Goal: Task Accomplishment & Management: Use online tool/utility

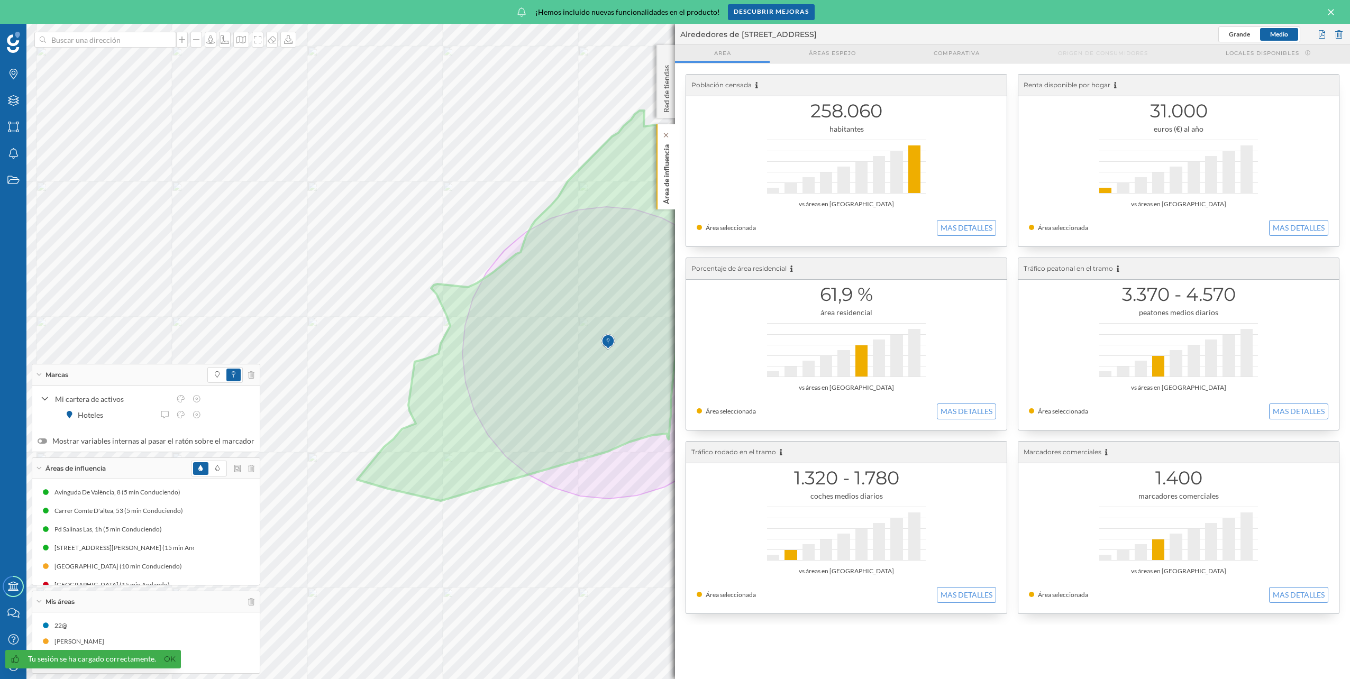
click at [668, 173] on p "Área de influencia" at bounding box center [666, 172] width 11 height 64
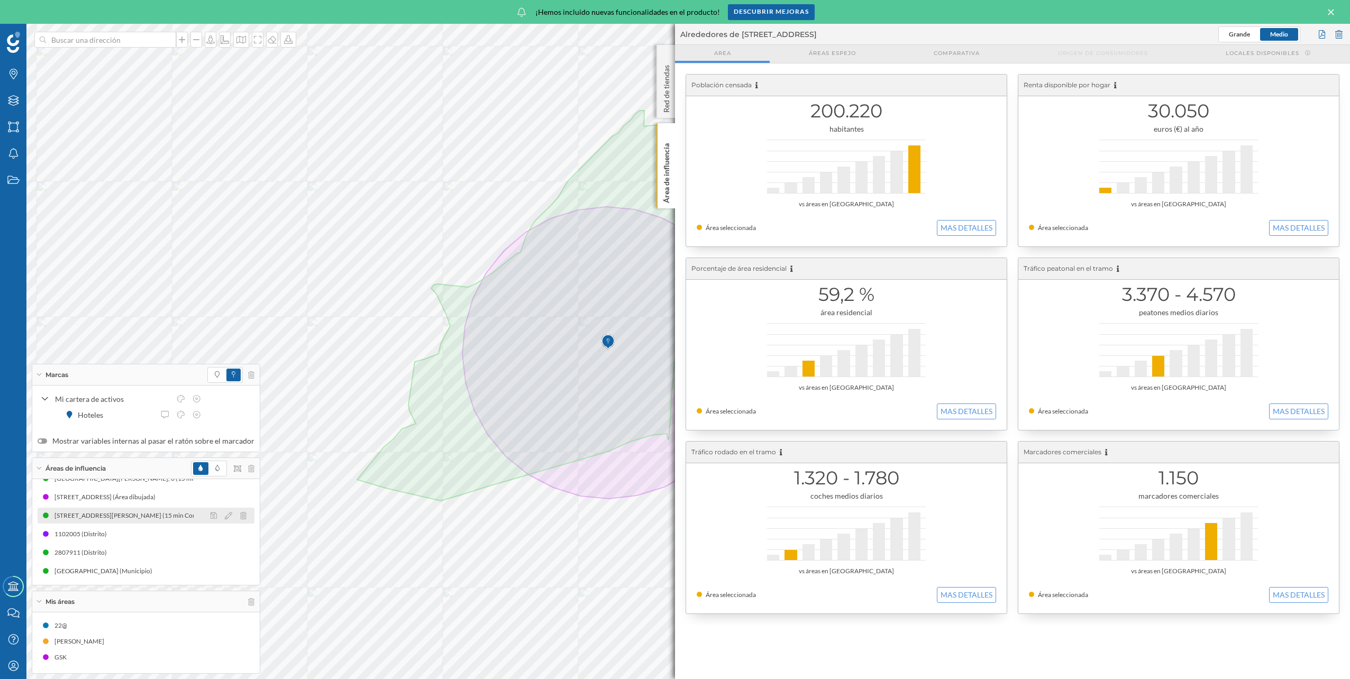
scroll to position [198, 0]
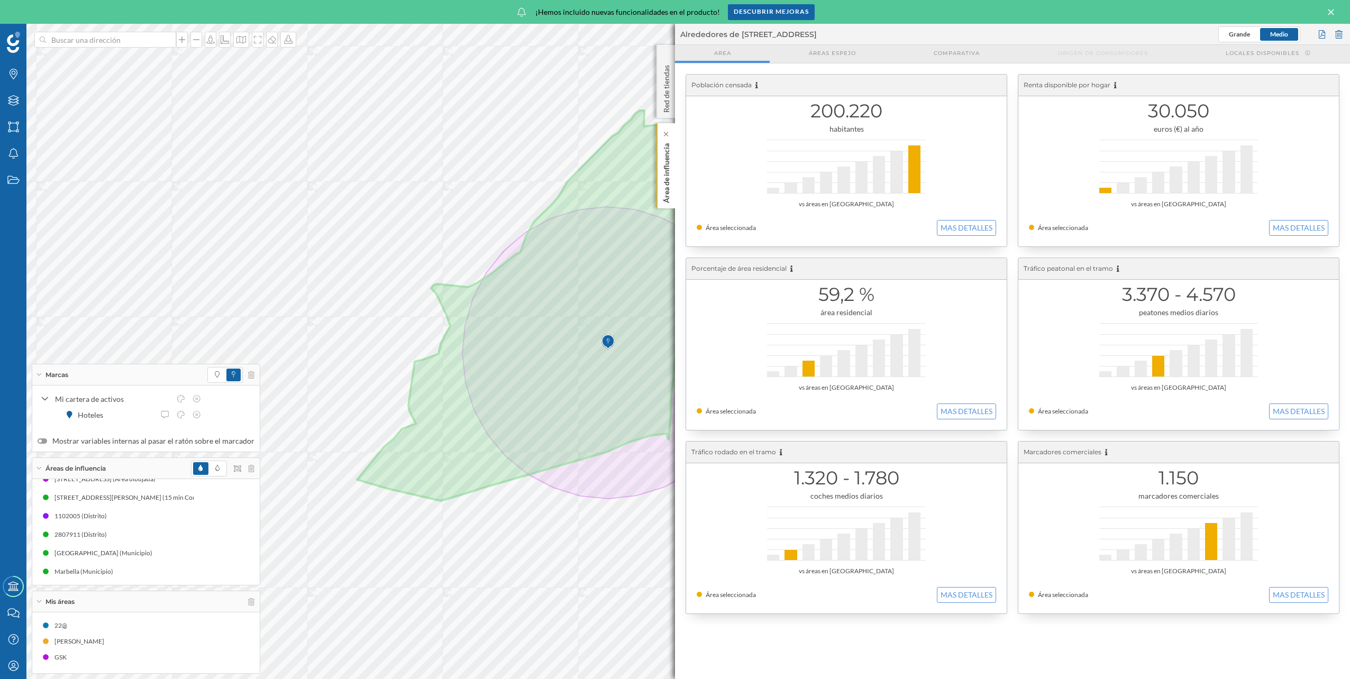
click at [662, 185] on p "Área de influencia" at bounding box center [666, 171] width 11 height 64
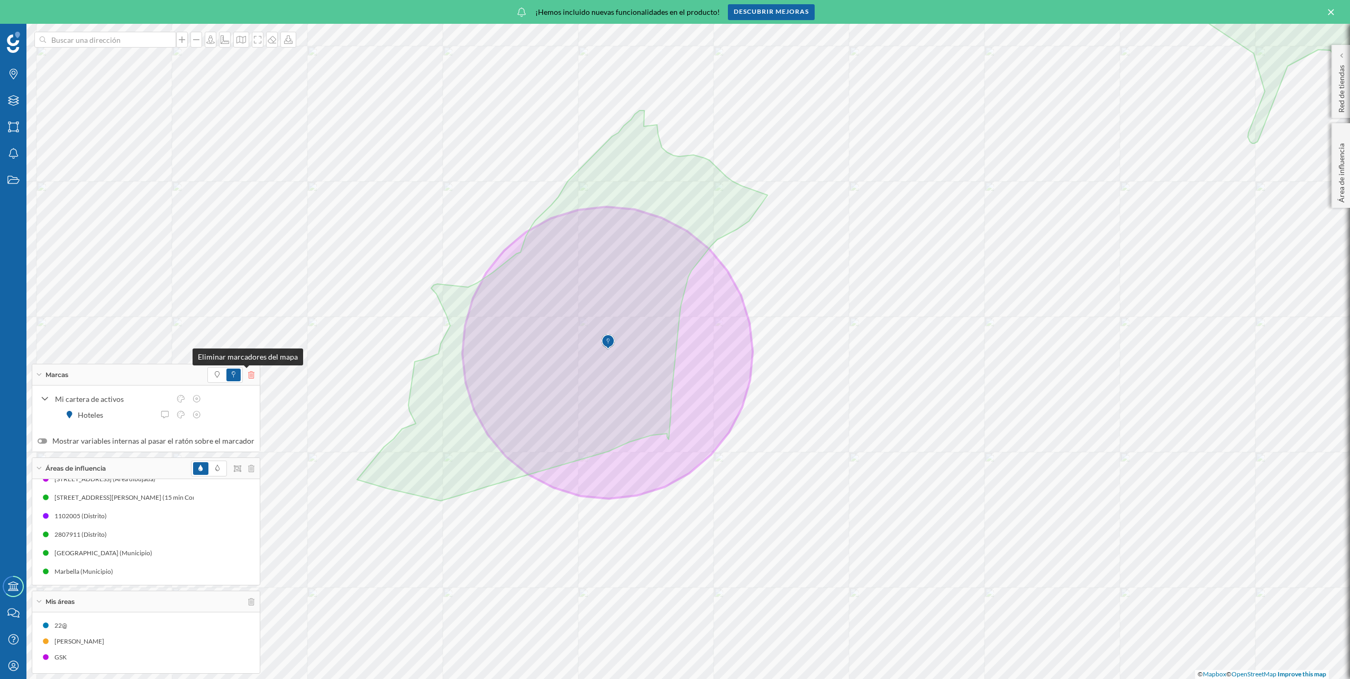
click at [248, 375] on icon at bounding box center [251, 374] width 6 height 7
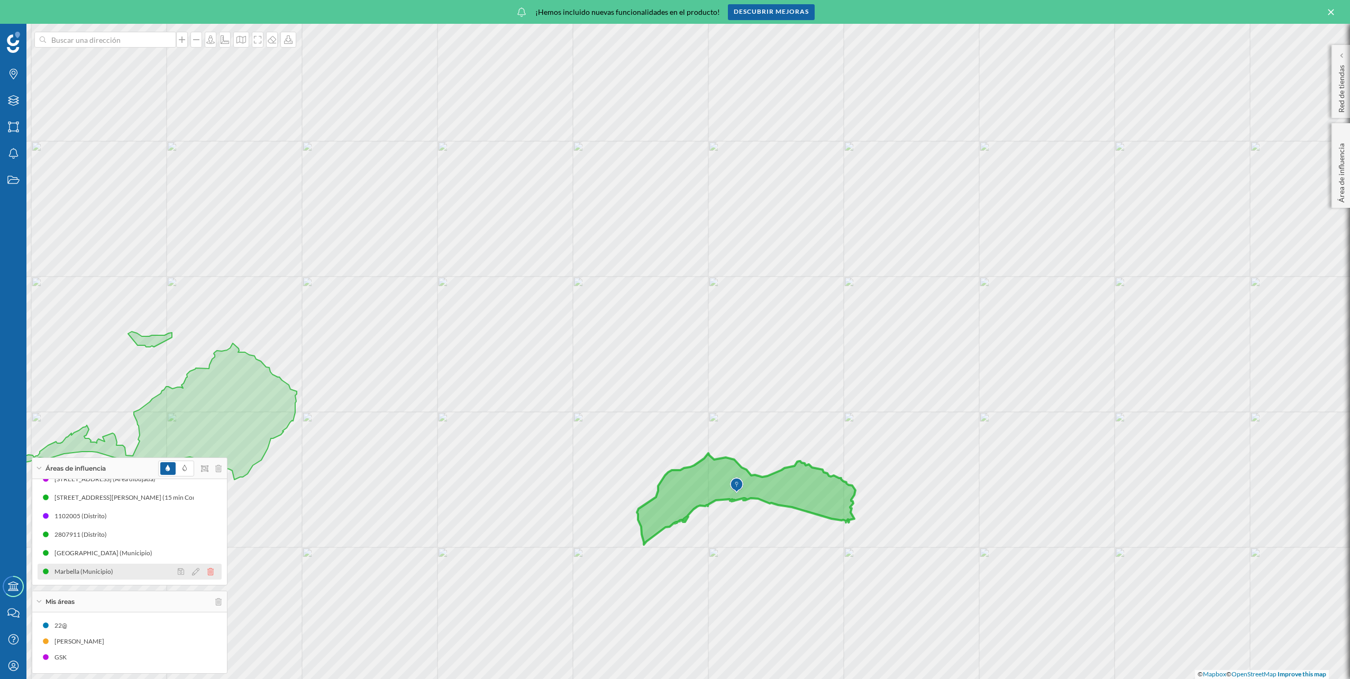
click at [207, 571] on icon at bounding box center [210, 571] width 6 height 7
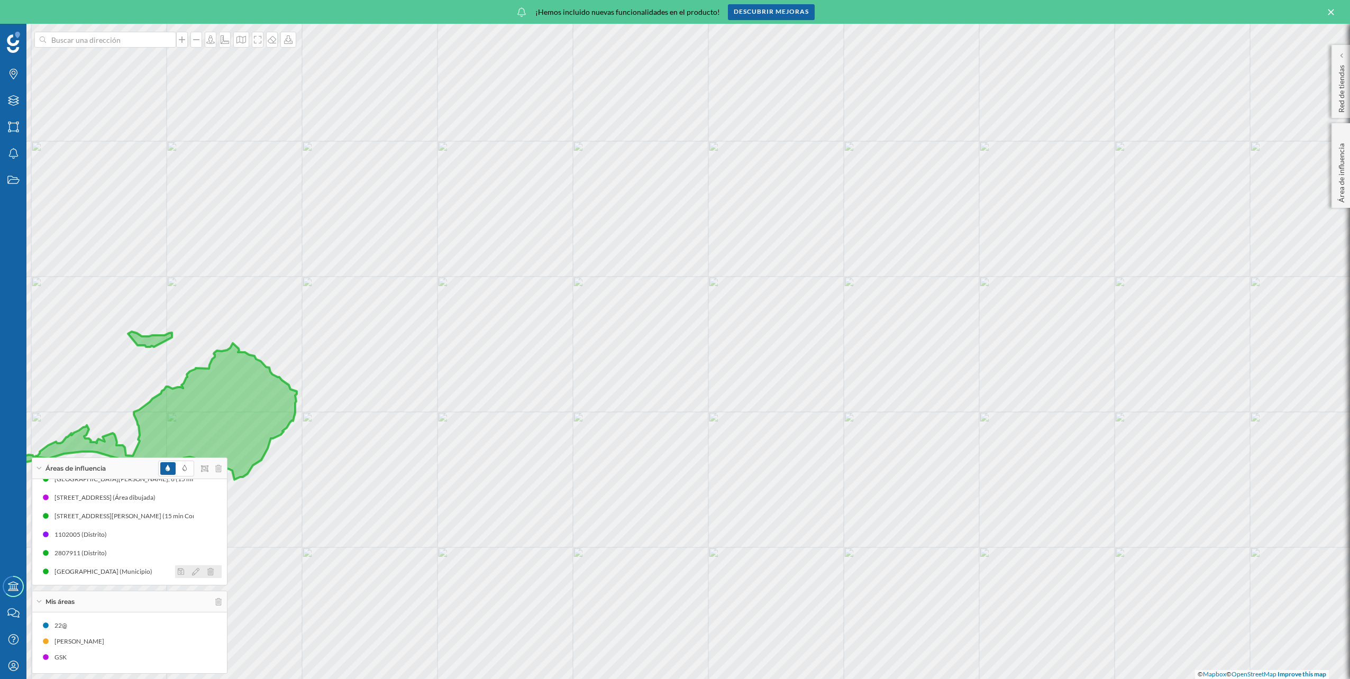
scroll to position [180, 0]
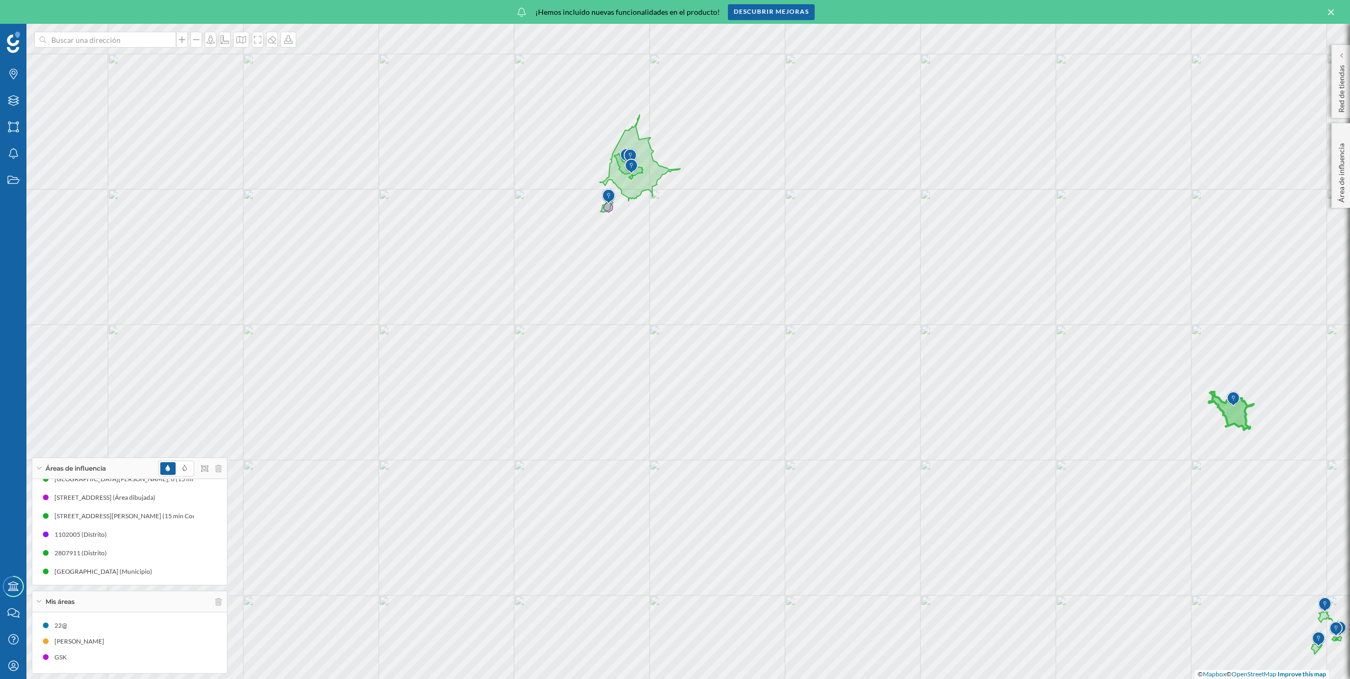
click at [1241, 419] on icon at bounding box center [1231, 411] width 45 height 38
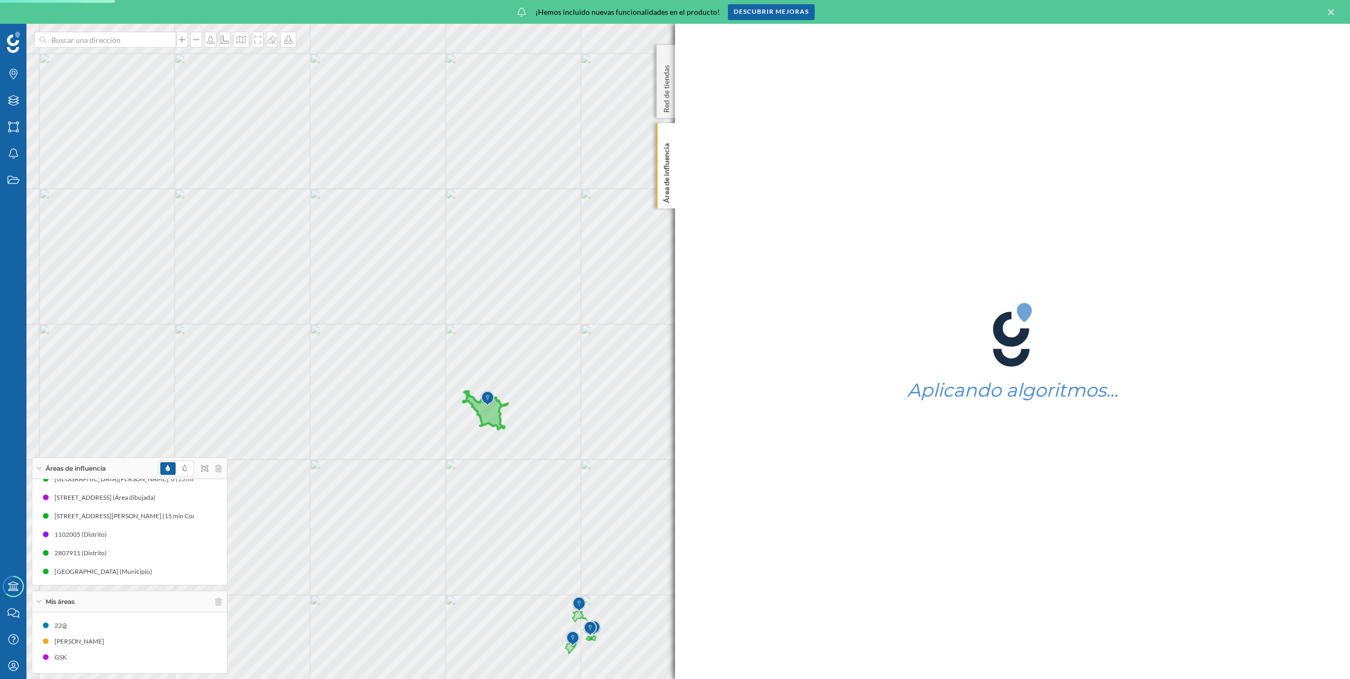
click at [494, 413] on icon at bounding box center [485, 411] width 45 height 38
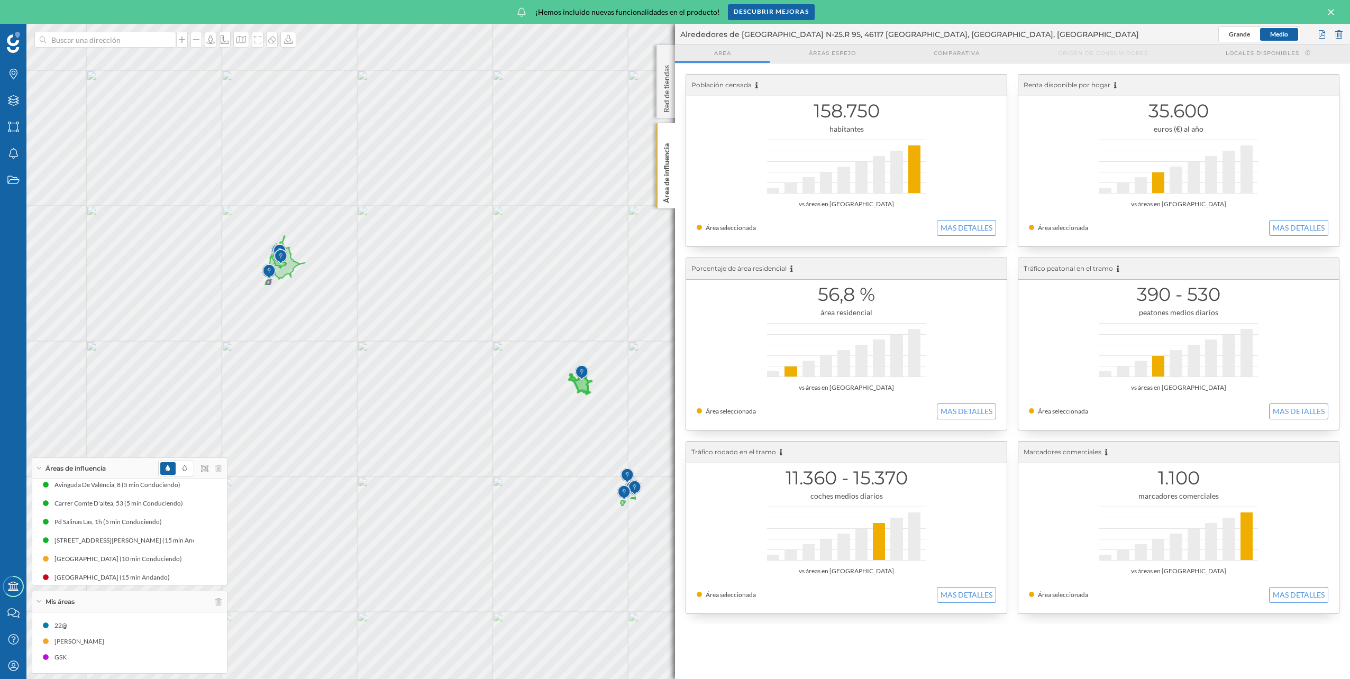
scroll to position [0, 0]
click at [208, 489] on icon at bounding box center [210, 492] width 6 height 7
click at [213, 493] on div at bounding box center [198, 492] width 47 height 13
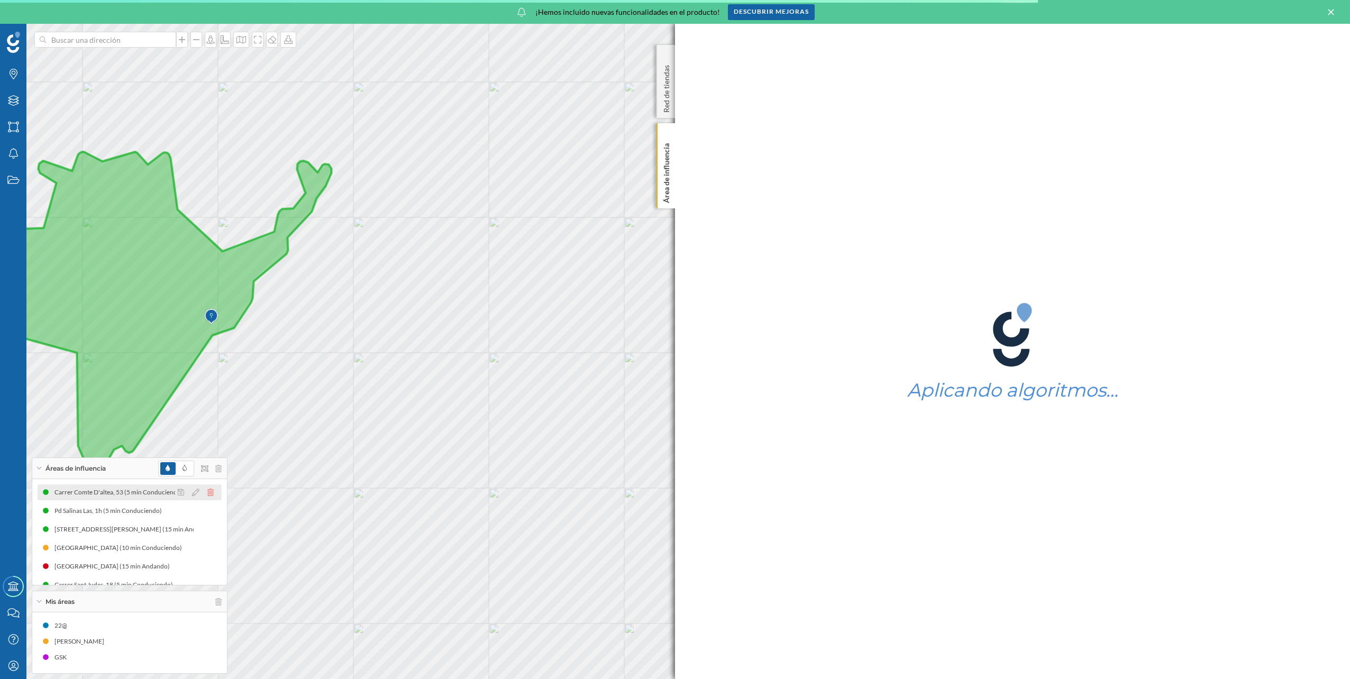
click at [208, 492] on icon at bounding box center [210, 492] width 6 height 7
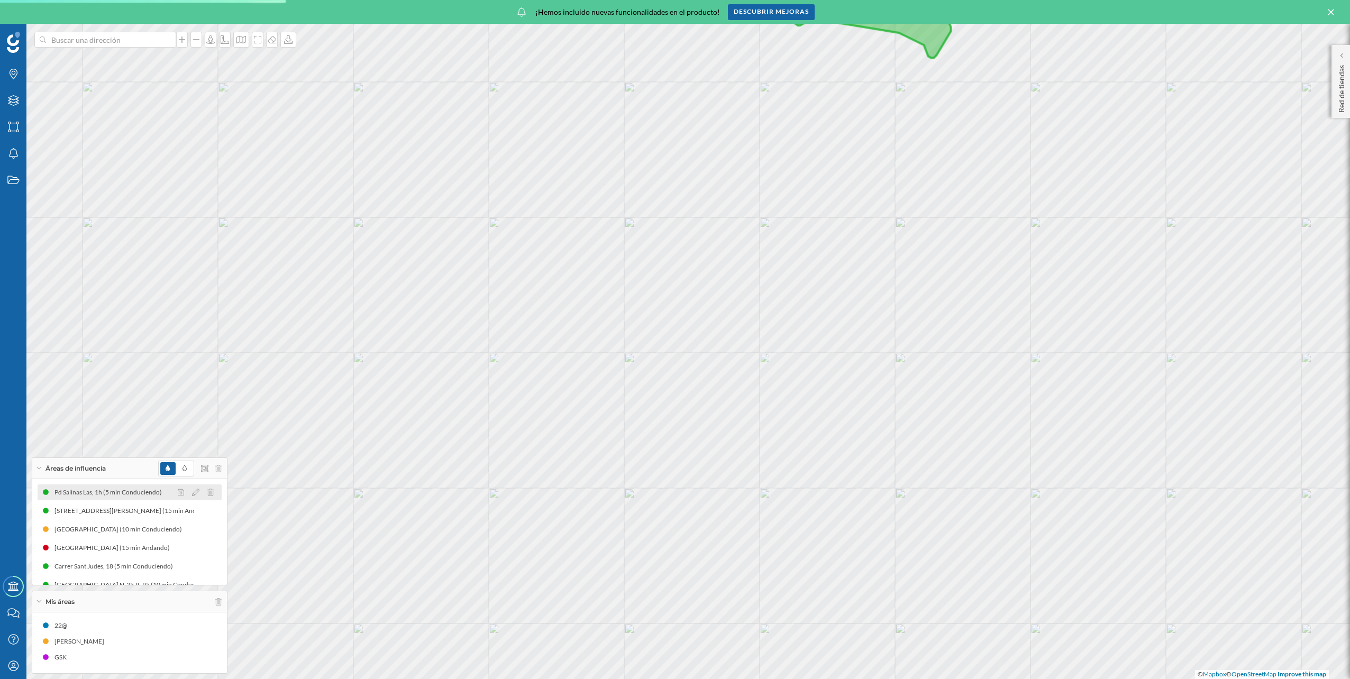
click at [122, 499] on div "Pd Salinas Las, 1h (5 min Conduciendo)" at bounding box center [130, 493] width 184 height 16
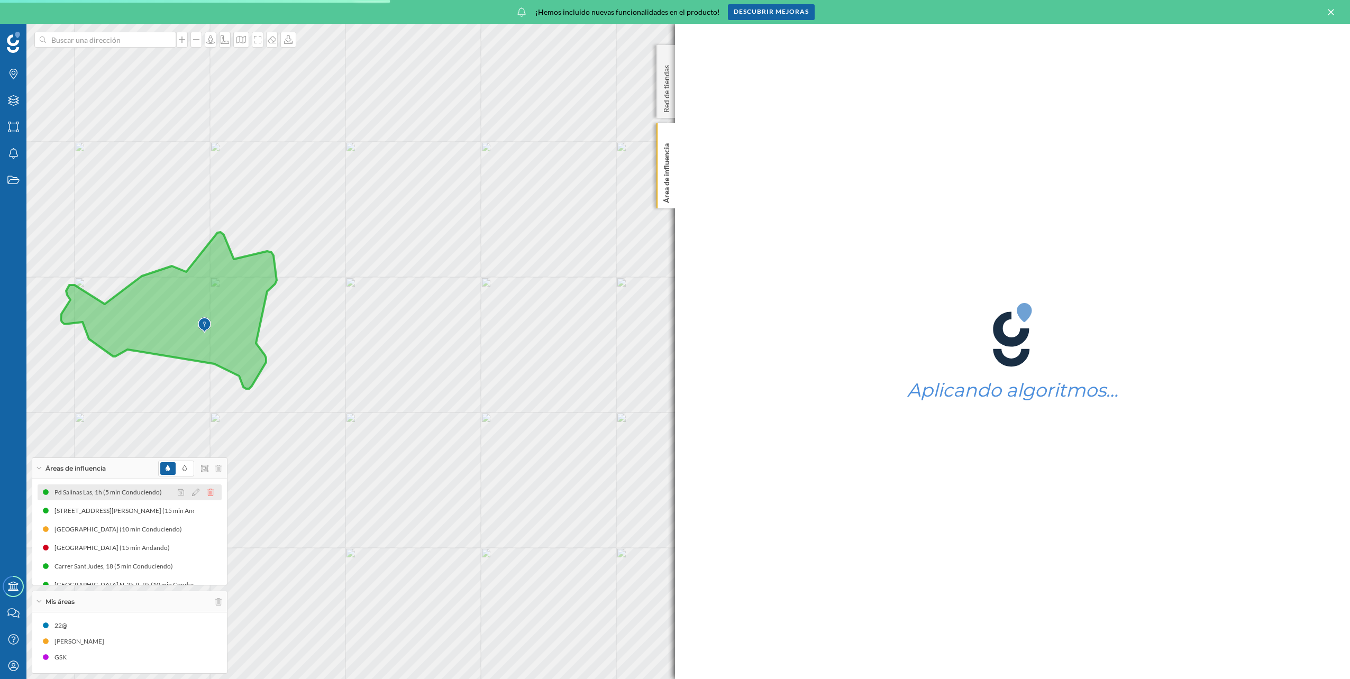
click at [210, 495] on icon at bounding box center [210, 492] width 6 height 7
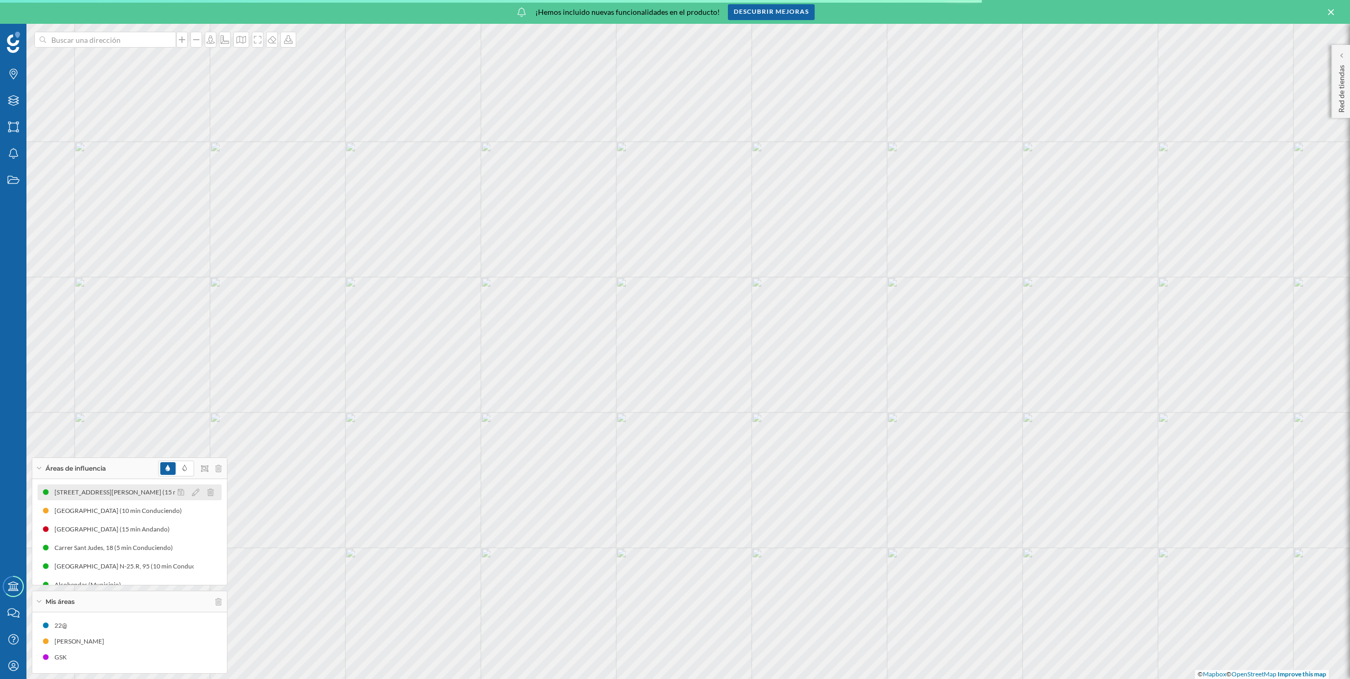
click at [115, 498] on div "[STREET_ADDRESS][PERSON_NAME] (15 min Andando) [STREET_ADDRESS][PERSON_NAME] (1…" at bounding box center [130, 493] width 184 height 16
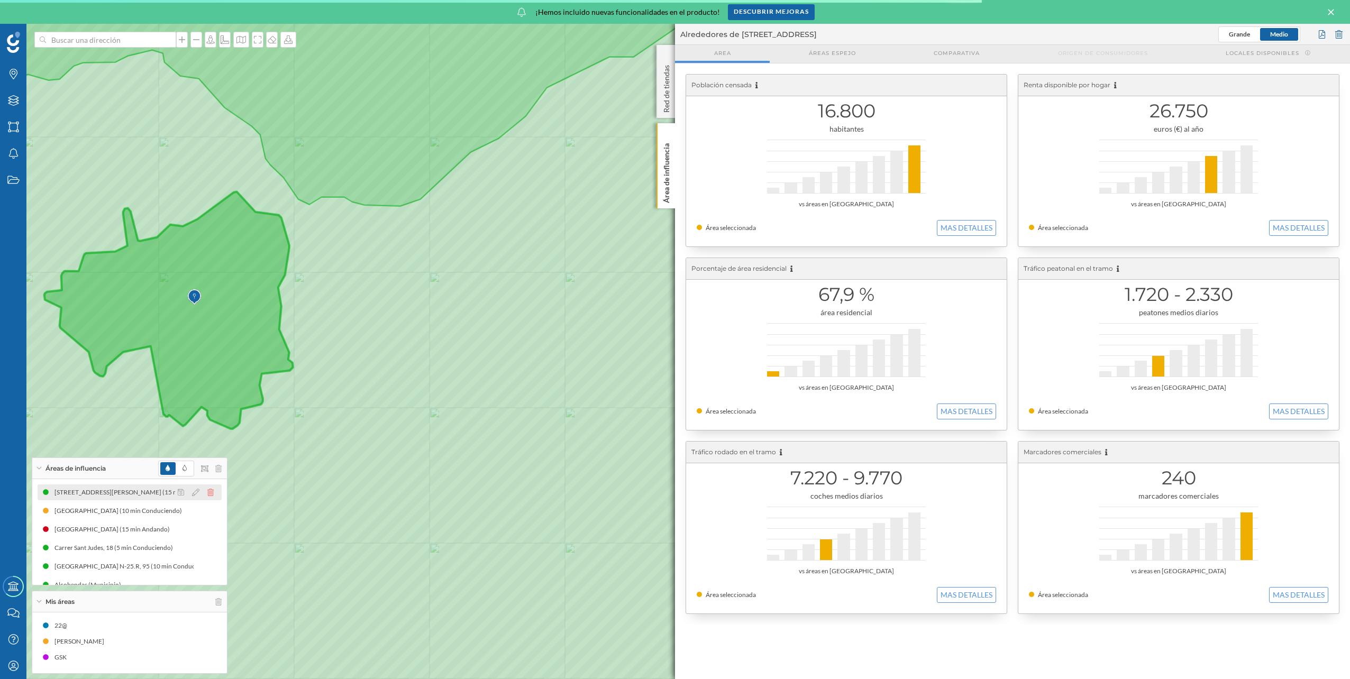
click at [208, 492] on icon at bounding box center [210, 492] width 6 height 7
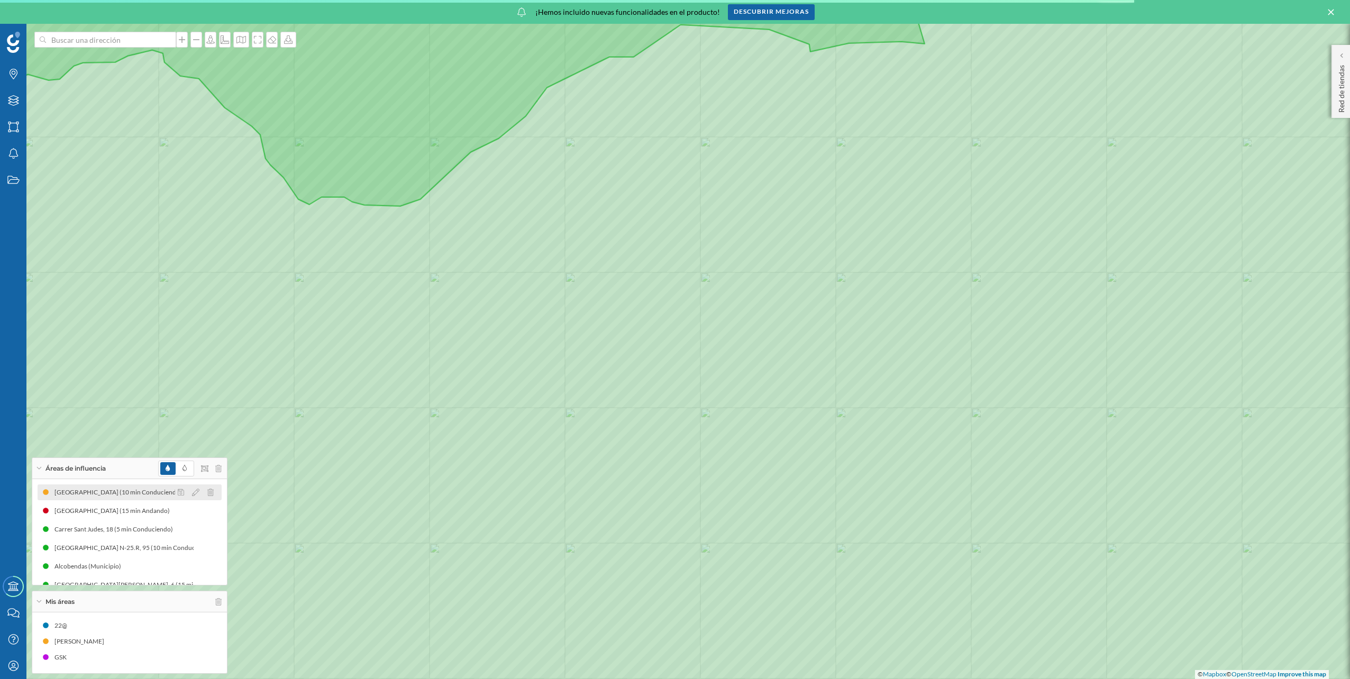
click at [132, 497] on div "[GEOGRAPHIC_DATA] (10 min Conduciendo)" at bounding box center [120, 492] width 133 height 11
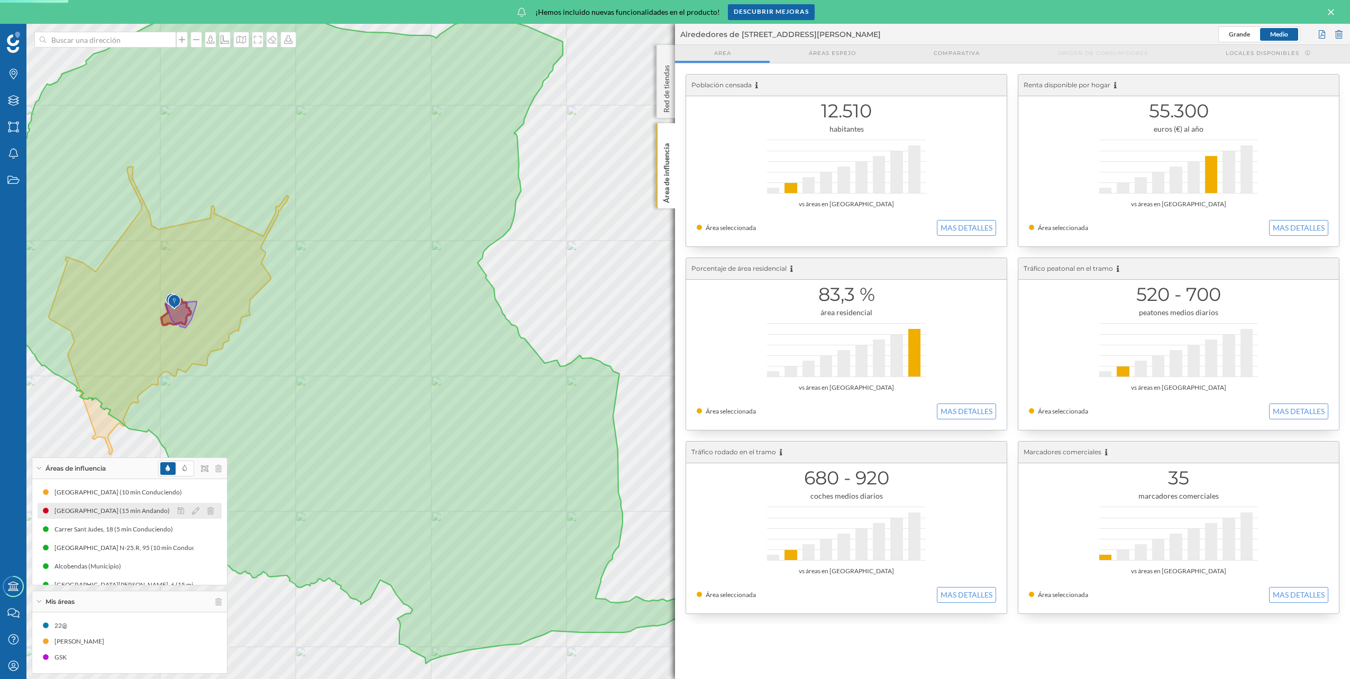
click at [113, 513] on div "[GEOGRAPHIC_DATA] (15 min Andando)" at bounding box center [114, 511] width 121 height 11
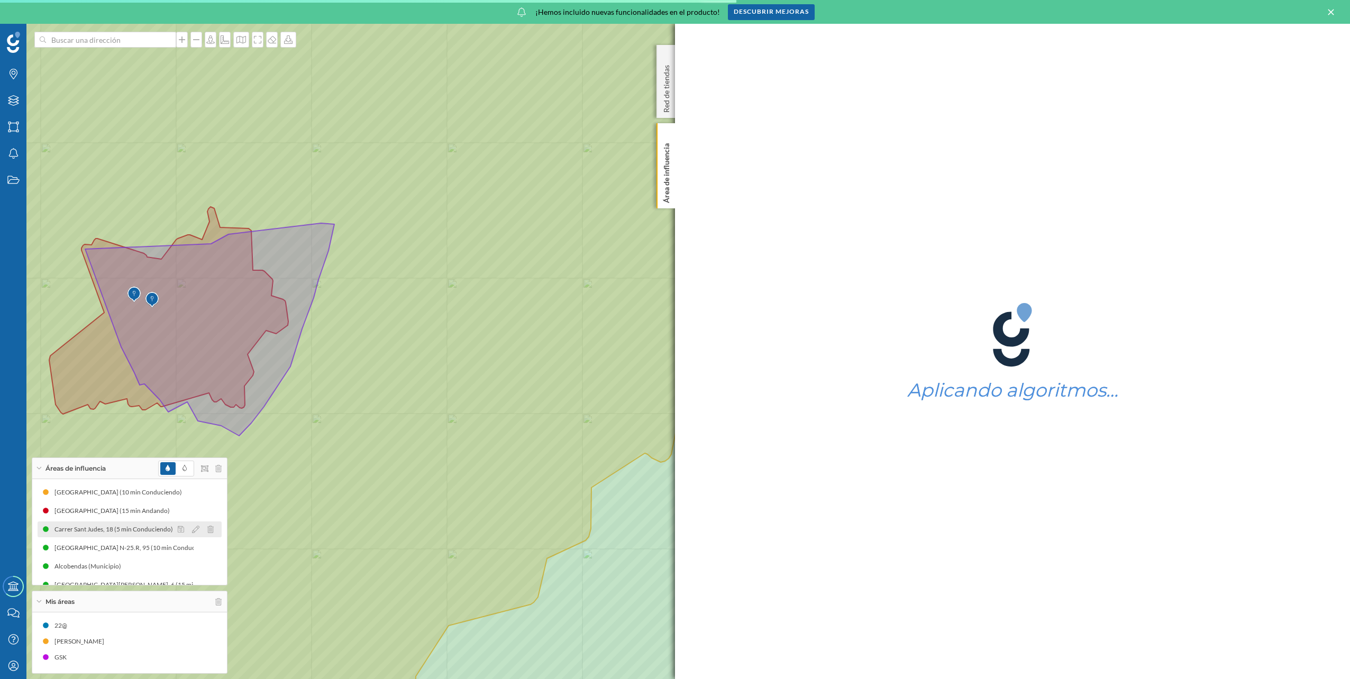
click at [111, 531] on div "Carrer Sant Judes, 18 (5 min Conduciendo)" at bounding box center [116, 529] width 124 height 11
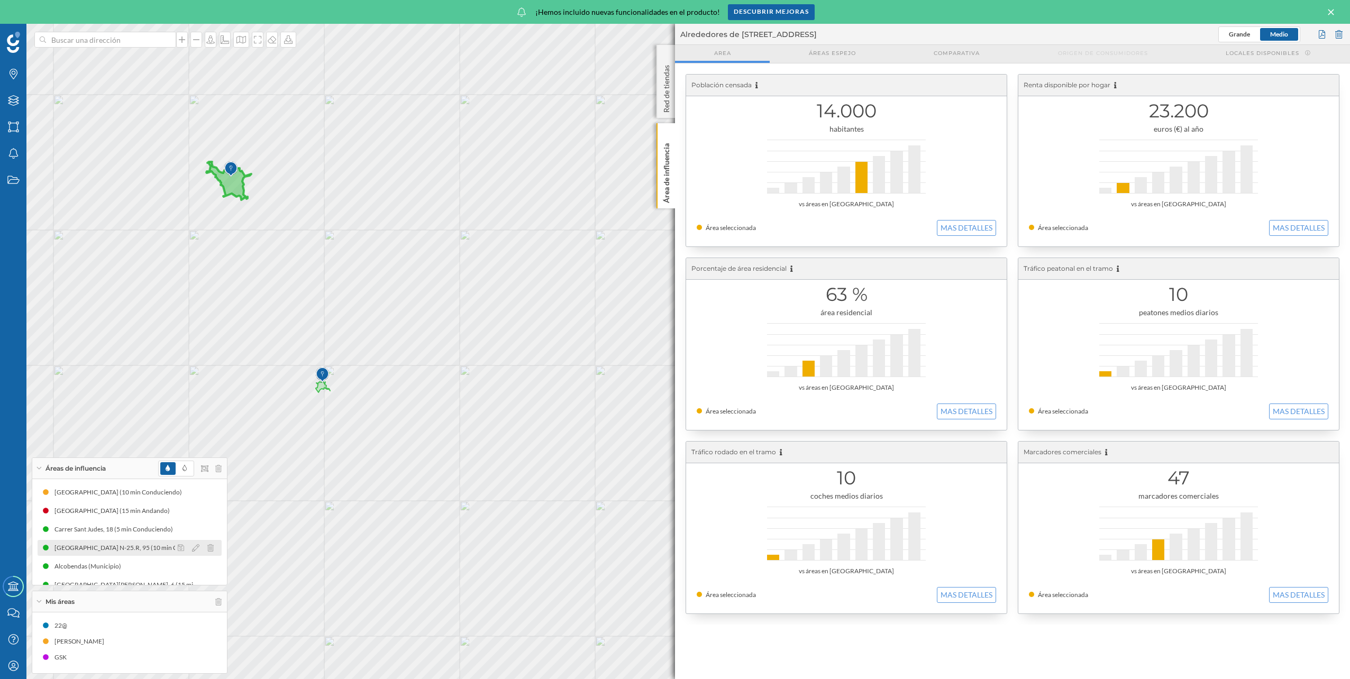
click at [142, 550] on div "[GEOGRAPHIC_DATA] N-25.R, 95 (10 min Conduciendo)" at bounding box center [136, 548] width 164 height 11
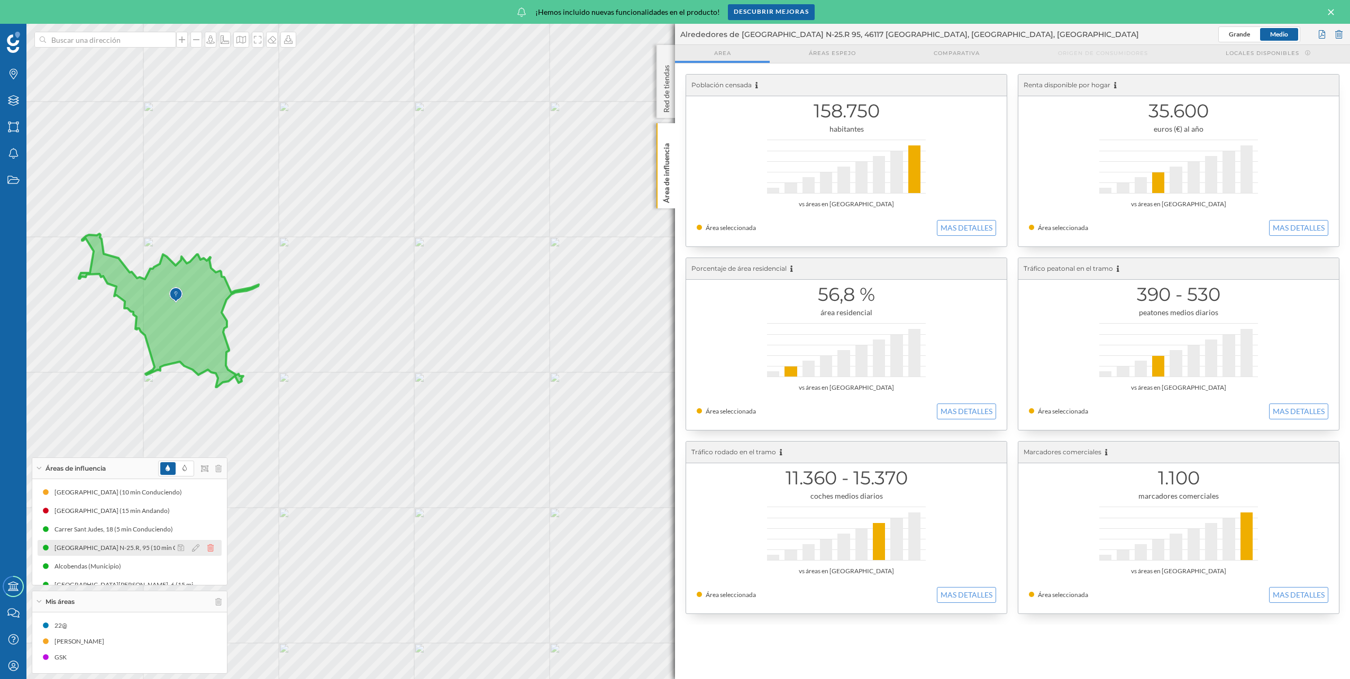
click at [208, 548] on icon at bounding box center [210, 547] width 6 height 7
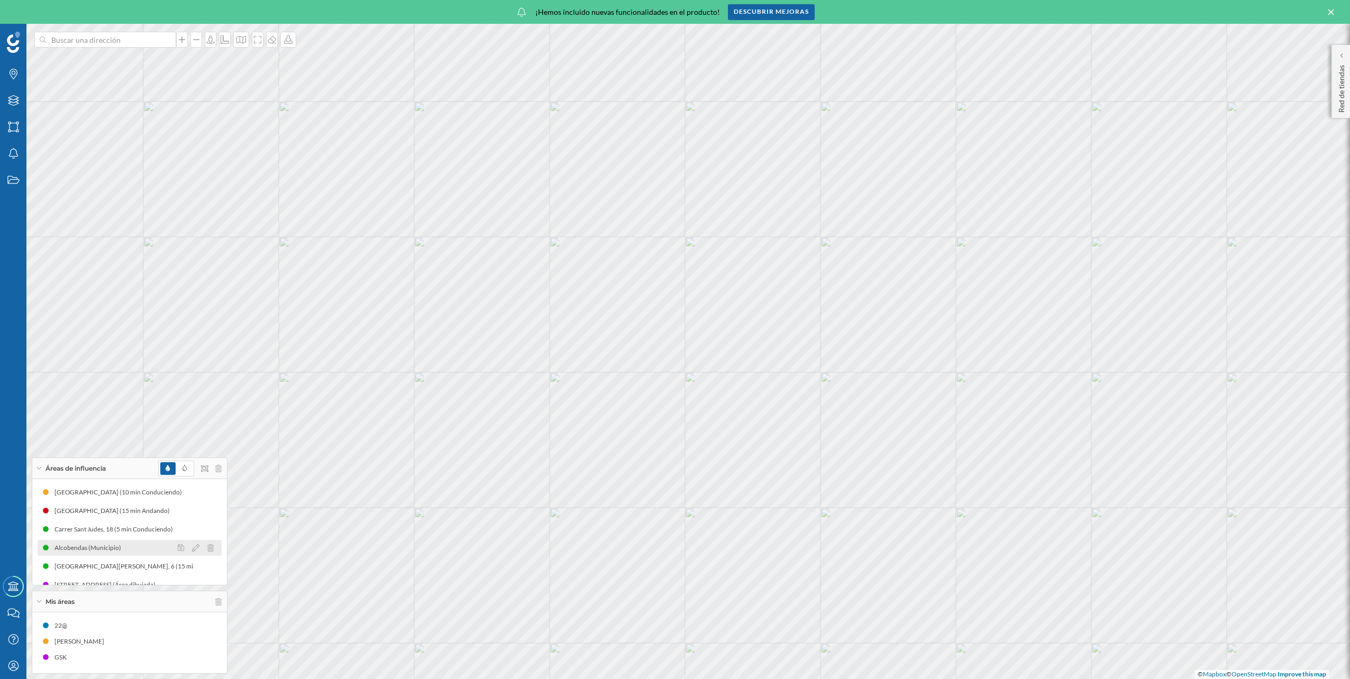
click at [157, 548] on div "Alcobendas (Municipio)" at bounding box center [130, 548] width 184 height 16
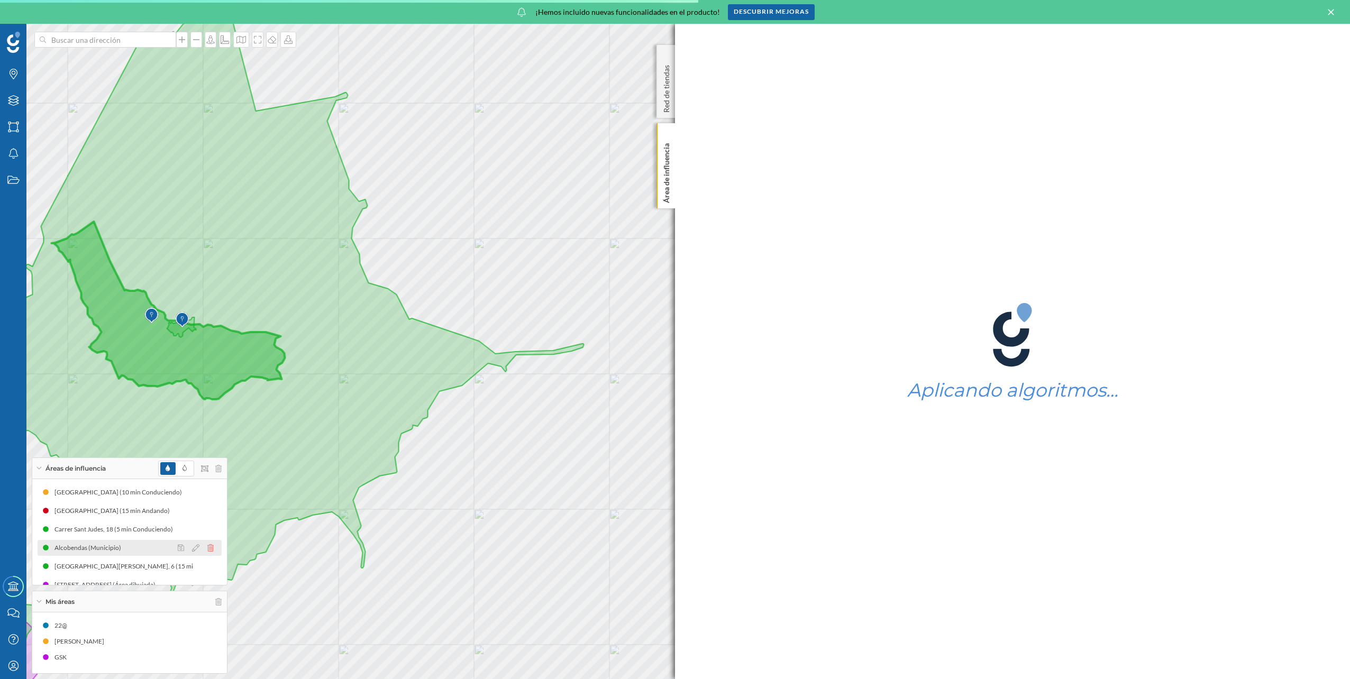
click at [207, 550] on icon at bounding box center [210, 547] width 6 height 7
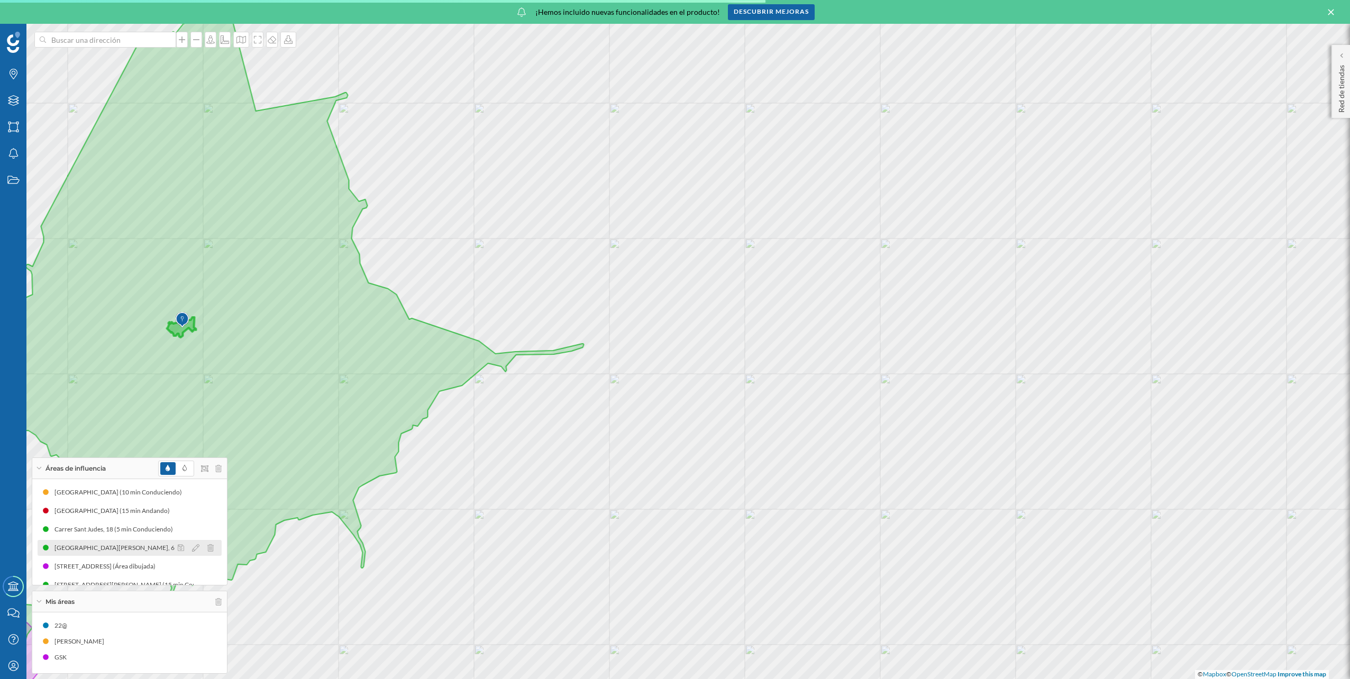
click at [142, 553] on div "[GEOGRAPHIC_DATA][PERSON_NAME], 6 (15 min Andando)" at bounding box center [142, 548] width 177 height 11
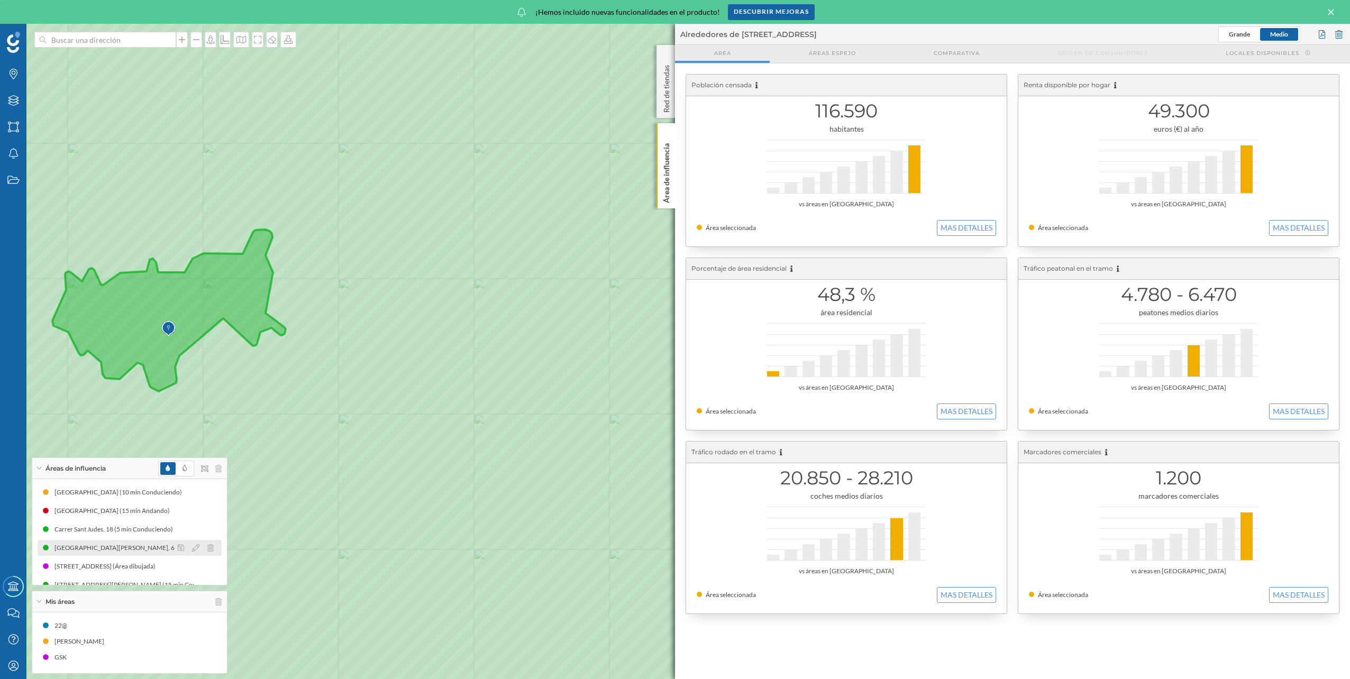
click at [215, 549] on div at bounding box center [198, 548] width 47 height 13
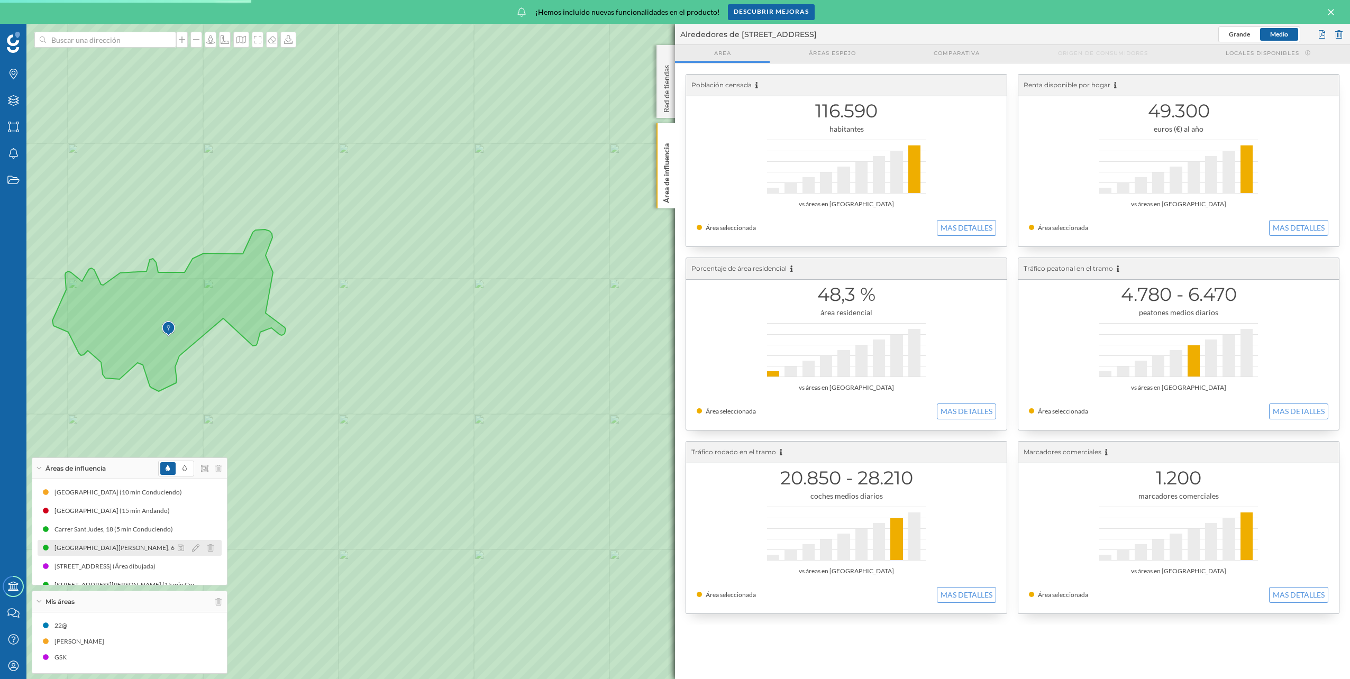
click at [212, 547] on div at bounding box center [198, 548] width 47 height 13
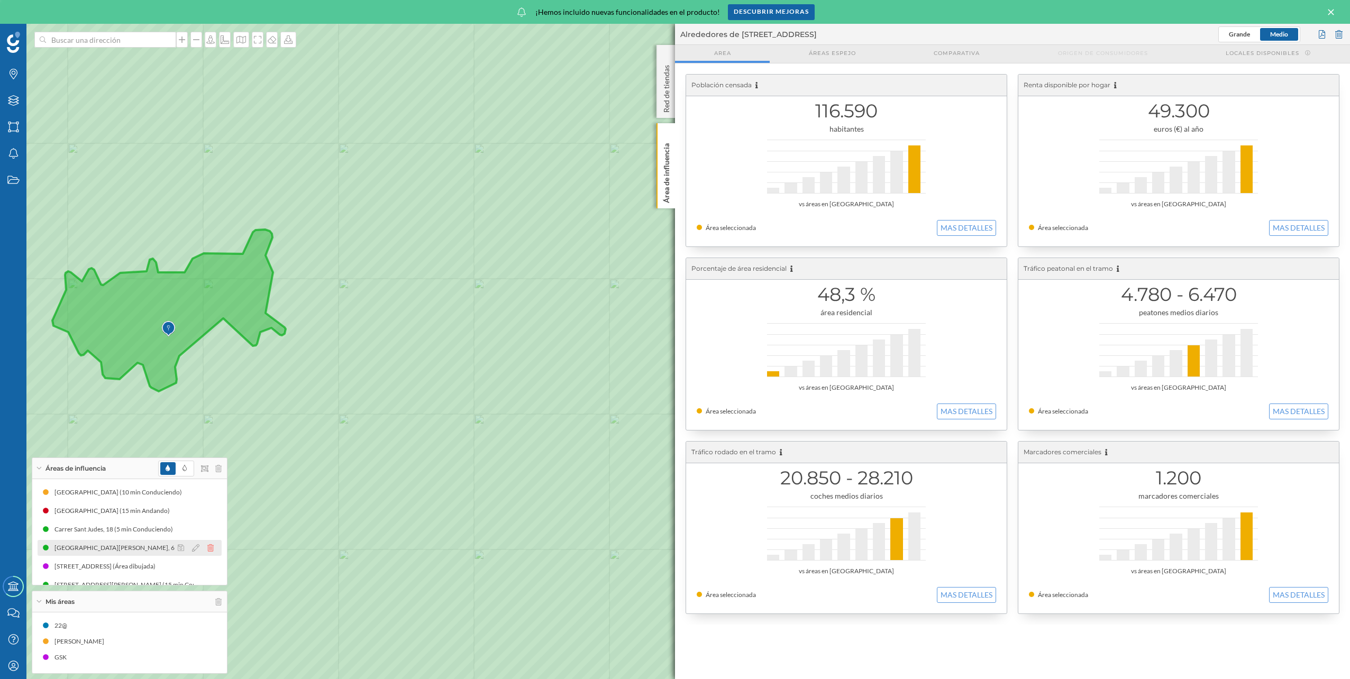
click at [207, 547] on icon at bounding box center [210, 547] width 6 height 7
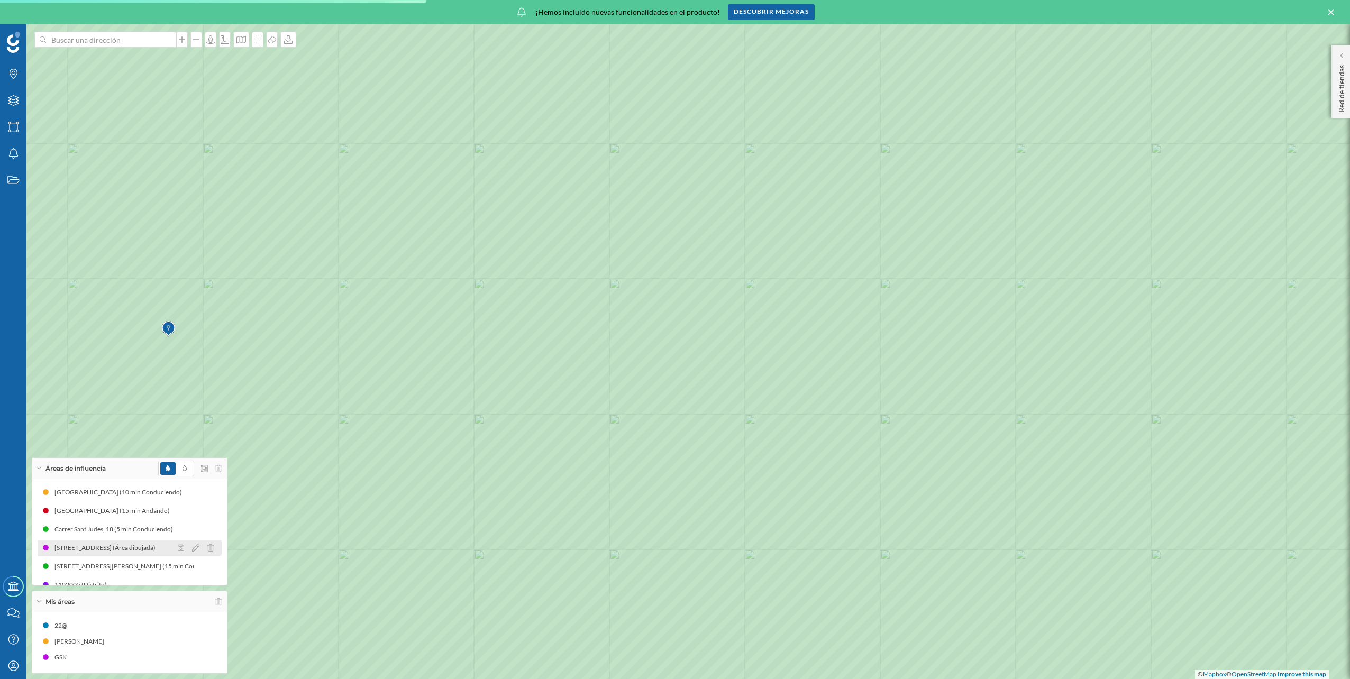
click at [111, 543] on div "[STREET_ADDRESS] (Área dibujada)" at bounding box center [107, 548] width 106 height 11
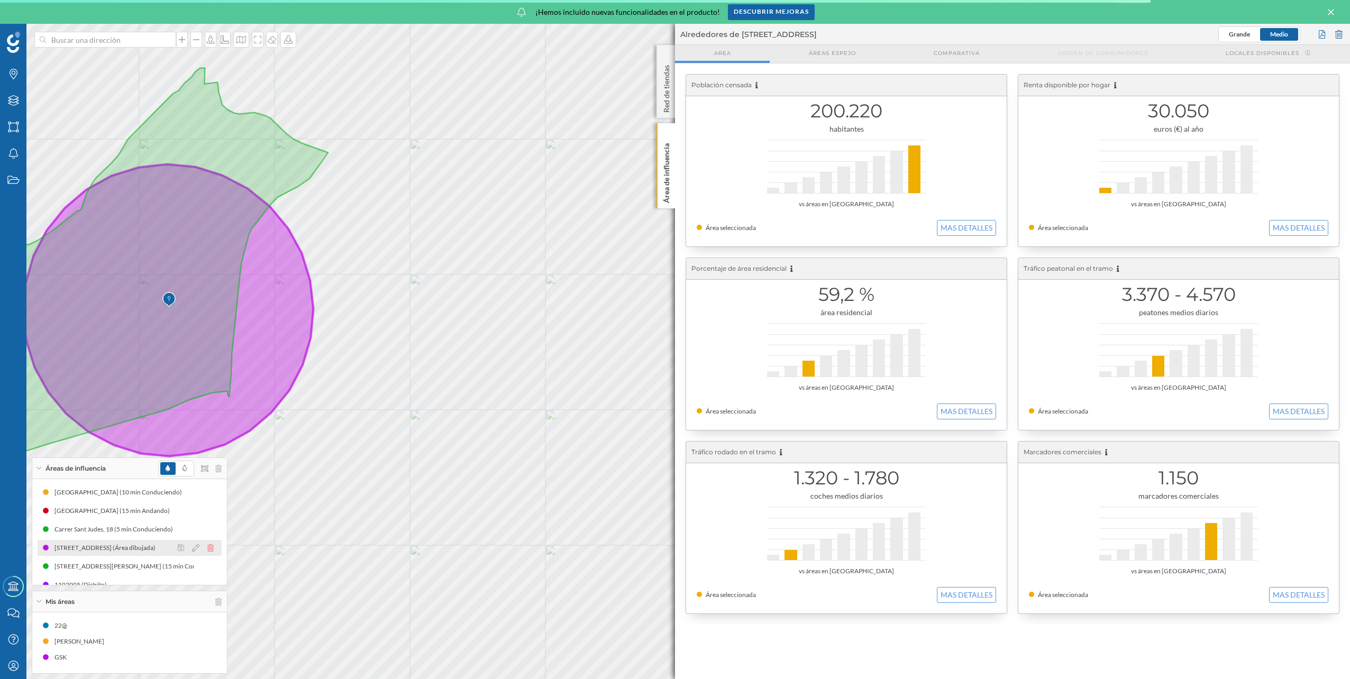
click at [209, 547] on icon at bounding box center [210, 547] width 6 height 7
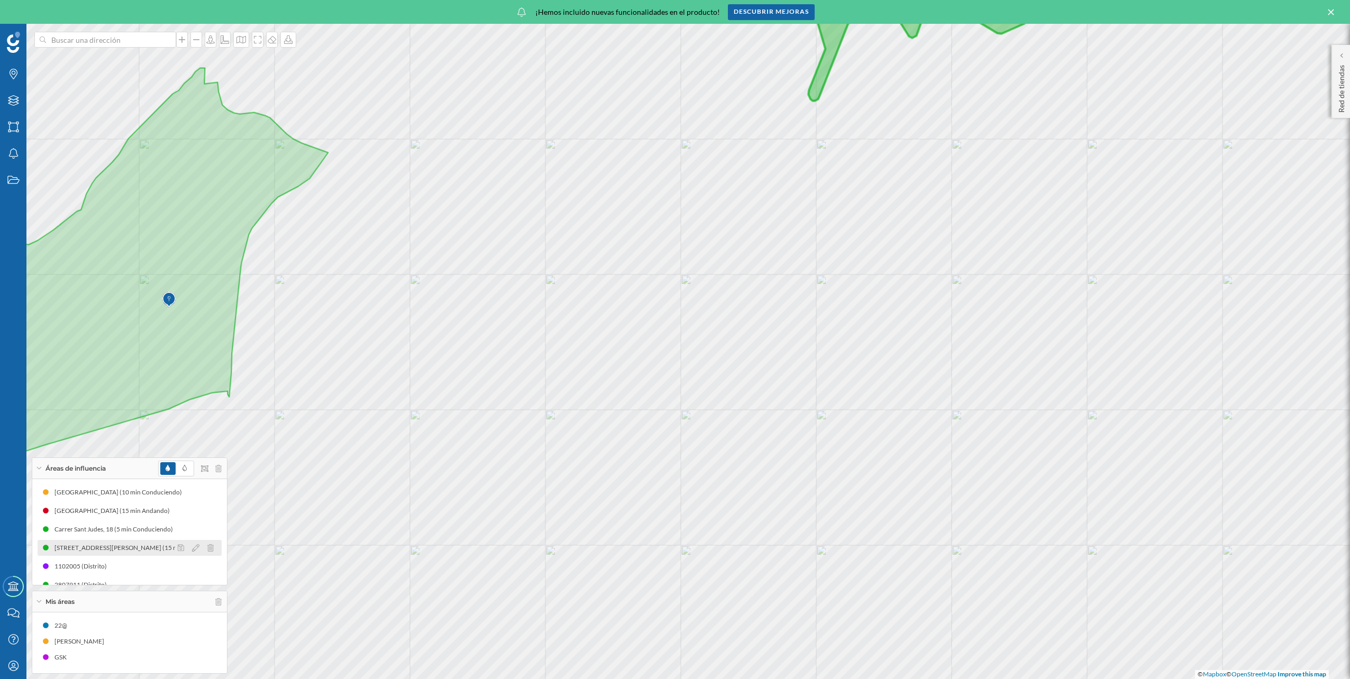
click at [122, 546] on div "[STREET_ADDRESS][PERSON_NAME] (15 min Conduciendo)" at bounding box center [135, 548] width 176 height 11
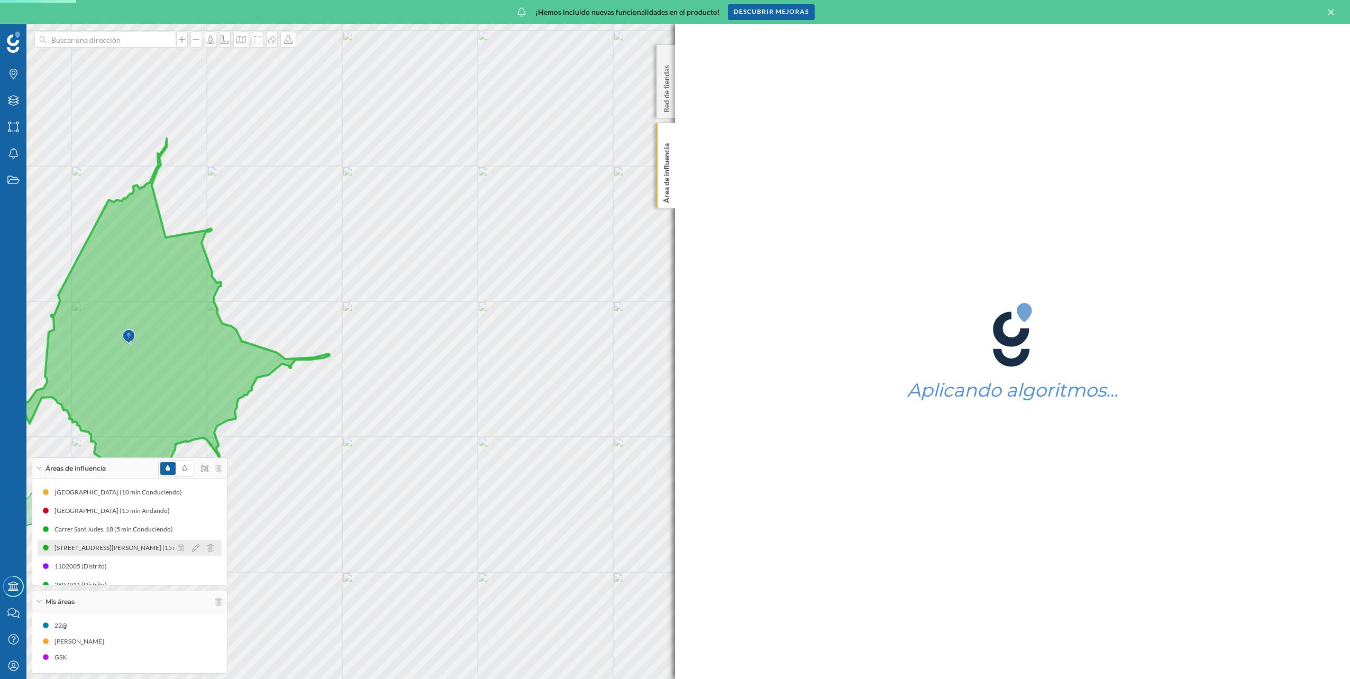
click at [211, 544] on div at bounding box center [198, 548] width 47 height 13
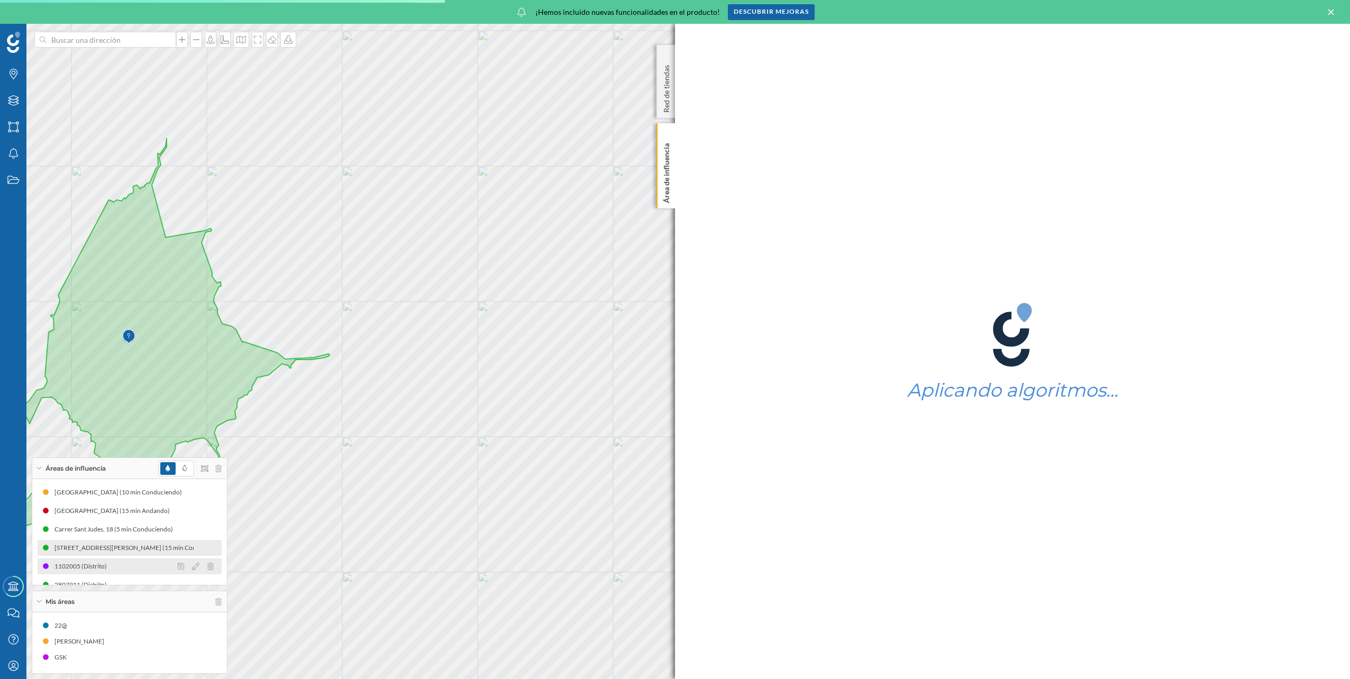
click at [117, 565] on div "1102005 (Distrito)" at bounding box center [130, 567] width 184 height 16
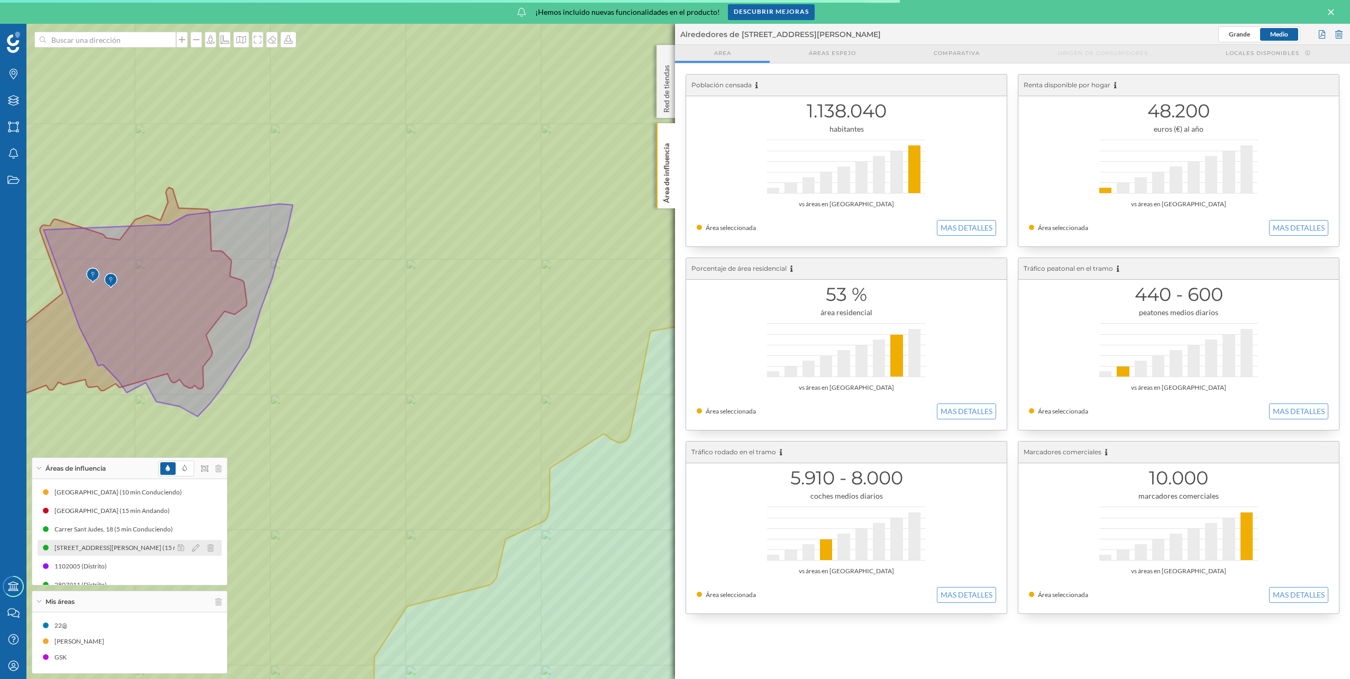
click at [230, 551] on div "[STREET_ADDRESS][PERSON_NAME] (15 min Conduciendo)" at bounding box center [318, 548] width 176 height 11
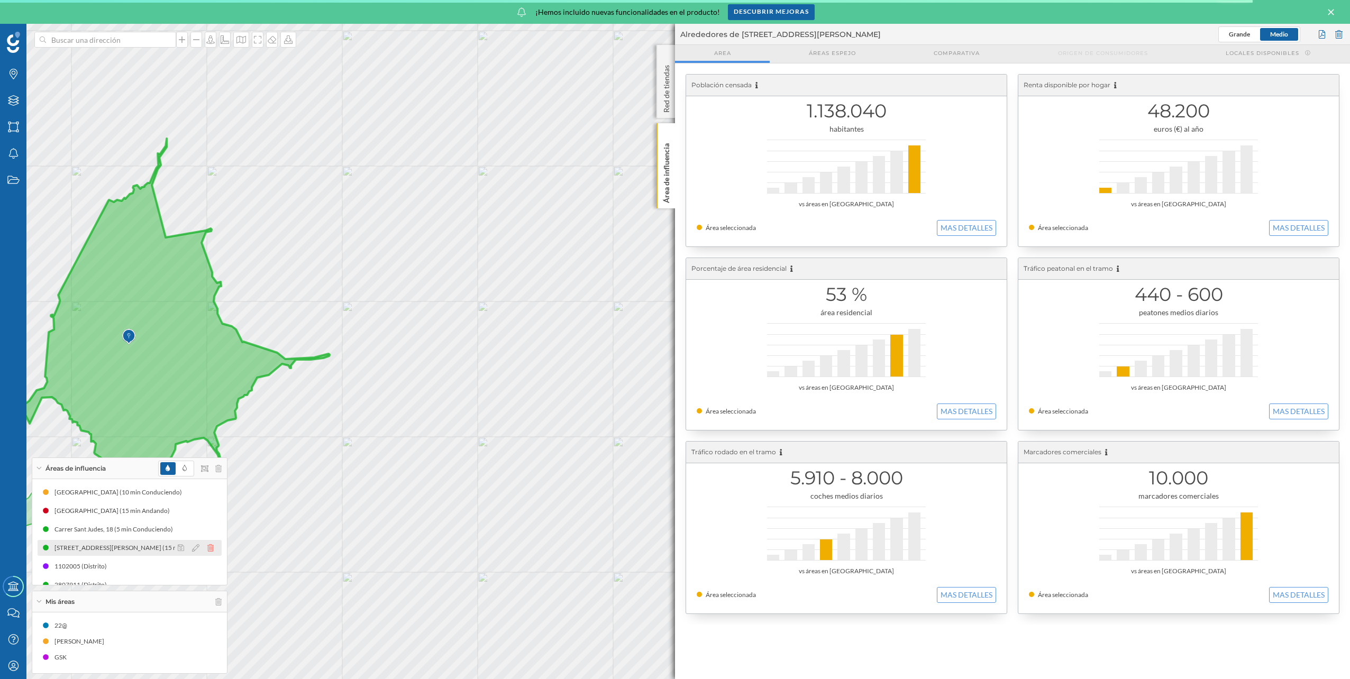
click at [207, 549] on icon at bounding box center [210, 547] width 6 height 7
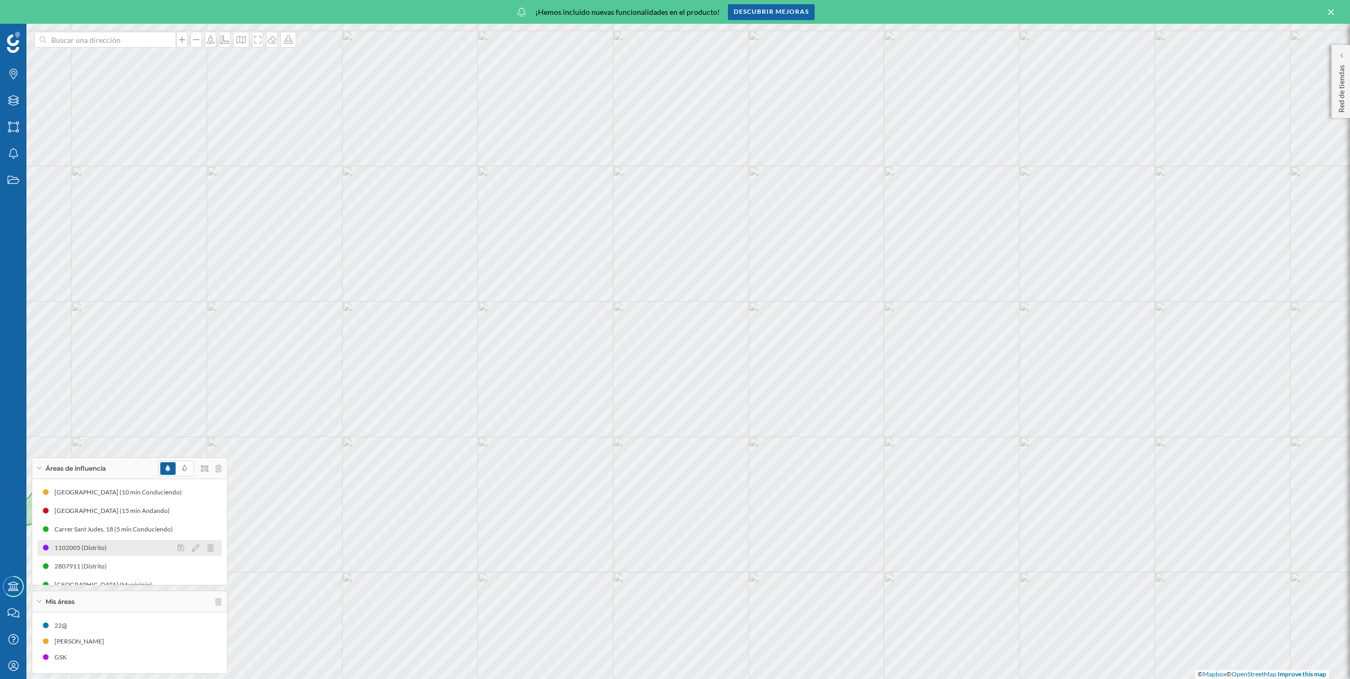
click at [104, 546] on div "1102005 (Distrito)" at bounding box center [83, 548] width 58 height 11
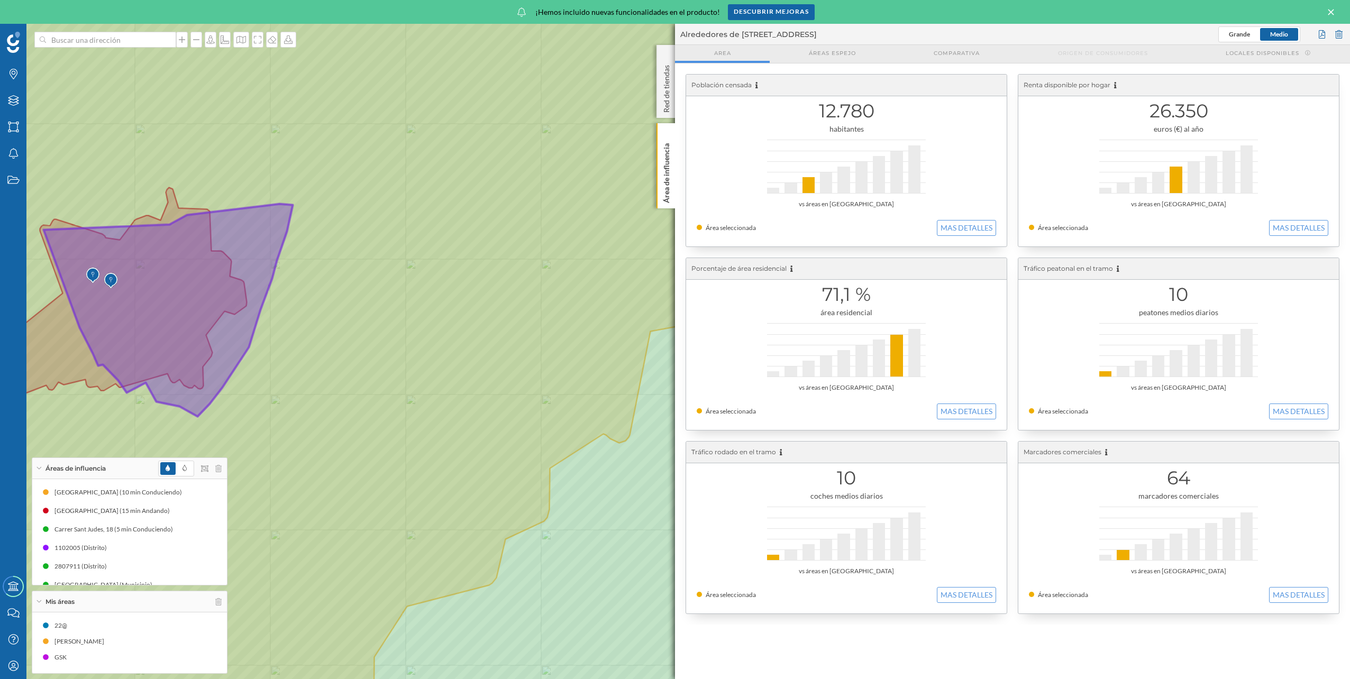
click at [103, 558] on div "[GEOGRAPHIC_DATA] (10 min Conduciendo) [GEOGRAPHIC_DATA] (15 min Andando) [STRE…" at bounding box center [130, 539] width 184 height 108
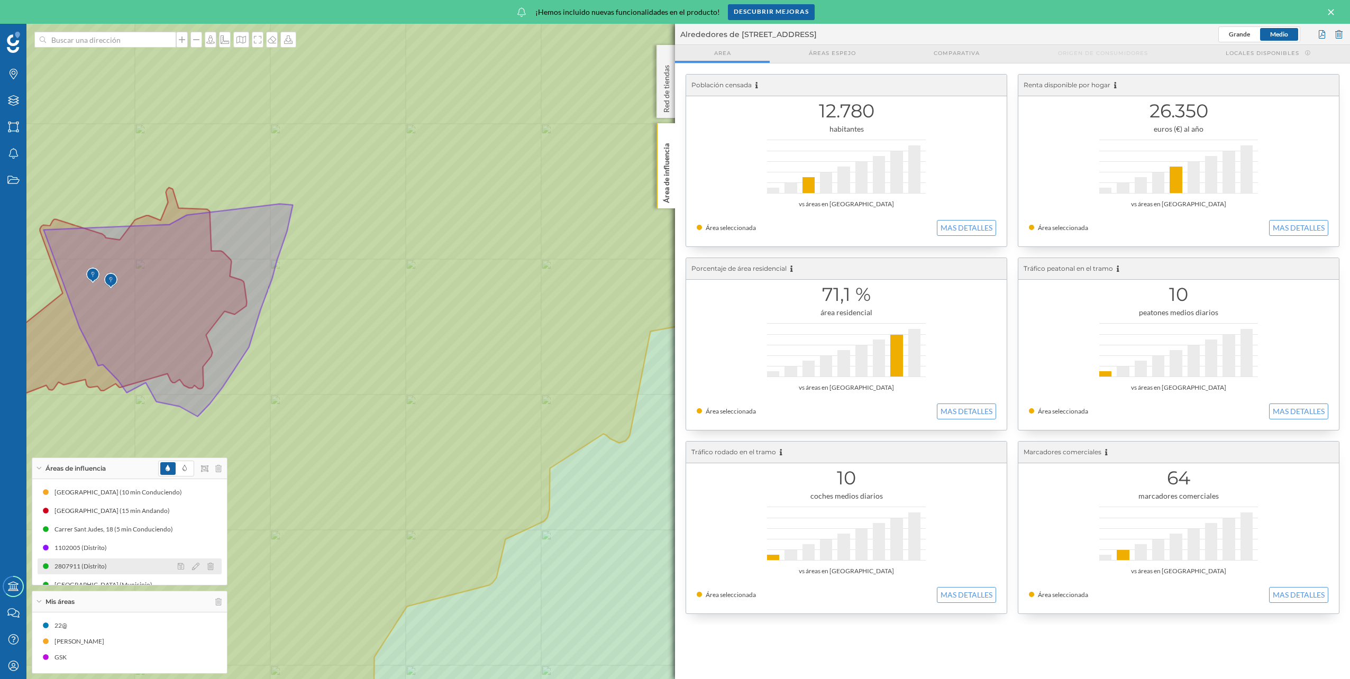
click at [105, 571] on div "2807911 (Distrito)" at bounding box center [83, 566] width 58 height 11
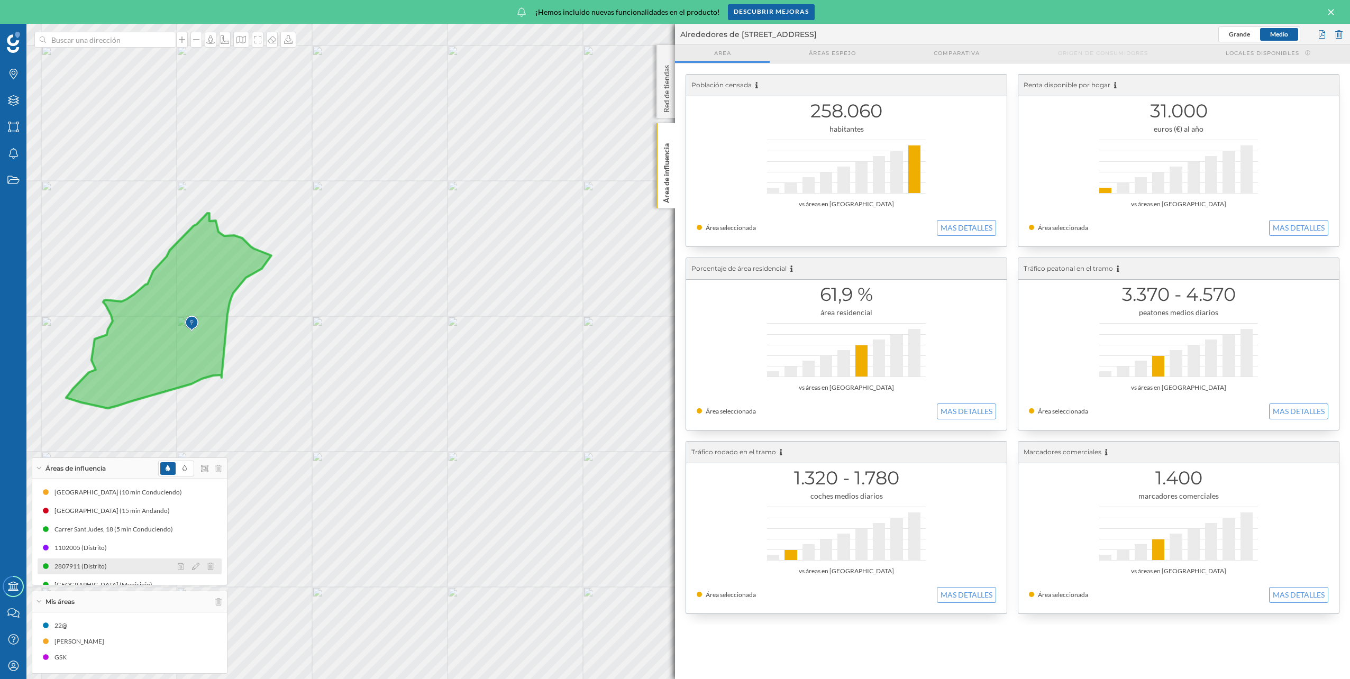
click at [211, 565] on div at bounding box center [198, 566] width 47 height 13
click at [207, 567] on icon at bounding box center [210, 566] width 6 height 7
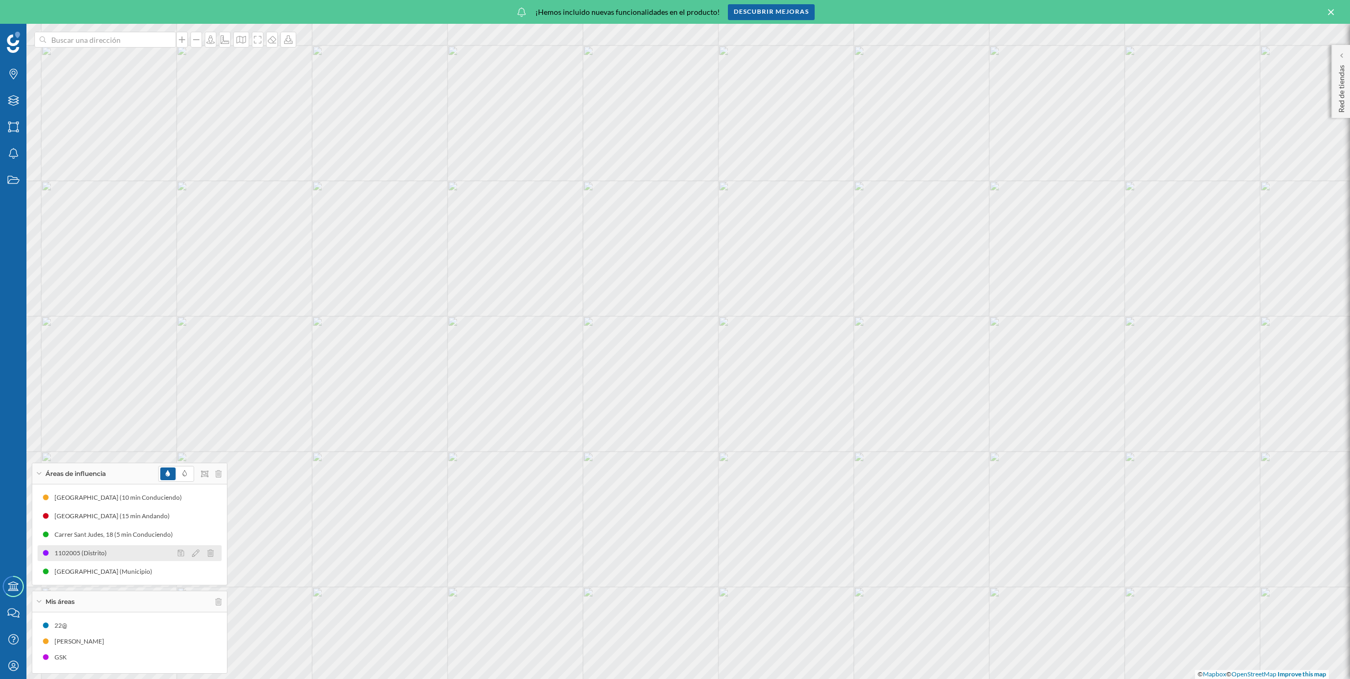
click at [127, 560] on div "1102005 (Distrito)" at bounding box center [130, 554] width 184 height 16
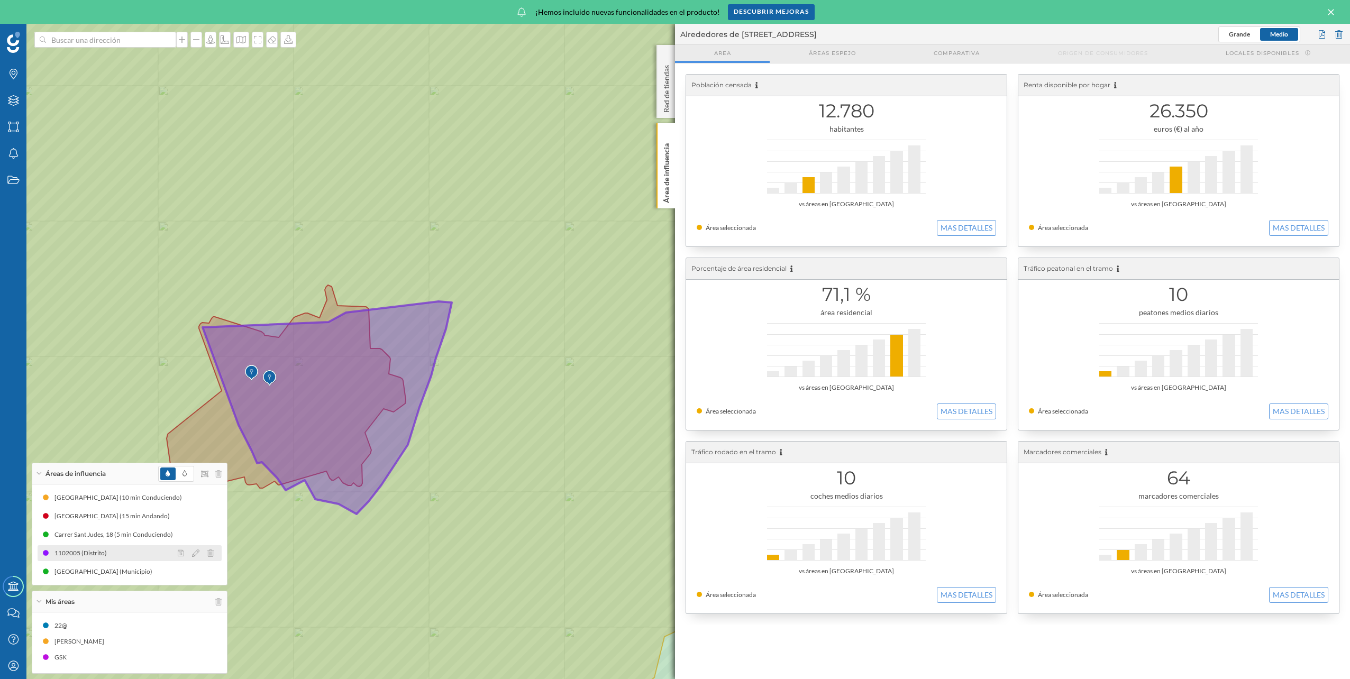
click at [154, 550] on div "1102005 (Distrito)" at bounding box center [130, 554] width 184 height 16
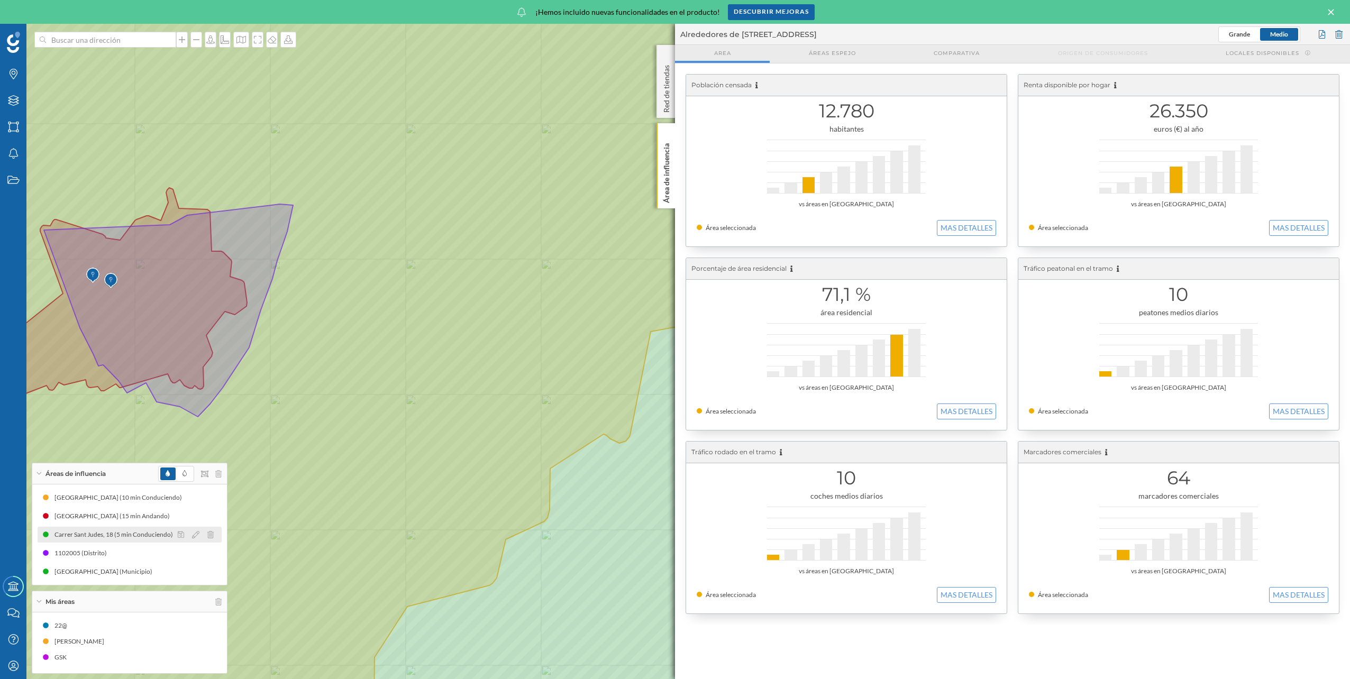
click at [159, 537] on div "Carrer Sant Judes, 18 (5 min Conduciendo)" at bounding box center [116, 535] width 124 height 11
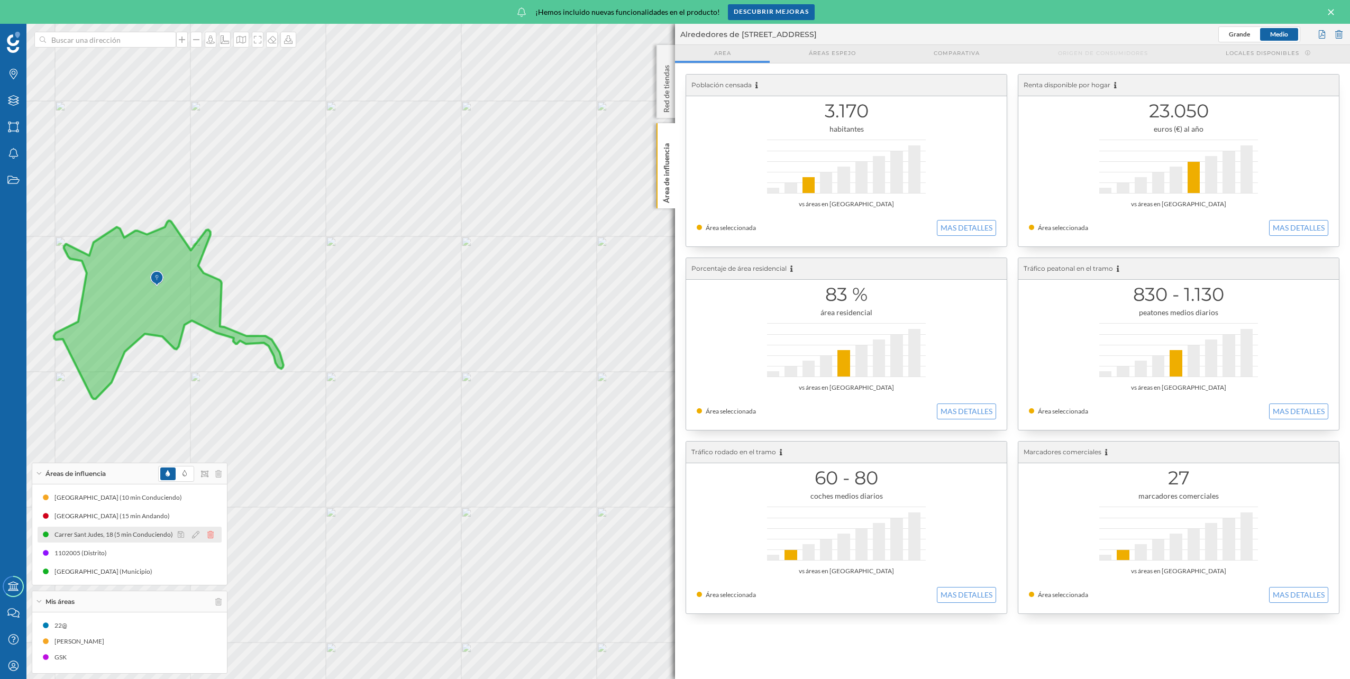
click at [211, 535] on icon at bounding box center [210, 534] width 6 height 7
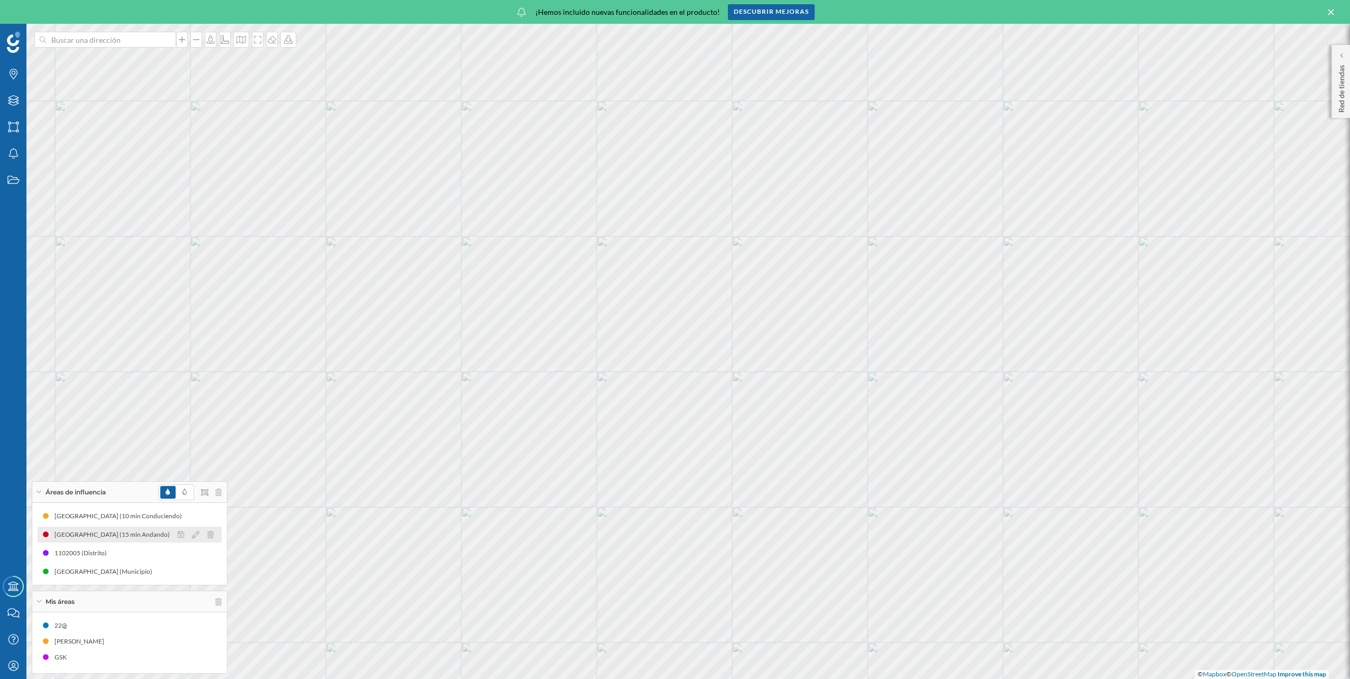
click at [146, 532] on div "[GEOGRAPHIC_DATA] (15 min Andando)" at bounding box center [114, 535] width 121 height 11
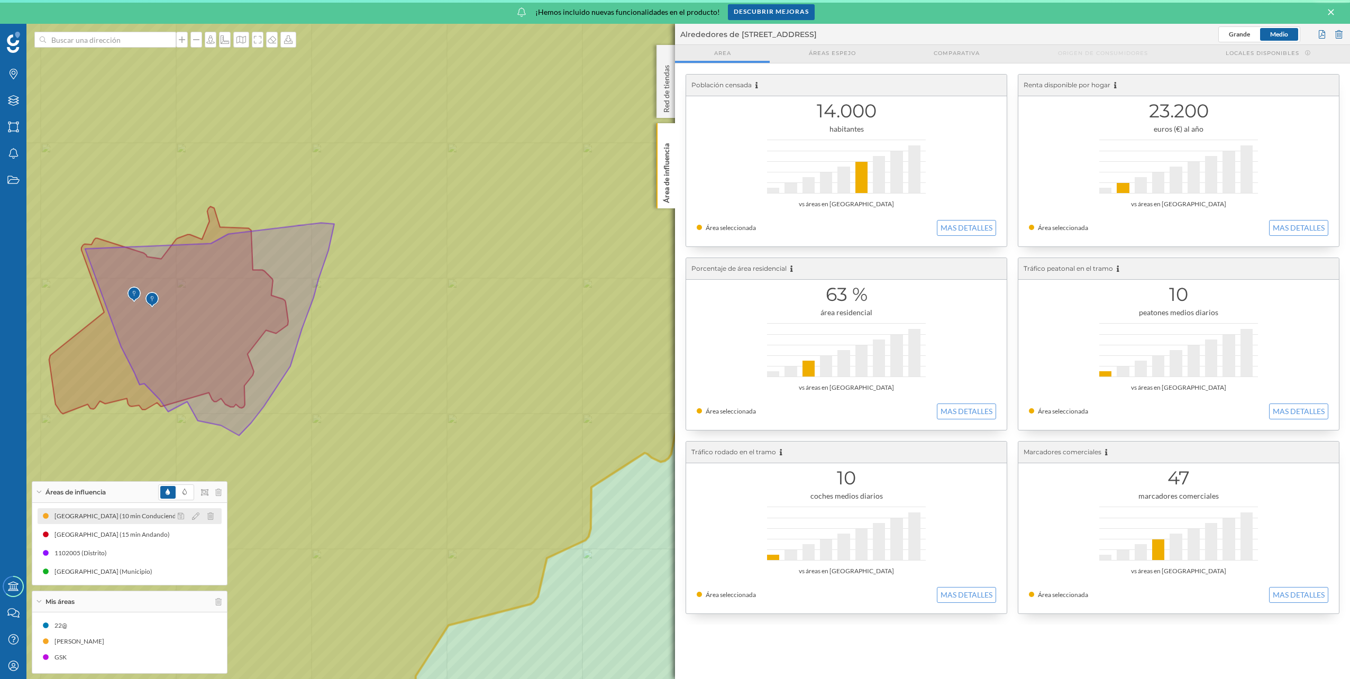
click at [141, 516] on div "[GEOGRAPHIC_DATA] (10 min Conduciendo)" at bounding box center [120, 516] width 133 height 11
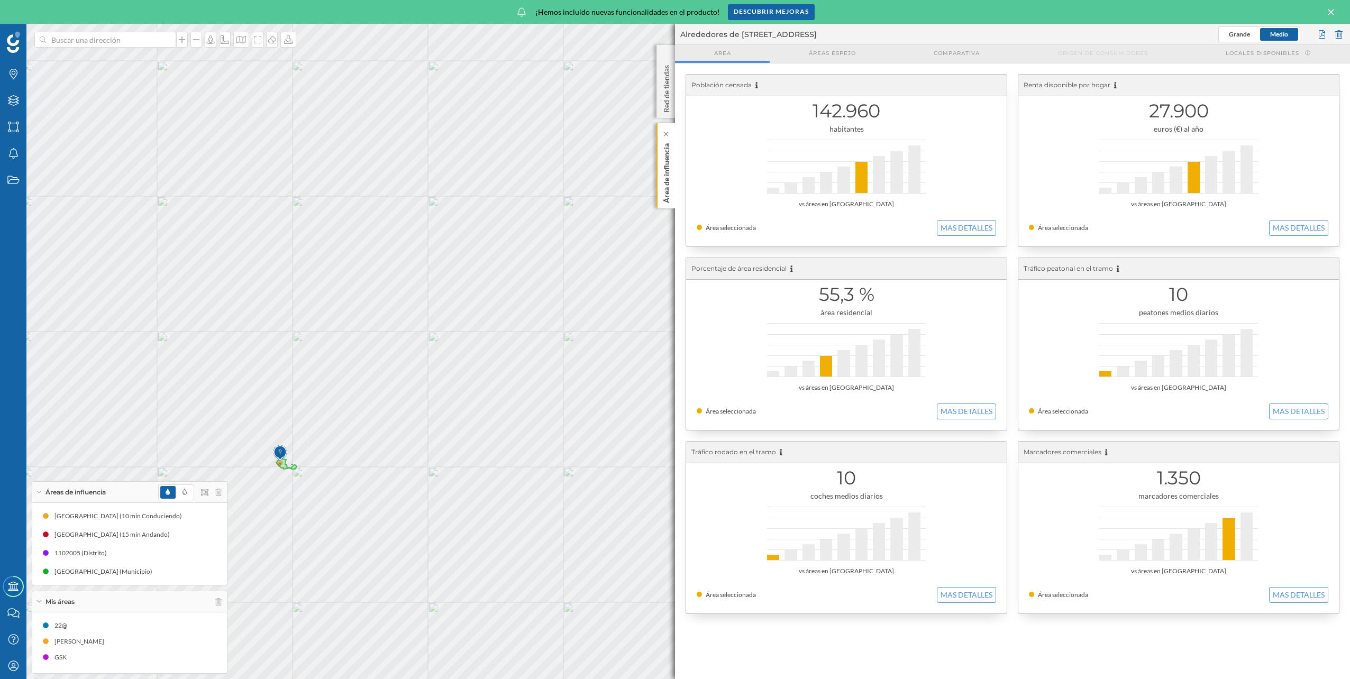
click at [674, 184] on div "Área de influencia" at bounding box center [666, 165] width 19 height 85
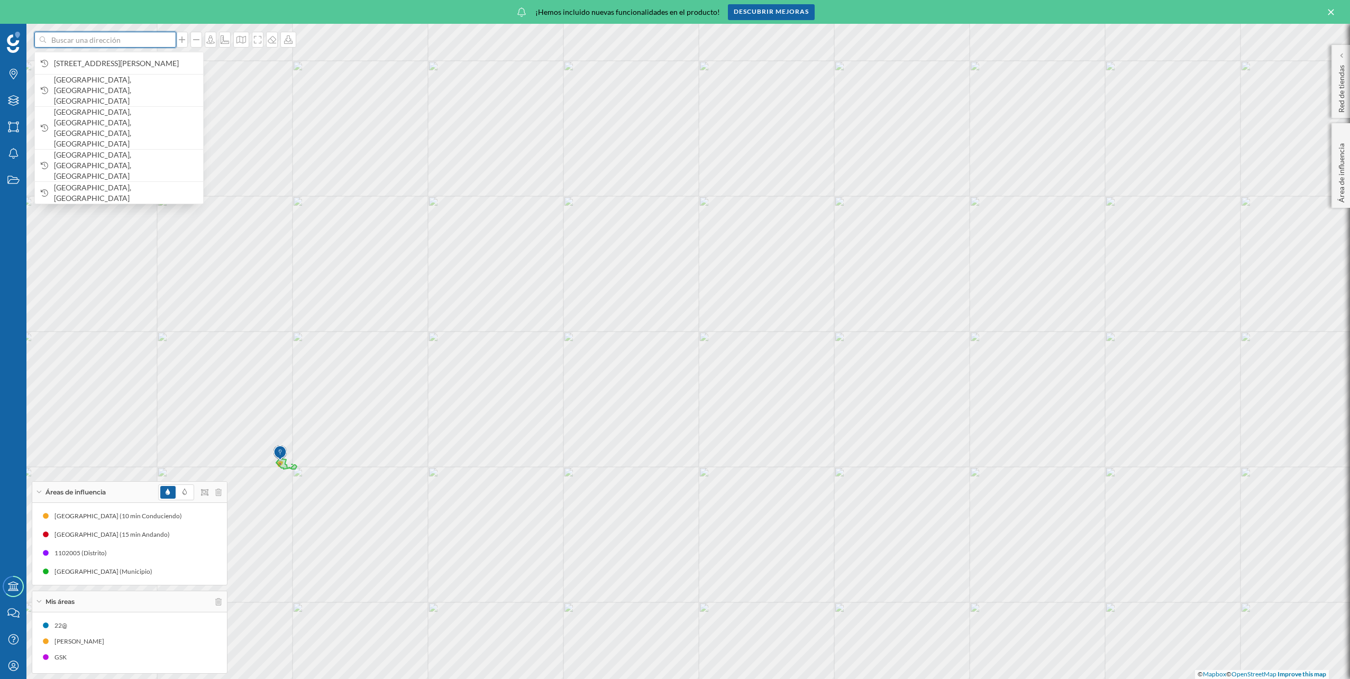
click at [126, 47] on input at bounding box center [105, 40] width 119 height 16
type input "[GEOGRAPHIC_DATA]"
click at [120, 83] on b "[GEOGRAPHIC_DATA]" at bounding box center [92, 80] width 77 height 9
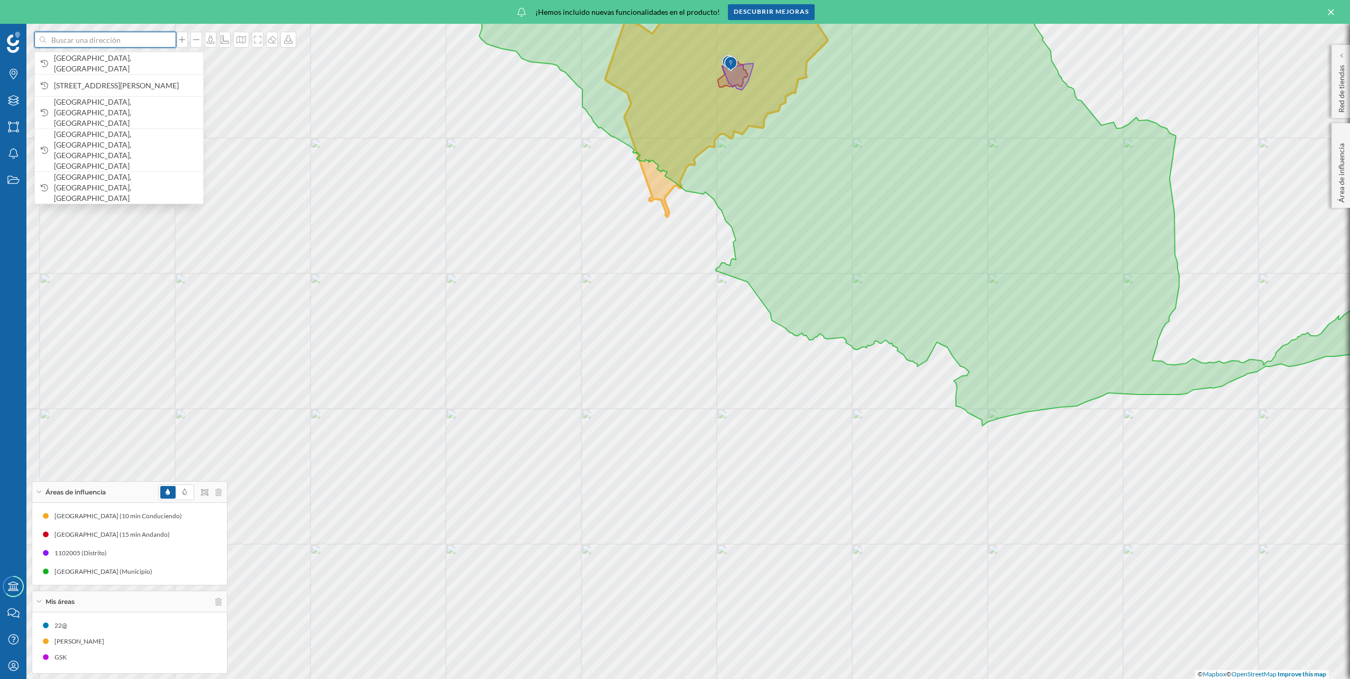
click at [93, 38] on input at bounding box center [105, 40] width 119 height 16
paste input "R.C.N. [GEOGRAPHIC_DATA]"
drag, startPoint x: 144, startPoint y: 41, endPoint x: 1, endPoint y: 34, distance: 143.0
click at [1, 34] on div "R.C.N. [GEOGRAPHIC_DATA]-550a [PERSON_NAME], [GEOGRAPHIC_DATA], C, [GEOGRAPHIC_…" at bounding box center [675, 352] width 1350 height 656
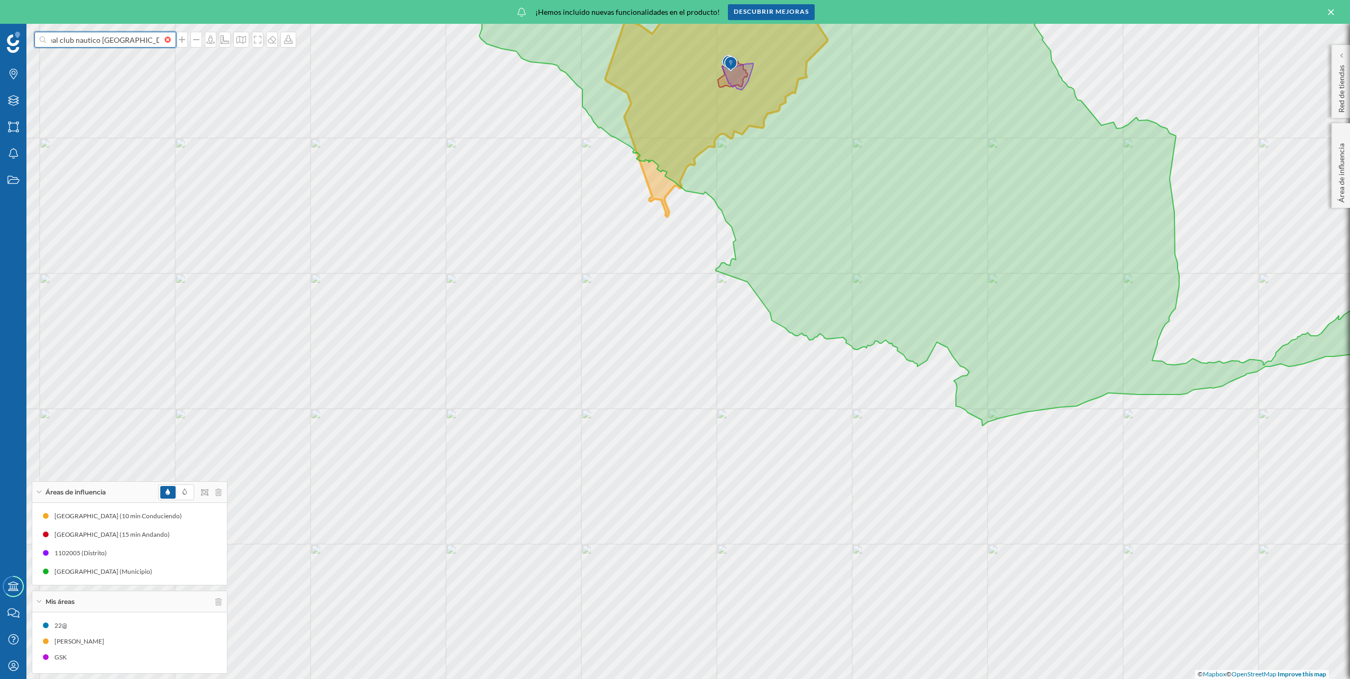
scroll to position [0, 10]
type input "real club nautico [GEOGRAPHIC_DATA]"
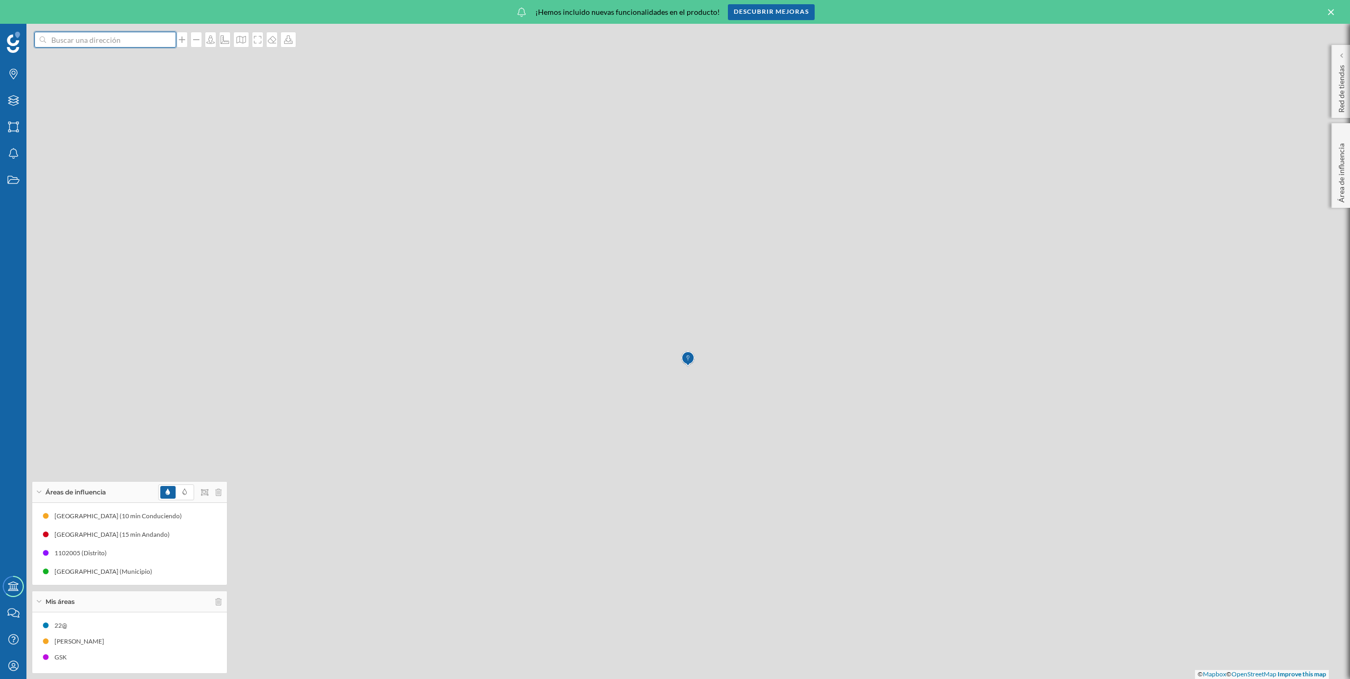
scroll to position [0, 0]
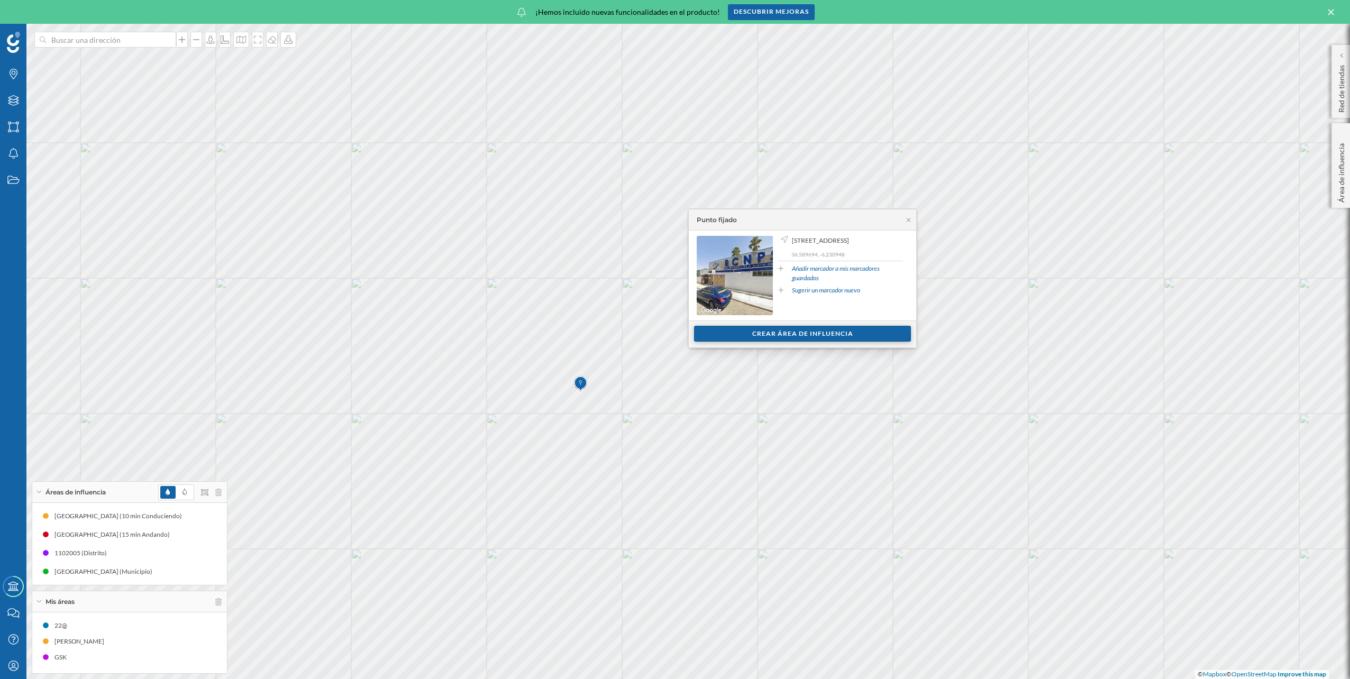
click at [852, 338] on div "Crear área de influencia" at bounding box center [802, 334] width 217 height 16
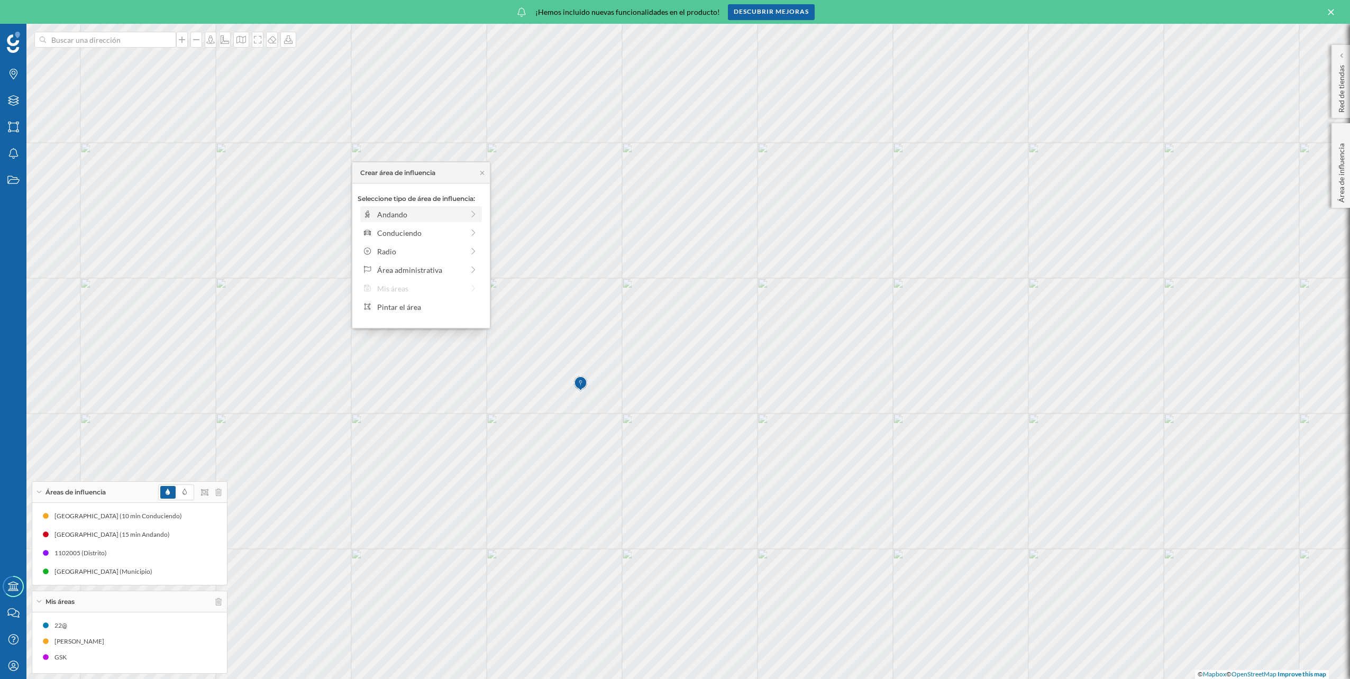
click at [421, 215] on div "Andando" at bounding box center [420, 214] width 86 height 11
drag, startPoint x: 405, startPoint y: 232, endPoint x: 417, endPoint y: 229, distance: 12.6
click at [417, 229] on div "0 min. 3 min. 4 min. 5 min. 6 min. 7 min. 8 min. 9 min. 10 min. 11 min. 12 min.…" at bounding box center [421, 228] width 117 height 13
drag, startPoint x: 417, startPoint y: 229, endPoint x: 441, endPoint y: 228, distance: 23.8
click at [441, 228] on div "0 min. 3 min. 4 min. 5 min. 6 min. 7 min. 8 min. 9 min. 10 min. 11 min. 12 min.…" at bounding box center [421, 229] width 117 height 3
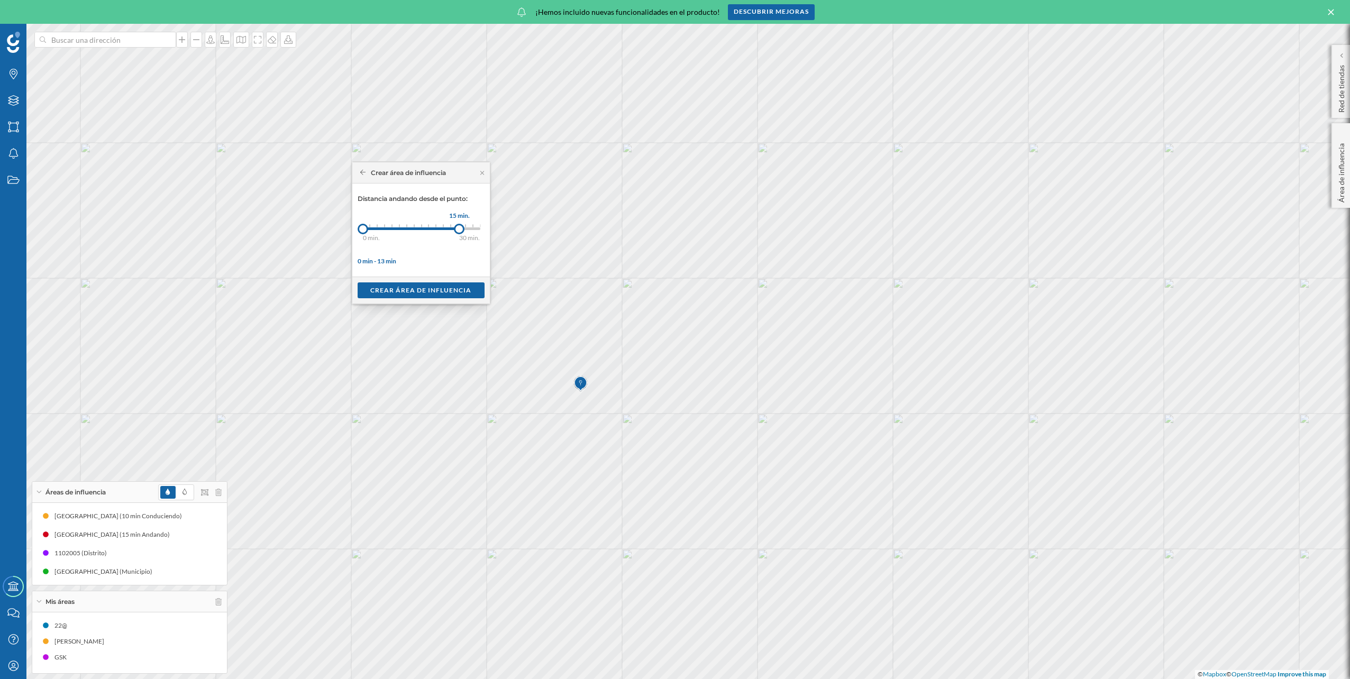
drag, startPoint x: 442, startPoint y: 229, endPoint x: 459, endPoint y: 230, distance: 17.0
click at [459, 230] on div at bounding box center [459, 229] width 11 height 11
click at [419, 289] on div "Crear área de influencia" at bounding box center [421, 290] width 127 height 16
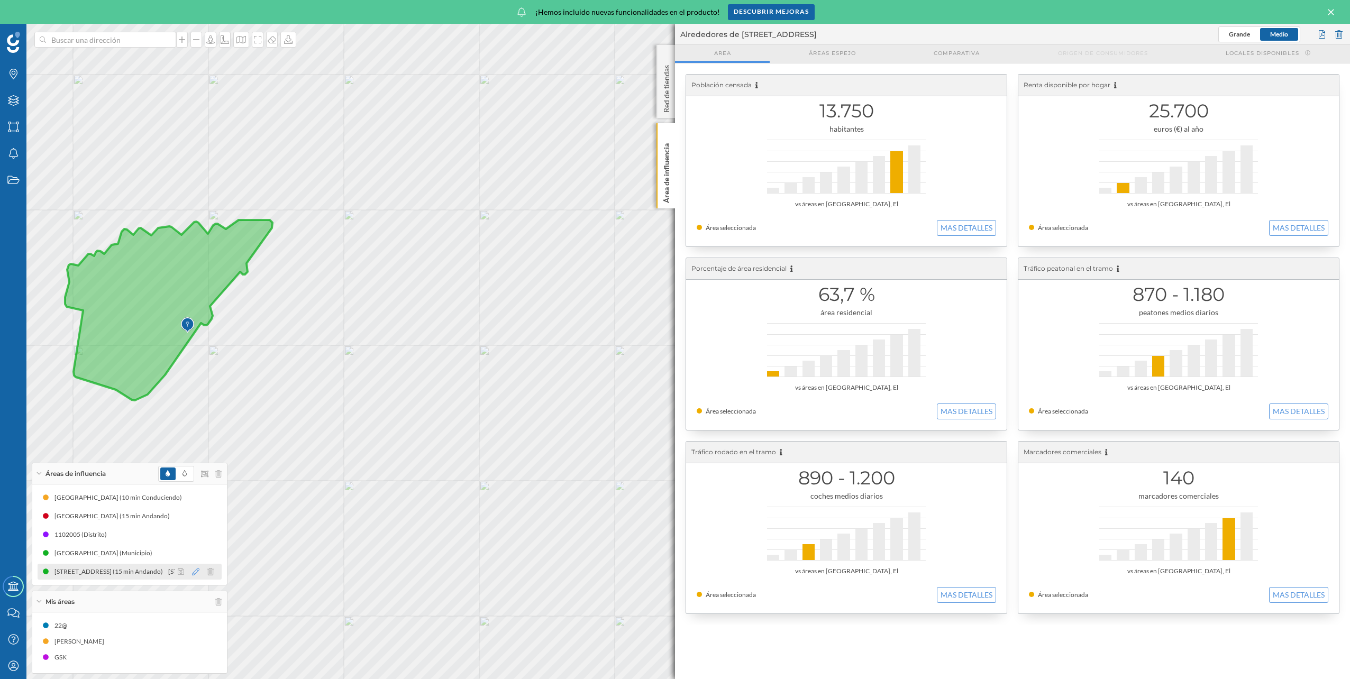
click at [196, 572] on icon at bounding box center [195, 571] width 7 height 7
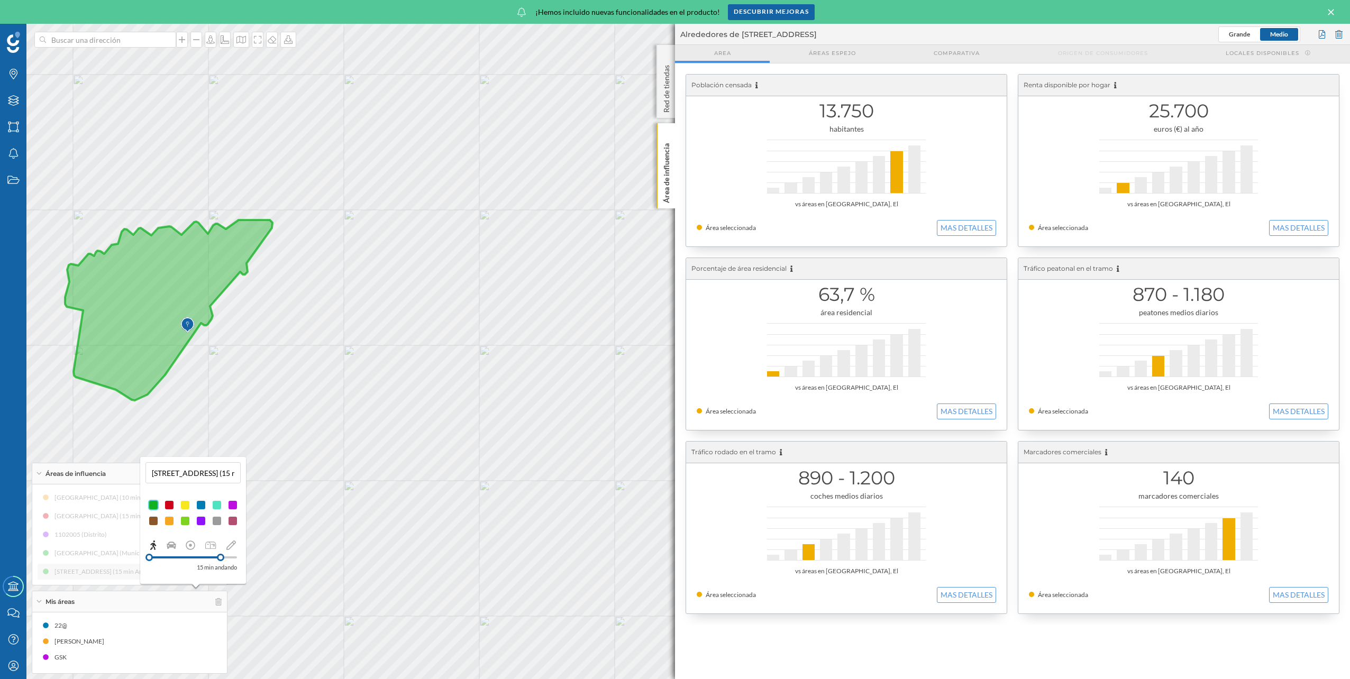
click at [169, 519] on div at bounding box center [169, 521] width 11 height 11
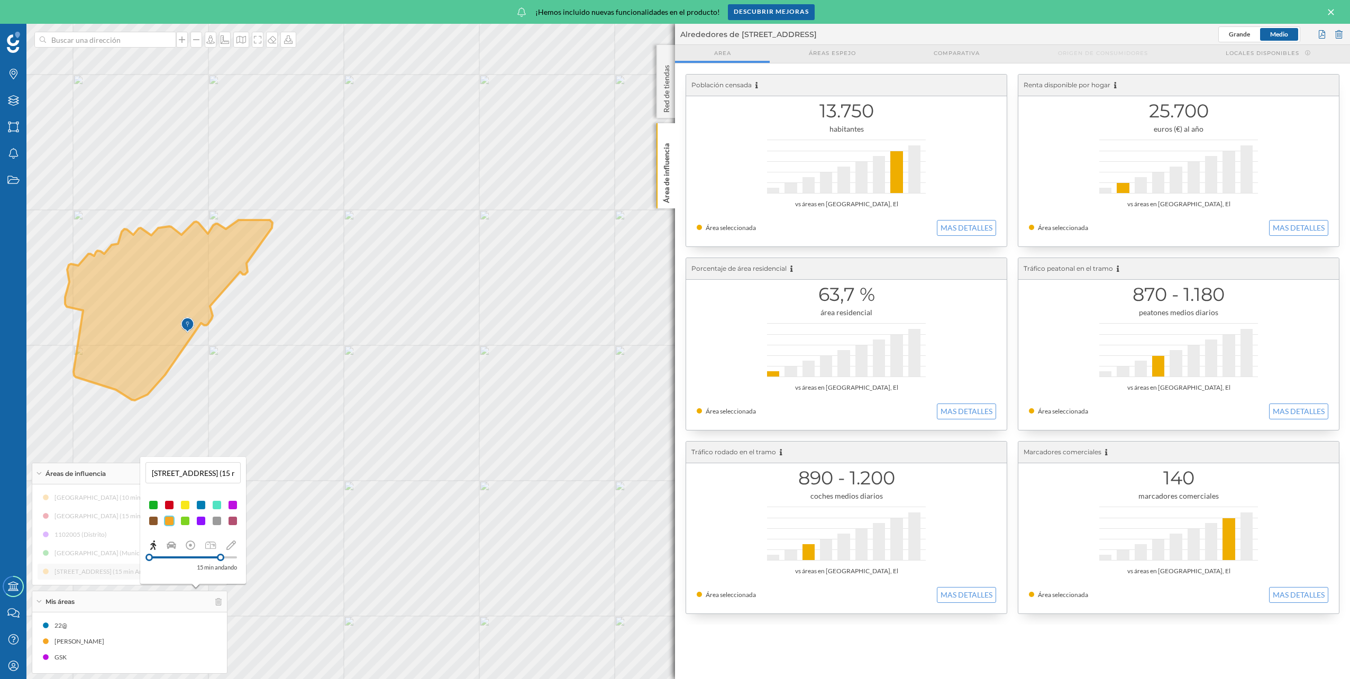
click at [97, 573] on div "[GEOGRAPHIC_DATA] (10 min Conduciendo) [GEOGRAPHIC_DATA] (15 min Andando) 11020…" at bounding box center [130, 535] width 184 height 90
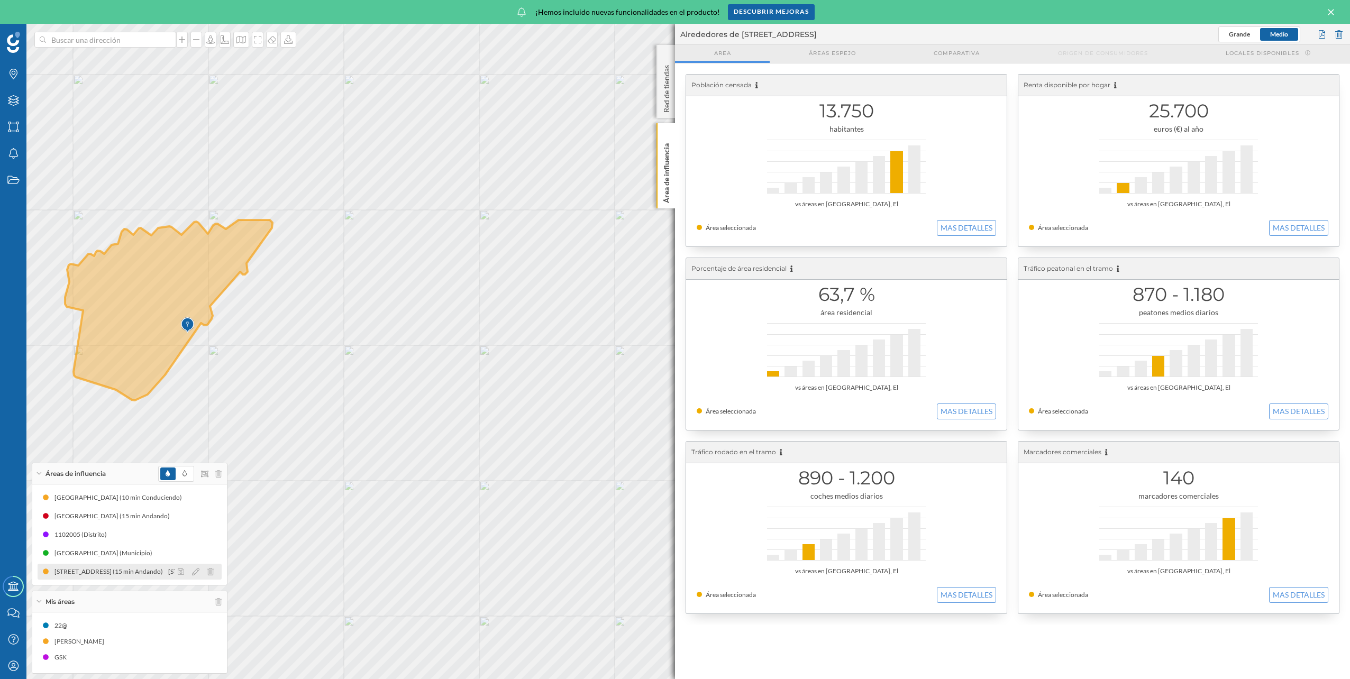
click at [110, 575] on div "[STREET_ADDRESS] (15 min Andando) [STREET_ADDRESS] (15 min Andando)" at bounding box center [123, 572] width 139 height 11
click at [159, 362] on icon at bounding box center [168, 310] width 207 height 180
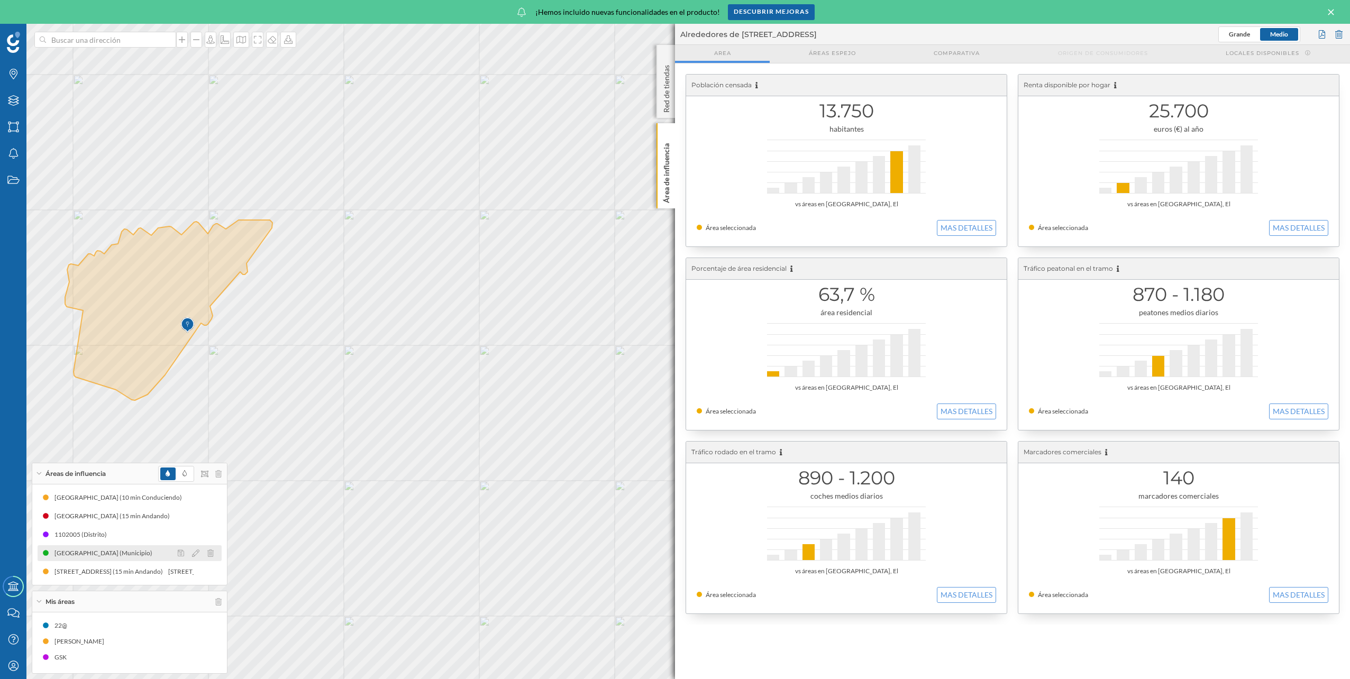
click at [92, 552] on div "[GEOGRAPHIC_DATA] (Municipio)" at bounding box center [105, 553] width 103 height 11
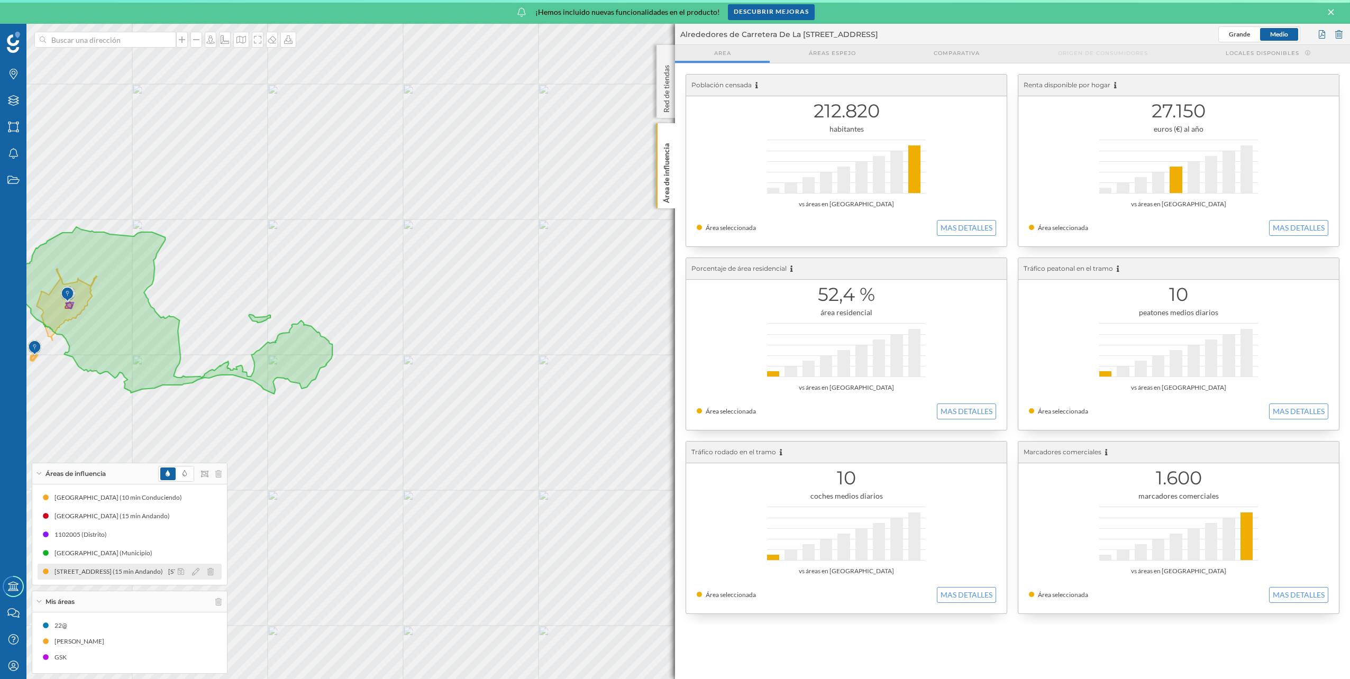
click at [168, 572] on div "[STREET_ADDRESS] (15 min Andando)" at bounding box center [225, 572] width 114 height 11
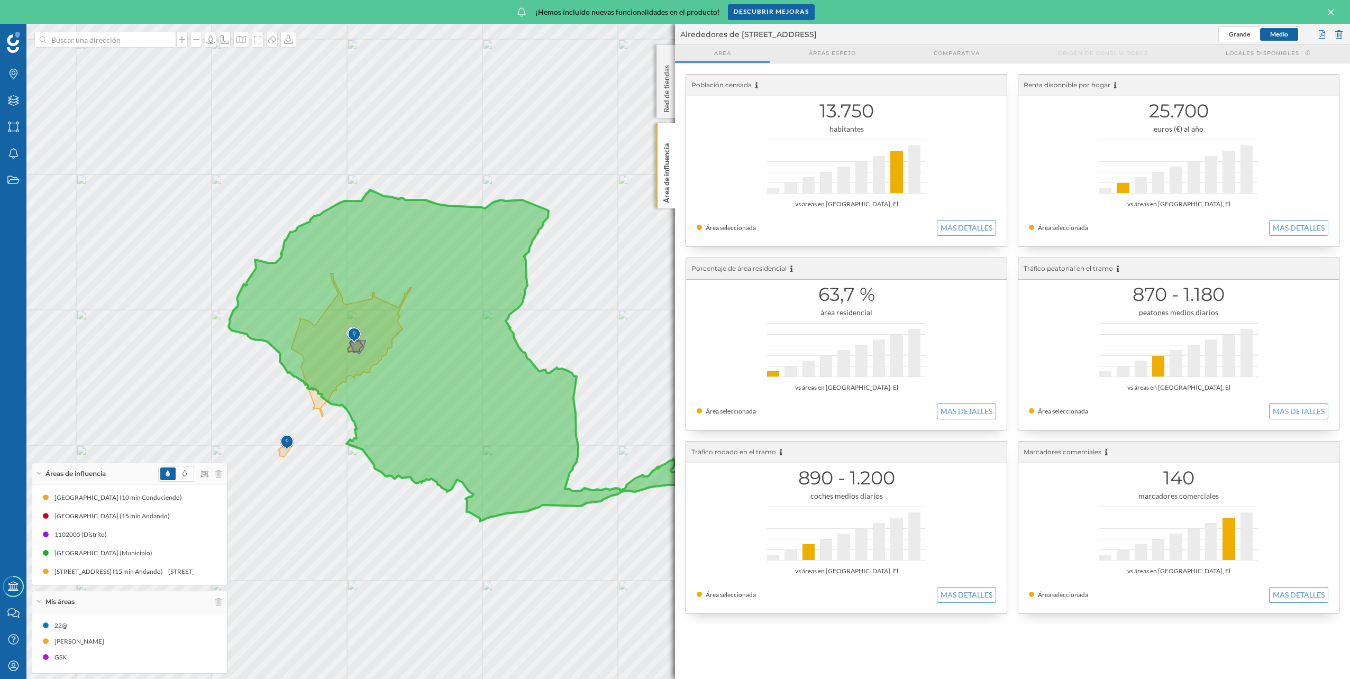
click at [423, 378] on icon at bounding box center [556, 357] width 655 height 334
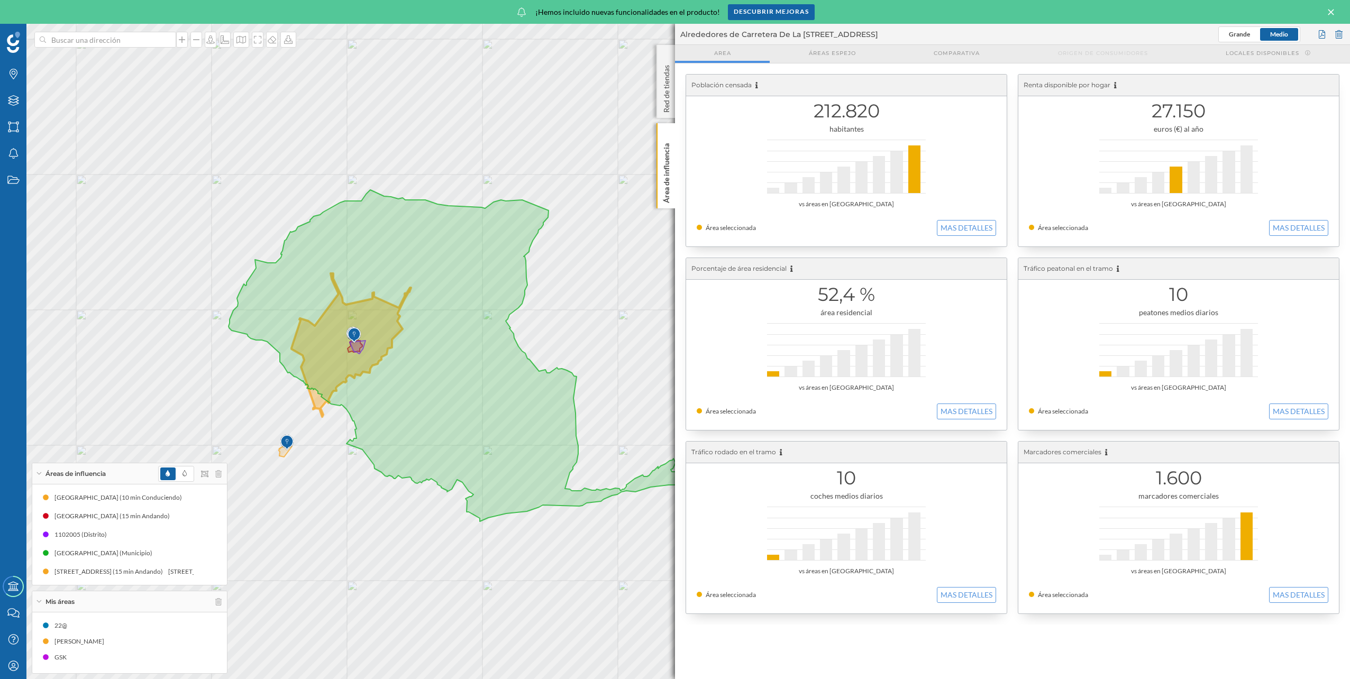
click at [331, 347] on icon at bounding box center [556, 357] width 655 height 334
click at [318, 402] on icon at bounding box center [352, 345] width 120 height 143
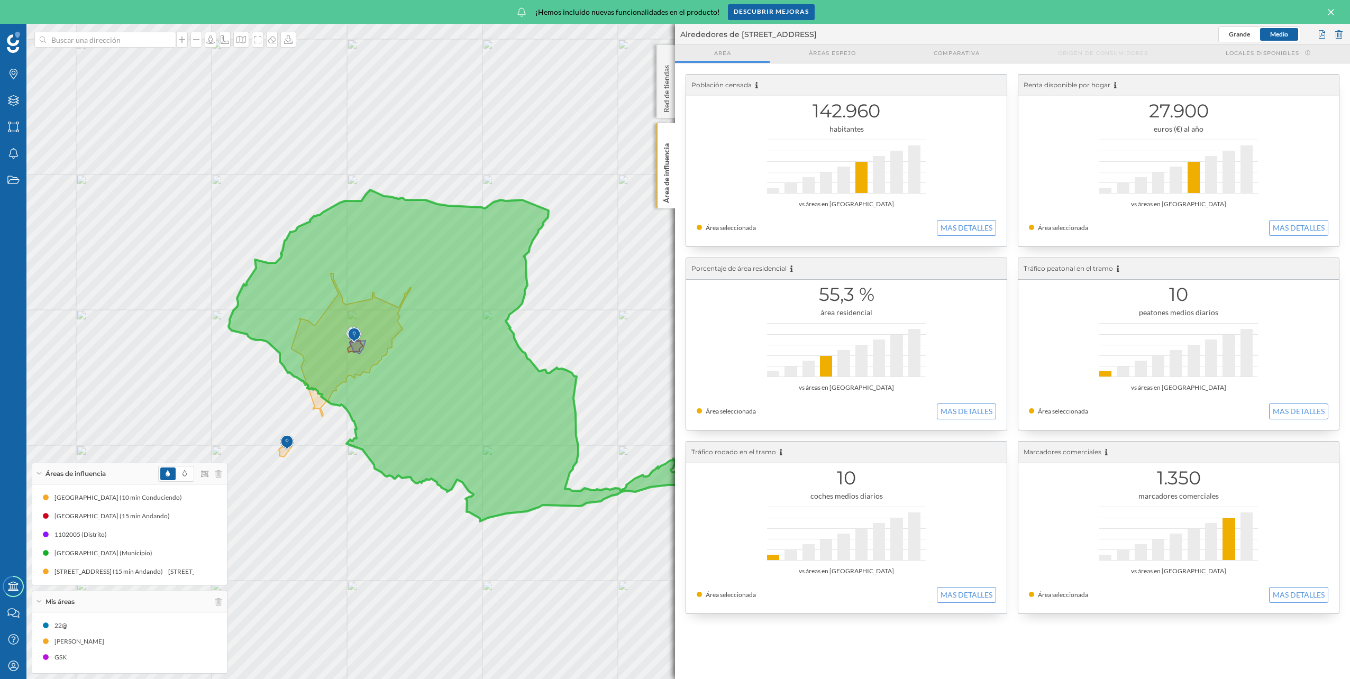
click at [385, 398] on icon at bounding box center [556, 357] width 655 height 334
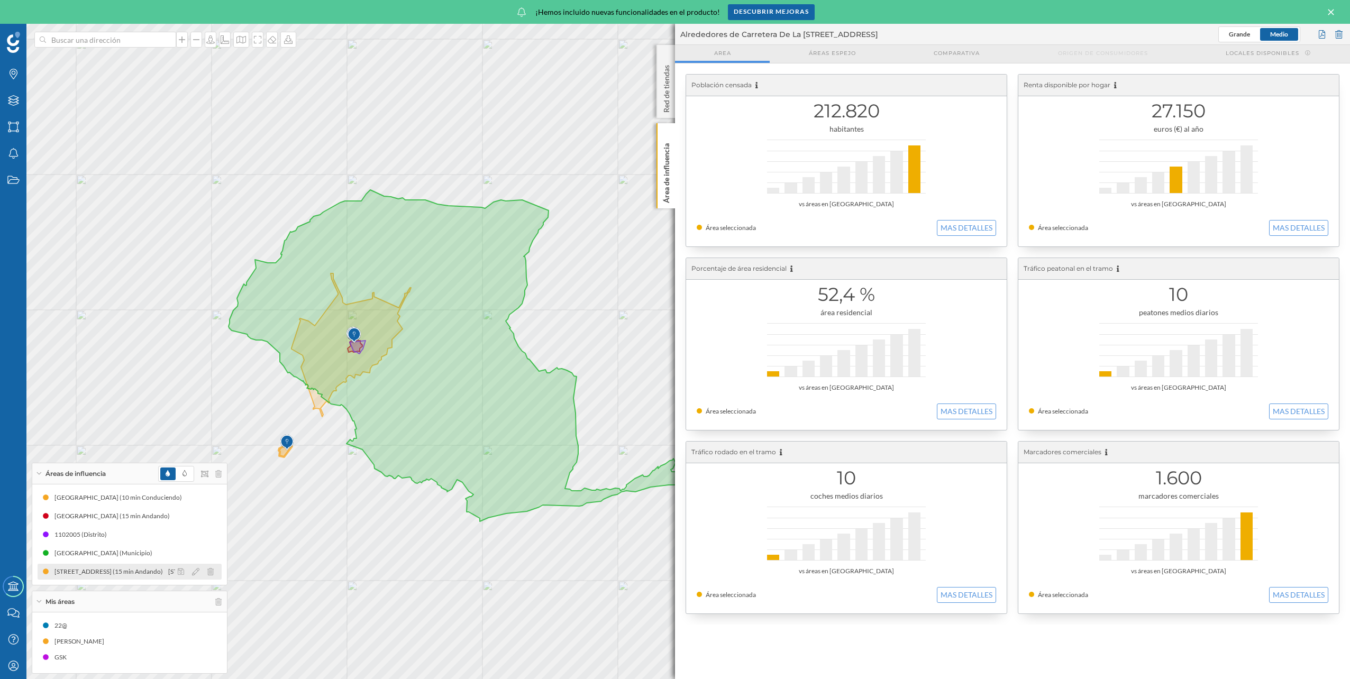
click at [168, 575] on div "[STREET_ADDRESS] (15 min Andando)" at bounding box center [225, 572] width 114 height 11
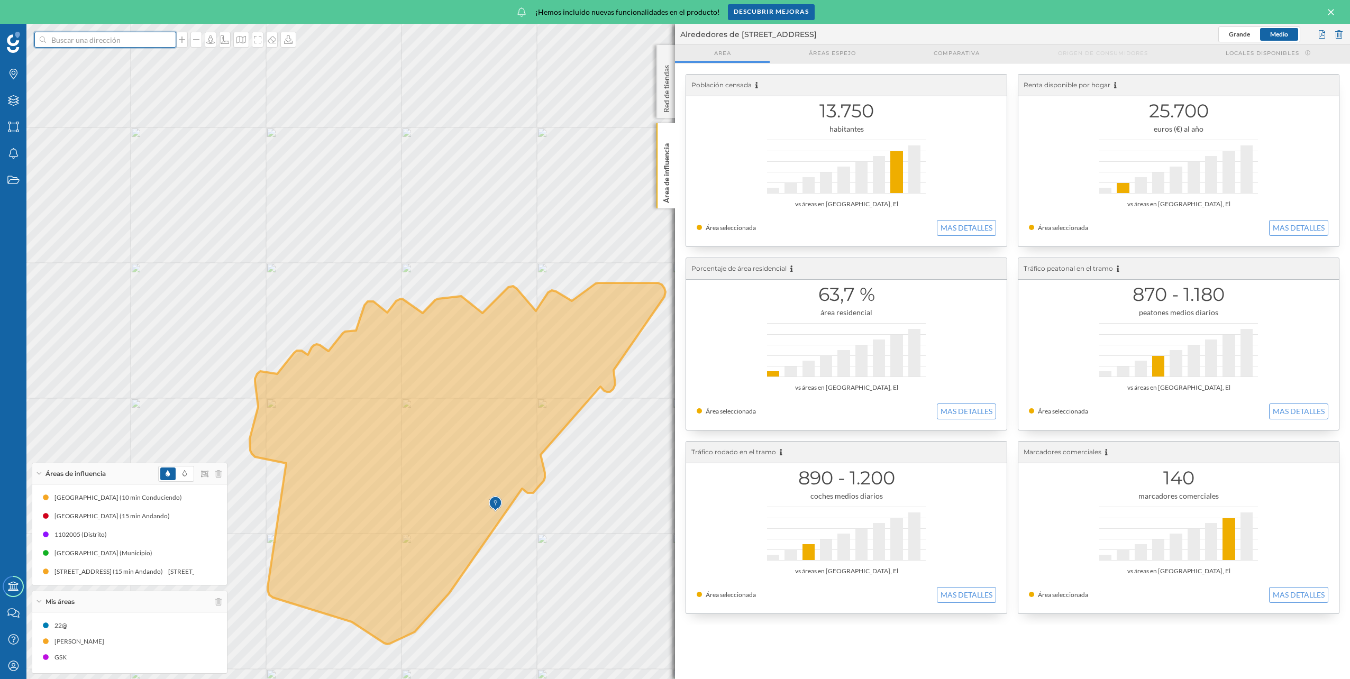
click at [130, 40] on input at bounding box center [105, 40] width 119 height 16
type input "puerto tarifa"
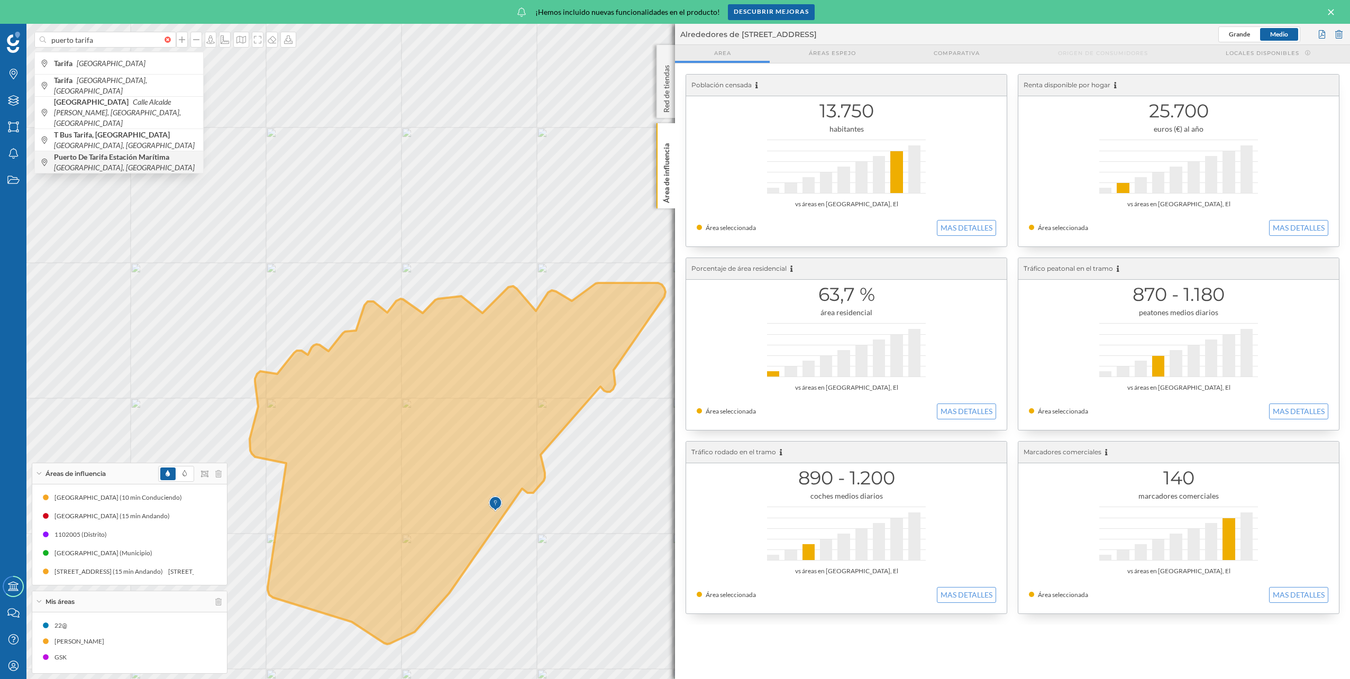
click at [111, 152] on b "Puerto De Tarifa Estación Marítima" at bounding box center [113, 156] width 118 height 9
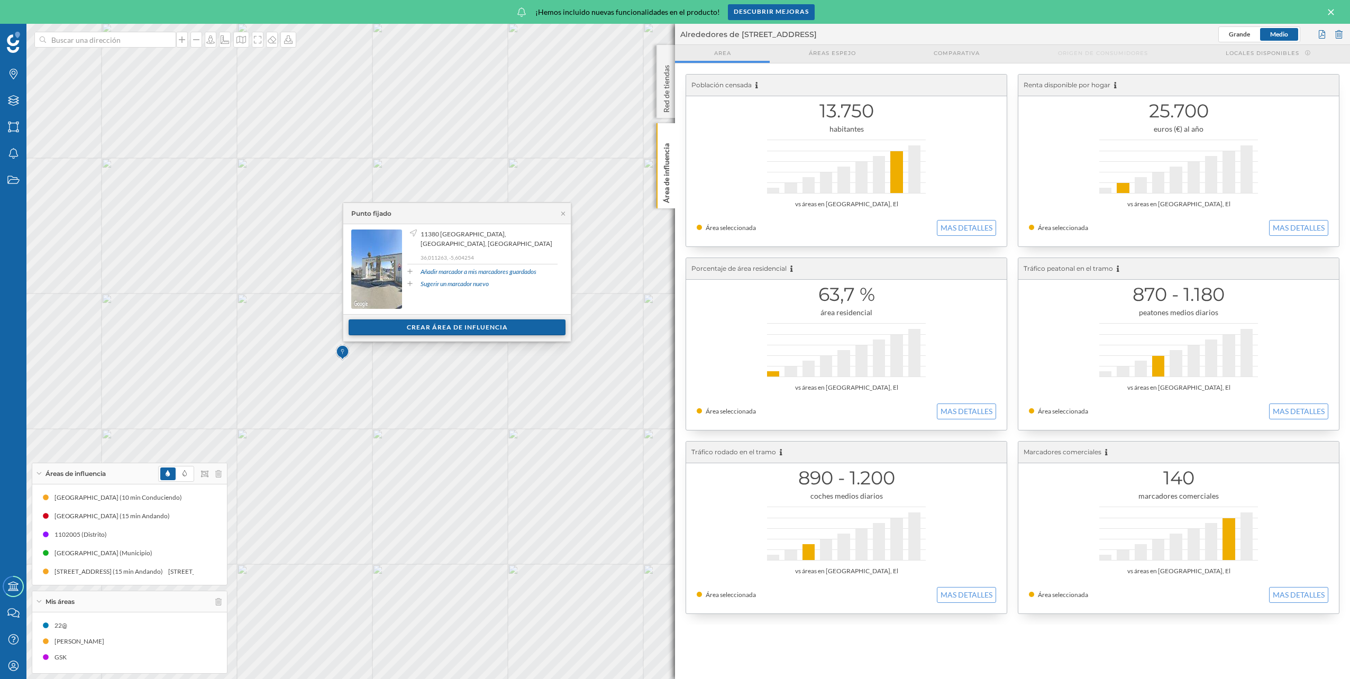
click at [505, 332] on div "Crear área de influencia" at bounding box center [457, 328] width 217 height 16
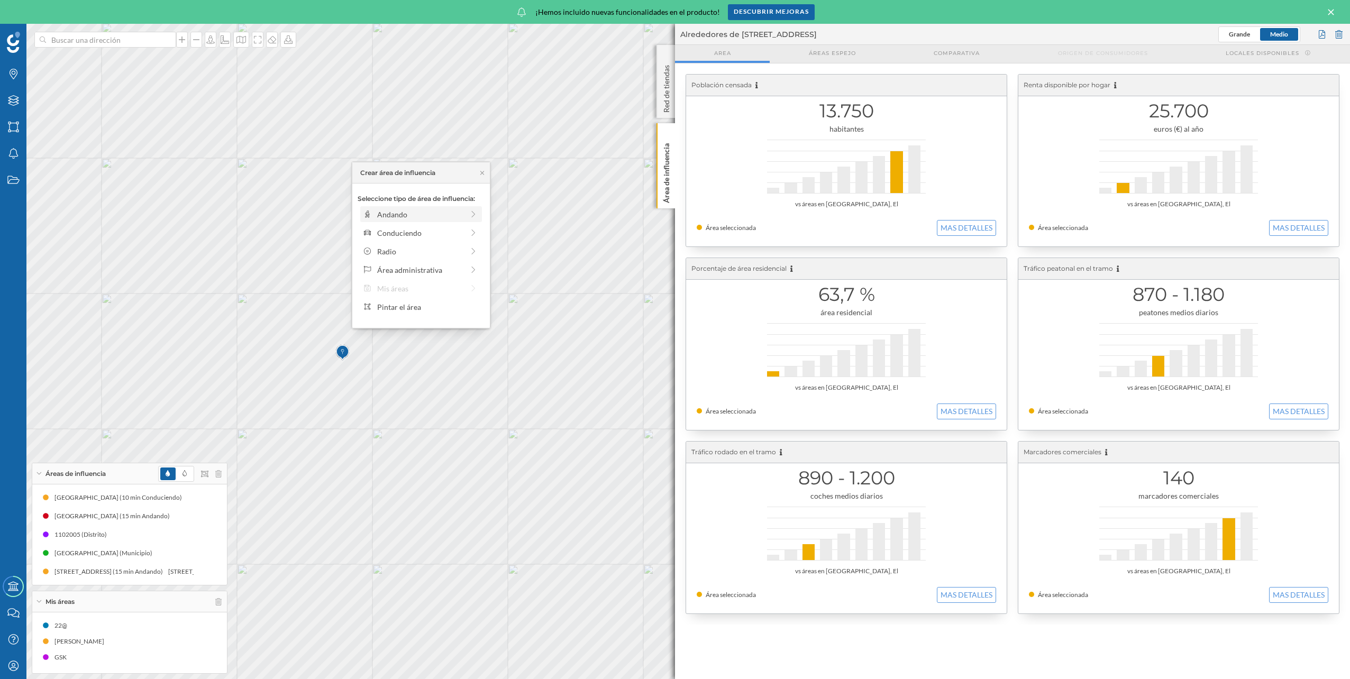
drag, startPoint x: 425, startPoint y: 249, endPoint x: 420, endPoint y: 208, distance: 41.2
click at [420, 208] on div "Seleccione tipo de área de influencia: Andando Conduciendo Radio Área administr…" at bounding box center [421, 256] width 138 height 144
drag, startPoint x: 420, startPoint y: 208, endPoint x: 432, endPoint y: 213, distance: 13.1
click at [432, 213] on div "Andando" at bounding box center [420, 214] width 86 height 11
drag, startPoint x: 370, startPoint y: 228, endPoint x: 458, endPoint y: 231, distance: 87.9
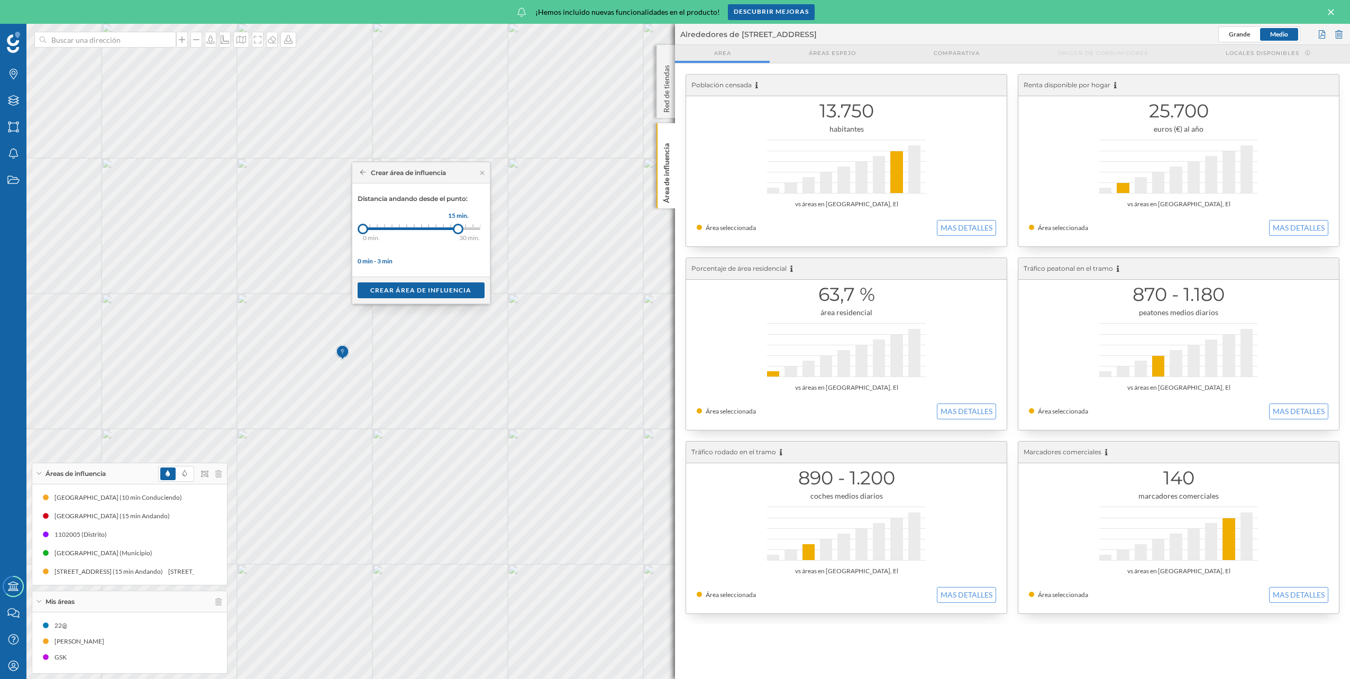
click at [458, 231] on div at bounding box center [458, 229] width 11 height 11
click at [450, 287] on div "Crear área de influencia" at bounding box center [421, 290] width 127 height 16
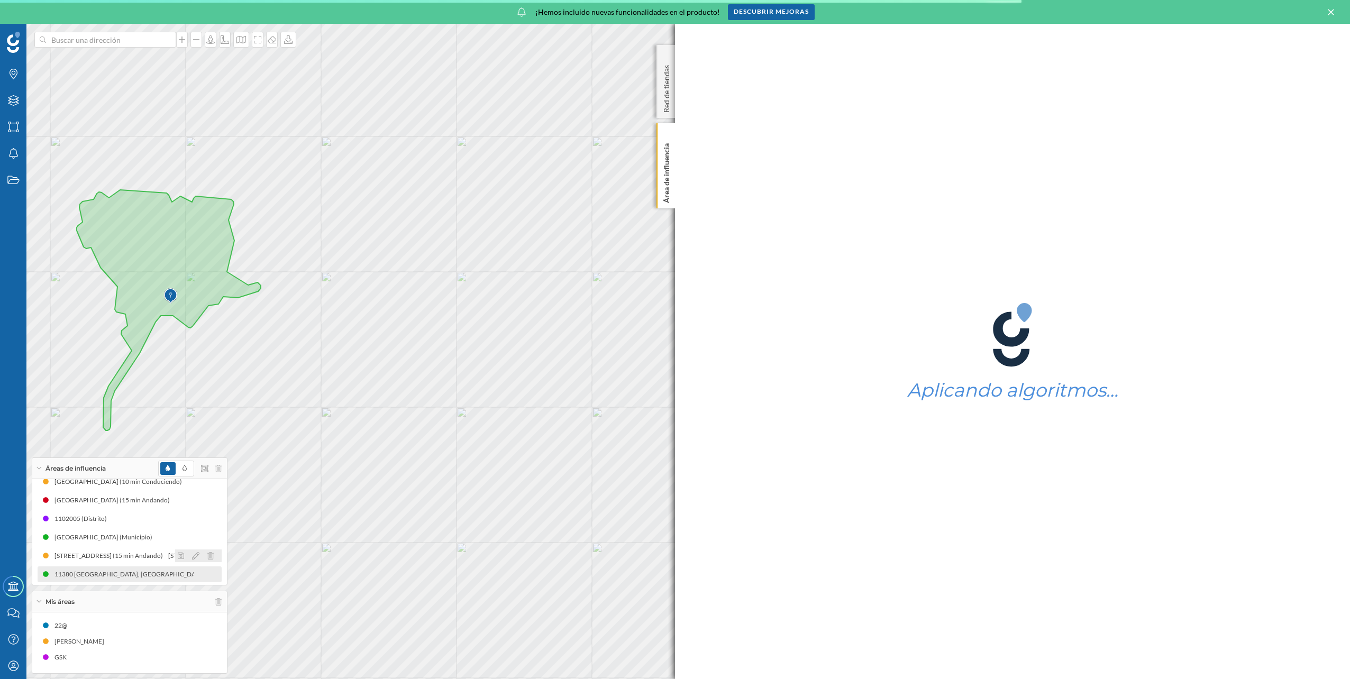
scroll to position [13, 0]
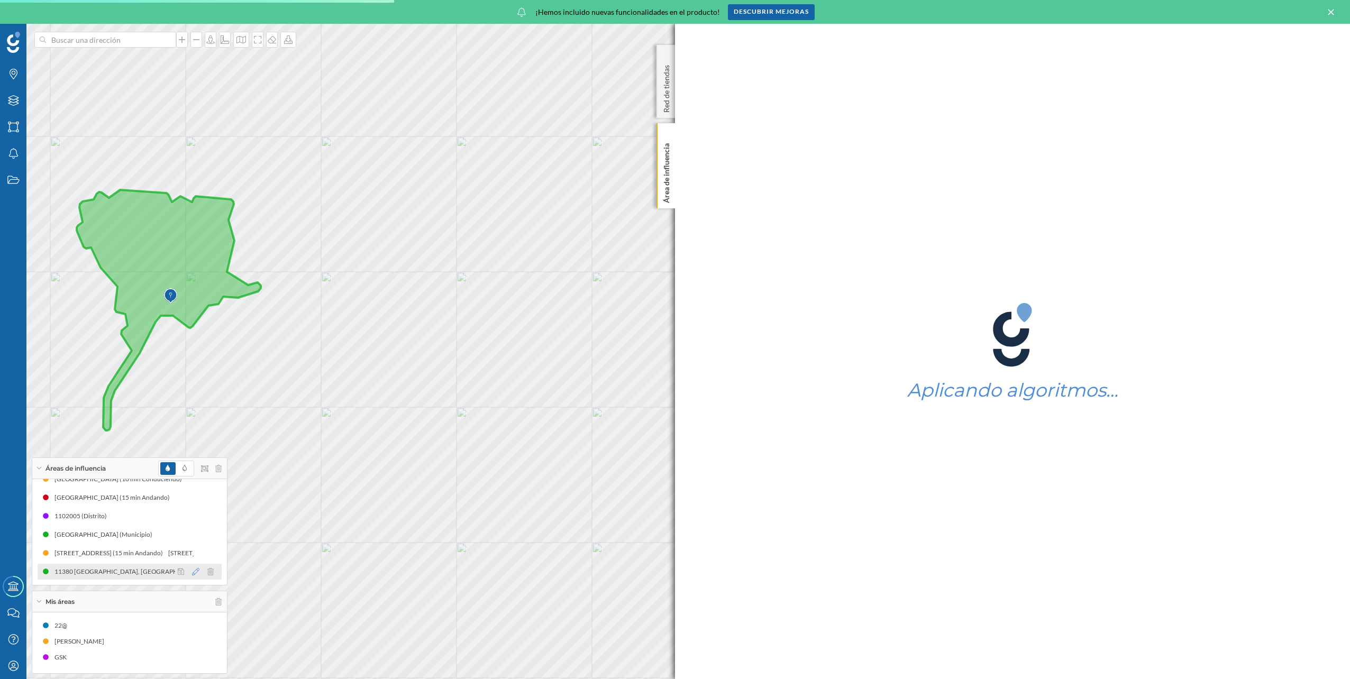
click at [196, 570] on icon at bounding box center [195, 571] width 7 height 7
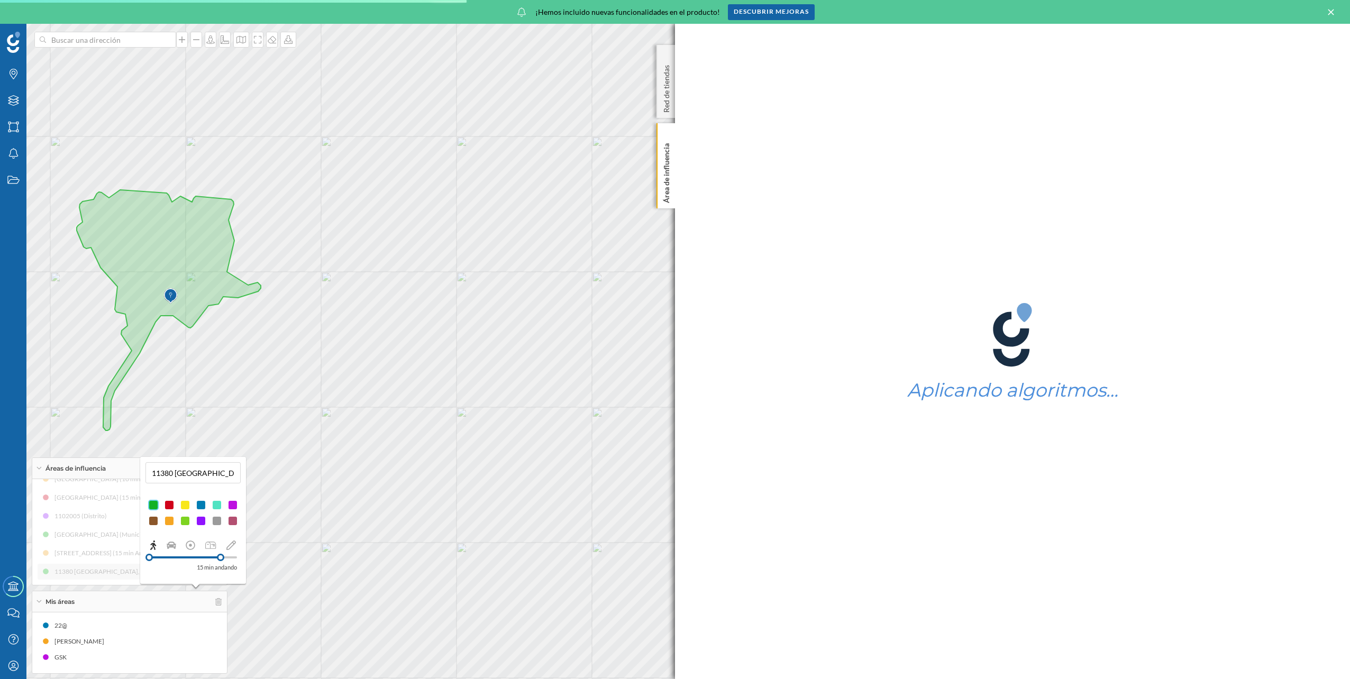
click at [169, 520] on div at bounding box center [169, 521] width 11 height 11
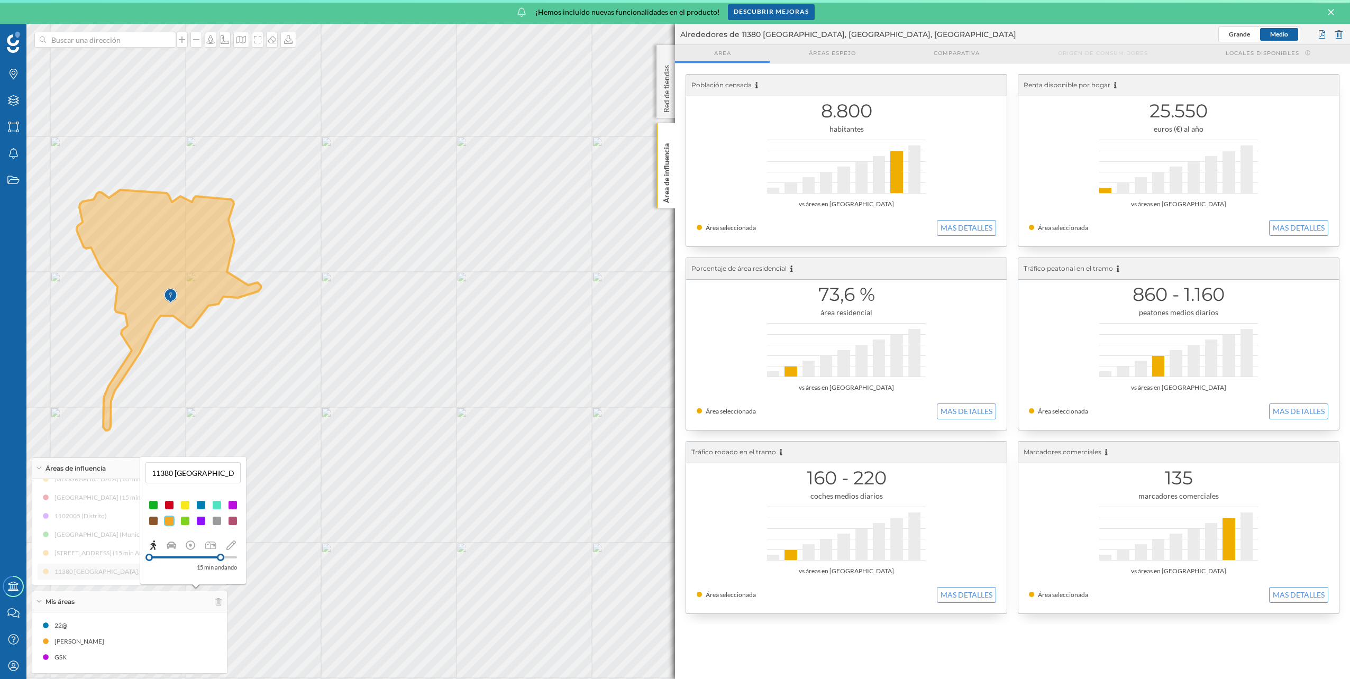
click at [88, 558] on div "[GEOGRAPHIC_DATA] (10 min Conduciendo) [GEOGRAPHIC_DATA] (15 min Andando) 11020…" at bounding box center [130, 525] width 184 height 108
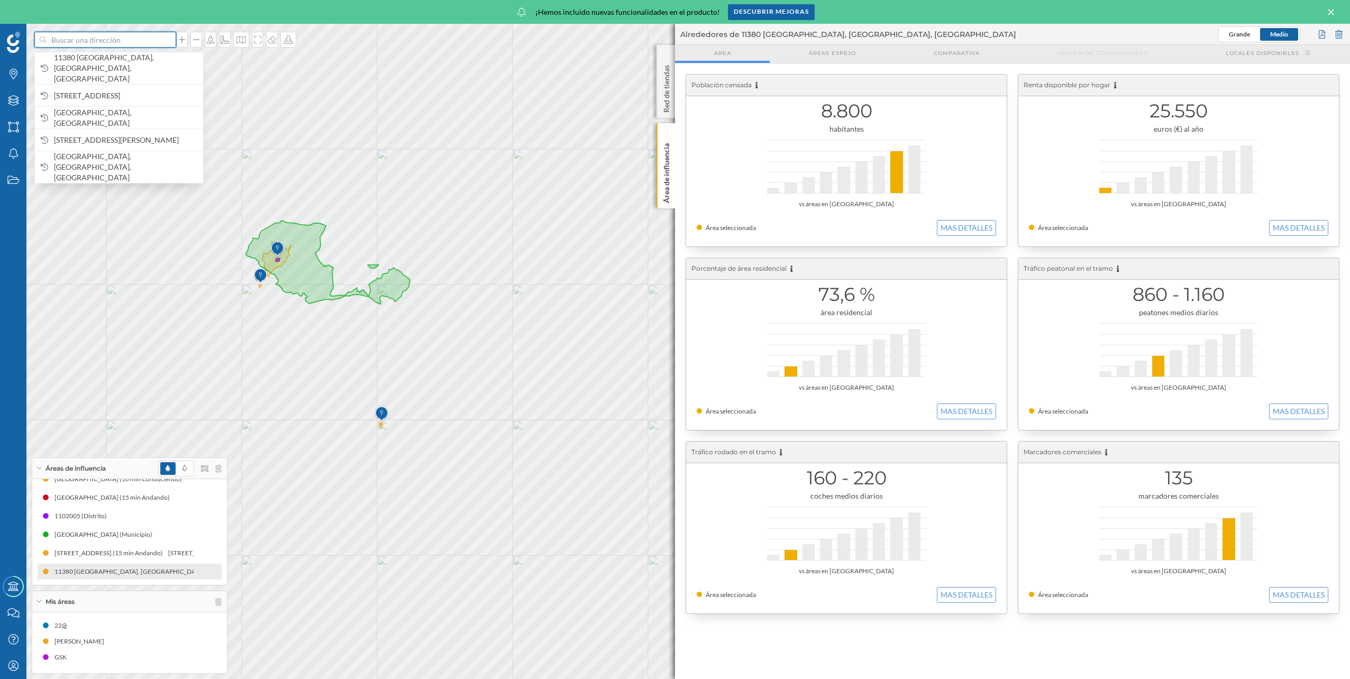
click at [126, 37] on input at bounding box center [105, 40] width 119 height 16
type input "marina el rompido"
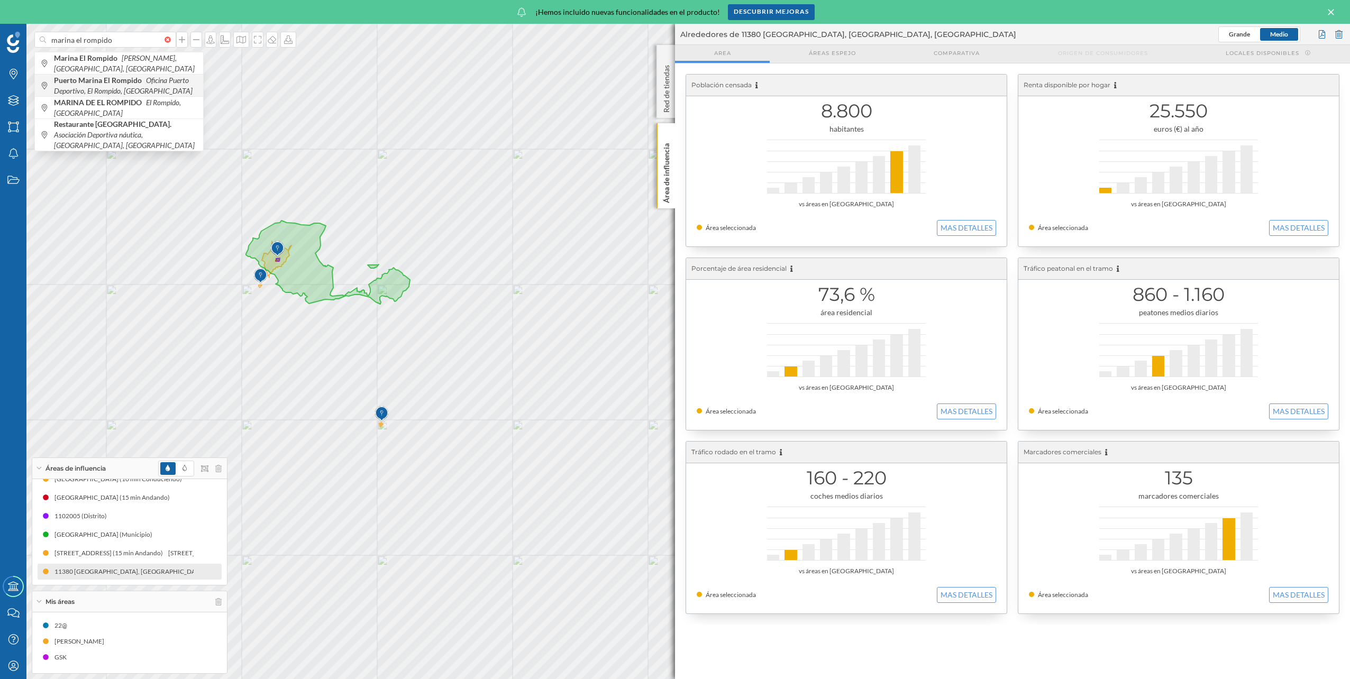
click at [93, 89] on icon "Oficina Puerto Deportivo, El Rompido, [GEOGRAPHIC_DATA]" at bounding box center [123, 86] width 139 height 20
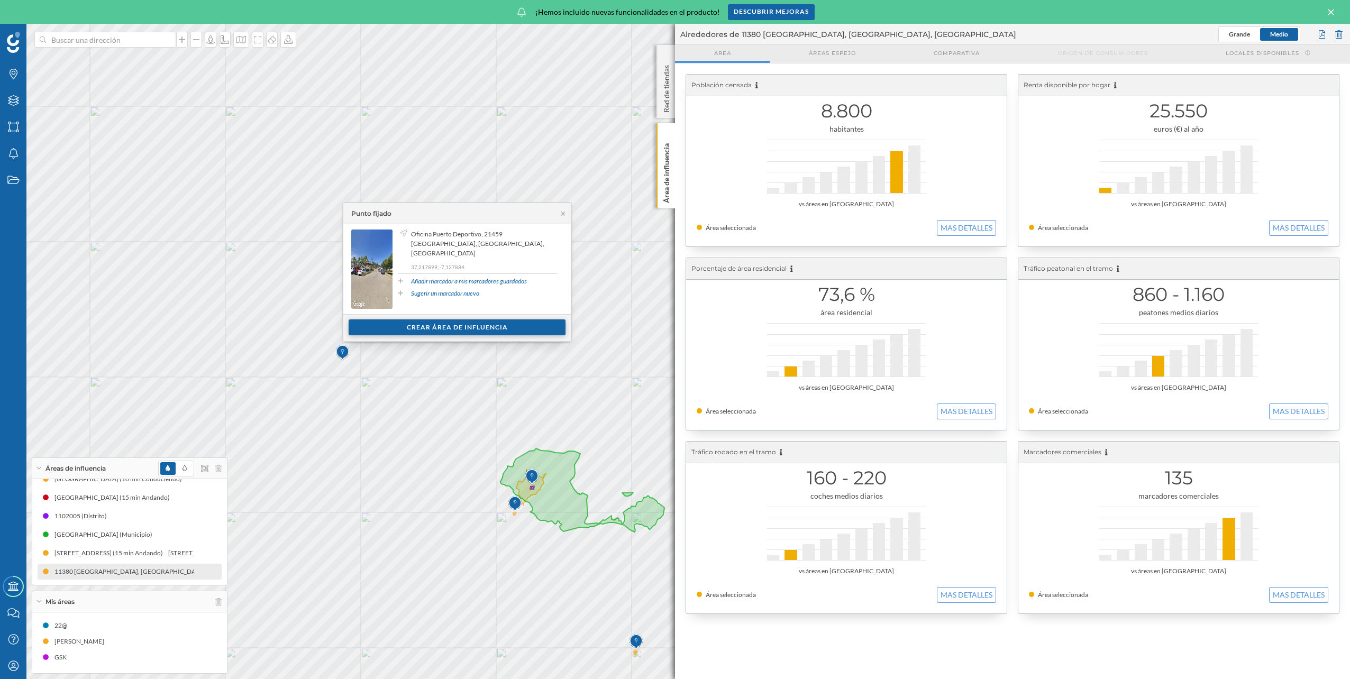
click at [473, 324] on div "Crear área de influencia" at bounding box center [457, 328] width 217 height 16
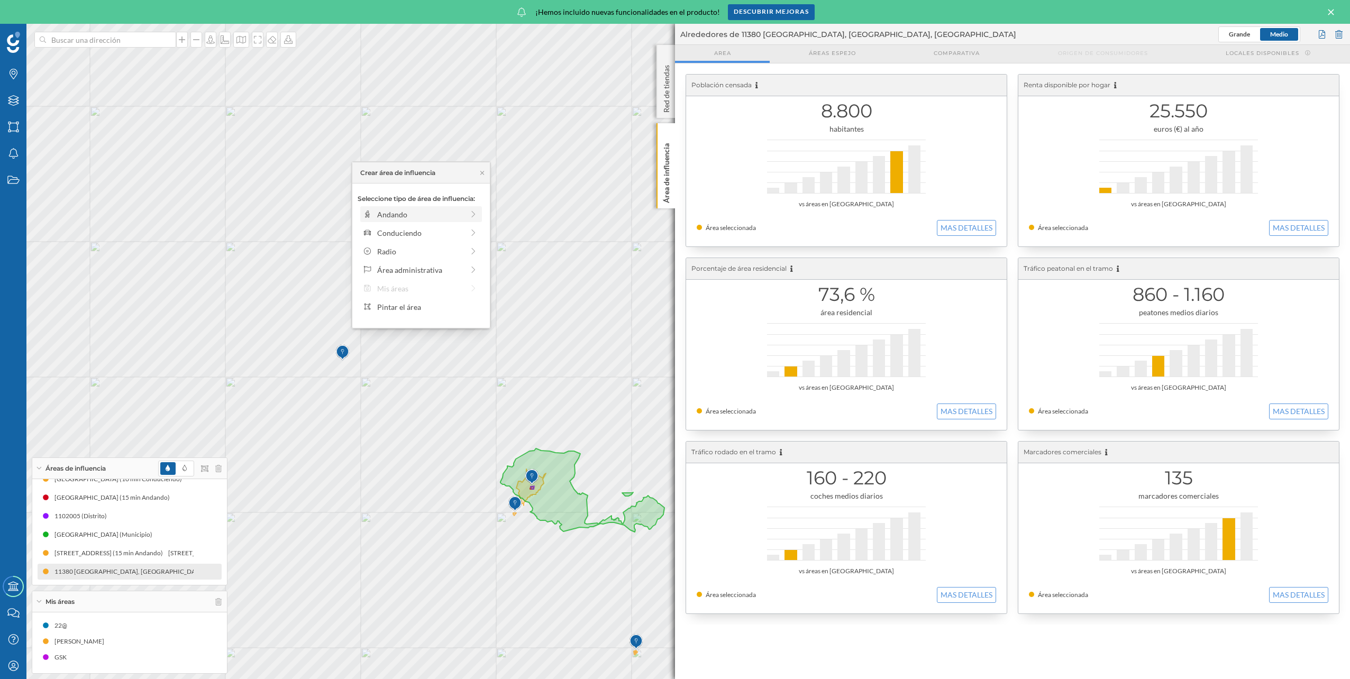
click at [420, 216] on div "Andando" at bounding box center [420, 214] width 86 height 11
drag, startPoint x: 456, startPoint y: 229, endPoint x: 465, endPoint y: 229, distance: 9.0
click at [465, 229] on div "0 min. 3 min. 4 min. 5 min. 6 min. 7 min. 8 min. 9 min. 10 min. 11 min. 12 min.…" at bounding box center [421, 229] width 117 height 3
drag, startPoint x: 463, startPoint y: 227, endPoint x: 458, endPoint y: 232, distance: 7.1
click at [458, 232] on div at bounding box center [458, 229] width 11 height 11
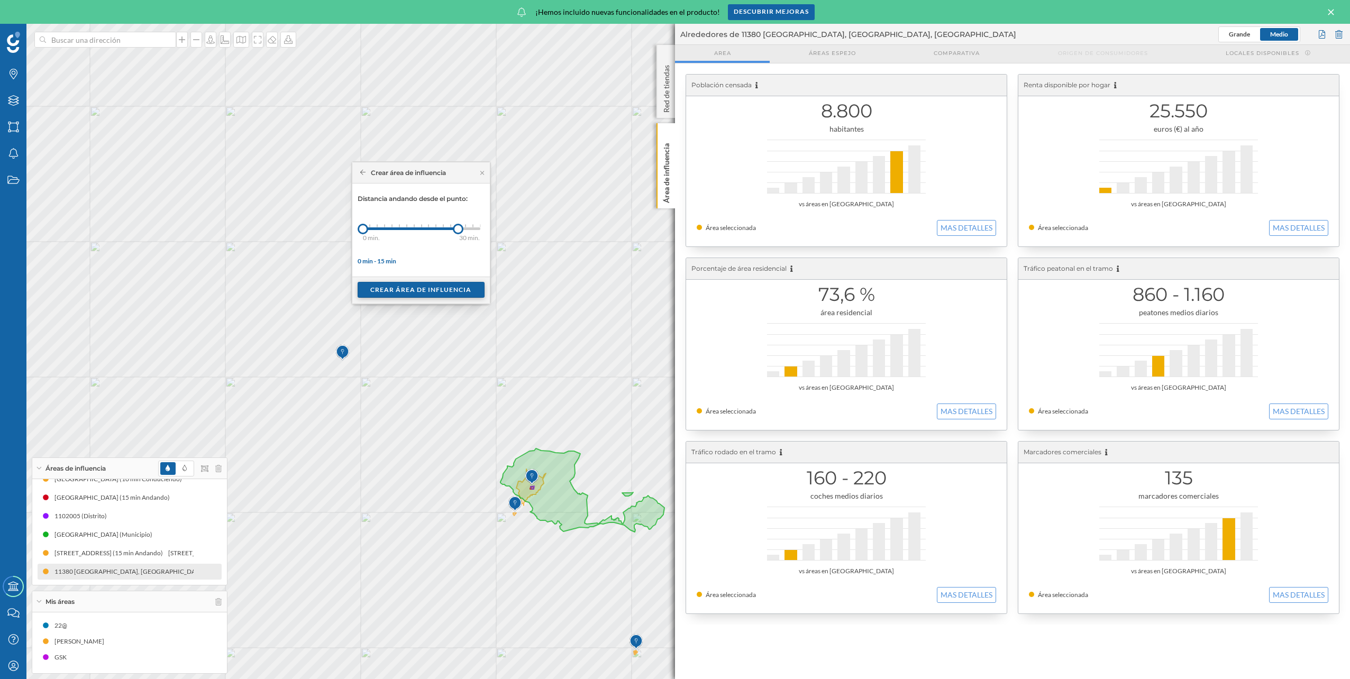
click at [430, 295] on div "Crear área de influencia" at bounding box center [421, 290] width 127 height 16
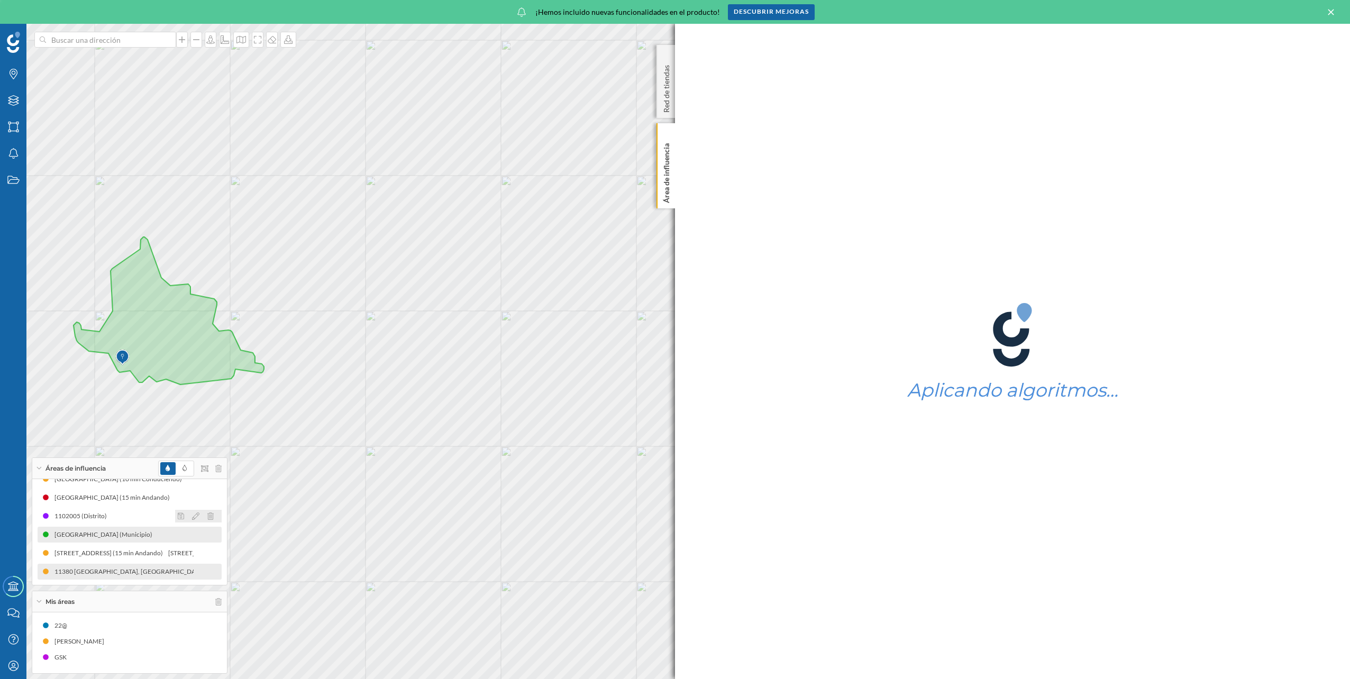
scroll to position [32, 0]
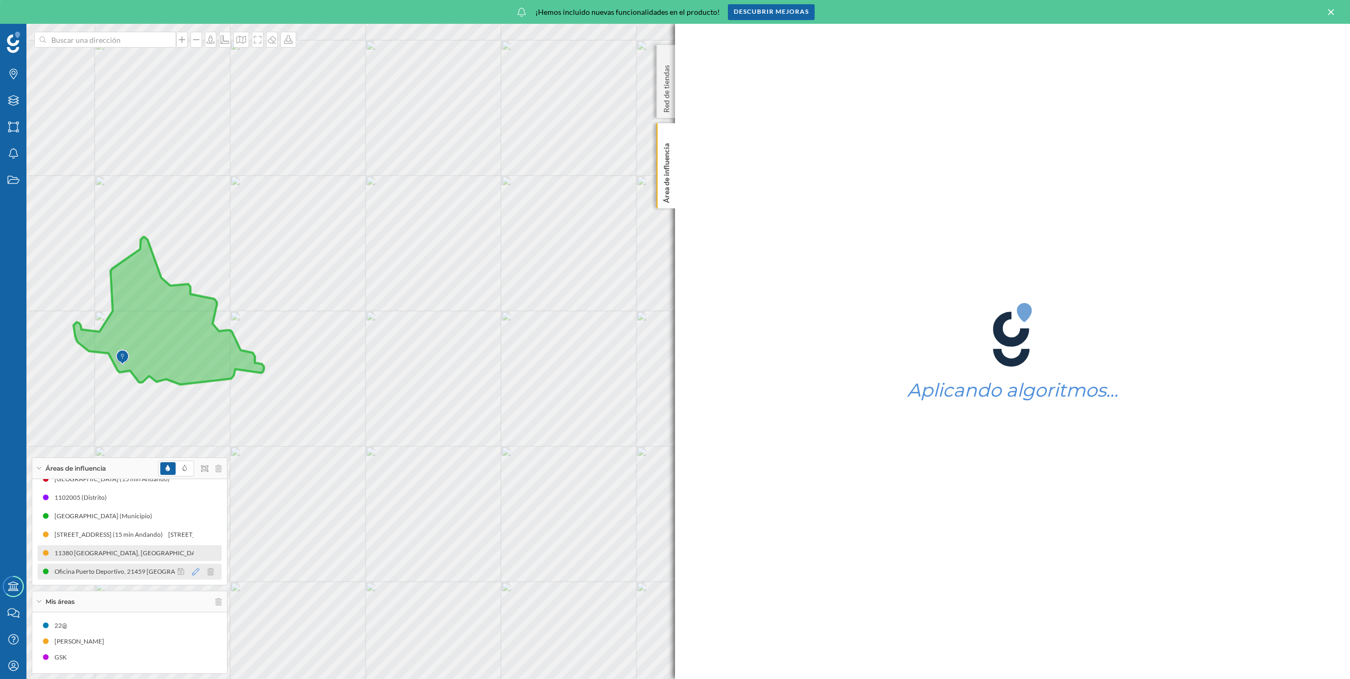
click at [195, 570] on icon at bounding box center [195, 571] width 7 height 7
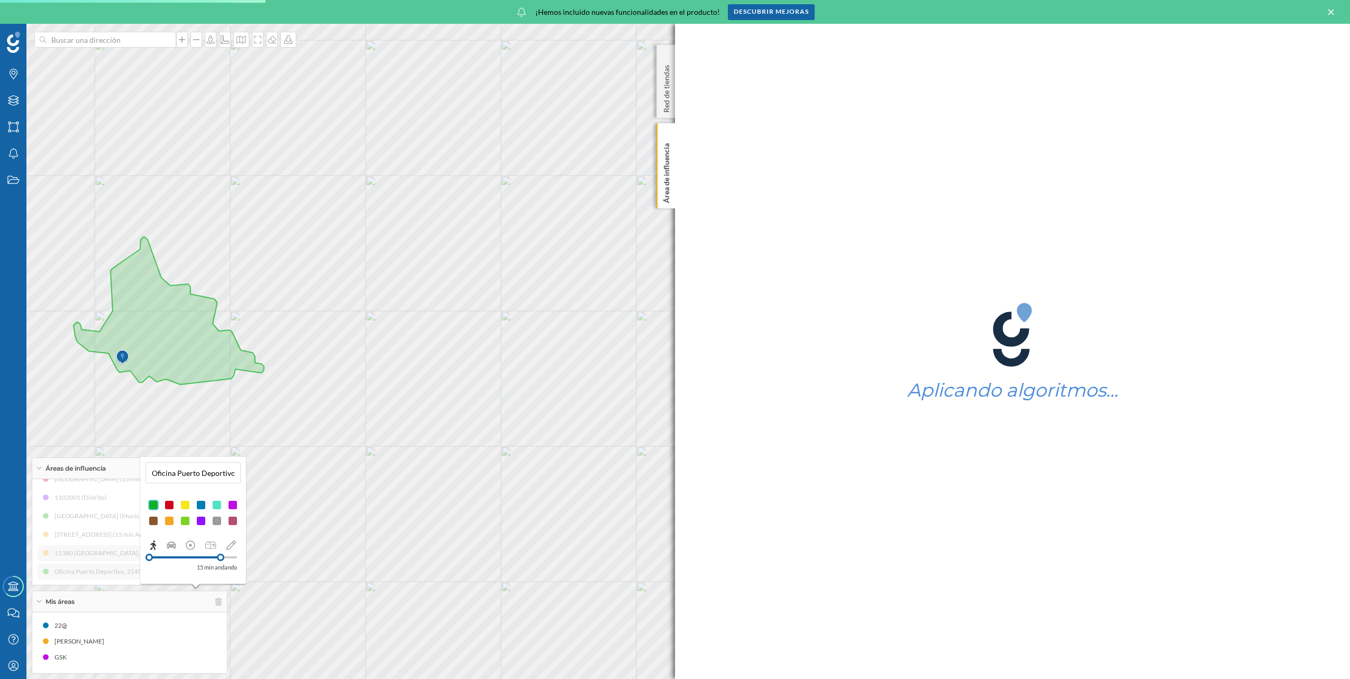
click at [171, 521] on div at bounding box center [169, 521] width 11 height 11
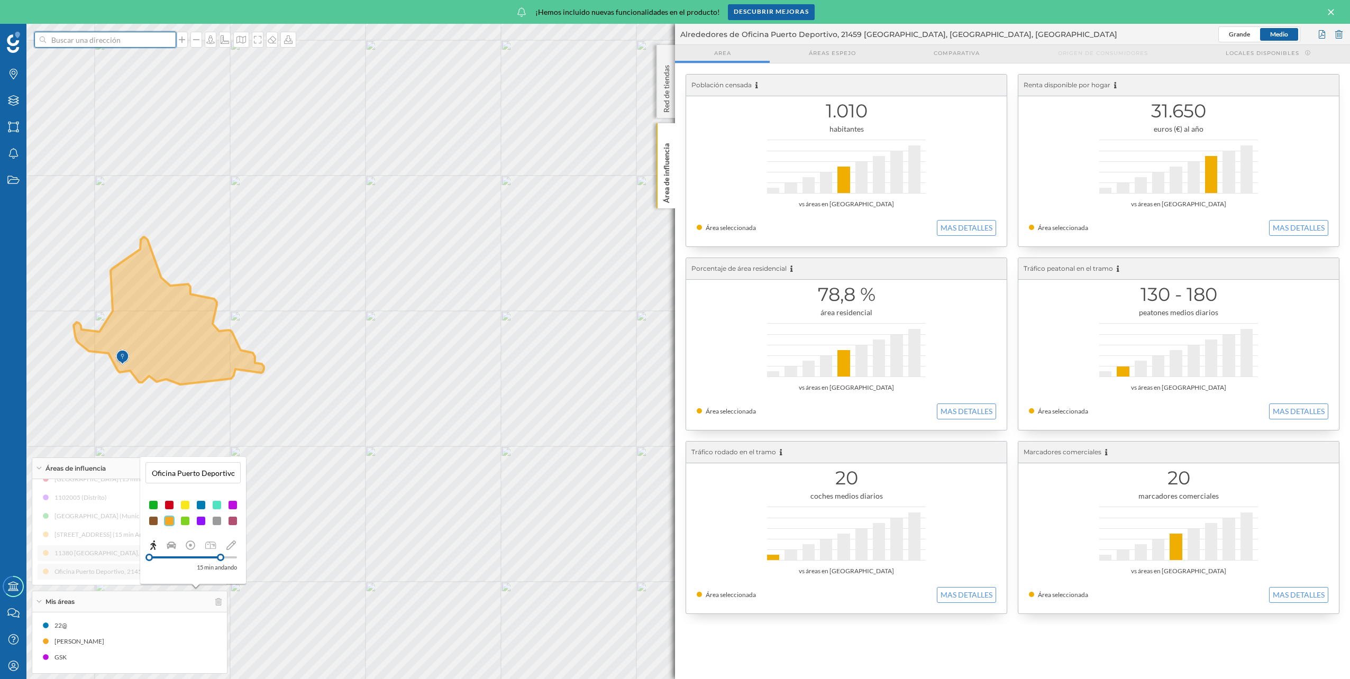
click at [146, 40] on input at bounding box center [105, 40] width 119 height 16
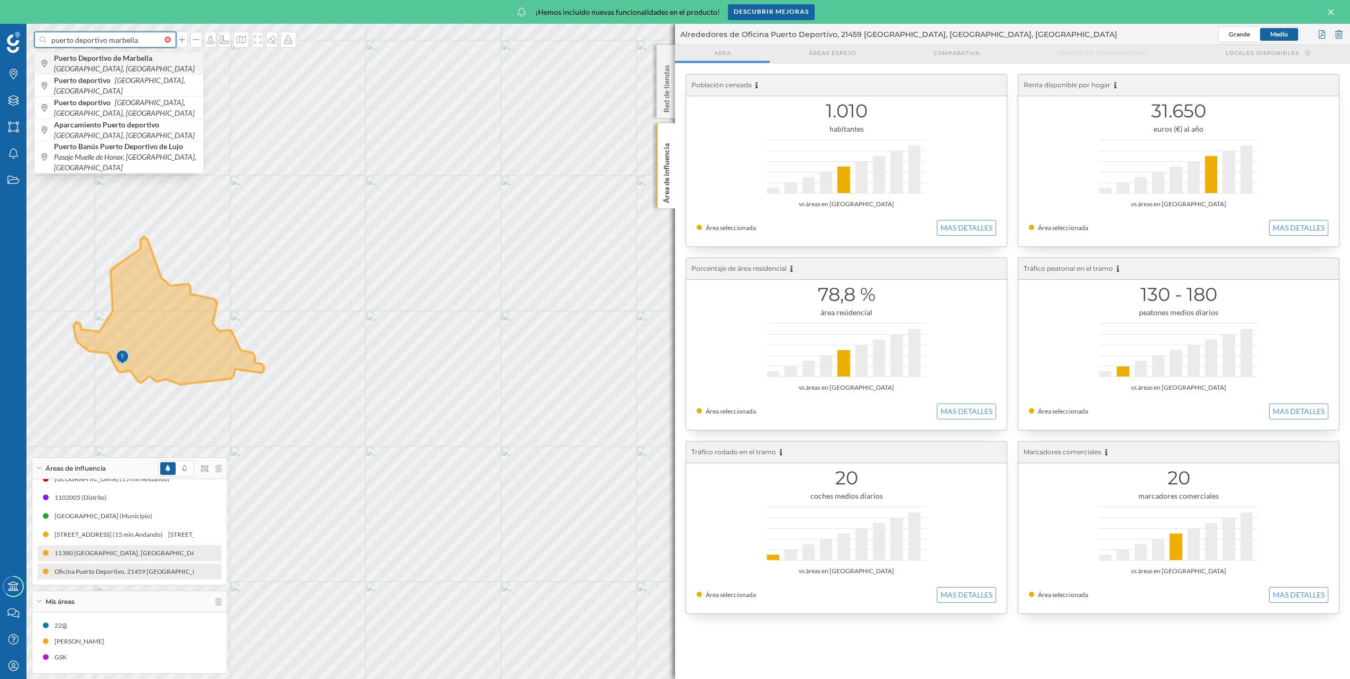
type input "puerto deportivo marbella"
click at [138, 66] on span "Puerto Deportivo de Marbella Marbella, [GEOGRAPHIC_DATA]" at bounding box center [126, 63] width 144 height 21
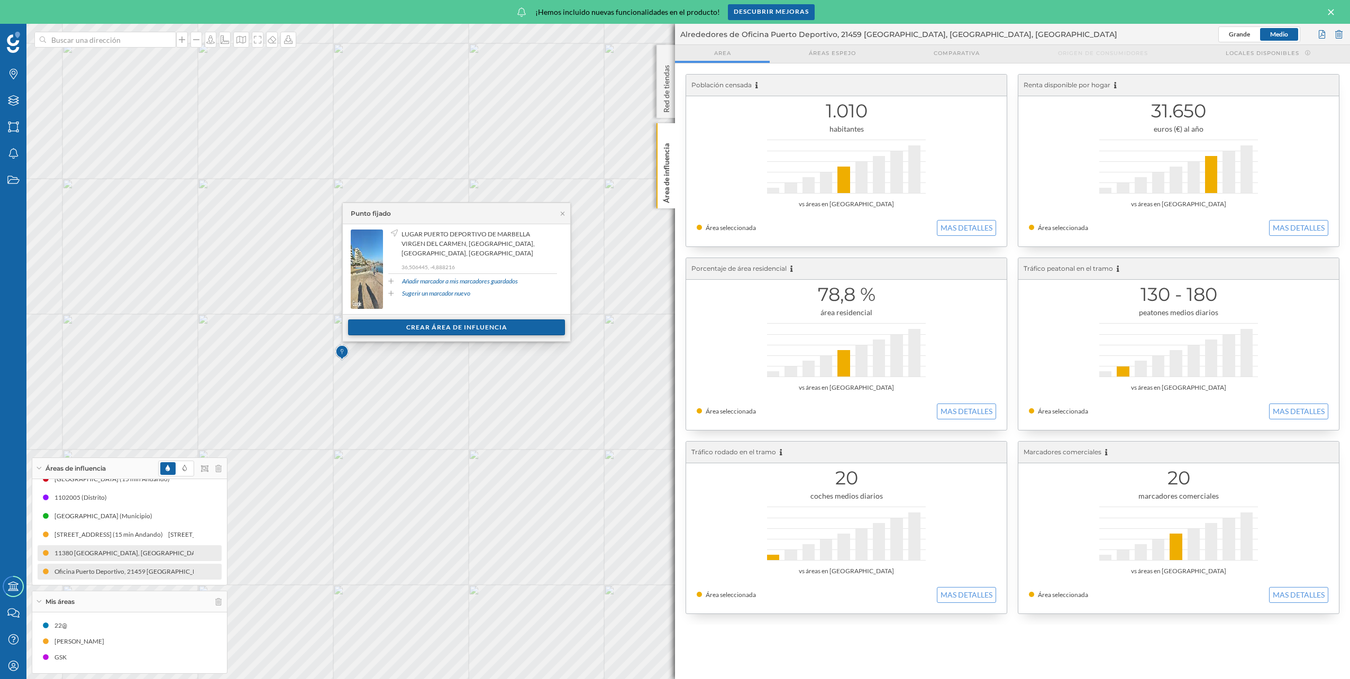
click at [473, 328] on div "Crear área de influencia" at bounding box center [456, 328] width 217 height 16
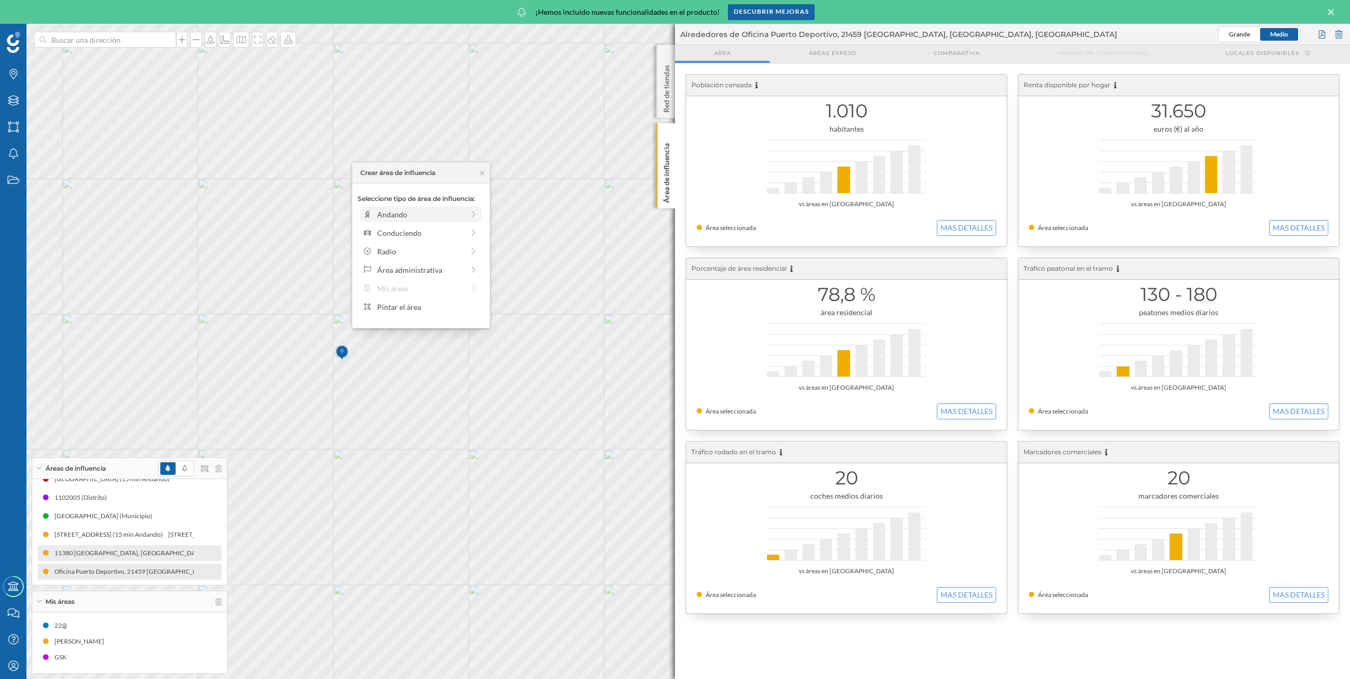
click at [405, 211] on div "Andando" at bounding box center [420, 214] width 86 height 11
drag, startPoint x: 369, startPoint y: 230, endPoint x: 459, endPoint y: 228, distance: 90.5
click at [459, 228] on div at bounding box center [459, 229] width 11 height 11
click at [450, 285] on div "Crear área de influencia" at bounding box center [421, 290] width 127 height 16
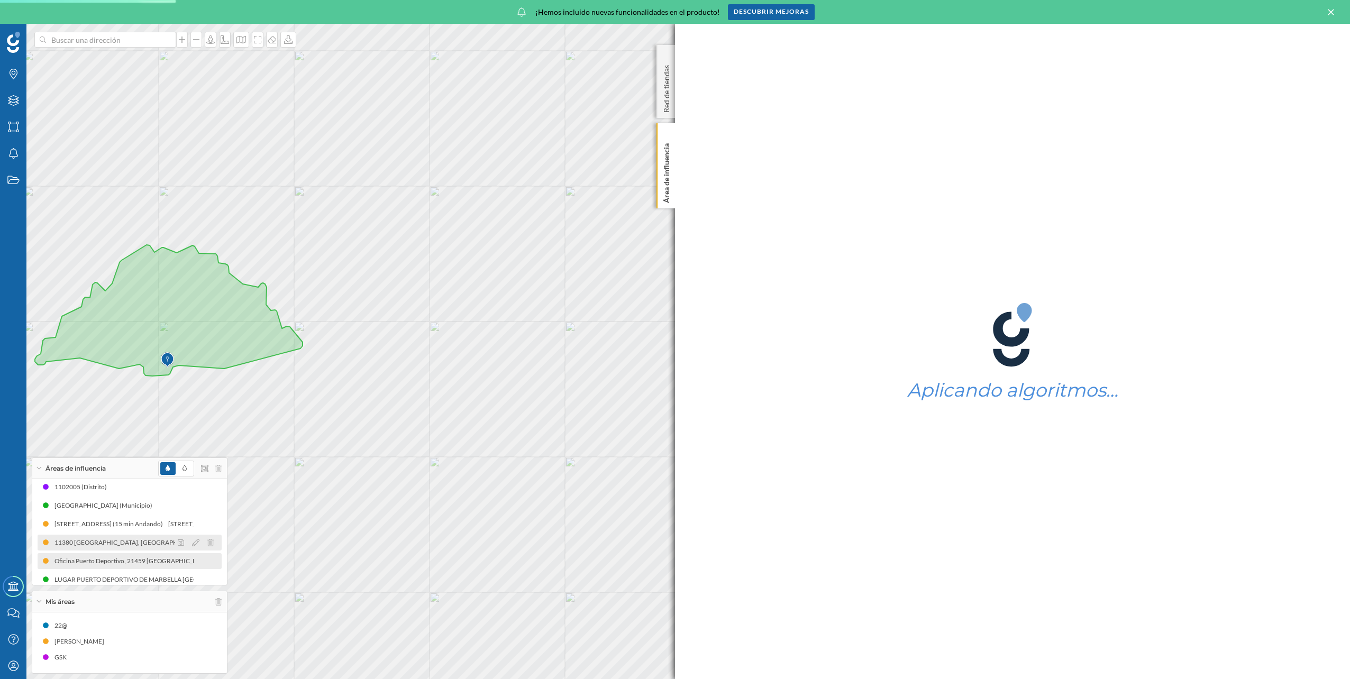
scroll to position [50, 0]
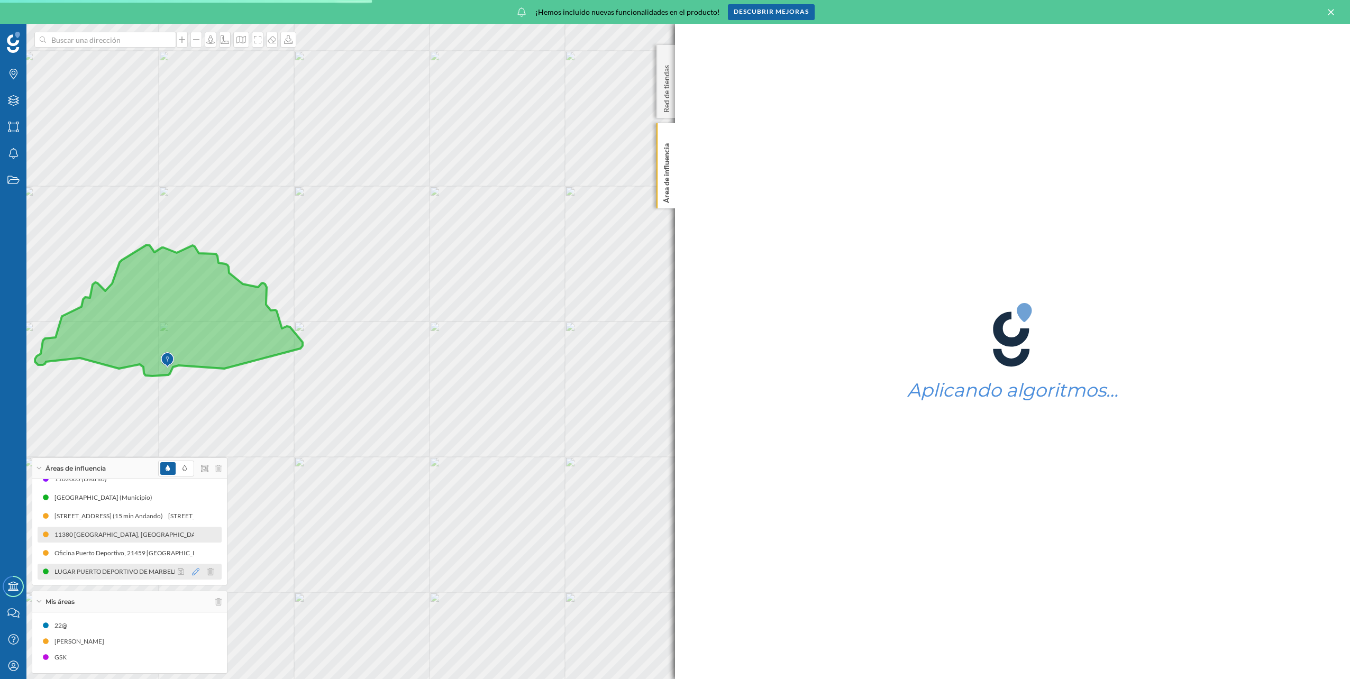
click at [192, 571] on icon at bounding box center [195, 571] width 7 height 7
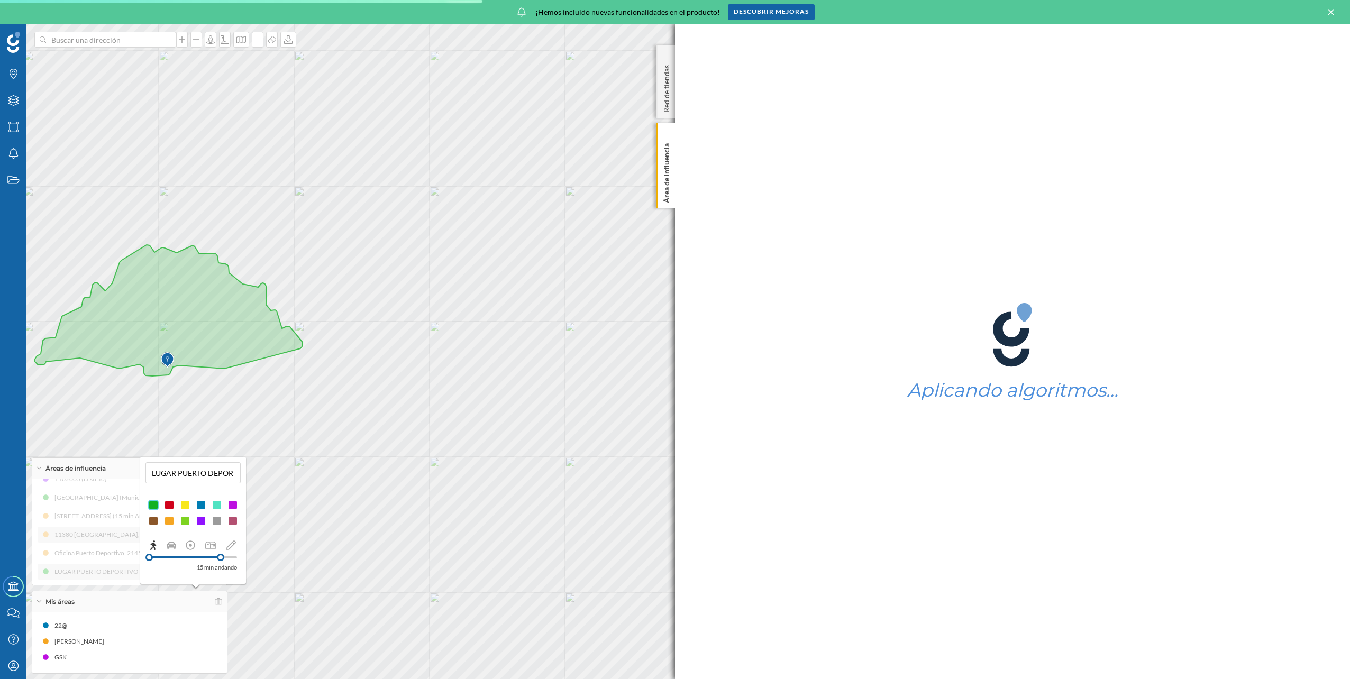
click at [170, 524] on div at bounding box center [169, 521] width 11 height 11
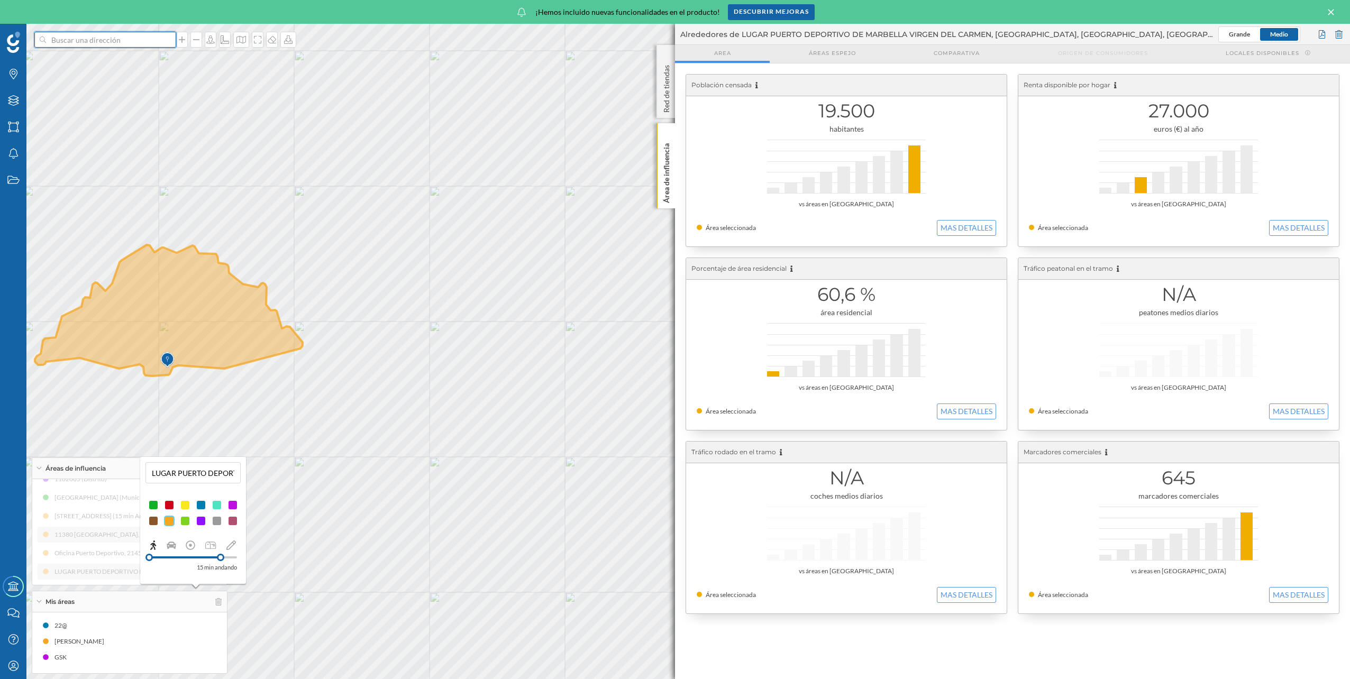
click at [70, 41] on input at bounding box center [105, 40] width 119 height 16
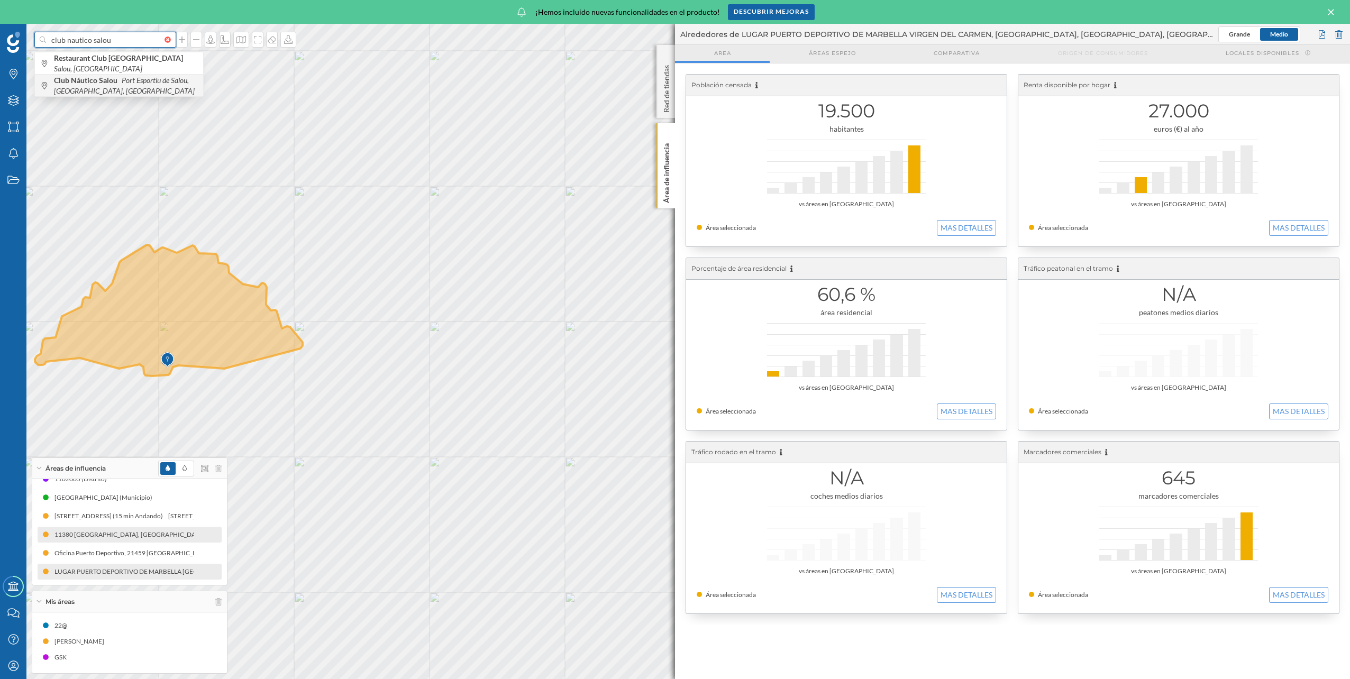
type input "club nautico salou"
click at [77, 81] on b "Club Náutico Salou" at bounding box center [87, 80] width 66 height 9
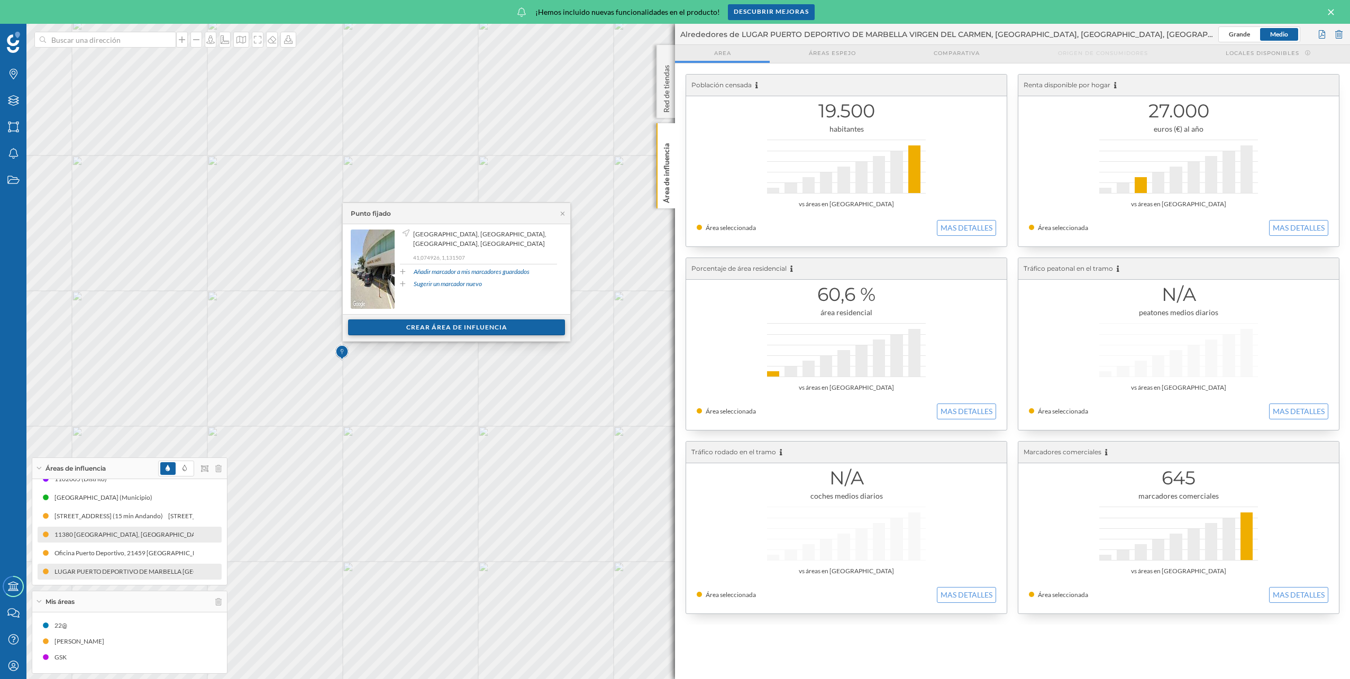
click at [435, 326] on div "Crear área de influencia" at bounding box center [456, 328] width 217 height 16
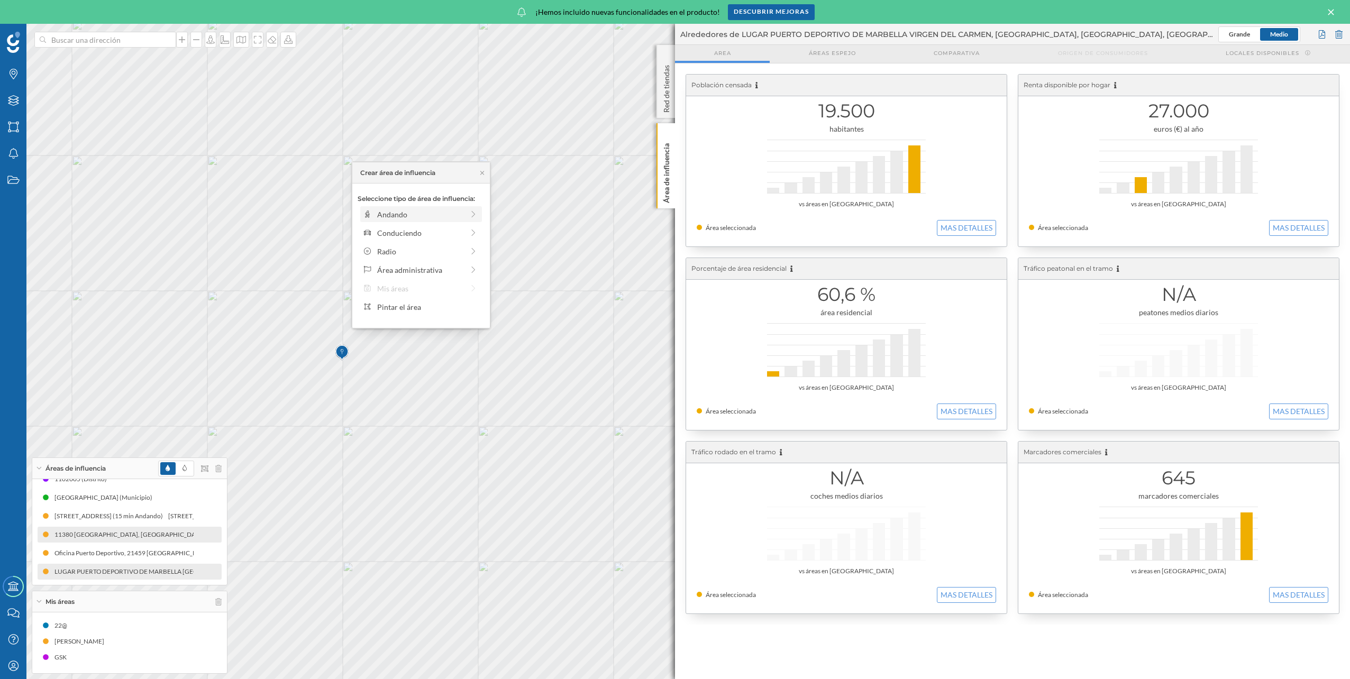
click at [421, 214] on div "Andando" at bounding box center [420, 214] width 86 height 11
drag, startPoint x: 369, startPoint y: 230, endPoint x: 457, endPoint y: 234, distance: 87.4
click at [457, 234] on div at bounding box center [456, 229] width 11 height 11
click at [430, 291] on div "Crear área de influencia" at bounding box center [421, 290] width 127 height 16
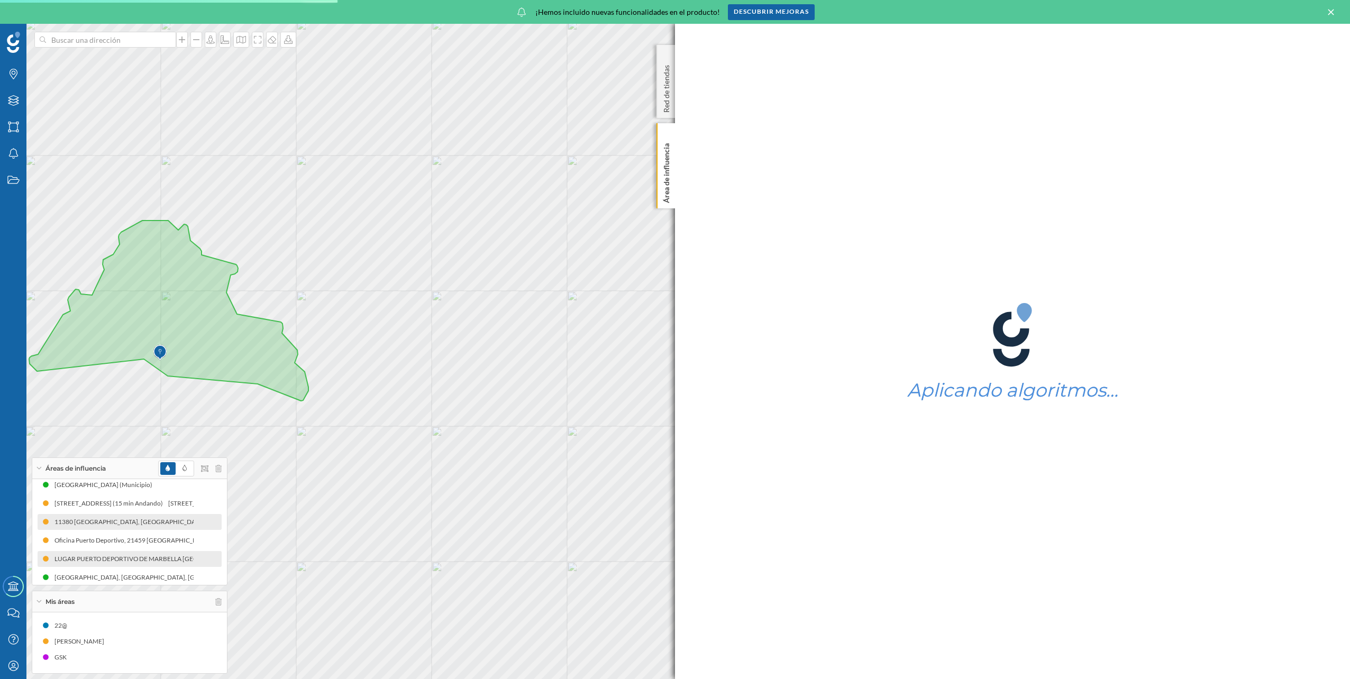
scroll to position [69, 0]
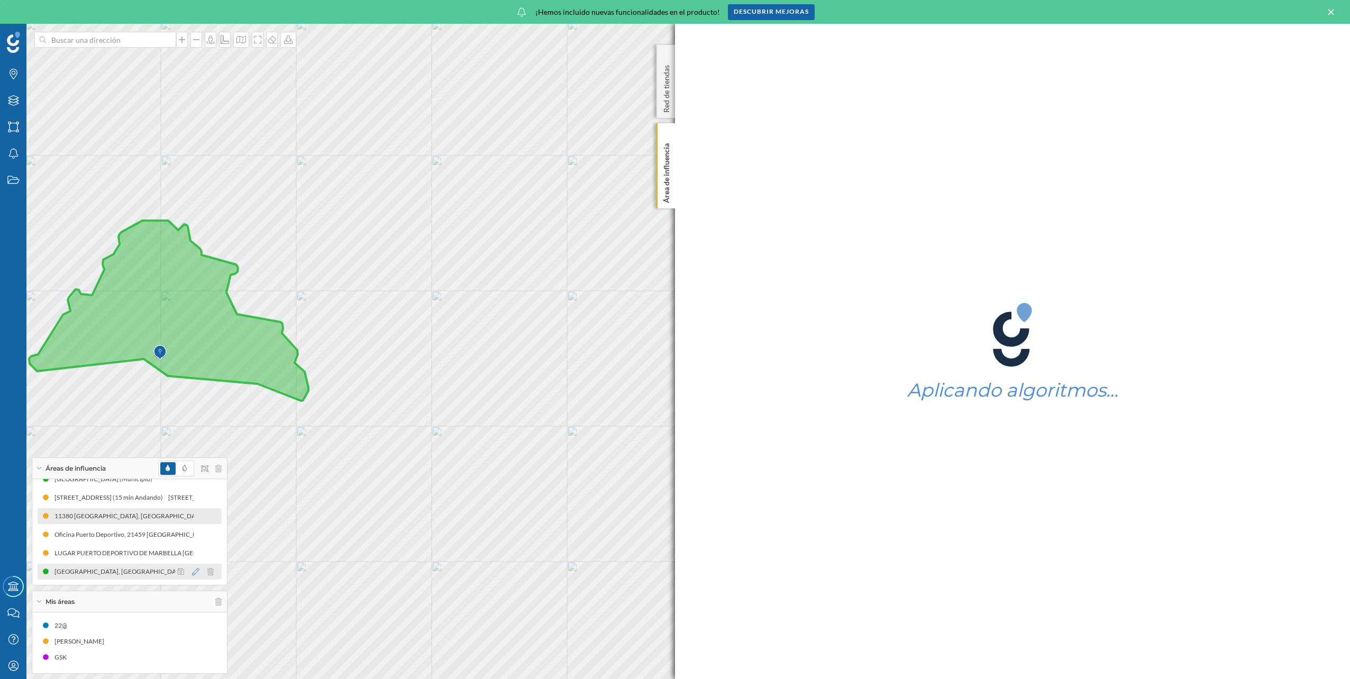
click at [193, 573] on icon at bounding box center [195, 571] width 7 height 7
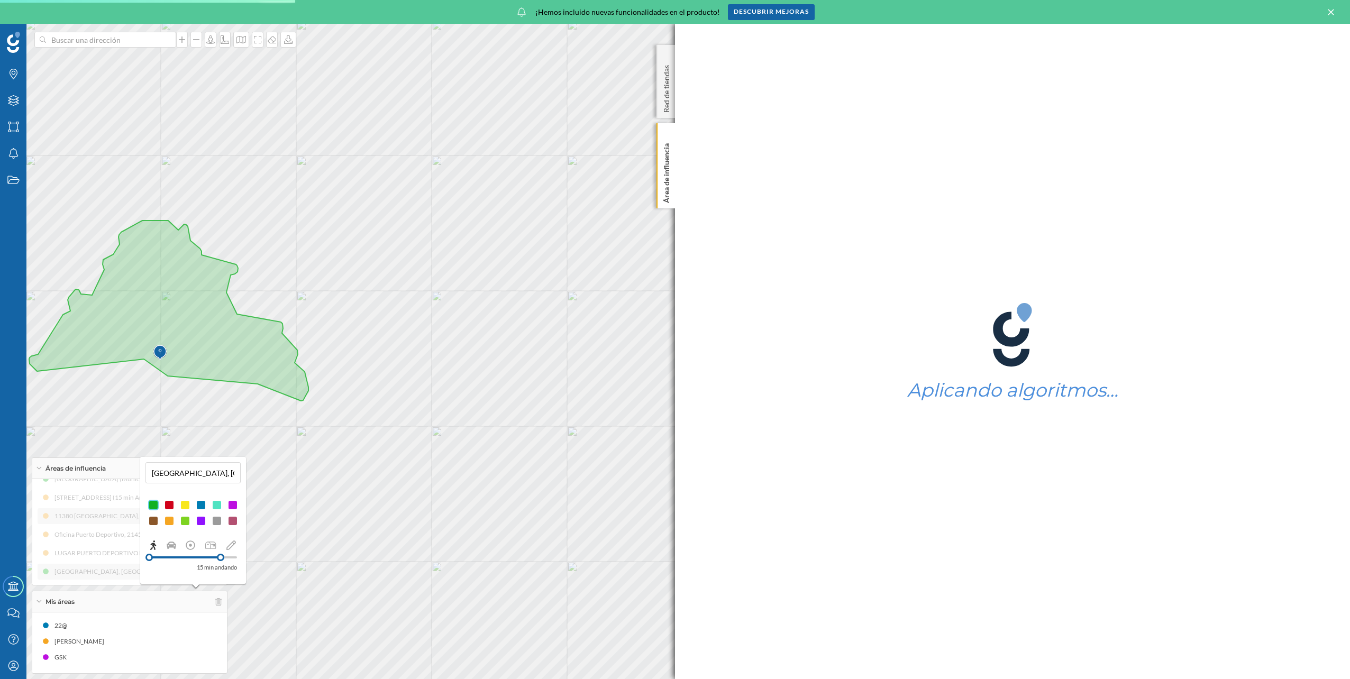
click at [169, 521] on div at bounding box center [169, 521] width 11 height 11
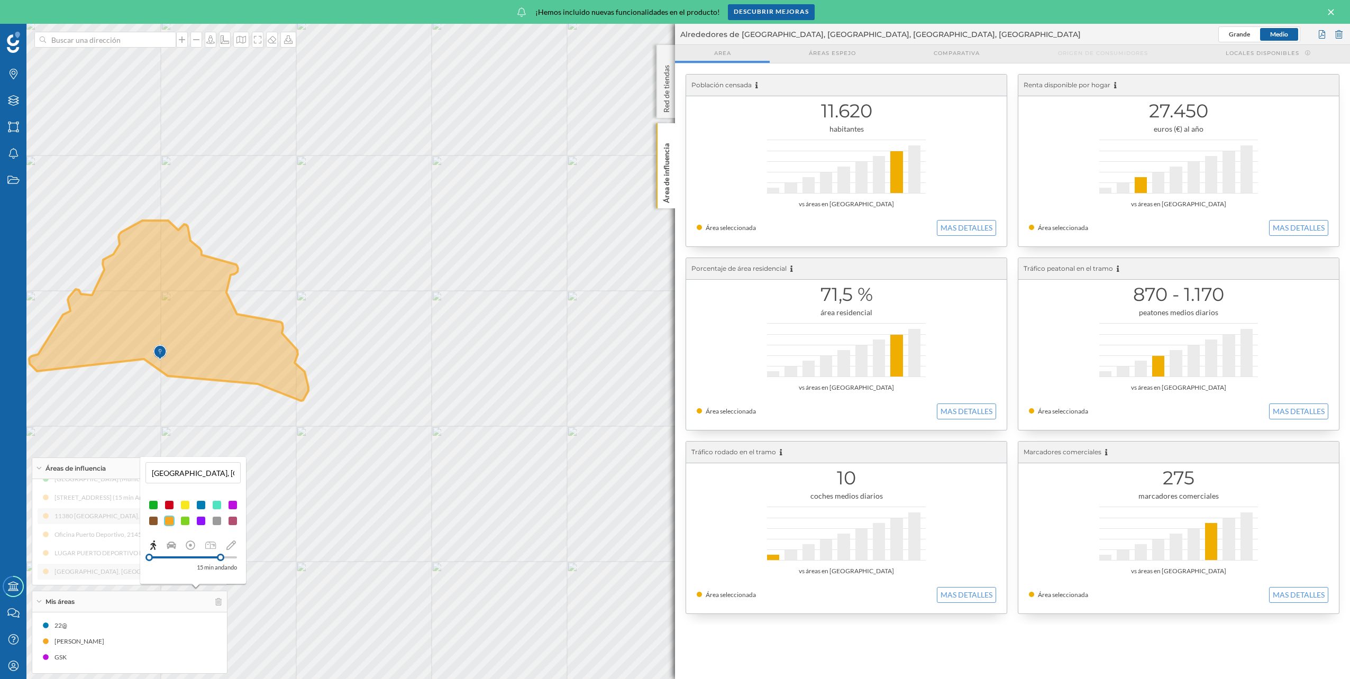
click at [972, 101] on h1 "11.620" at bounding box center [846, 111] width 299 height 20
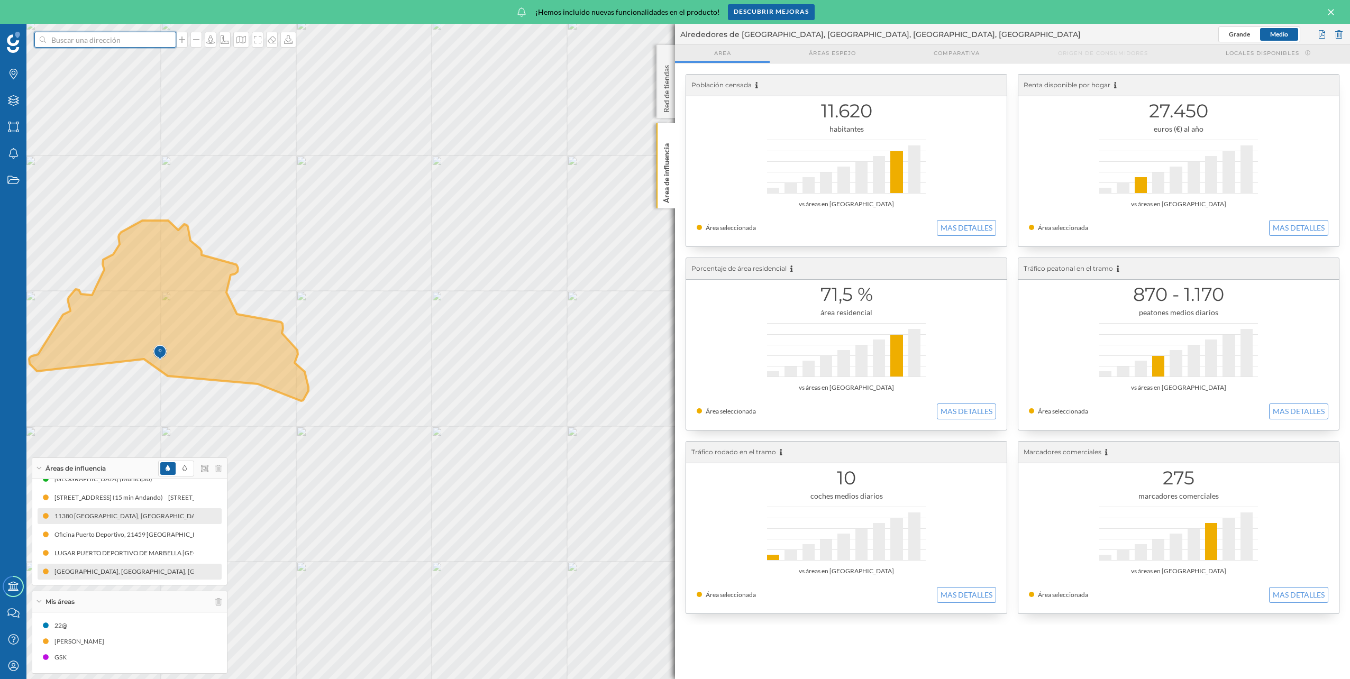
click at [118, 46] on input at bounding box center [105, 40] width 119 height 16
type input "llafranc"
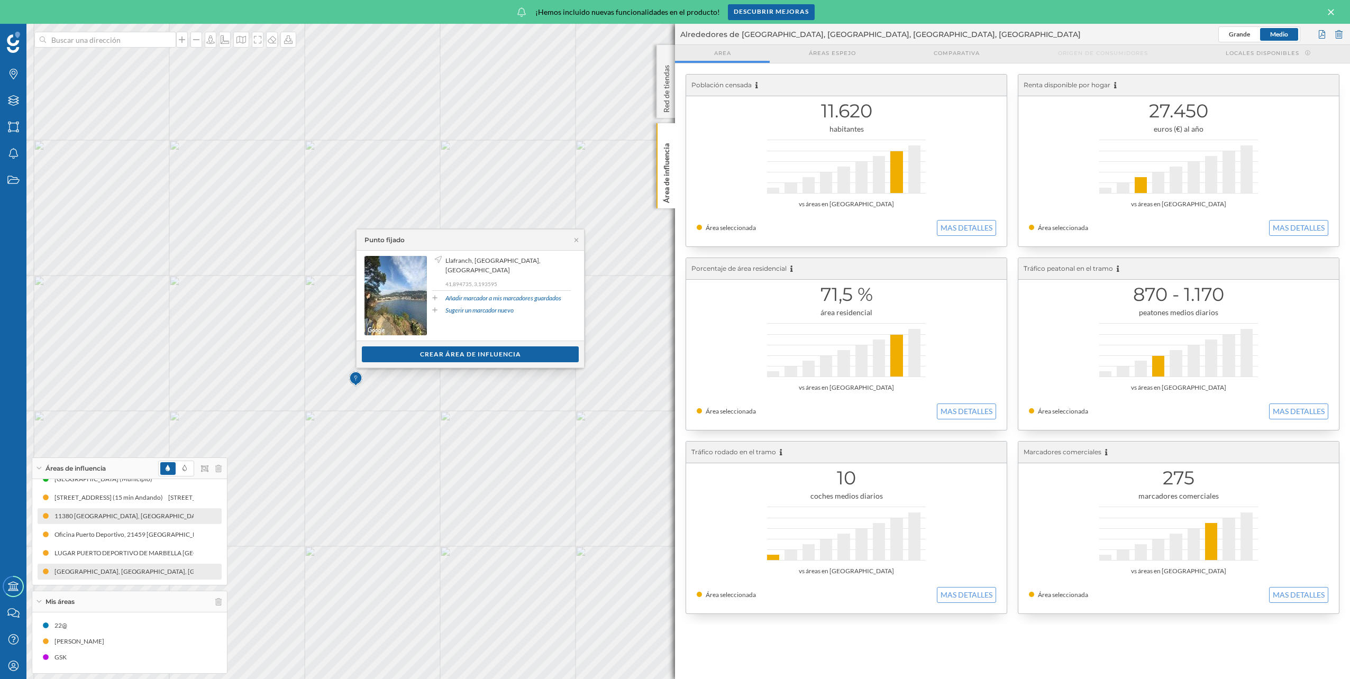
click at [576, 243] on div "Punto fijado" at bounding box center [471, 240] width 228 height 21
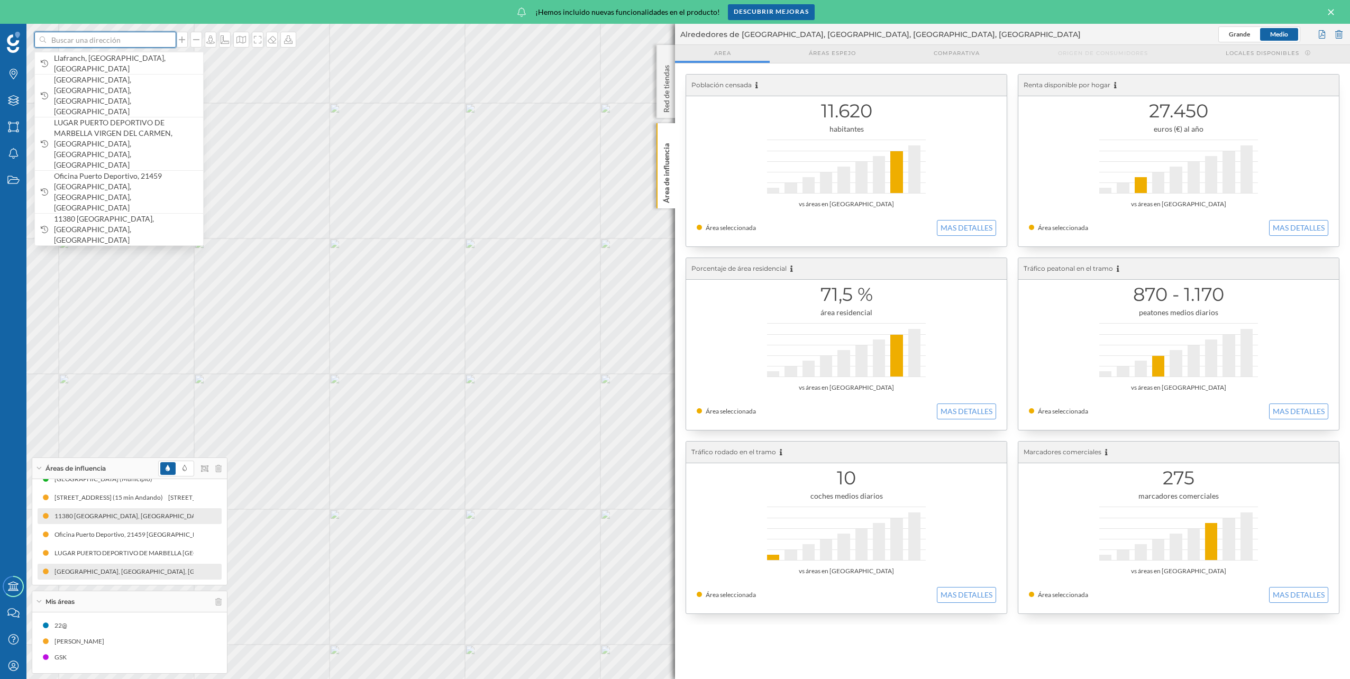
click at [105, 43] on input at bounding box center [105, 40] width 119 height 16
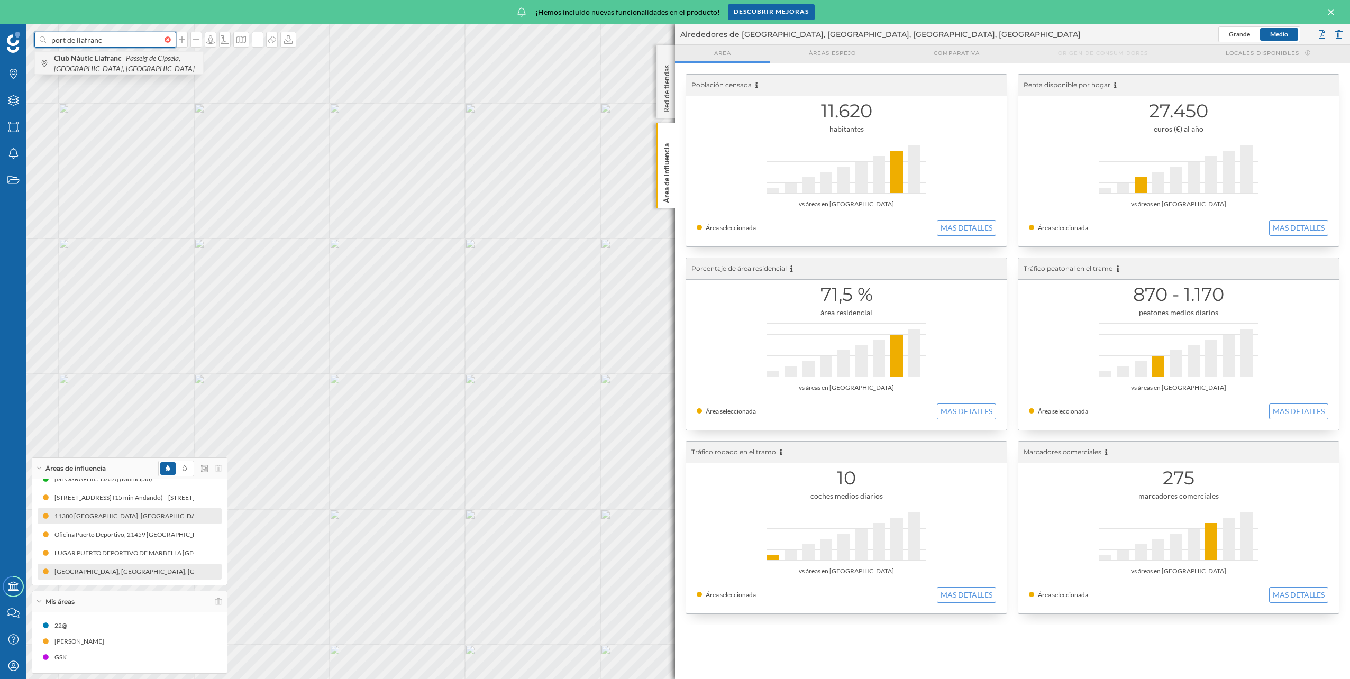
type input "port de llafranc"
click at [129, 64] on span "Club Nàutic Llafranc Passeig de Cipsela, [GEOGRAPHIC_DATA], [GEOGRAPHIC_DATA]" at bounding box center [126, 63] width 144 height 21
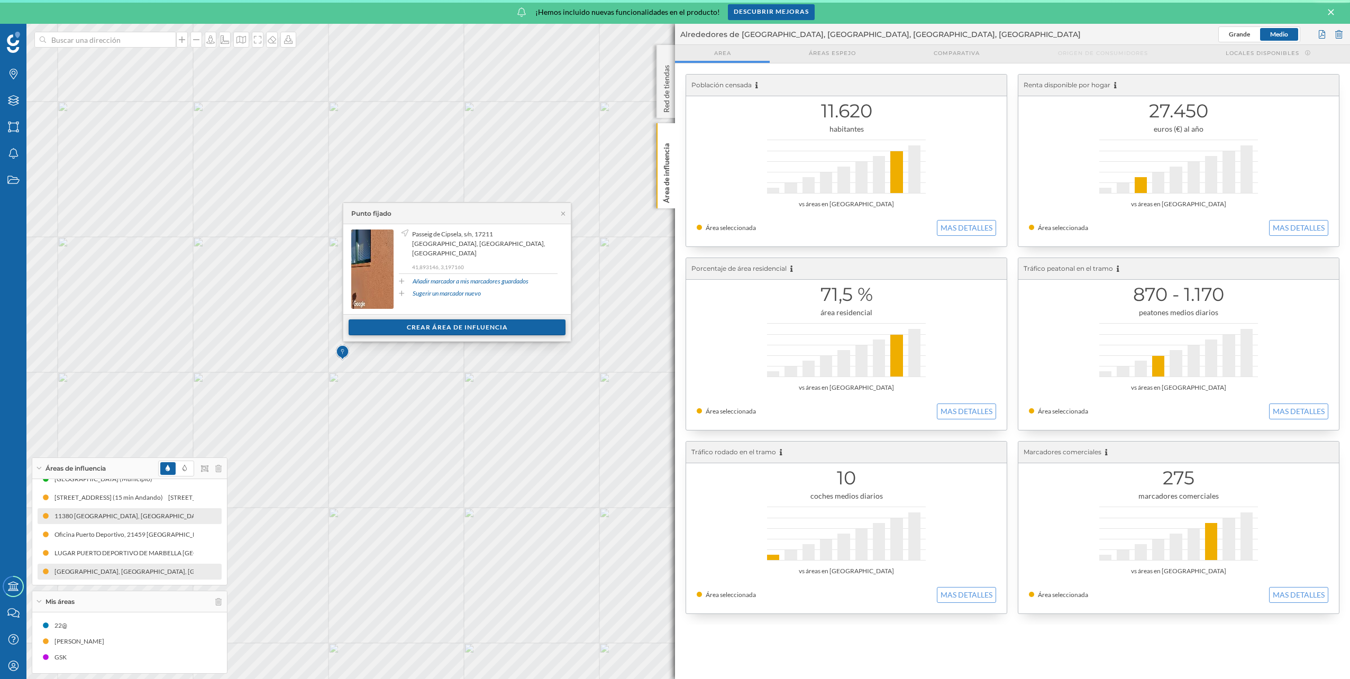
click at [488, 323] on div "Crear área de influencia" at bounding box center [457, 328] width 217 height 16
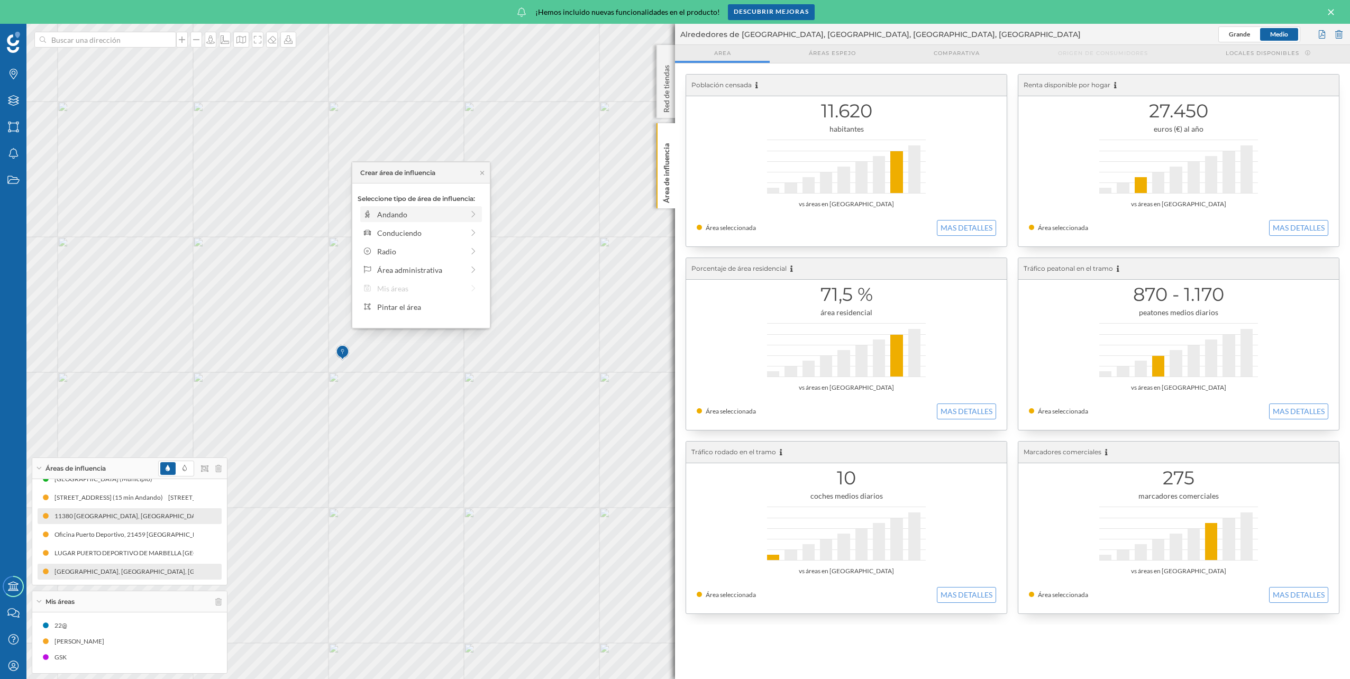
click at [414, 210] on div "Andando" at bounding box center [420, 214] width 86 height 11
drag, startPoint x: 371, startPoint y: 228, endPoint x: 456, endPoint y: 229, distance: 84.7
click at [456, 229] on div at bounding box center [455, 229] width 11 height 11
click at [441, 287] on div "Crear área de influencia" at bounding box center [421, 290] width 127 height 16
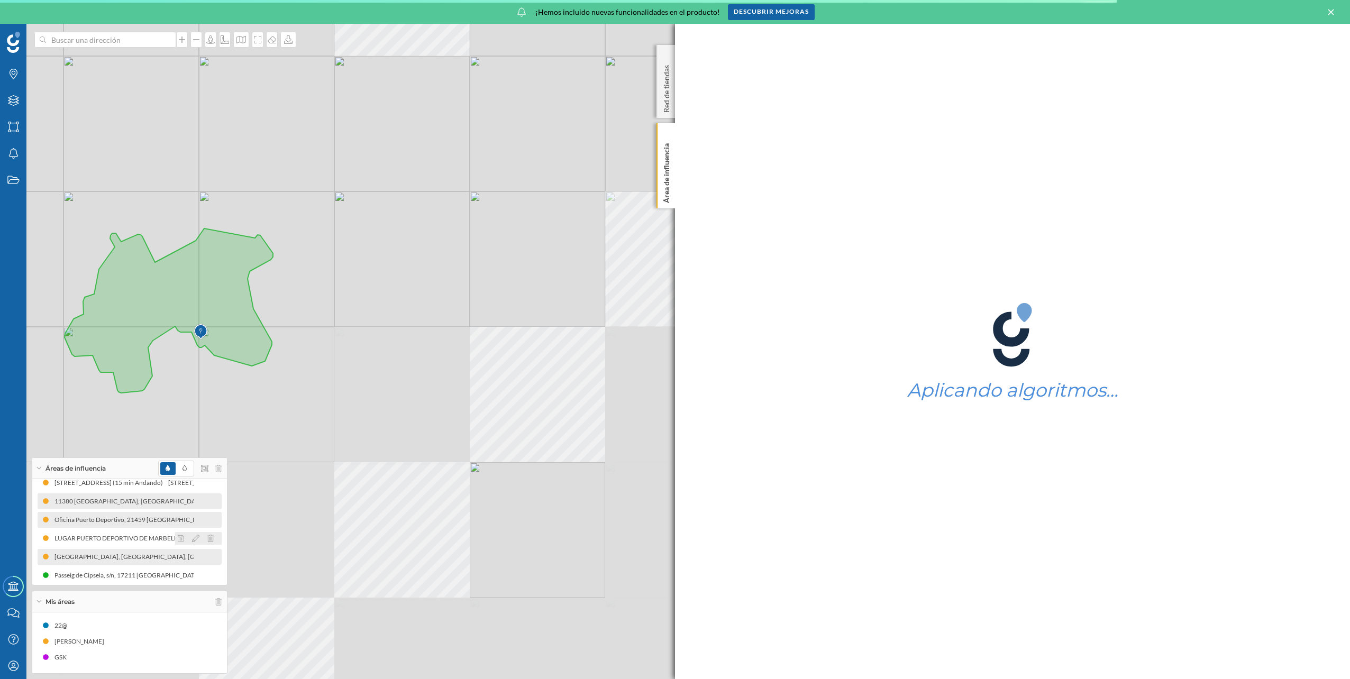
scroll to position [87, 0]
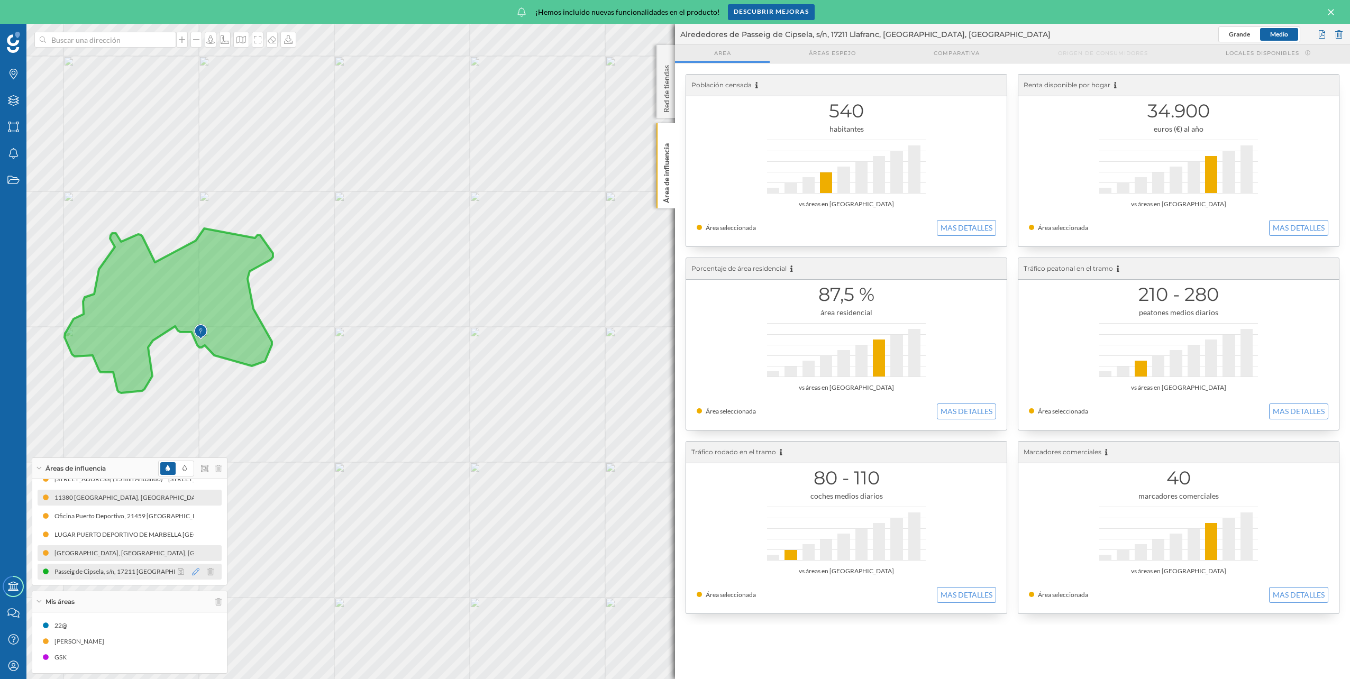
click at [195, 571] on icon at bounding box center [195, 571] width 7 height 7
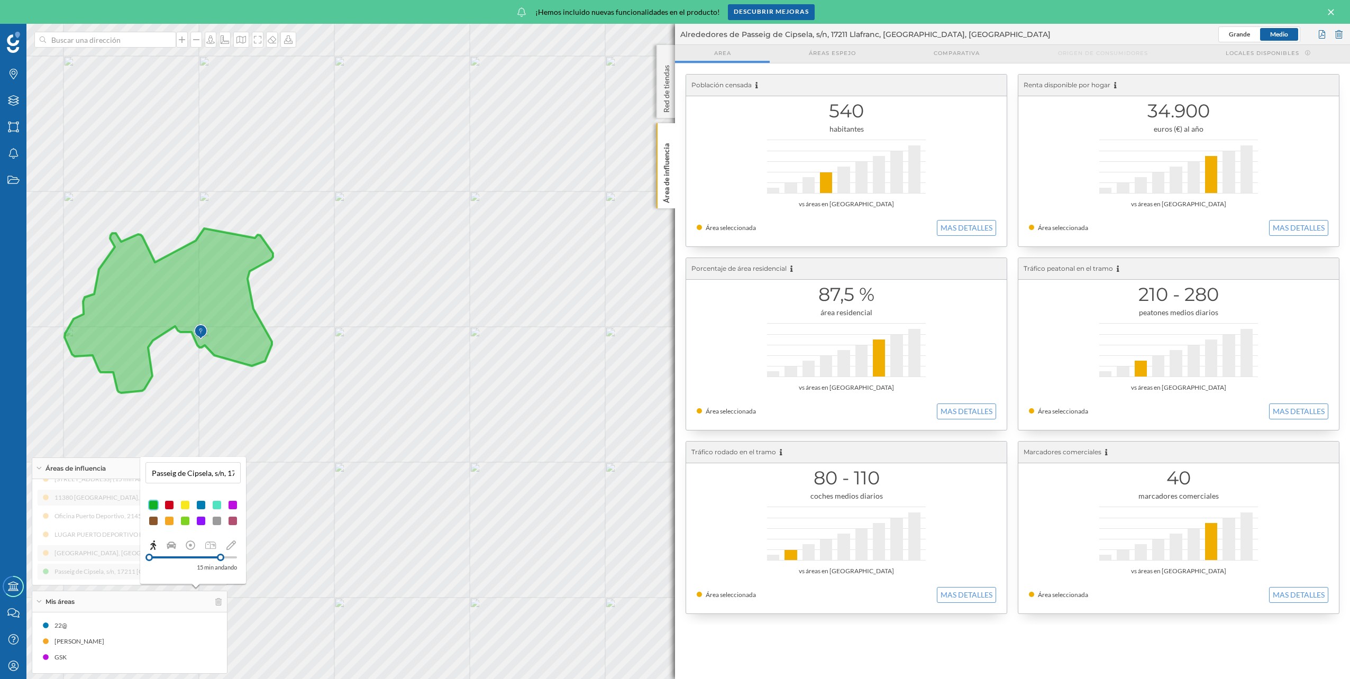
click at [173, 522] on div at bounding box center [169, 521] width 11 height 11
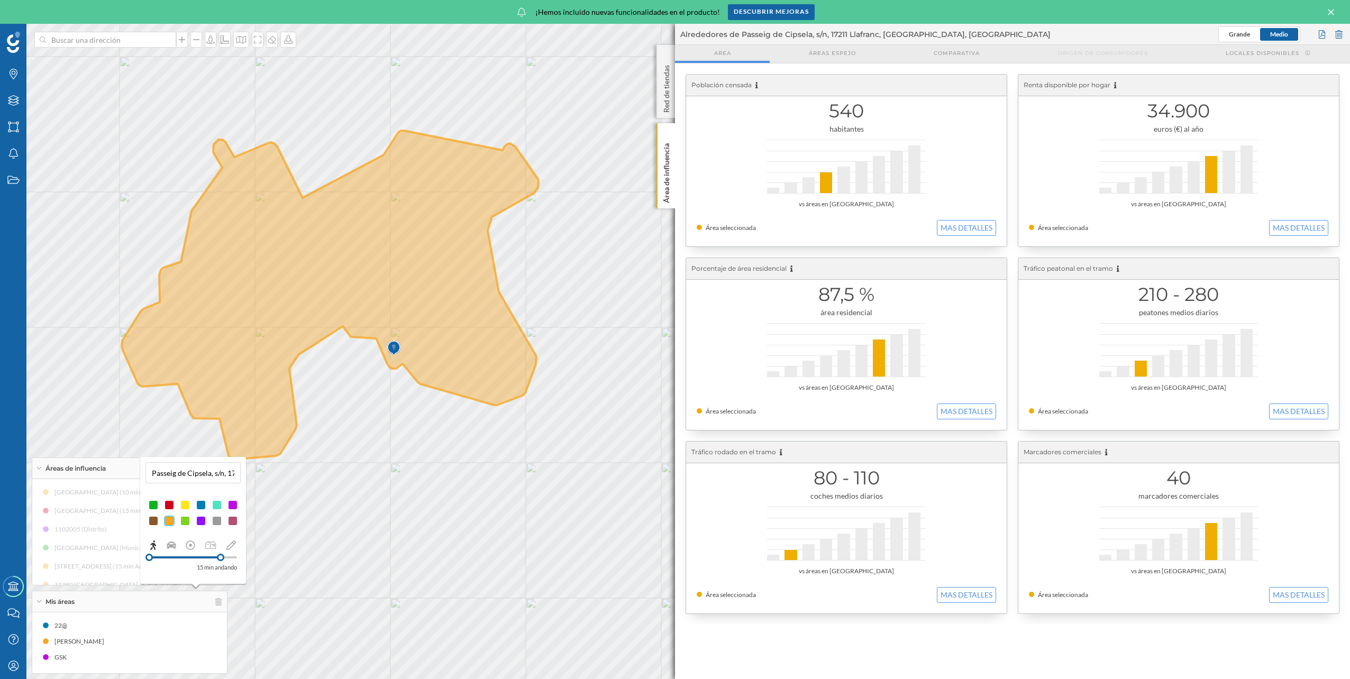
scroll to position [87, 0]
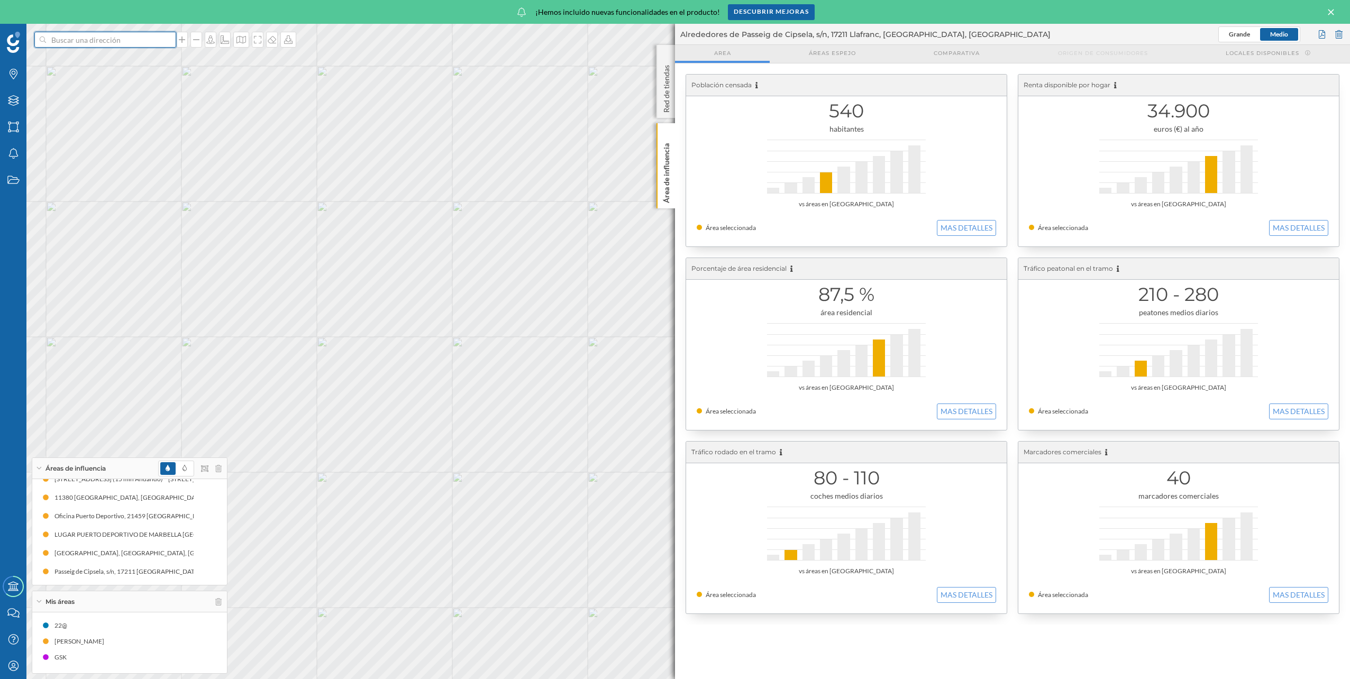
click at [104, 44] on input at bounding box center [105, 40] width 119 height 16
type input "club nautico porto colom"
click at [121, 56] on b "Club Nàutic Portocolom" at bounding box center [95, 57] width 83 height 9
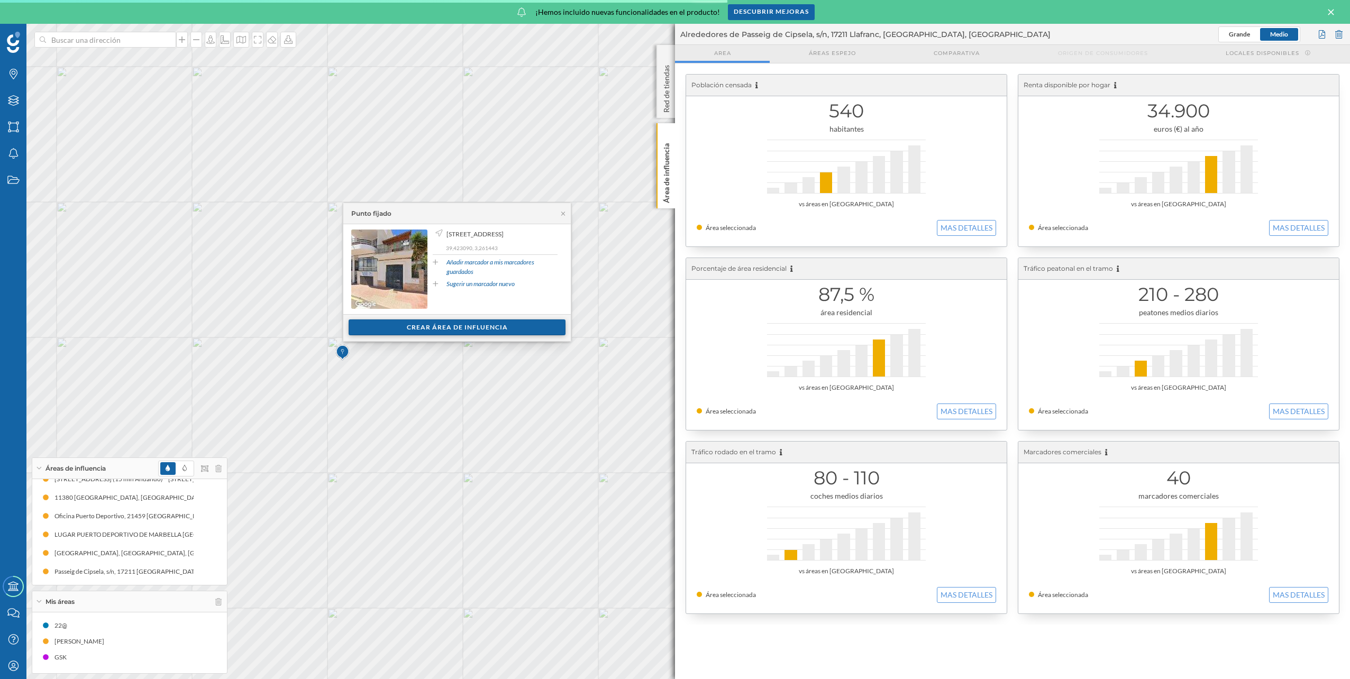
click at [468, 328] on div "Crear área de influencia" at bounding box center [457, 328] width 217 height 16
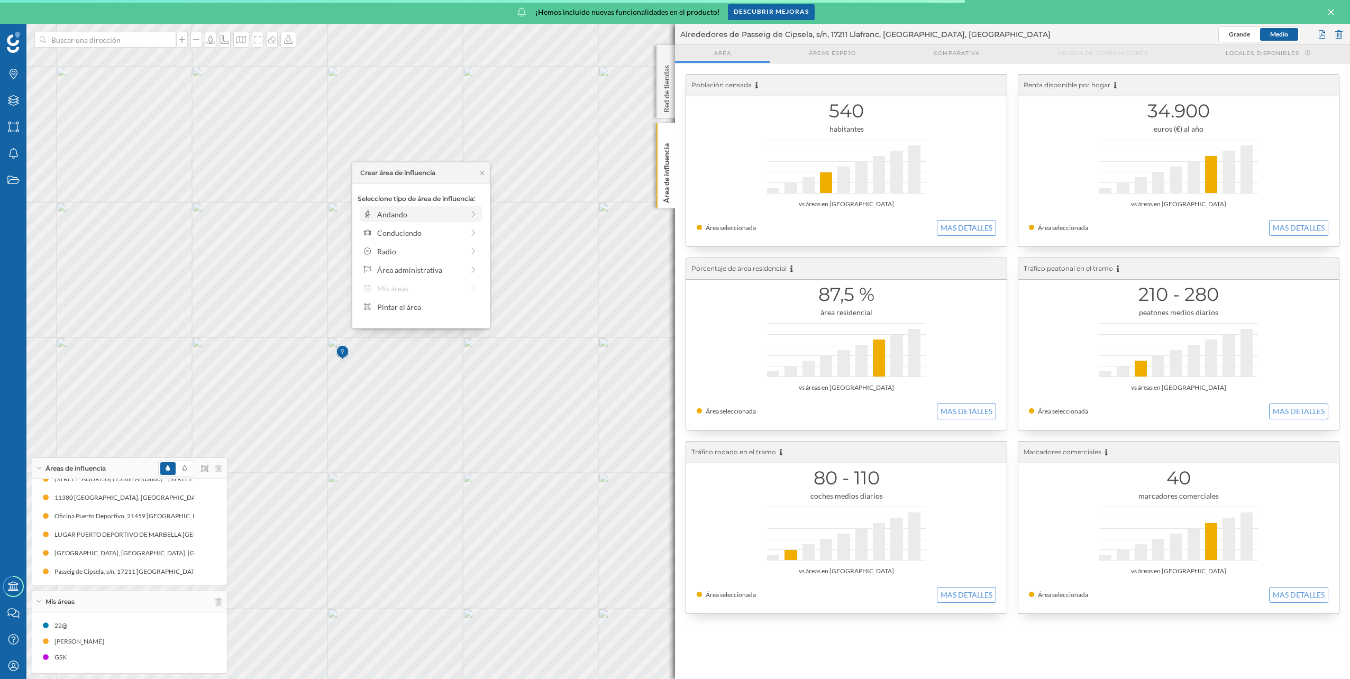
click at [424, 215] on div "Andando" at bounding box center [420, 214] width 86 height 11
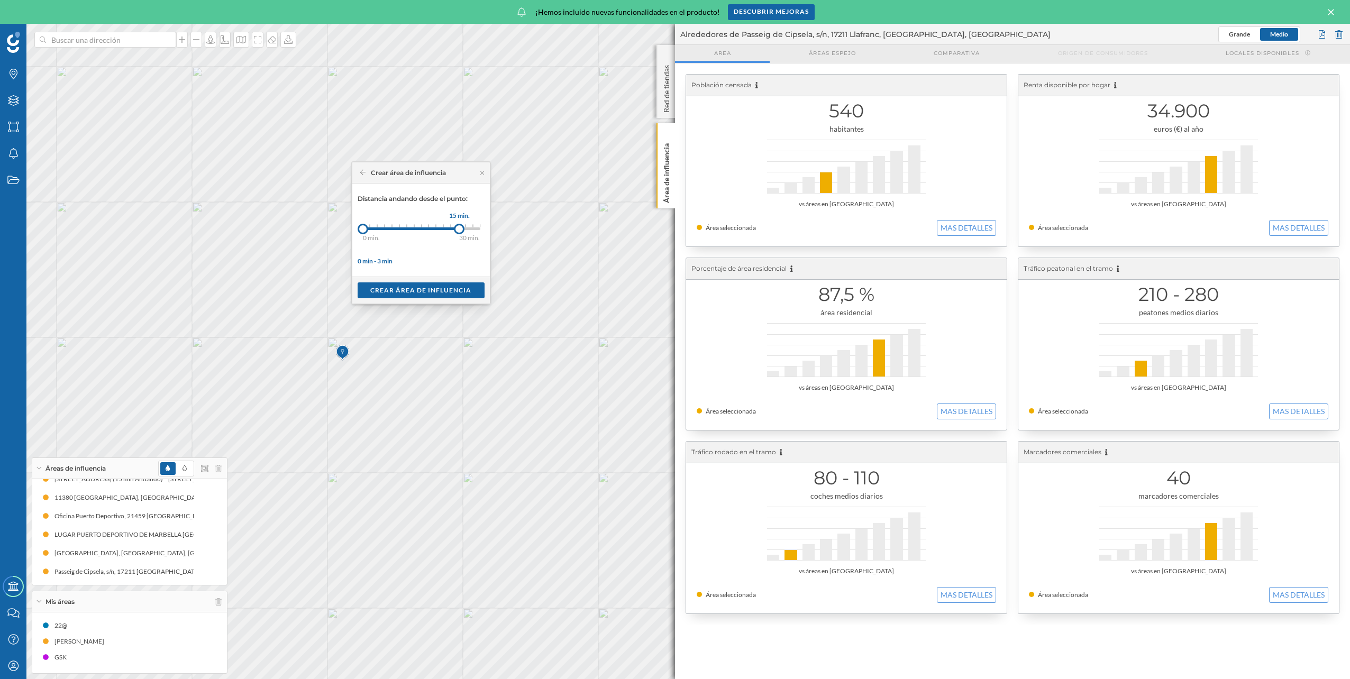
drag, startPoint x: 372, startPoint y: 228, endPoint x: 459, endPoint y: 232, distance: 86.9
click at [459, 232] on div at bounding box center [459, 229] width 11 height 11
click at [456, 289] on div "Crear área de influencia" at bounding box center [421, 290] width 127 height 16
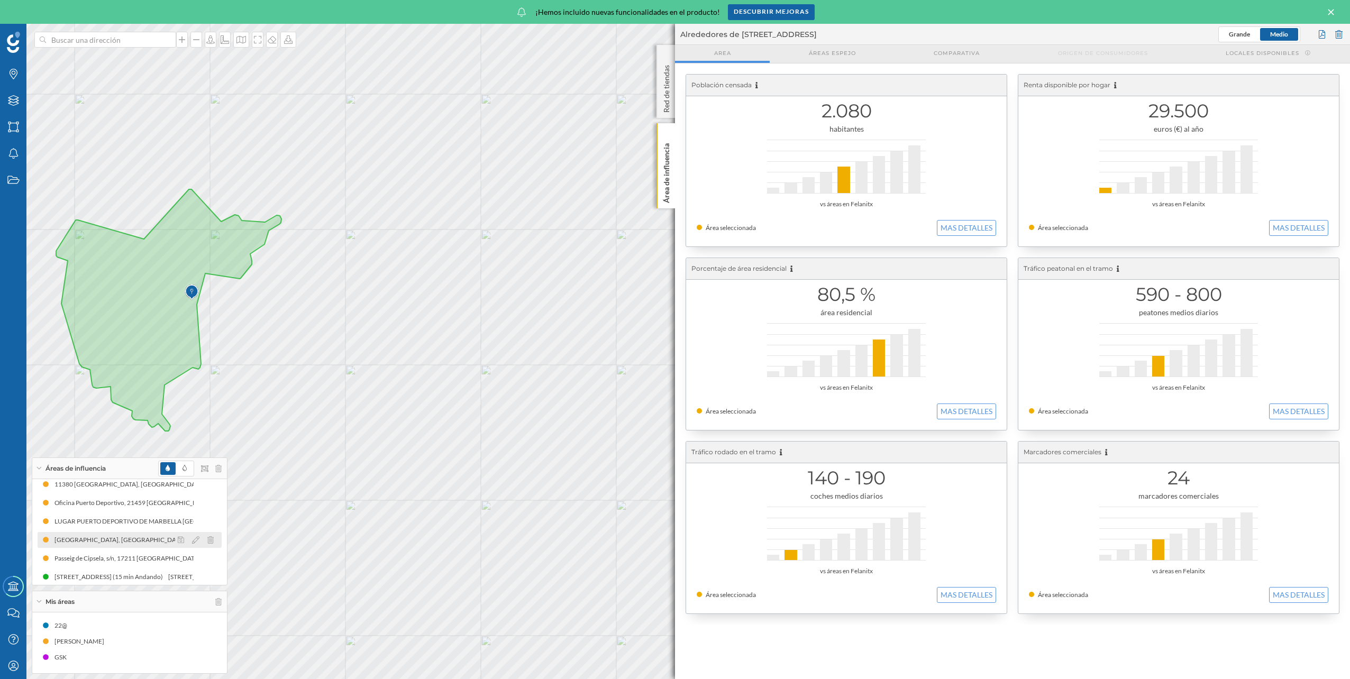
scroll to position [106, 0]
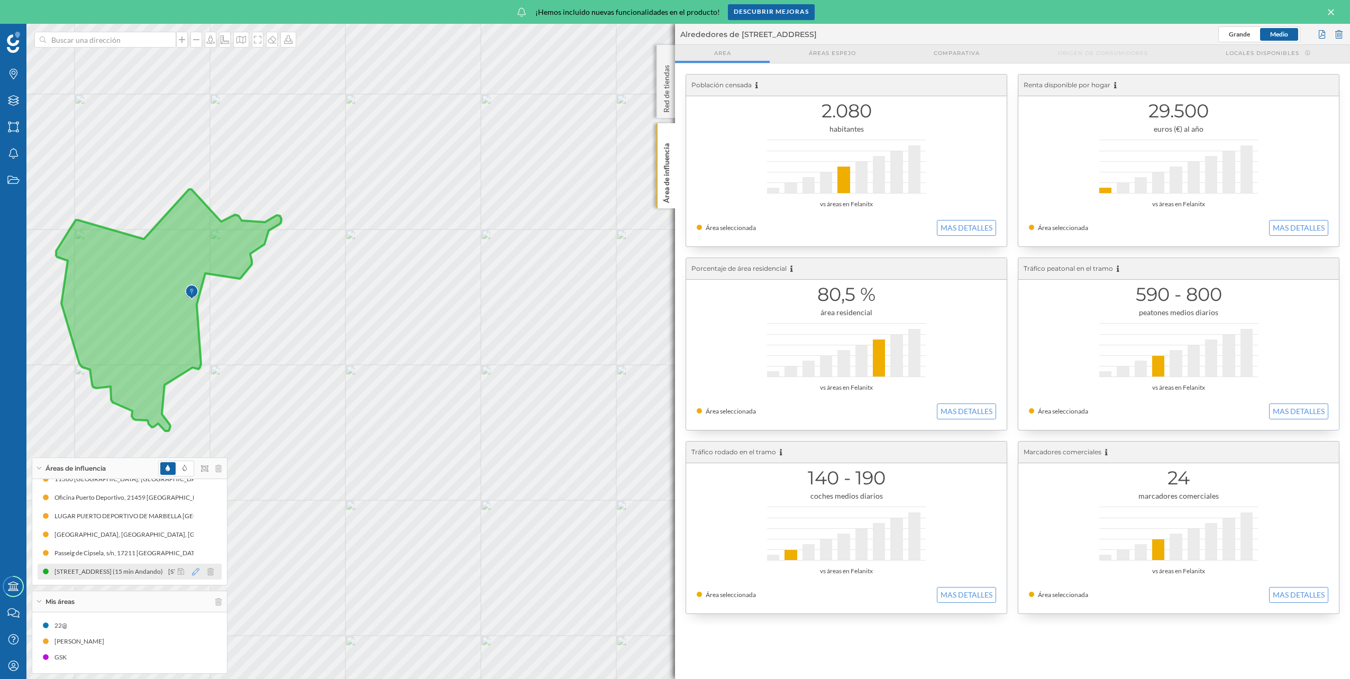
click at [194, 571] on icon at bounding box center [195, 571] width 7 height 7
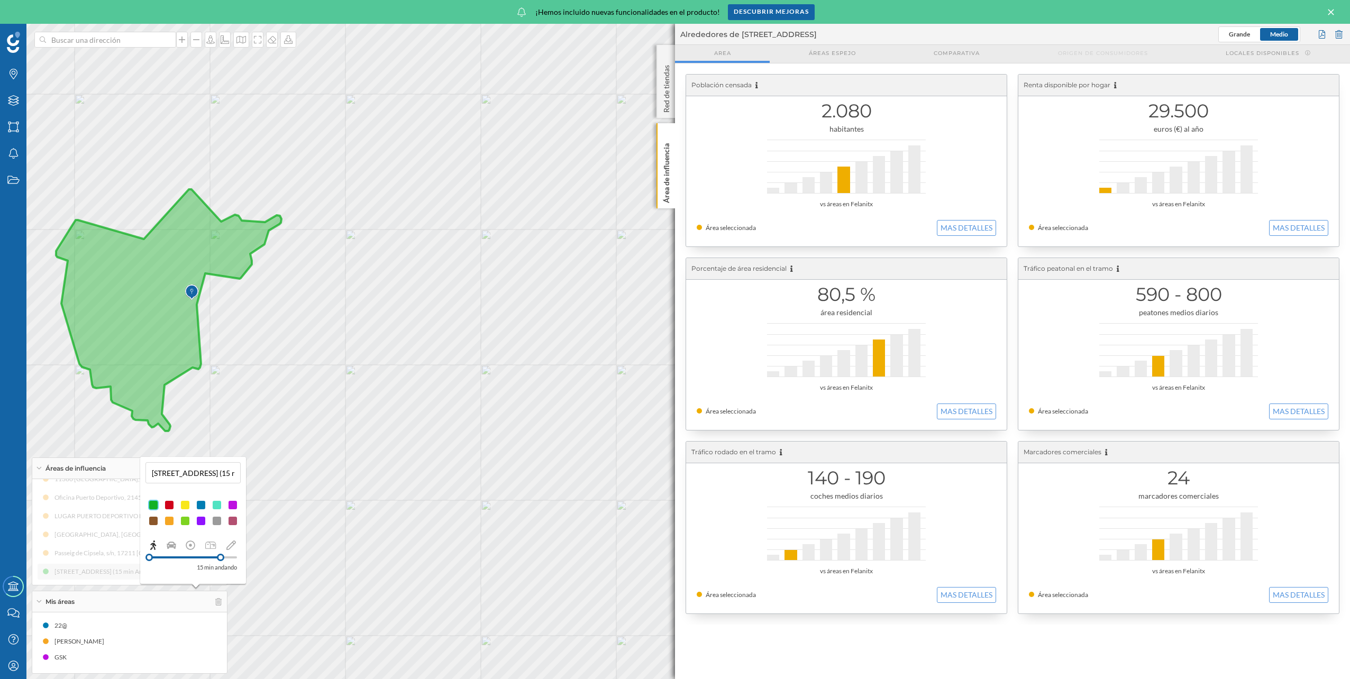
click at [170, 521] on div at bounding box center [169, 521] width 11 height 11
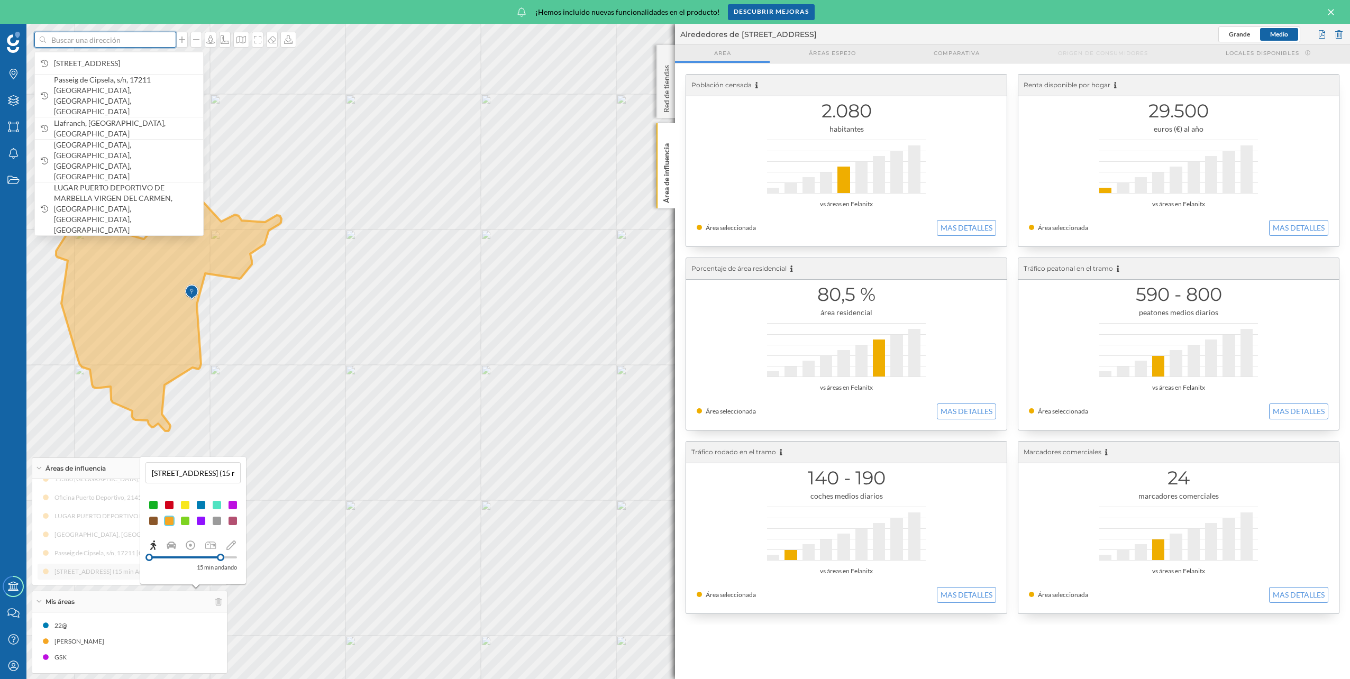
click at [80, 38] on input at bounding box center [105, 40] width 119 height 16
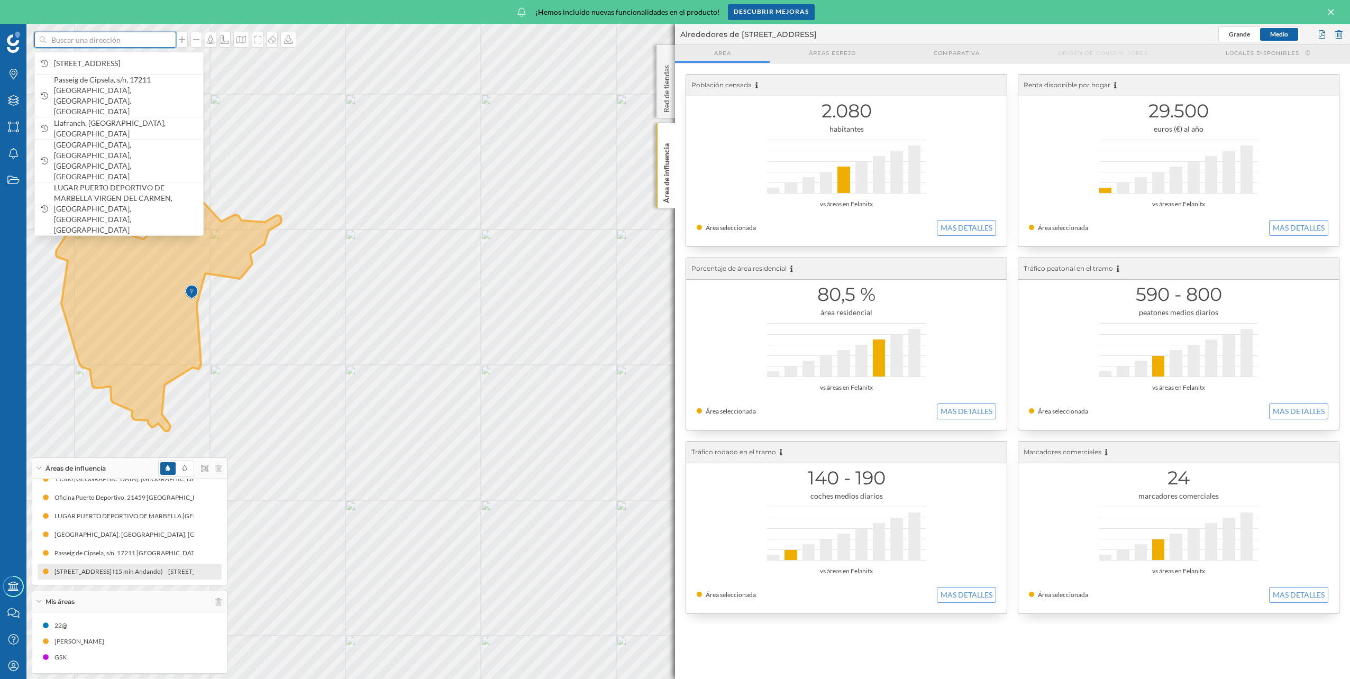
paste input "Port Sant Antoni de Portmany"
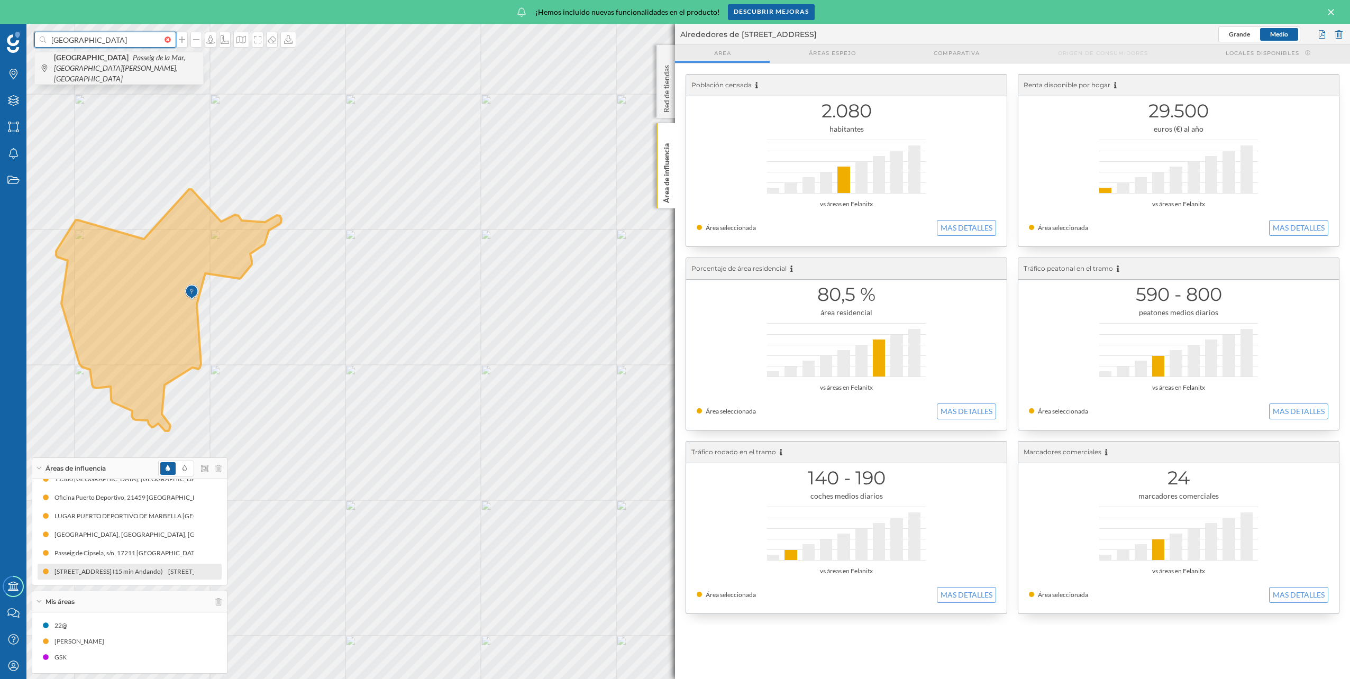
type input "Port Sant Antoni de Portmany"
click at [110, 59] on b "Port de Sant Antoni de Portmany" at bounding box center [92, 57] width 77 height 9
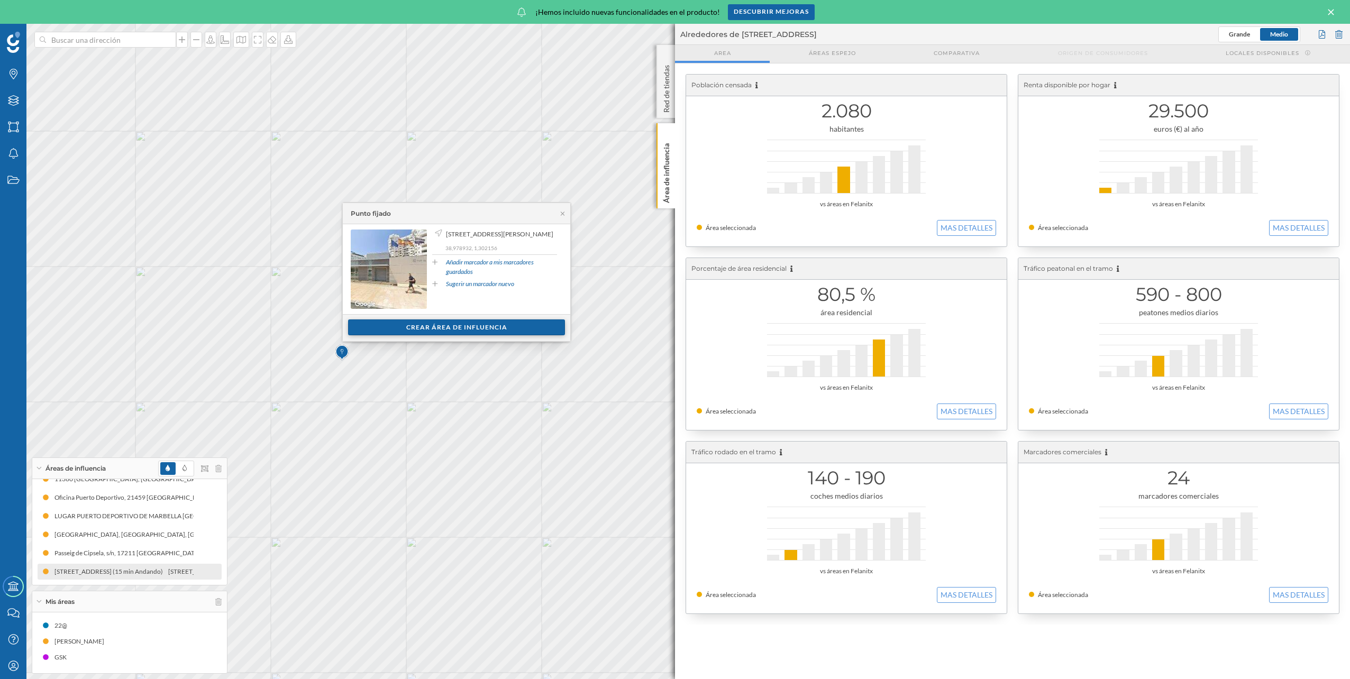
click at [507, 320] on div "Crear área de influencia" at bounding box center [456, 328] width 217 height 16
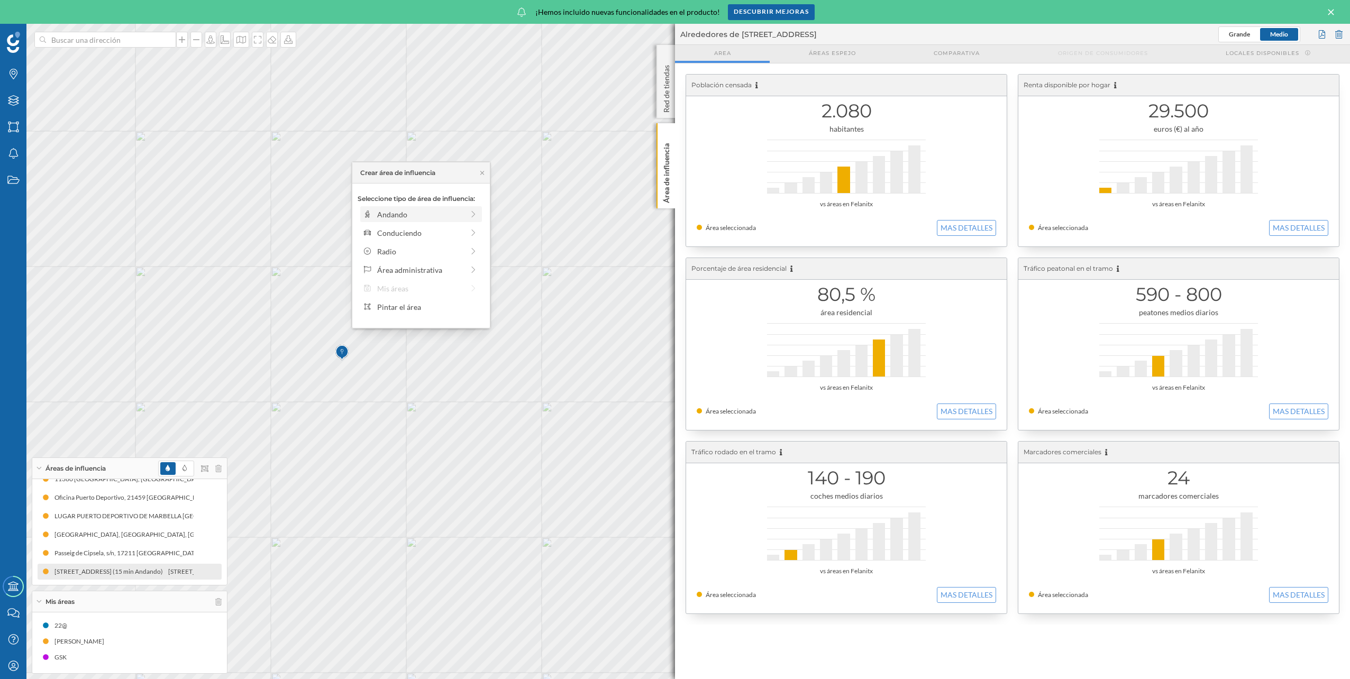
click at [423, 215] on div "Andando" at bounding box center [420, 214] width 86 height 11
drag, startPoint x: 370, startPoint y: 228, endPoint x: 460, endPoint y: 229, distance: 90.0
click at [460, 229] on div at bounding box center [460, 229] width 11 height 11
click at [452, 294] on div "Crear área de influencia" at bounding box center [421, 290] width 127 height 16
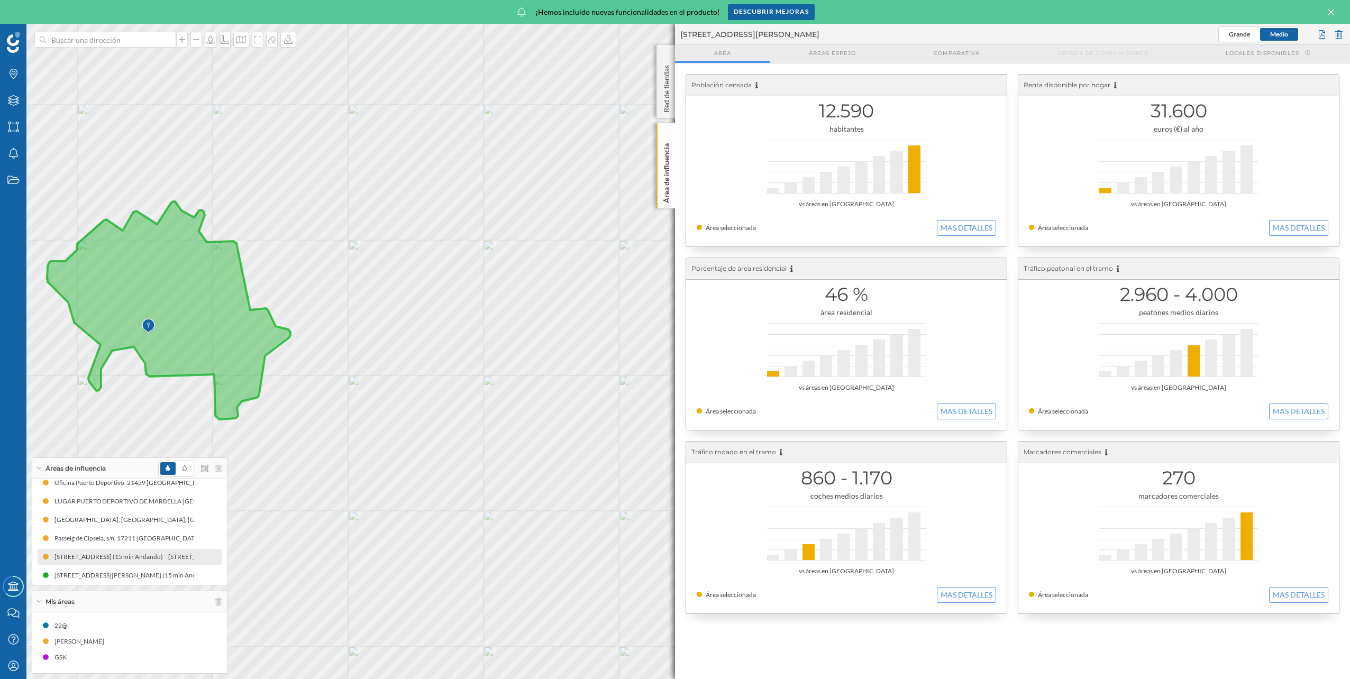
scroll to position [124, 0]
click at [193, 575] on icon at bounding box center [195, 571] width 7 height 7
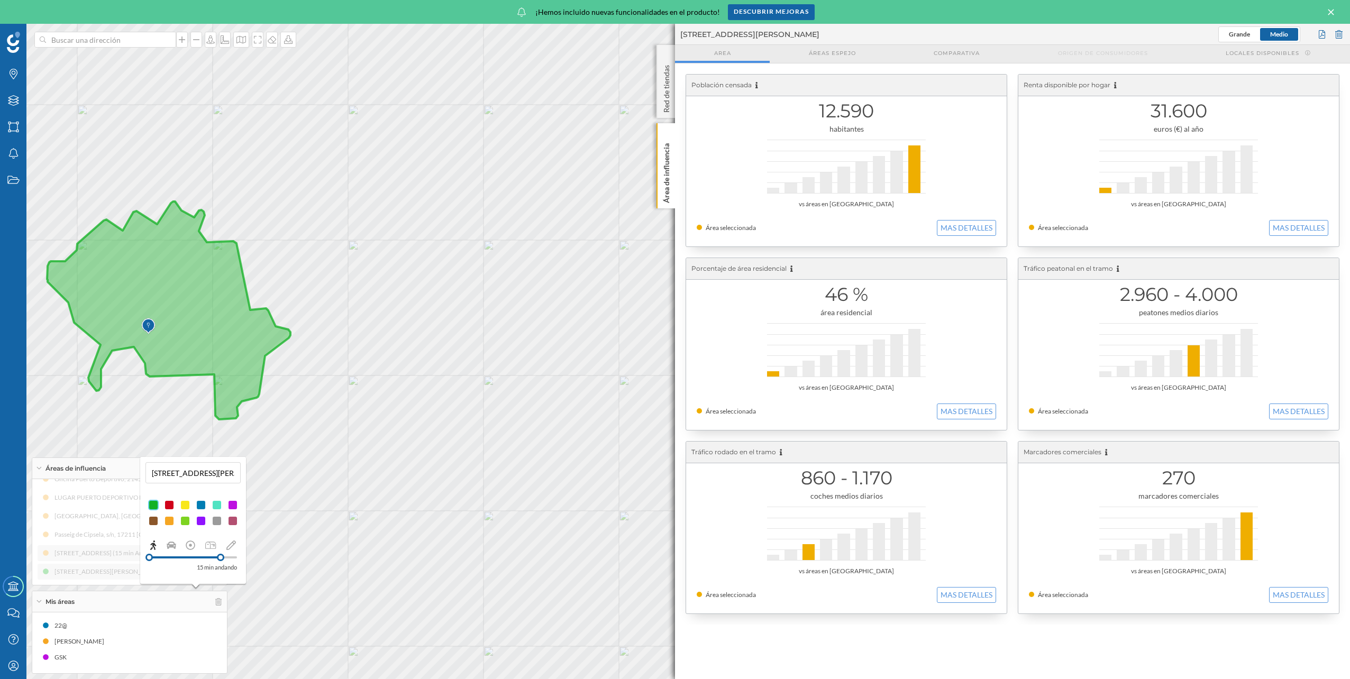
click at [168, 521] on div at bounding box center [169, 521] width 11 height 11
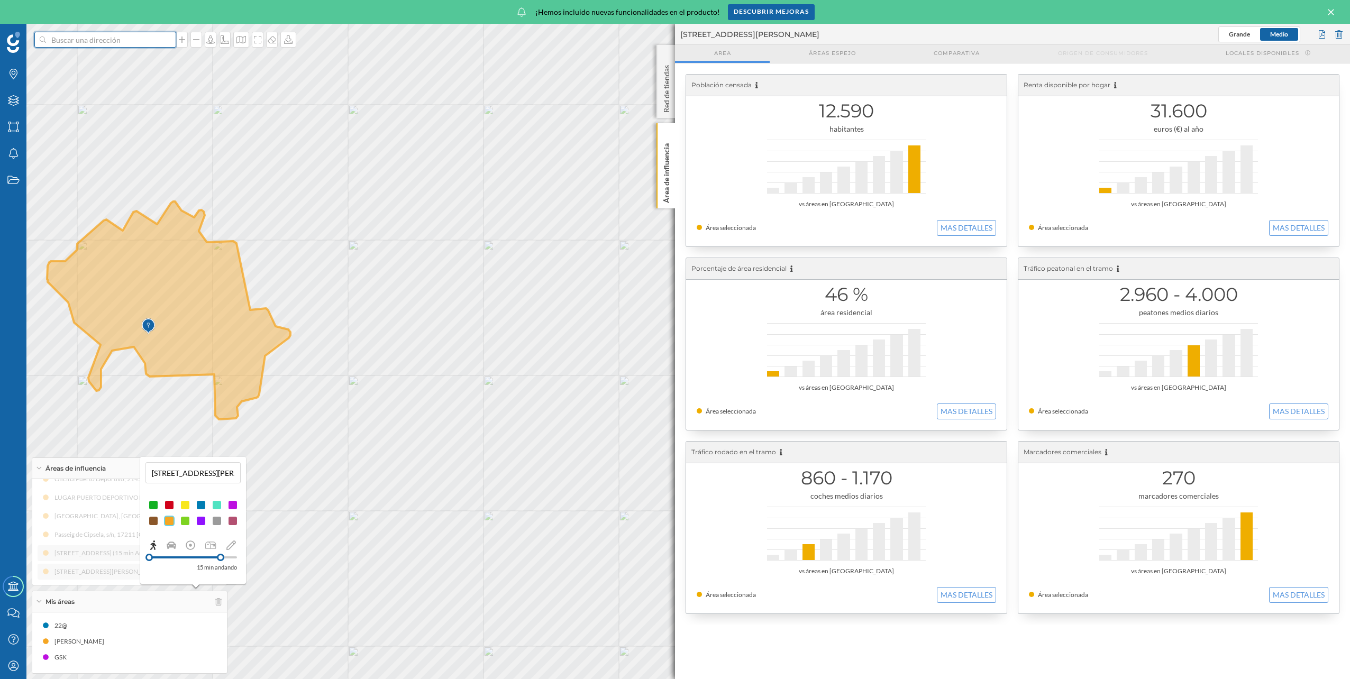
click at [88, 47] on input at bounding box center [105, 40] width 119 height 16
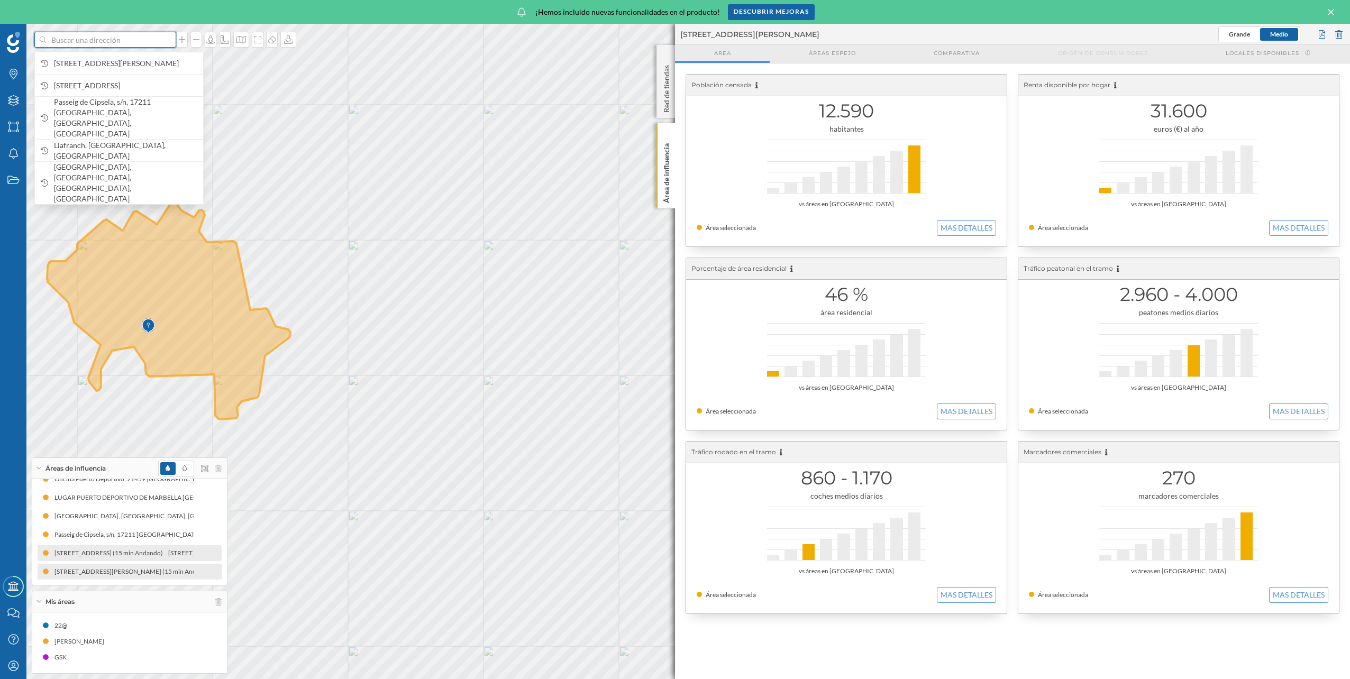
paste input "Port de Fornells"
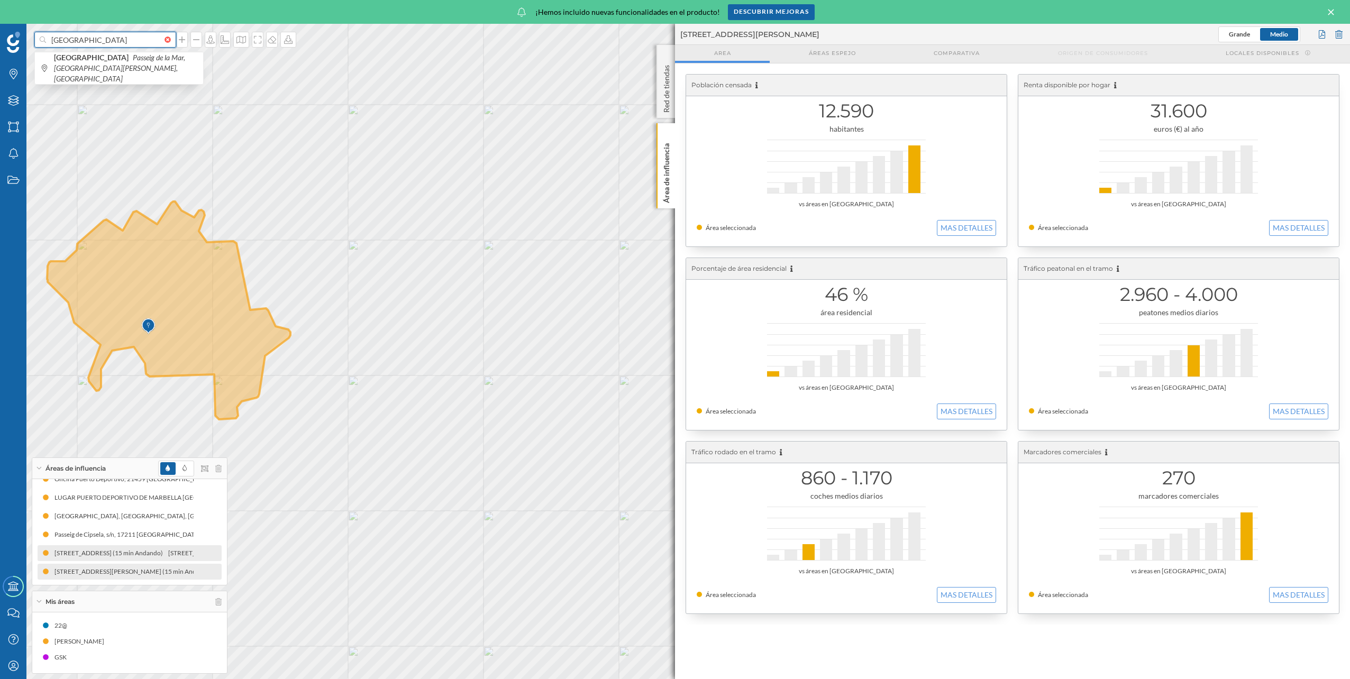
type input "Port de Fornells"
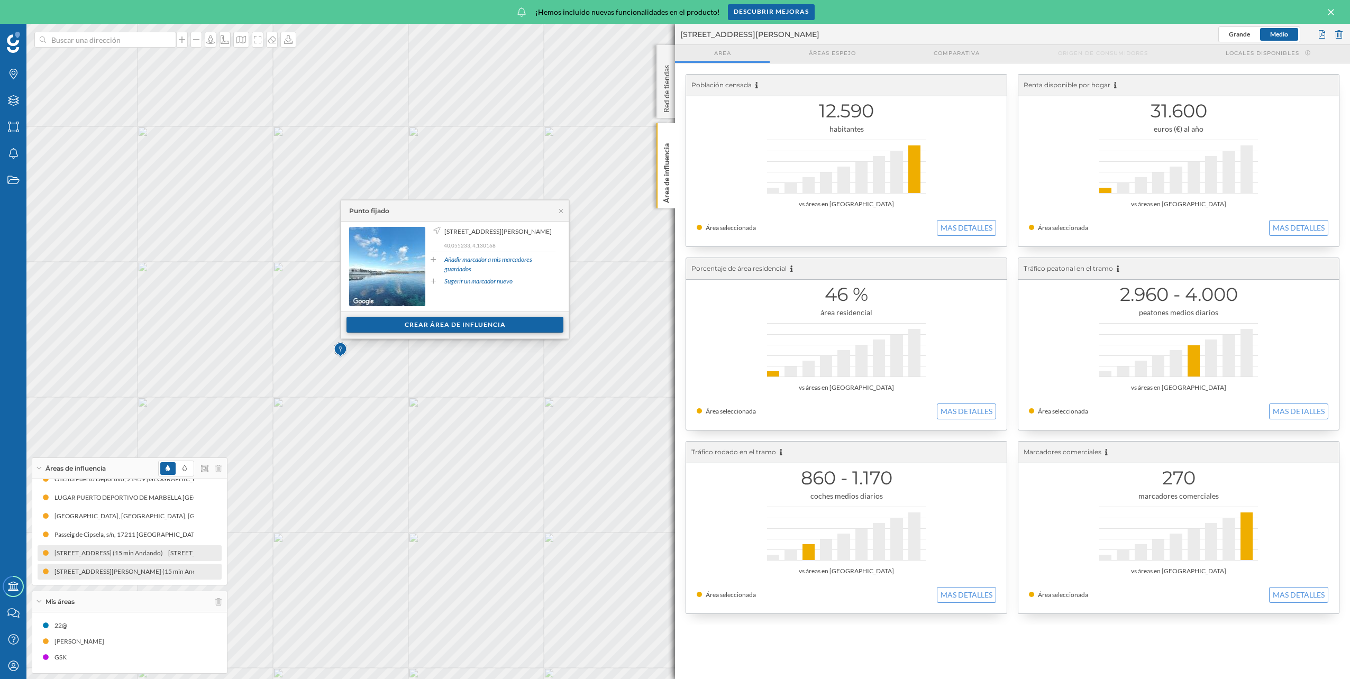
click at [469, 324] on div "Crear área de influencia" at bounding box center [455, 325] width 217 height 16
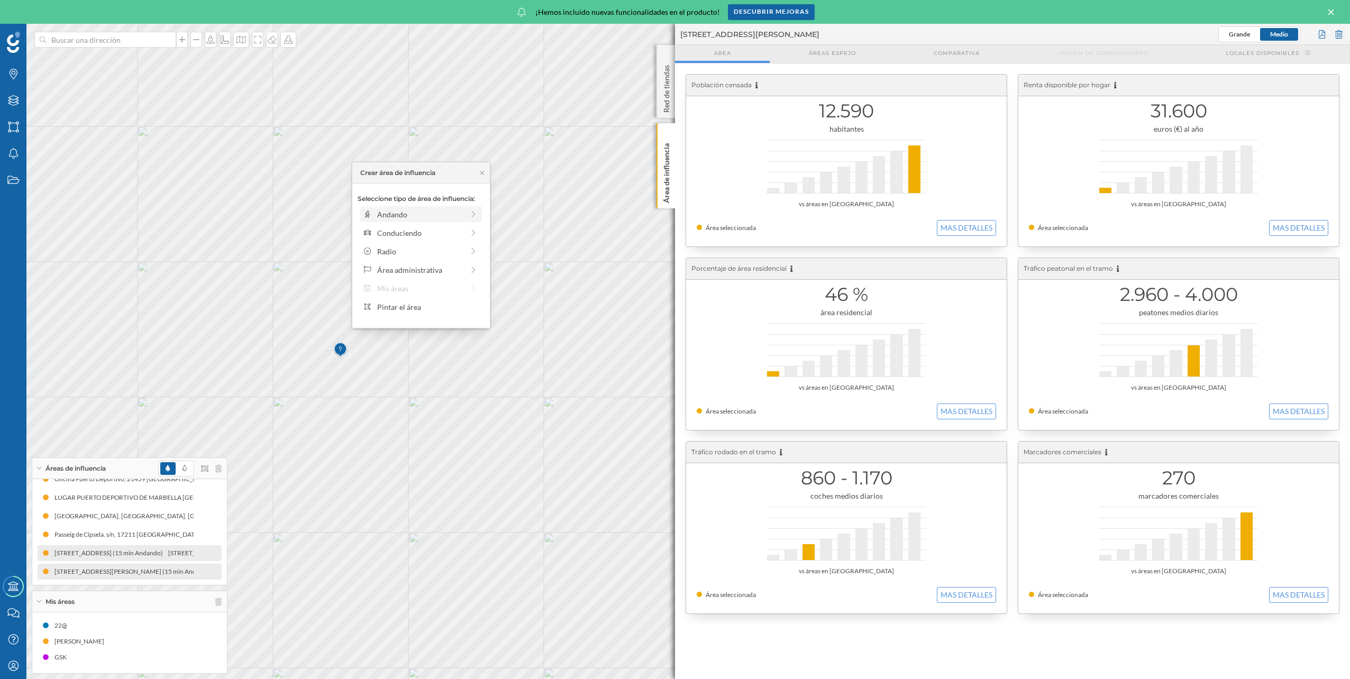
click at [425, 214] on div "Andando" at bounding box center [420, 214] width 86 height 11
drag, startPoint x: 370, startPoint y: 228, endPoint x: 461, endPoint y: 229, distance: 90.5
click at [461, 229] on div at bounding box center [461, 229] width 11 height 11
click at [432, 288] on div "Crear área de influencia" at bounding box center [421, 290] width 127 height 16
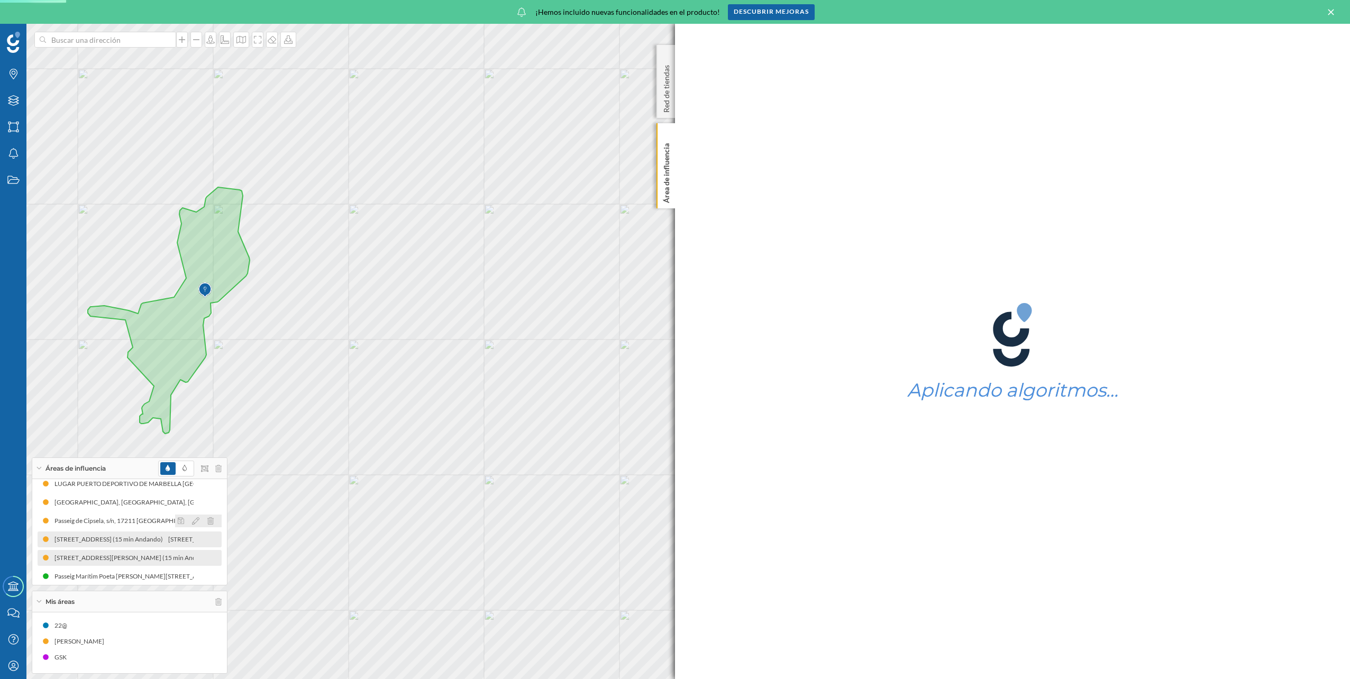
scroll to position [143, 0]
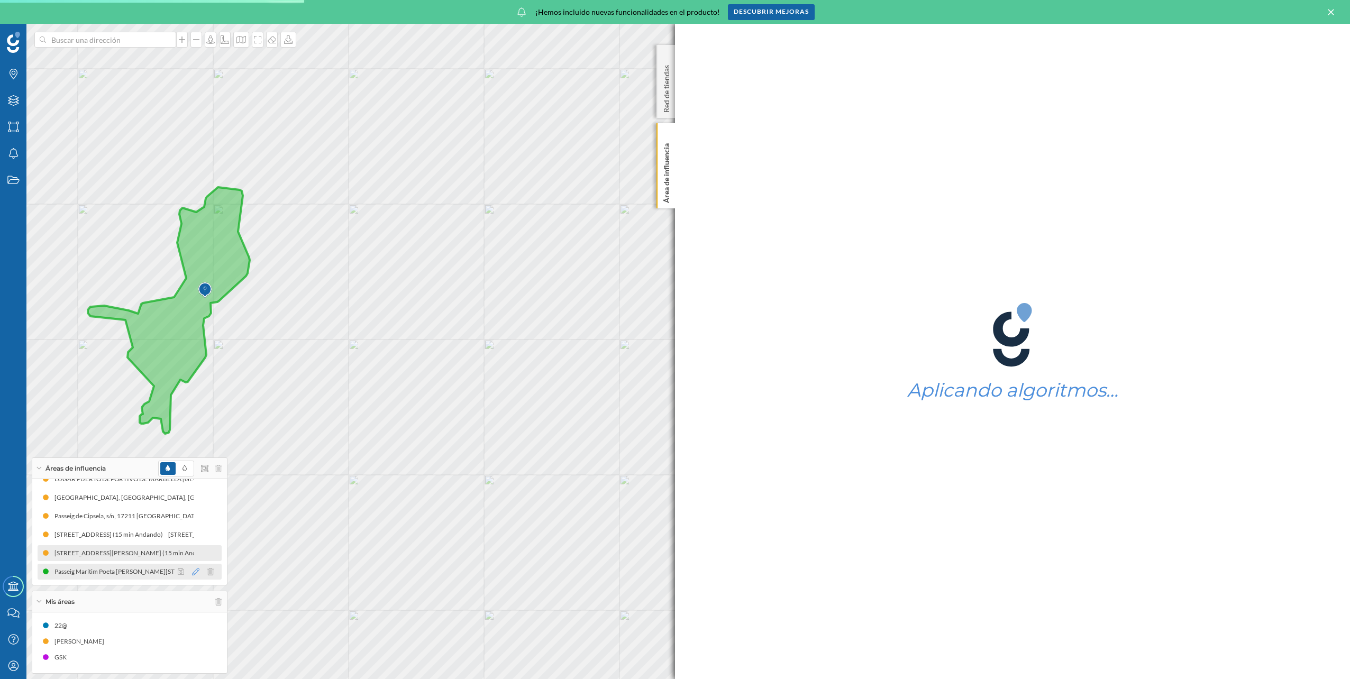
click at [192, 574] on icon at bounding box center [195, 571] width 7 height 7
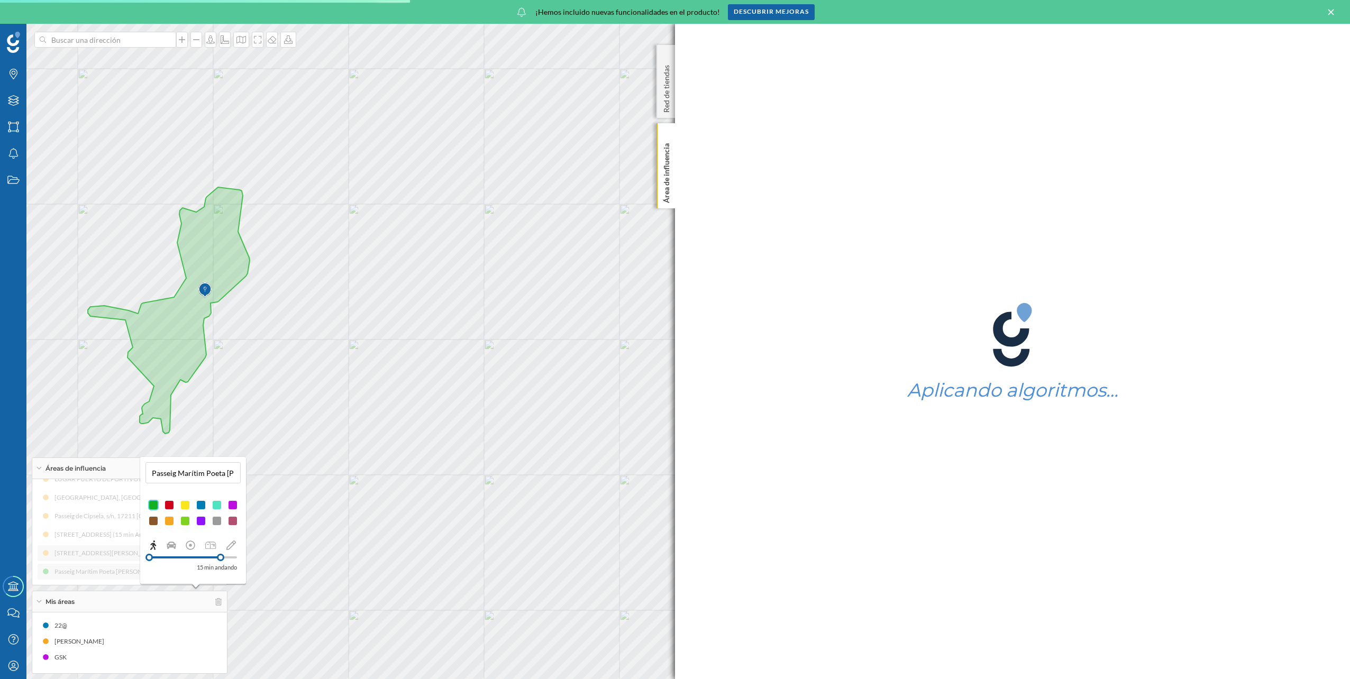
click at [170, 521] on div at bounding box center [169, 521] width 11 height 11
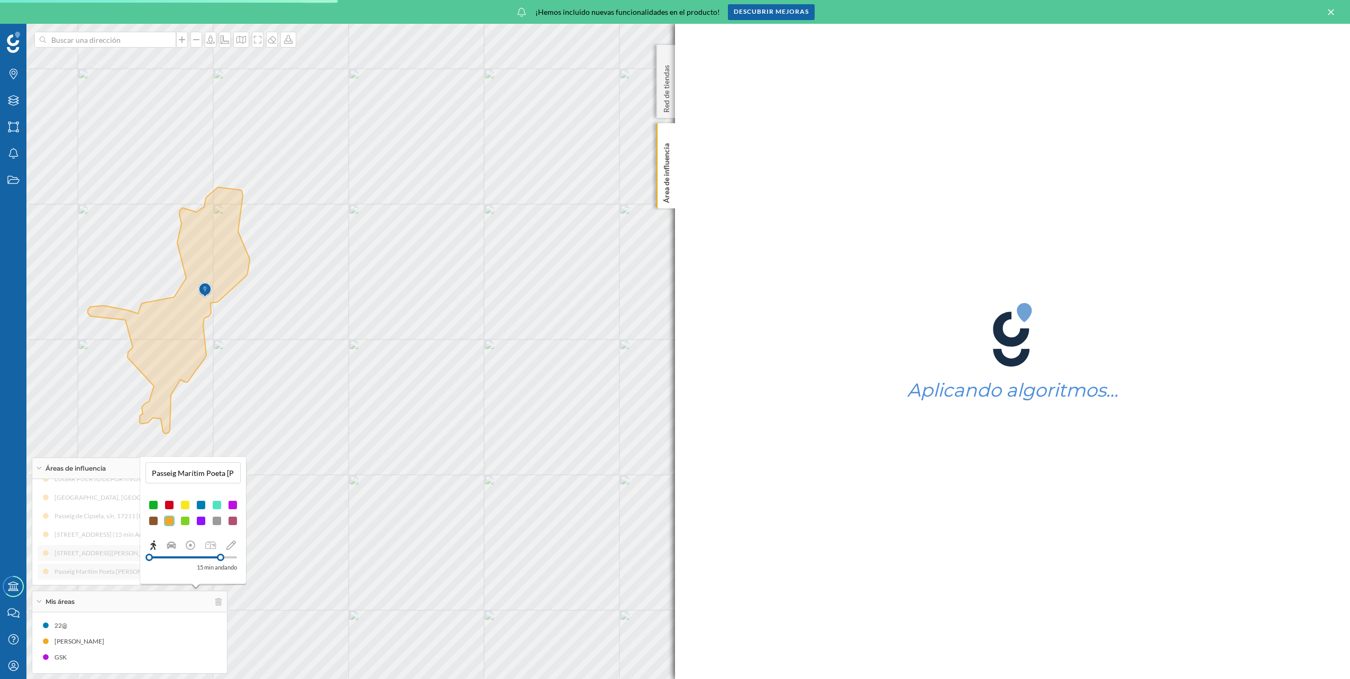
click at [106, 572] on div "Avenida Reina Sofía (10 min Conduciendo) Avenida Reina Sofía (15 min Andando) 1…" at bounding box center [130, 461] width 184 height 238
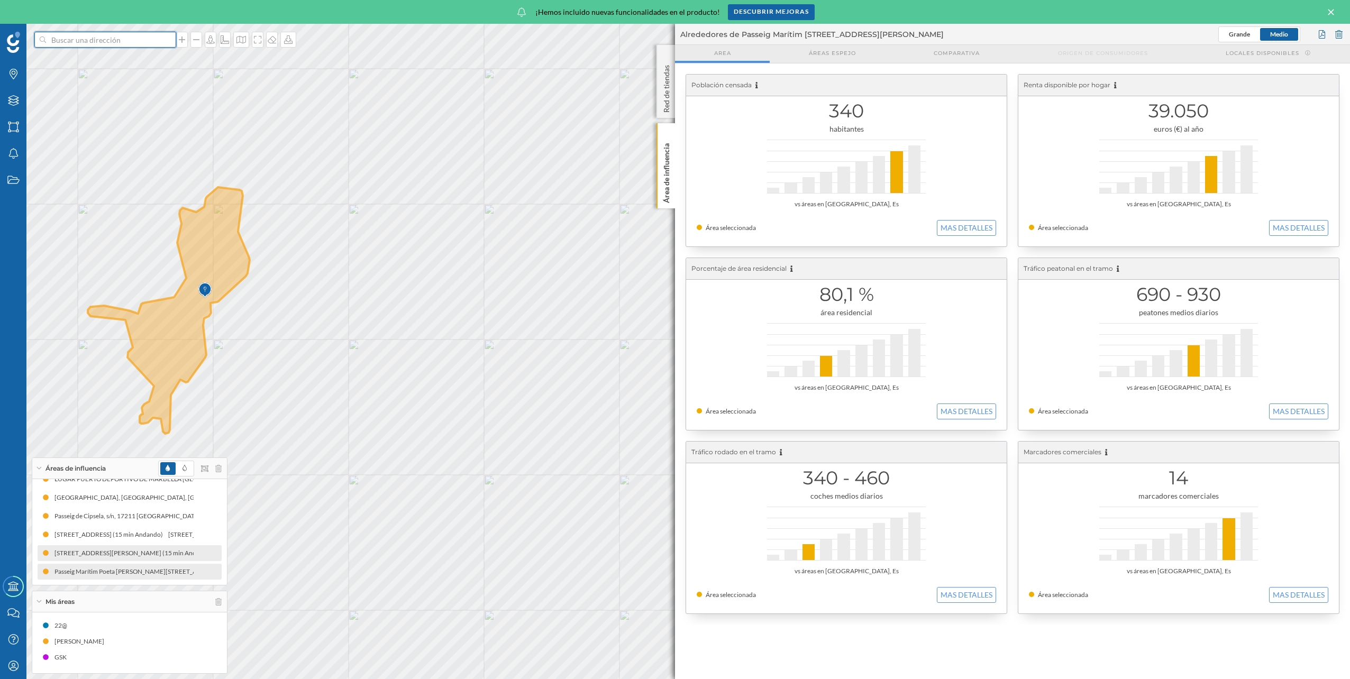
click at [67, 44] on input at bounding box center [105, 40] width 119 height 16
type input "marina de bonaire"
click at [94, 63] on span "Marina de Bonaire Camí Vell de la Victòria, Alcúdia, España" at bounding box center [126, 63] width 144 height 21
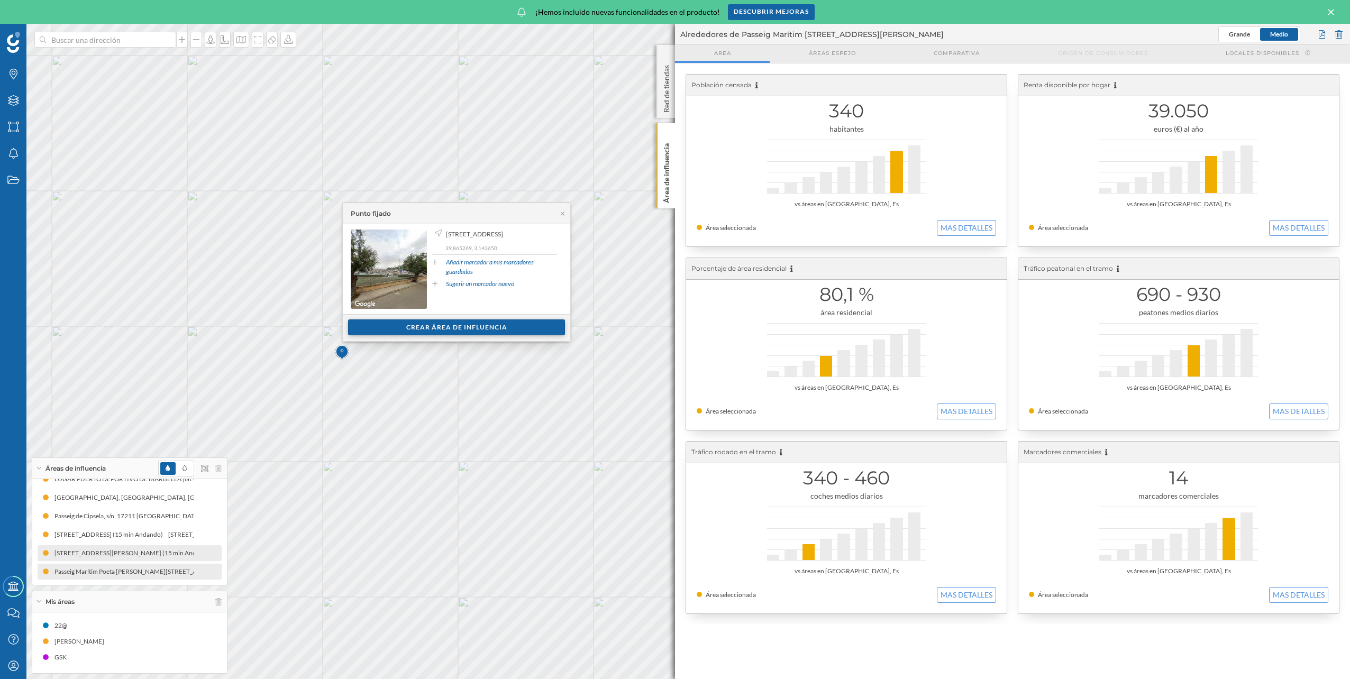
click at [450, 326] on div "Crear área de influencia" at bounding box center [456, 328] width 217 height 16
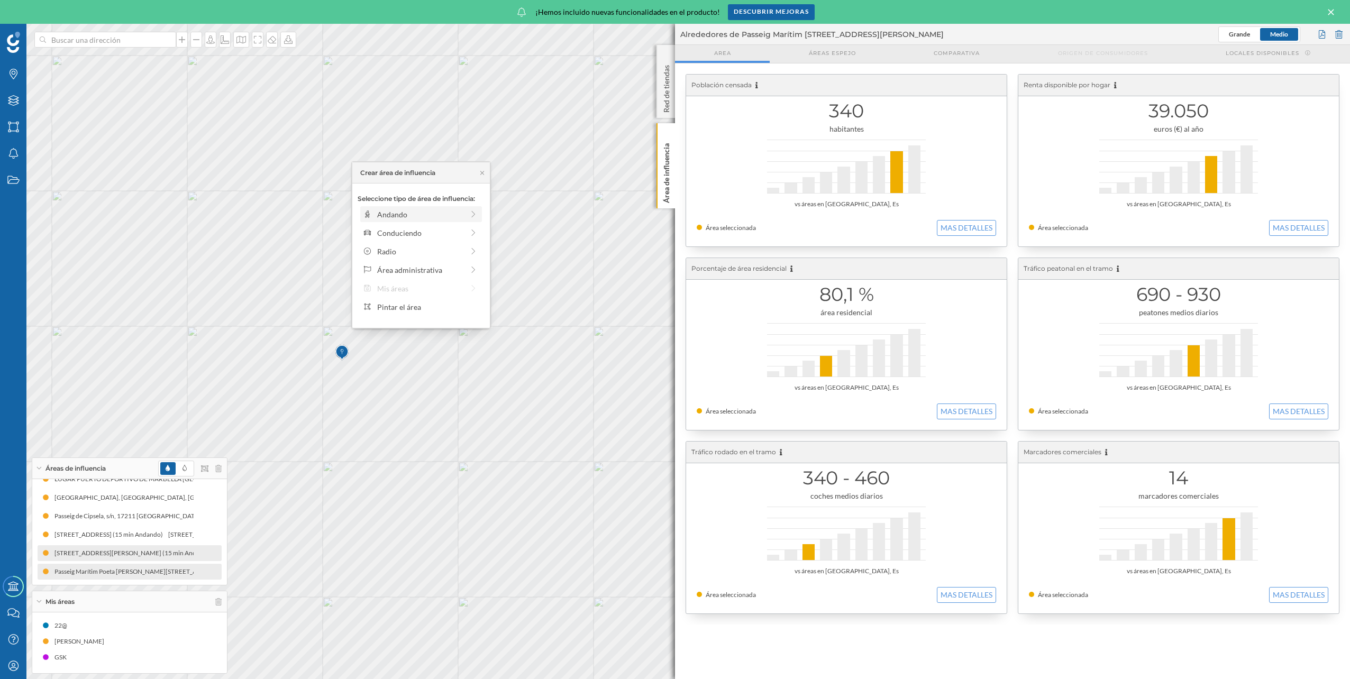
click at [430, 211] on div "Andando" at bounding box center [420, 214] width 86 height 11
drag, startPoint x: 395, startPoint y: 228, endPoint x: 460, endPoint y: 230, distance: 65.1
click at [460, 230] on div at bounding box center [460, 229] width 11 height 11
click at [430, 296] on div "Crear área de influencia" at bounding box center [421, 290] width 127 height 16
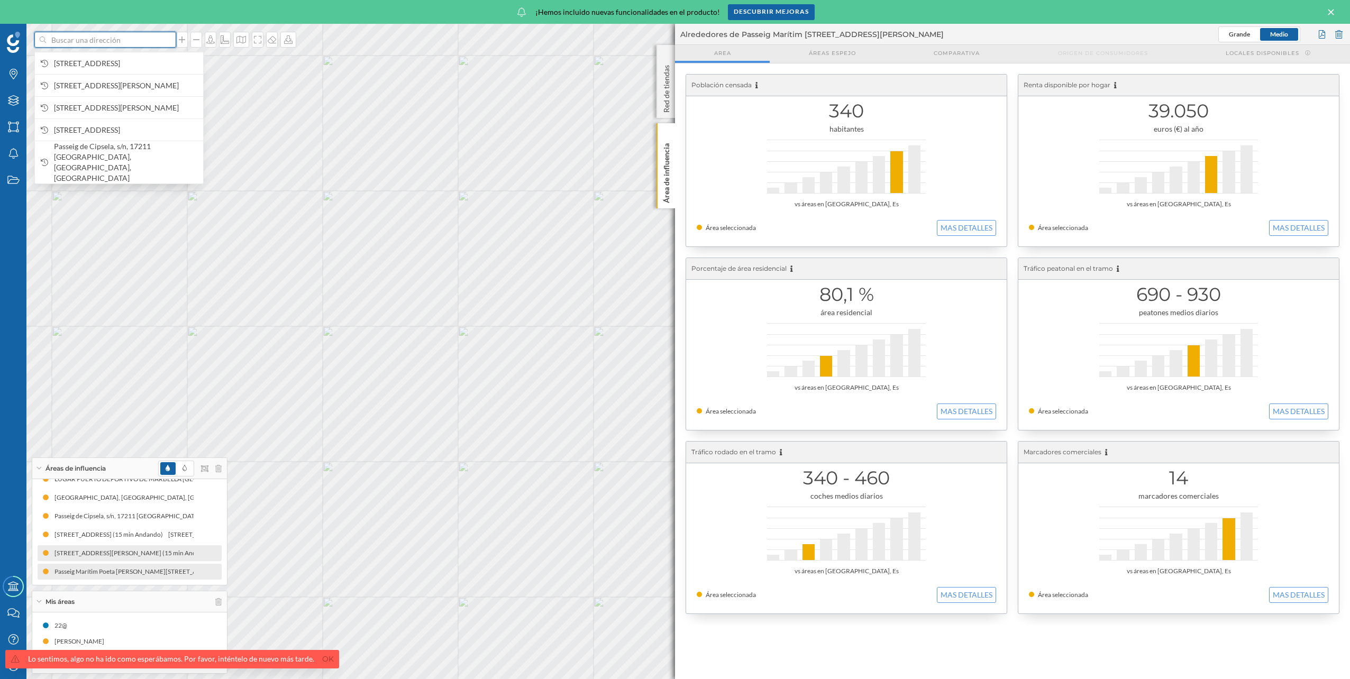
click at [94, 42] on input at bounding box center [105, 40] width 119 height 16
click at [159, 67] on span "Avinguda del Mal Pas, Camí Vell de la Victòria, 19, 07400 Alcúdia, Illes Balear…" at bounding box center [126, 63] width 144 height 11
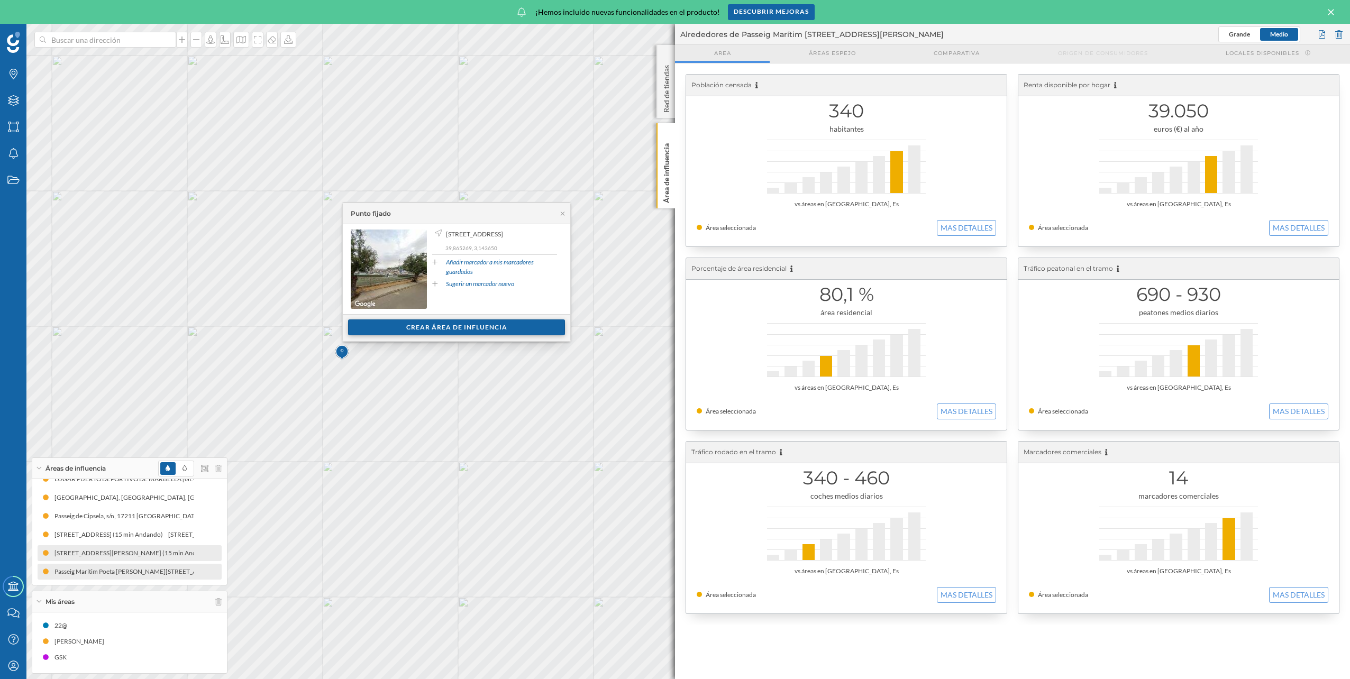
click at [441, 330] on div "Crear área de influencia" at bounding box center [456, 328] width 217 height 16
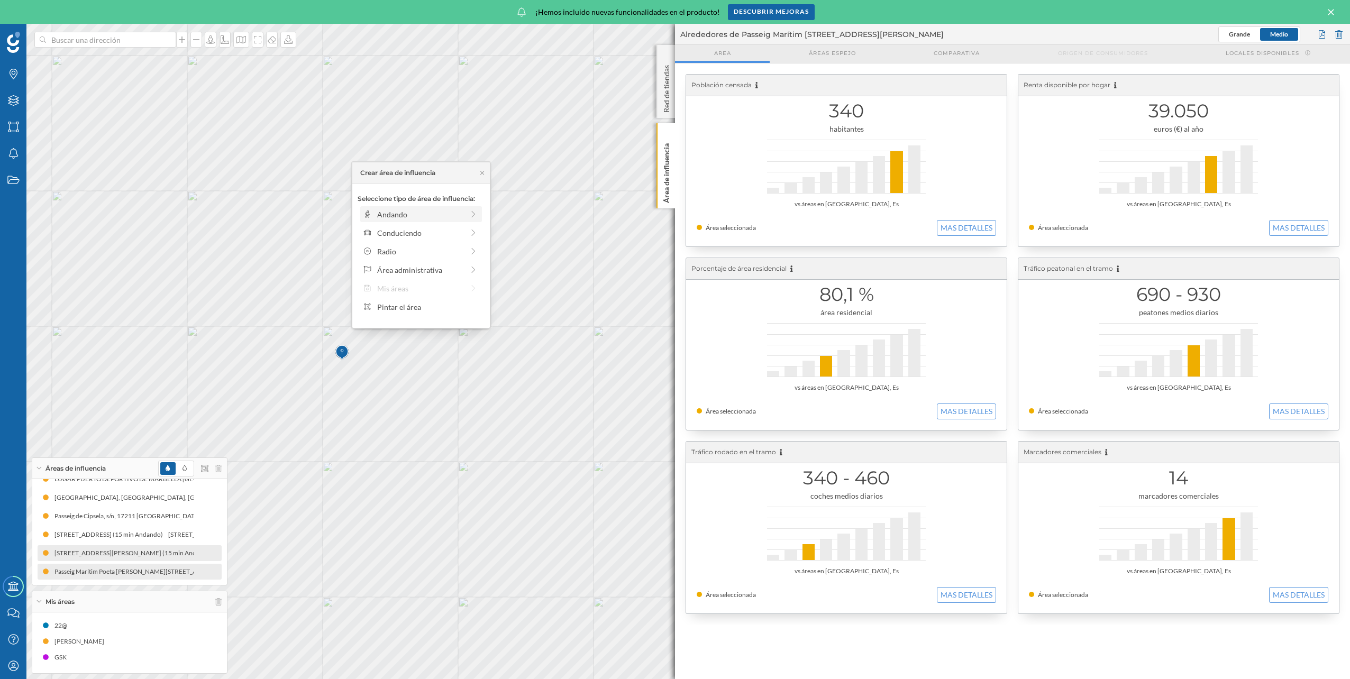
click at [412, 217] on div "Andando" at bounding box center [420, 214] width 86 height 11
drag, startPoint x: 371, startPoint y: 228, endPoint x: 458, endPoint y: 229, distance: 86.8
click at [458, 229] on div at bounding box center [458, 229] width 11 height 11
click at [394, 285] on div "Crear área de influencia" at bounding box center [421, 290] width 127 height 16
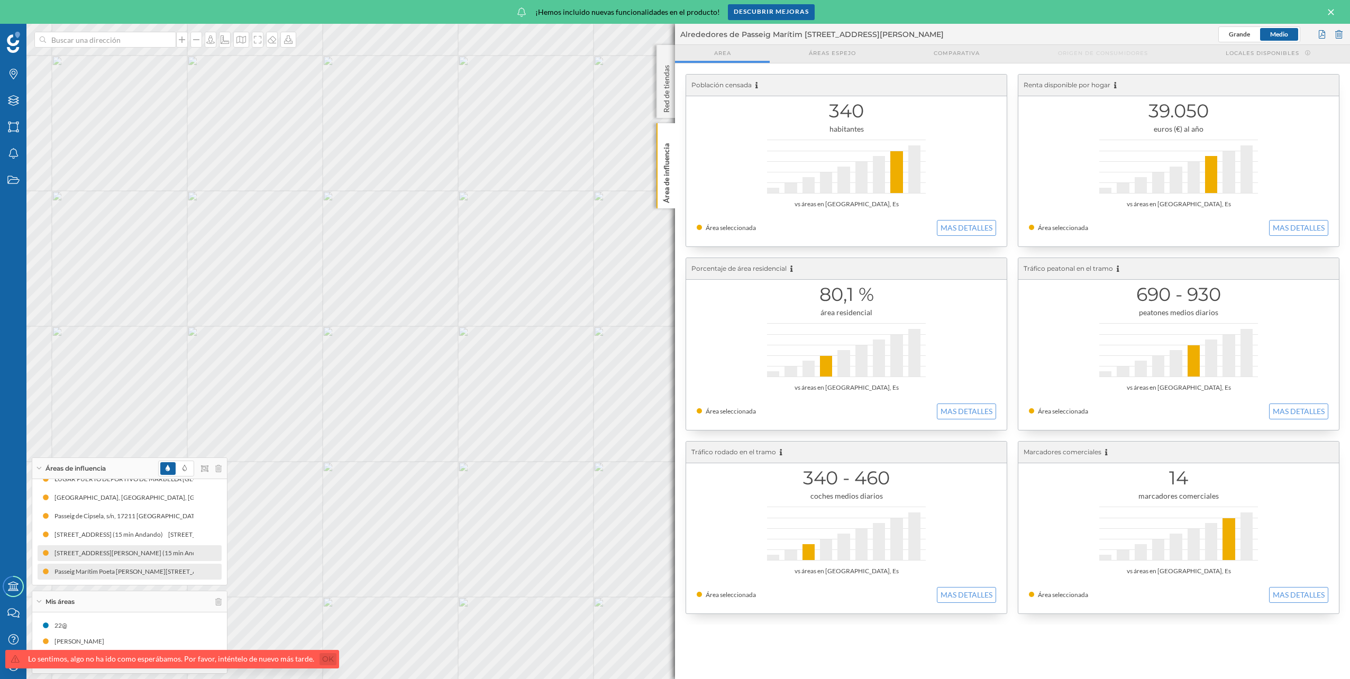
click at [321, 657] on link "Ok" at bounding box center [328, 659] width 17 height 12
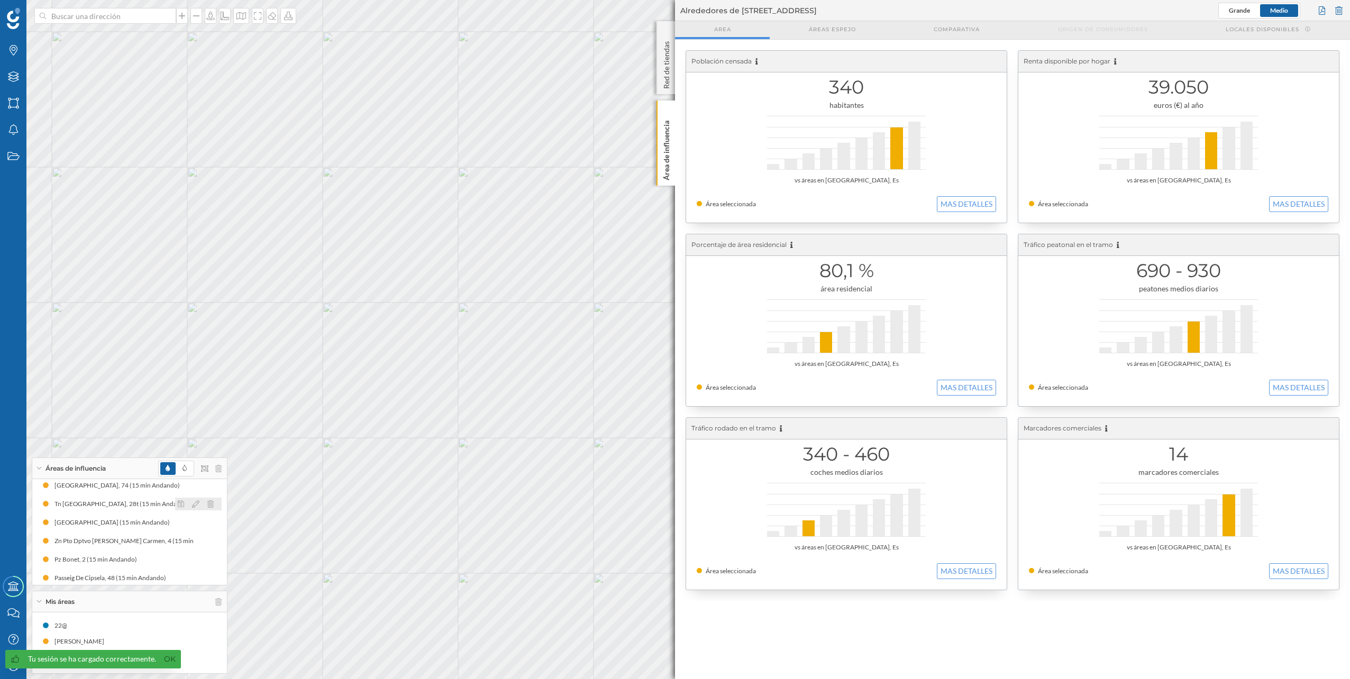
scroll to position [143, 0]
click at [111, 530] on div "Carrer Del Rosari, 3 (15 min Andando)" at bounding box center [120, 535] width 132 height 11
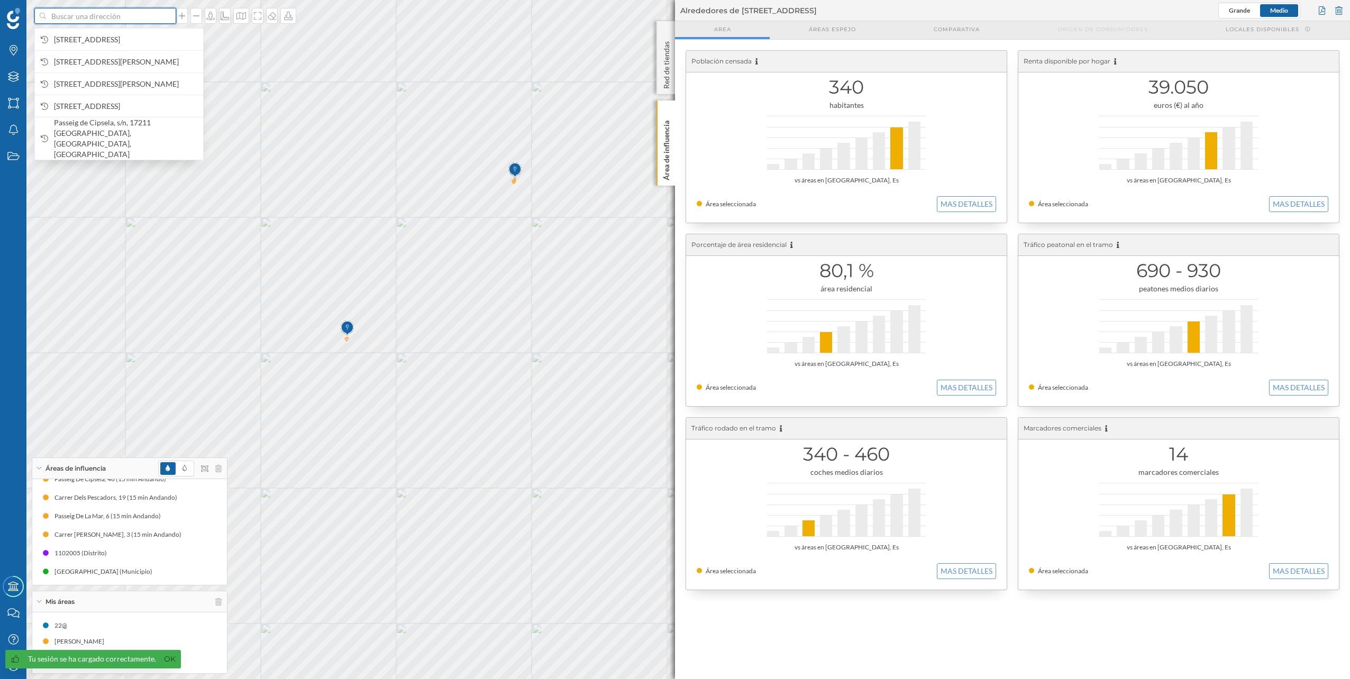
click at [119, 19] on input at bounding box center [105, 16] width 119 height 16
click at [134, 45] on span "Avinguda del Mal Pas, Camí Vell de la Victòria, 19, 07400 Alcúdia, Illes Balear…" at bounding box center [126, 39] width 144 height 11
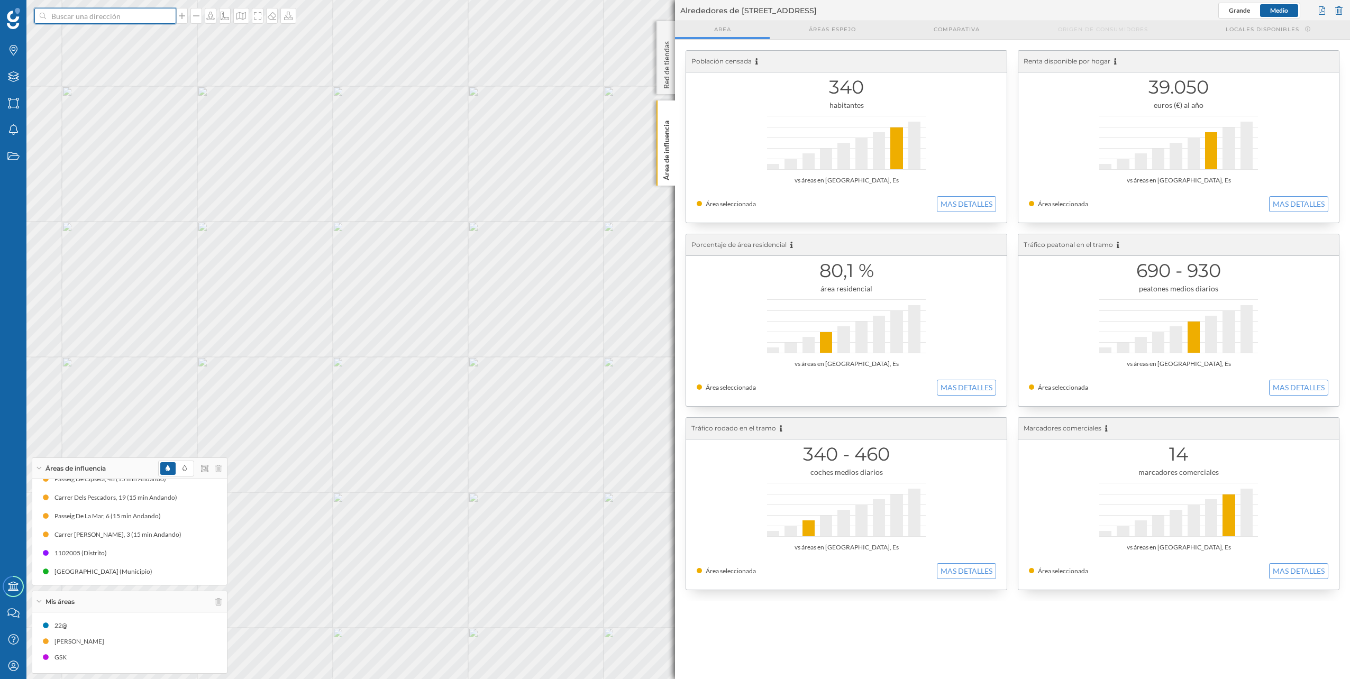
click at [125, 15] on input at bounding box center [105, 16] width 119 height 16
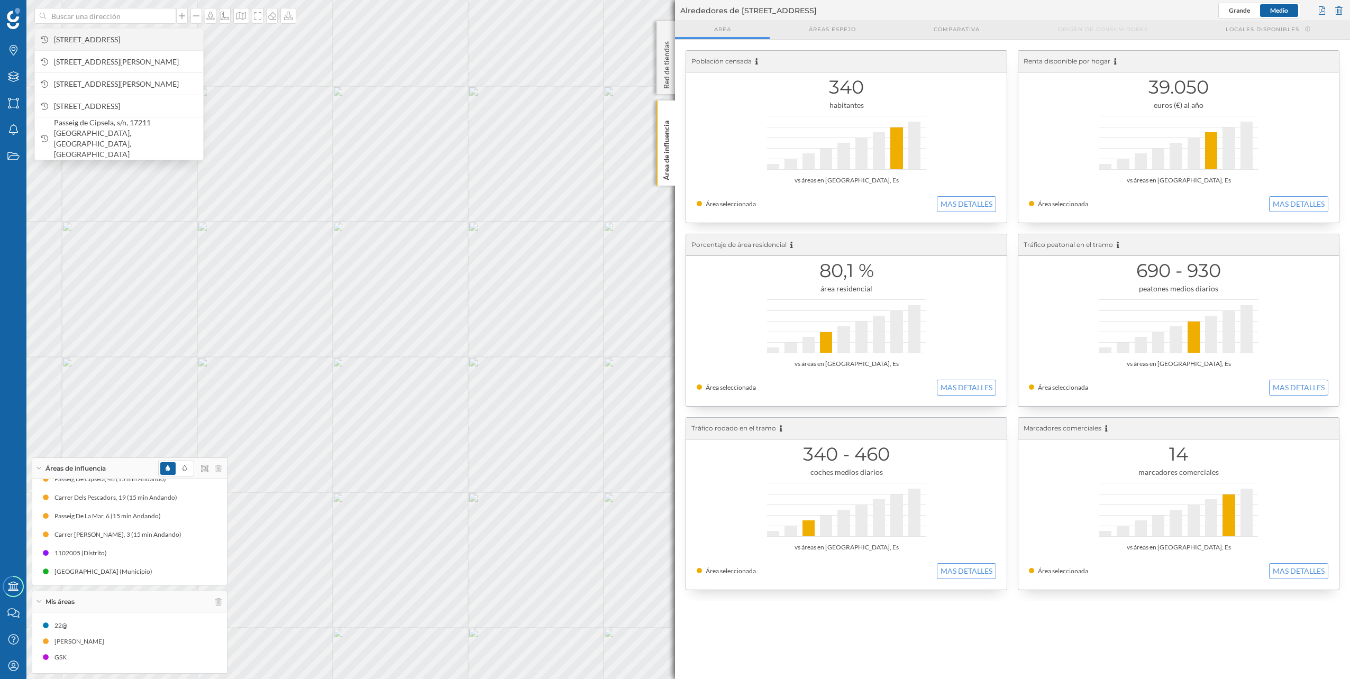
click at [122, 38] on span "Avinguda del Mal Pas, Camí Vell de la Victòria, 19, 07400 Alcúdia, Illes Balear…" at bounding box center [126, 39] width 144 height 11
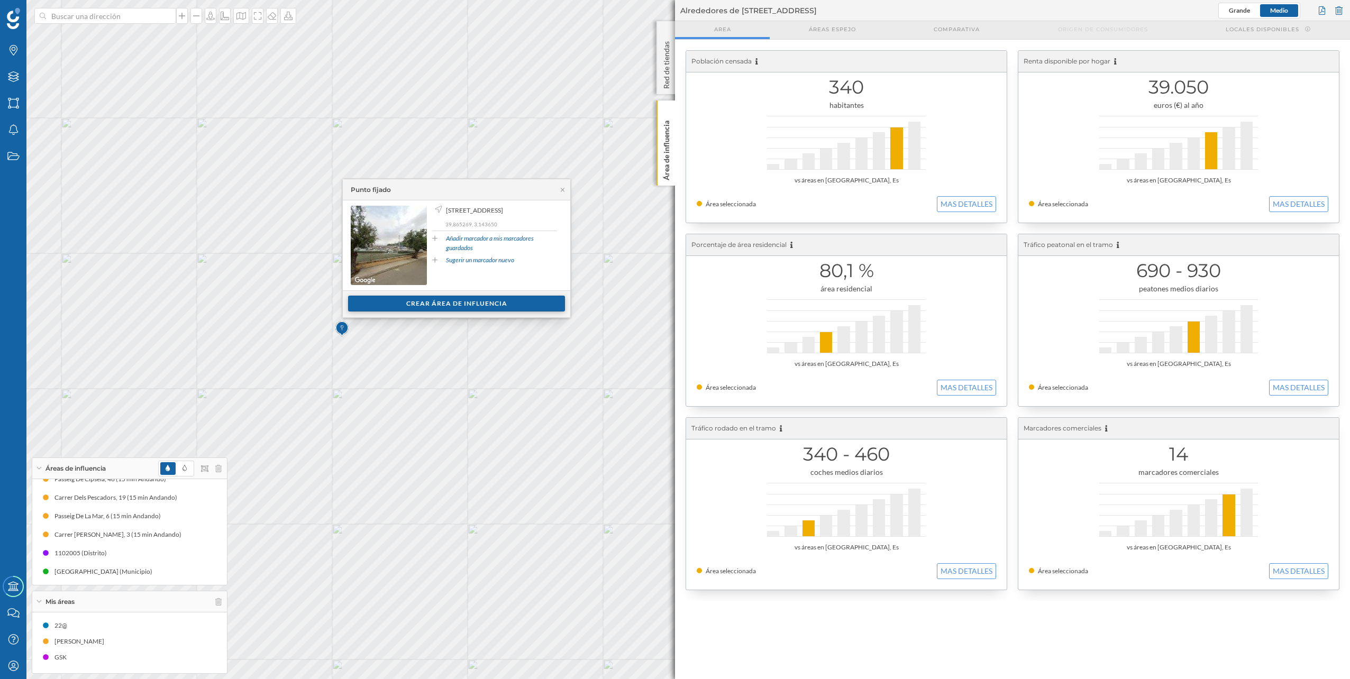
click at [432, 303] on div "Crear área de influencia" at bounding box center [456, 304] width 217 height 16
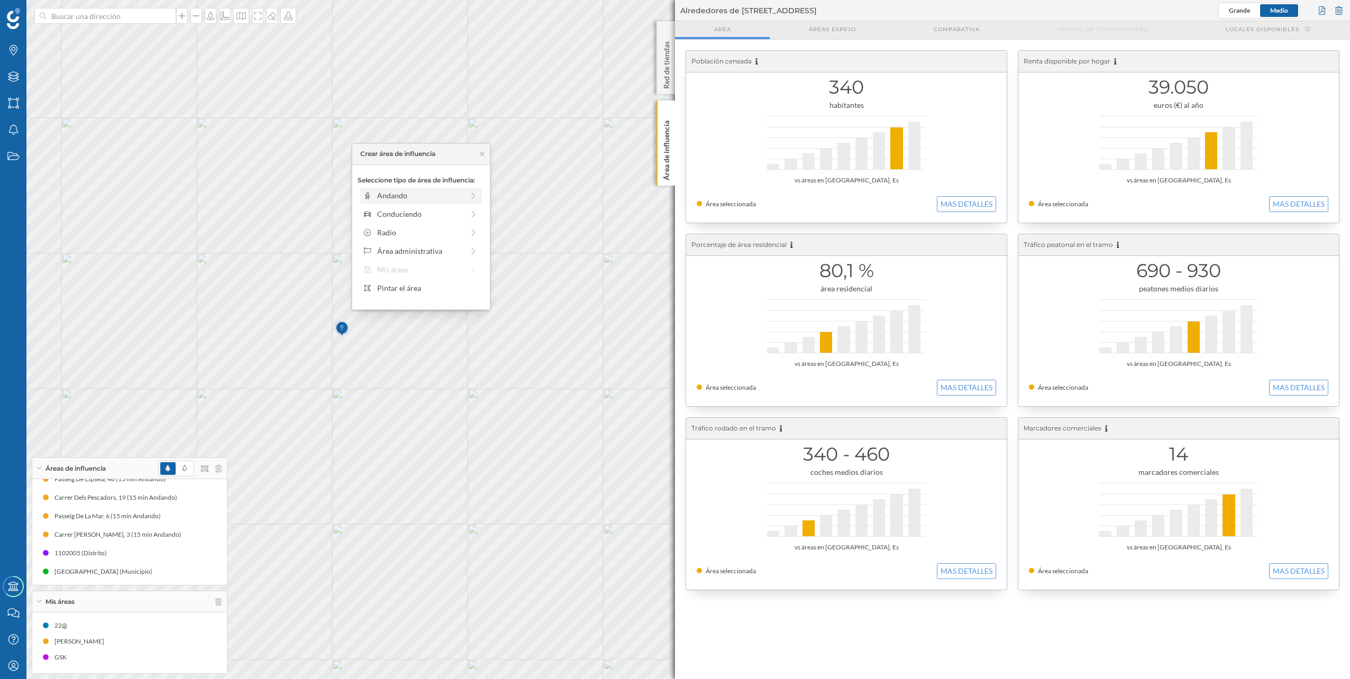
click at [403, 192] on div "Andando" at bounding box center [420, 195] width 86 height 11
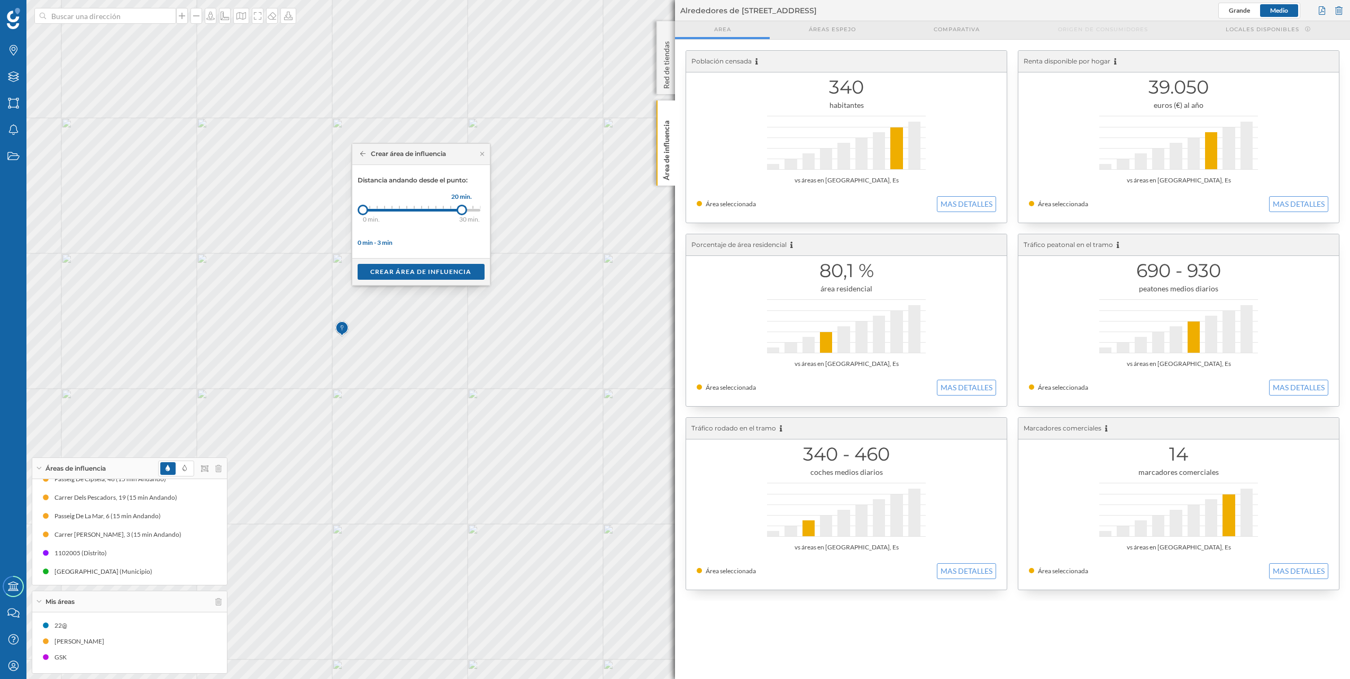
drag, startPoint x: 369, startPoint y: 212, endPoint x: 462, endPoint y: 215, distance: 93.2
click at [462, 215] on div at bounding box center [462, 210] width 11 height 11
drag, startPoint x: 466, startPoint y: 211, endPoint x: 459, endPoint y: 209, distance: 7.2
click at [459, 209] on div at bounding box center [458, 210] width 11 height 11
click at [437, 270] on div "Crear área de influencia" at bounding box center [421, 271] width 127 height 16
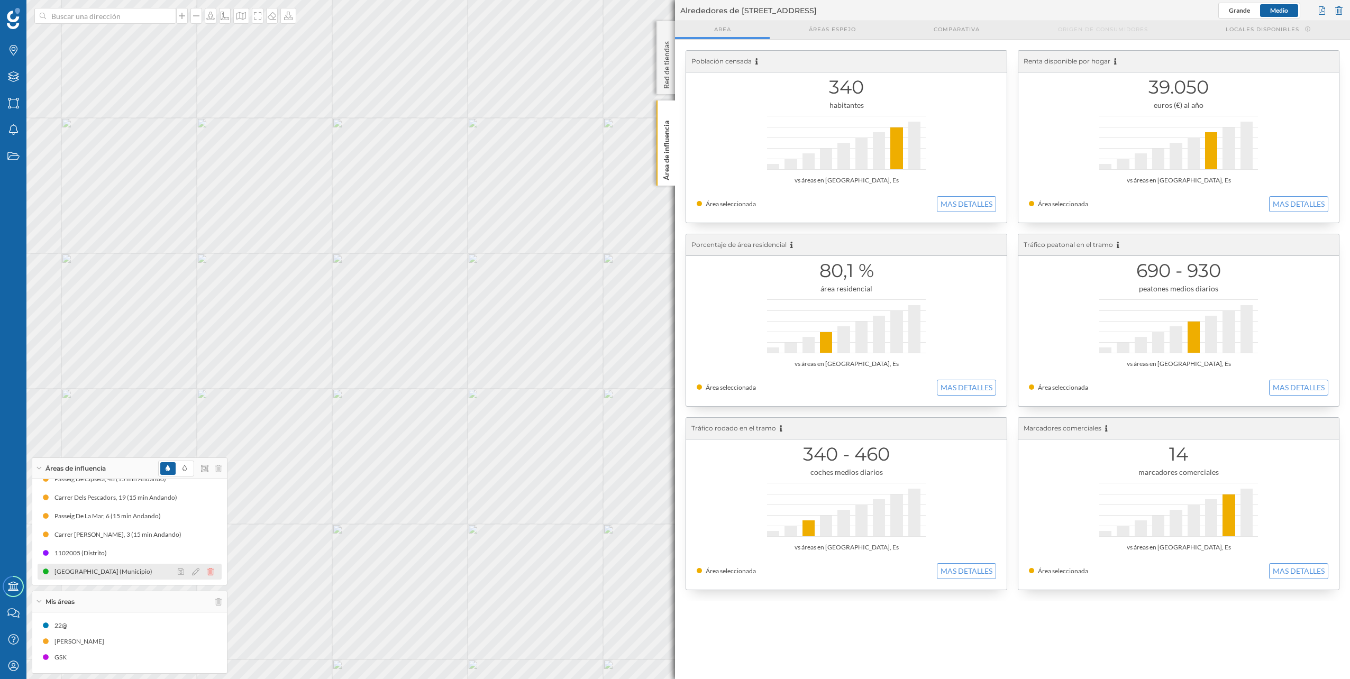
click at [211, 570] on icon at bounding box center [210, 571] width 6 height 7
click at [143, 493] on div "[GEOGRAPHIC_DATA] (10 min Conduciendo)" at bounding box center [120, 492] width 133 height 11
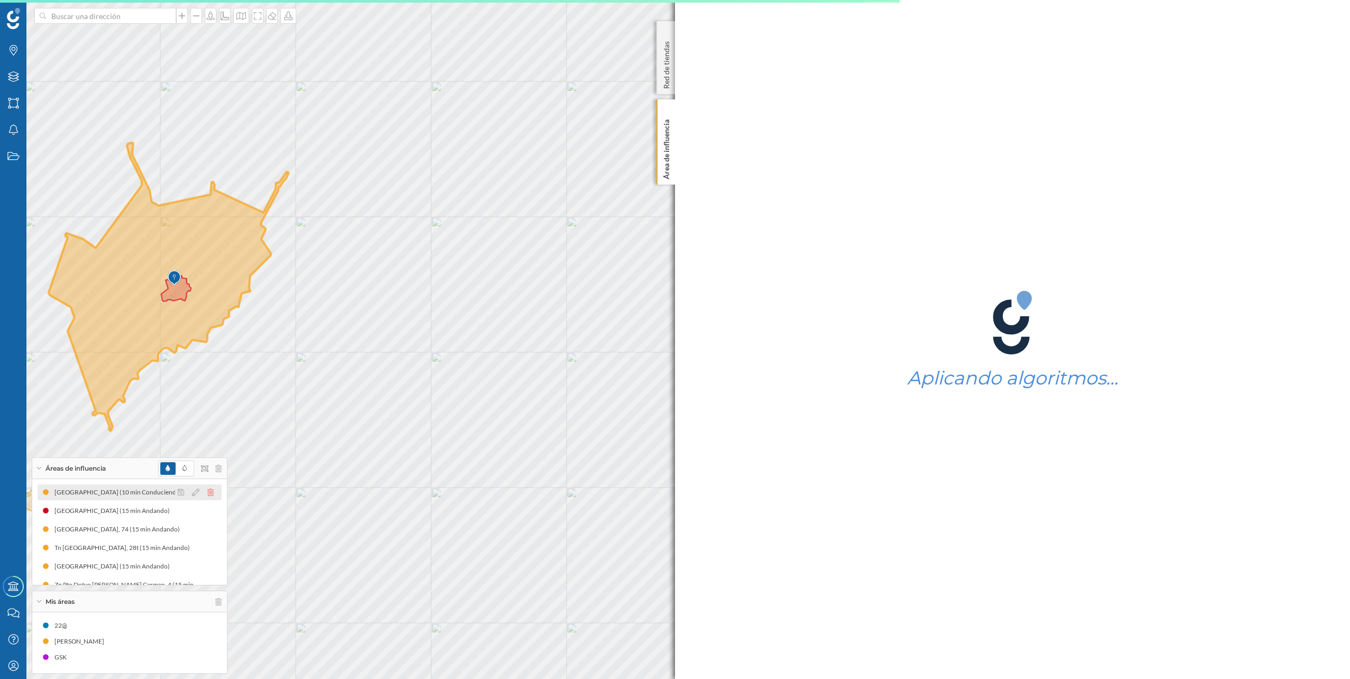
click at [207, 490] on icon at bounding box center [210, 492] width 6 height 7
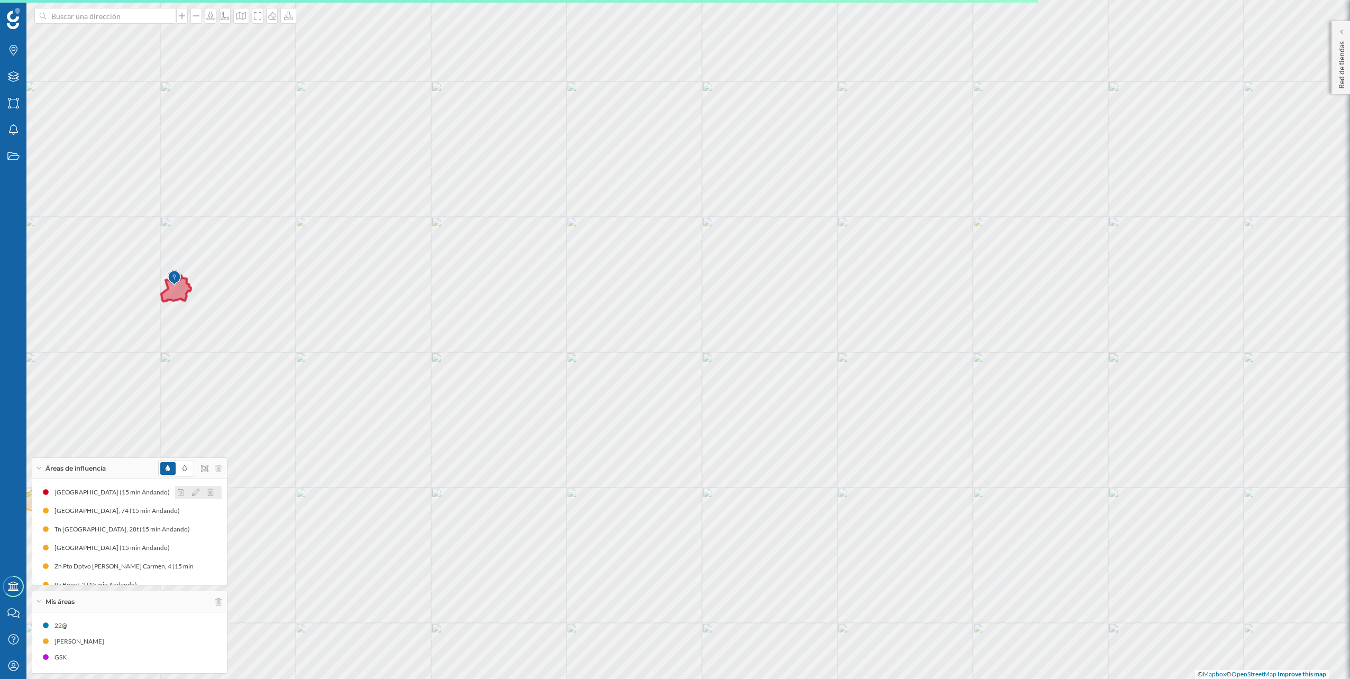
click at [207, 490] on icon at bounding box center [210, 492] width 6 height 7
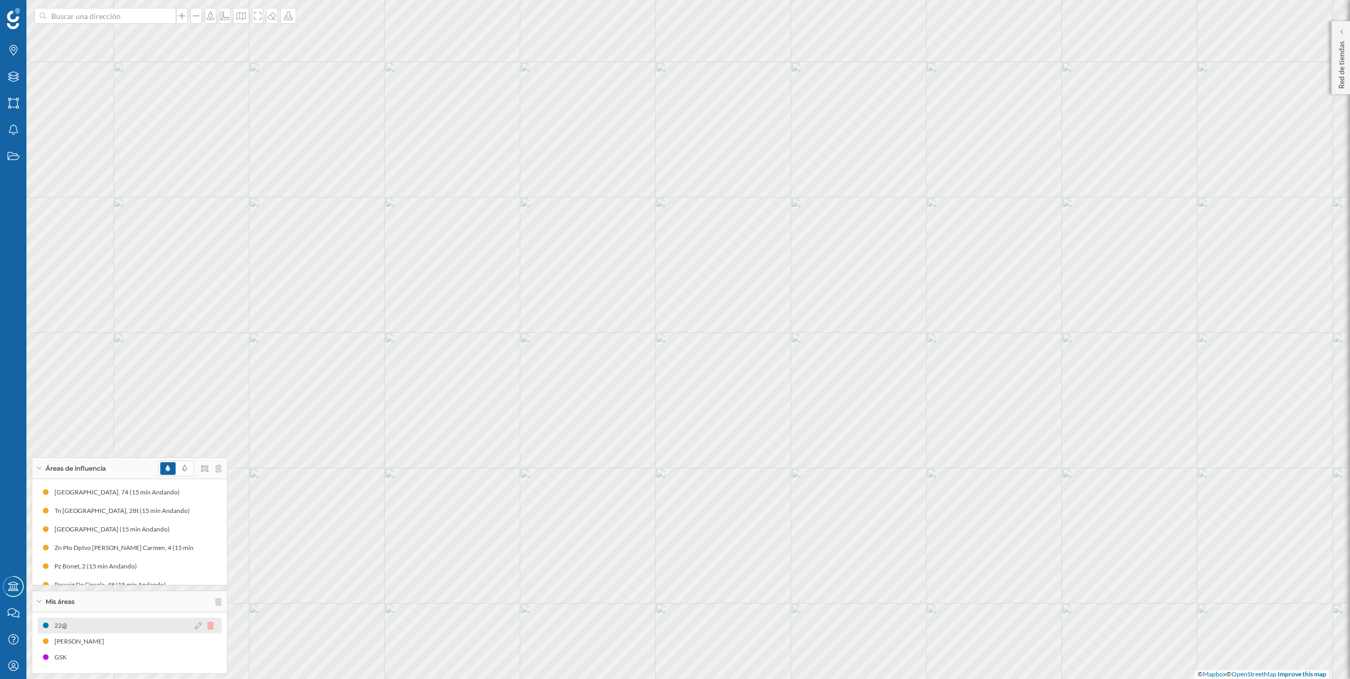
click at [213, 622] on icon at bounding box center [210, 625] width 6 height 7
click at [212, 644] on icon at bounding box center [210, 641] width 6 height 7
click at [213, 660] on icon at bounding box center [210, 657] width 6 height 7
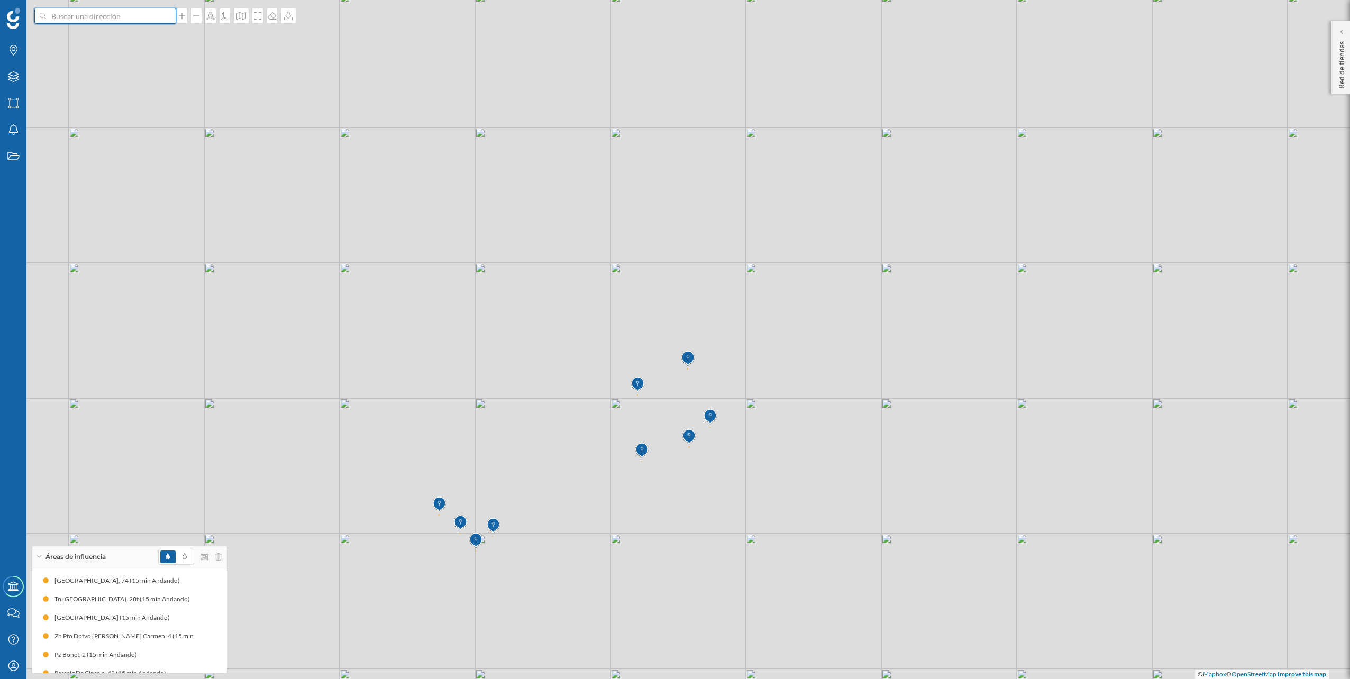
click at [140, 17] on input at bounding box center [105, 16] width 119 height 16
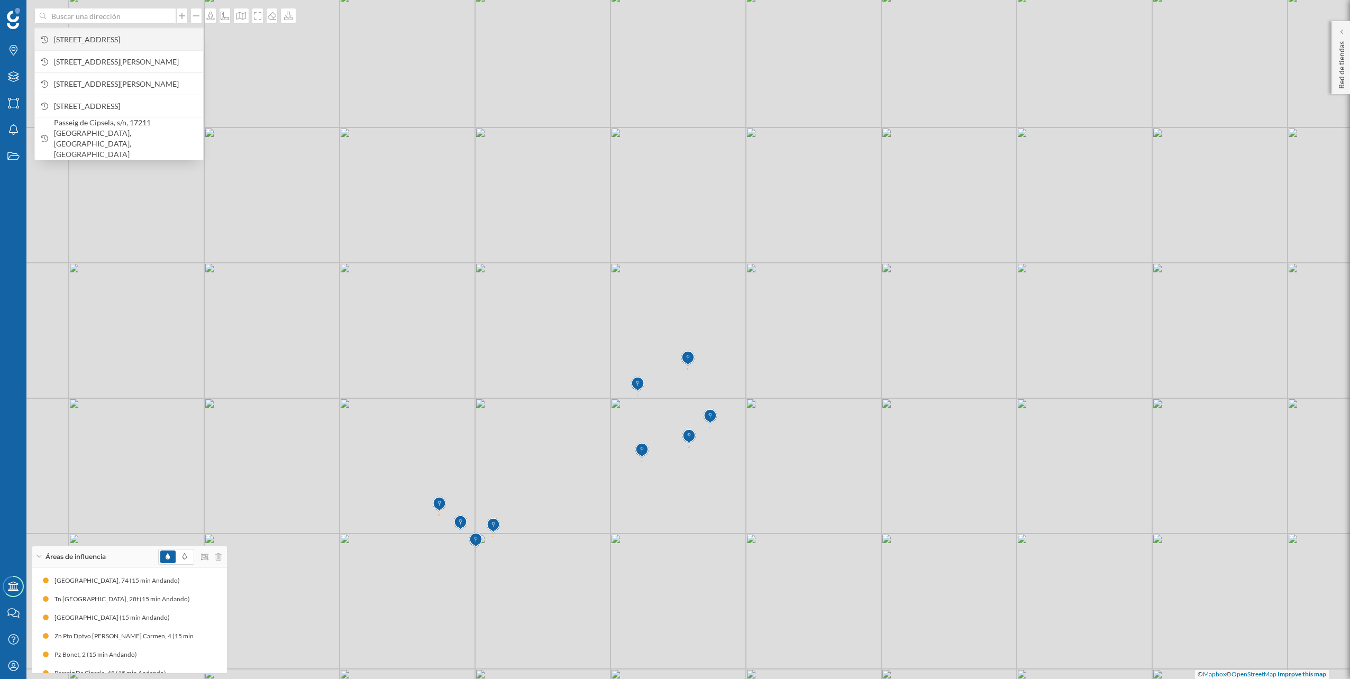
click at [133, 36] on span "Avinguda del Mal Pas, Camí Vell de la Victòria, 19, 07400 Alcúdia, Illes Balear…" at bounding box center [126, 39] width 144 height 11
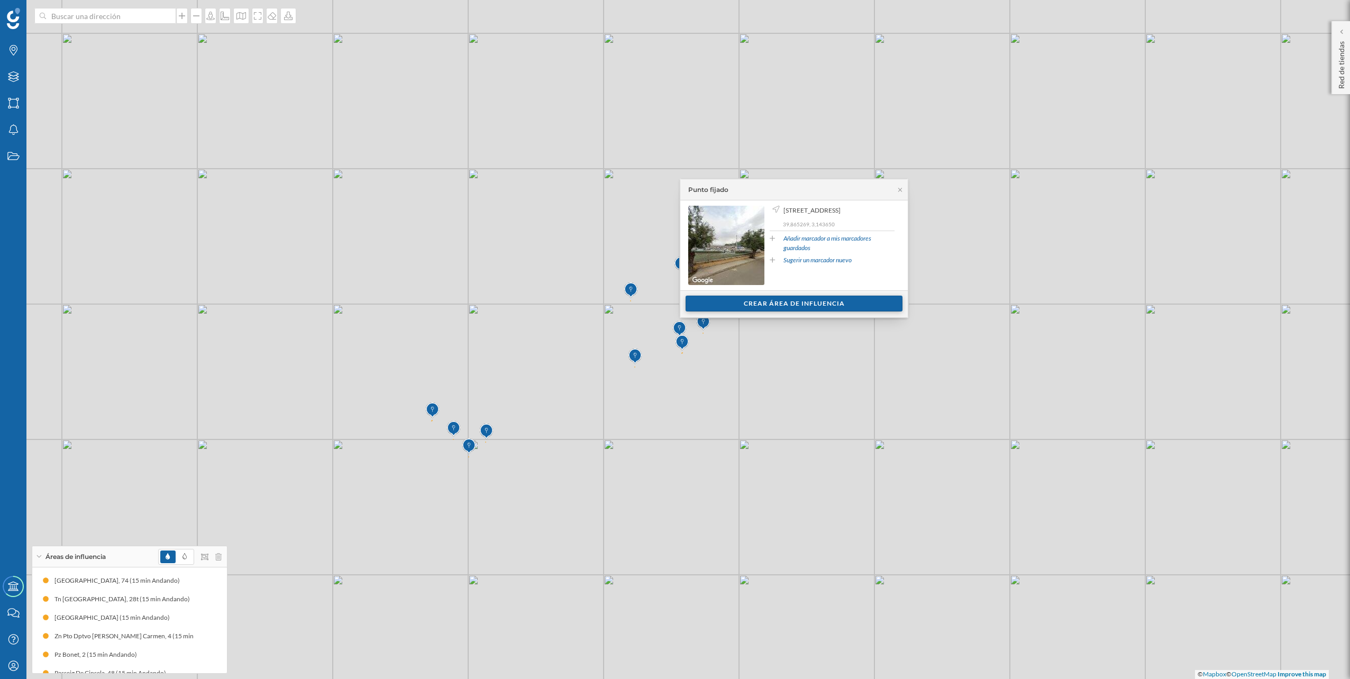
click at [818, 307] on div "Crear área de influencia" at bounding box center [794, 304] width 217 height 16
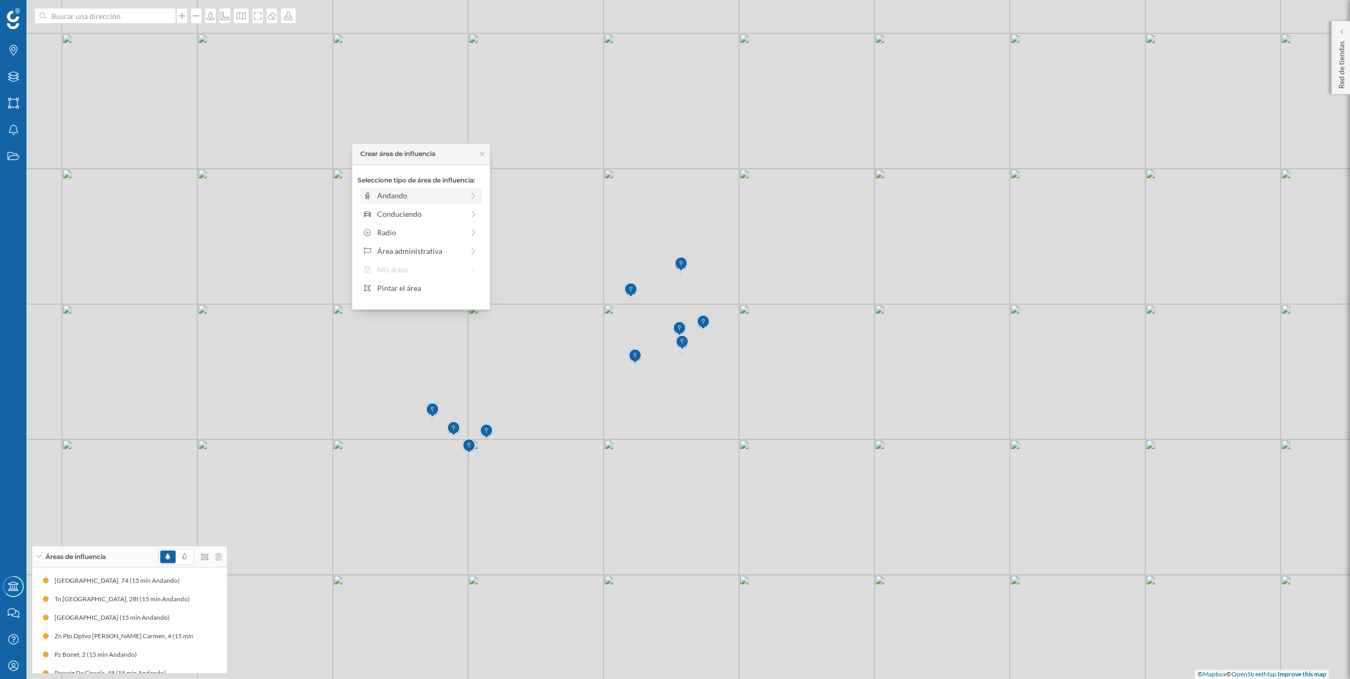
click at [435, 196] on div "Andando" at bounding box center [420, 195] width 86 height 11
drag, startPoint x: 370, startPoint y: 212, endPoint x: 458, endPoint y: 206, distance: 88.1
click at [458, 206] on div at bounding box center [458, 210] width 11 height 11
click at [419, 272] on div "Crear área de influencia" at bounding box center [421, 271] width 127 height 16
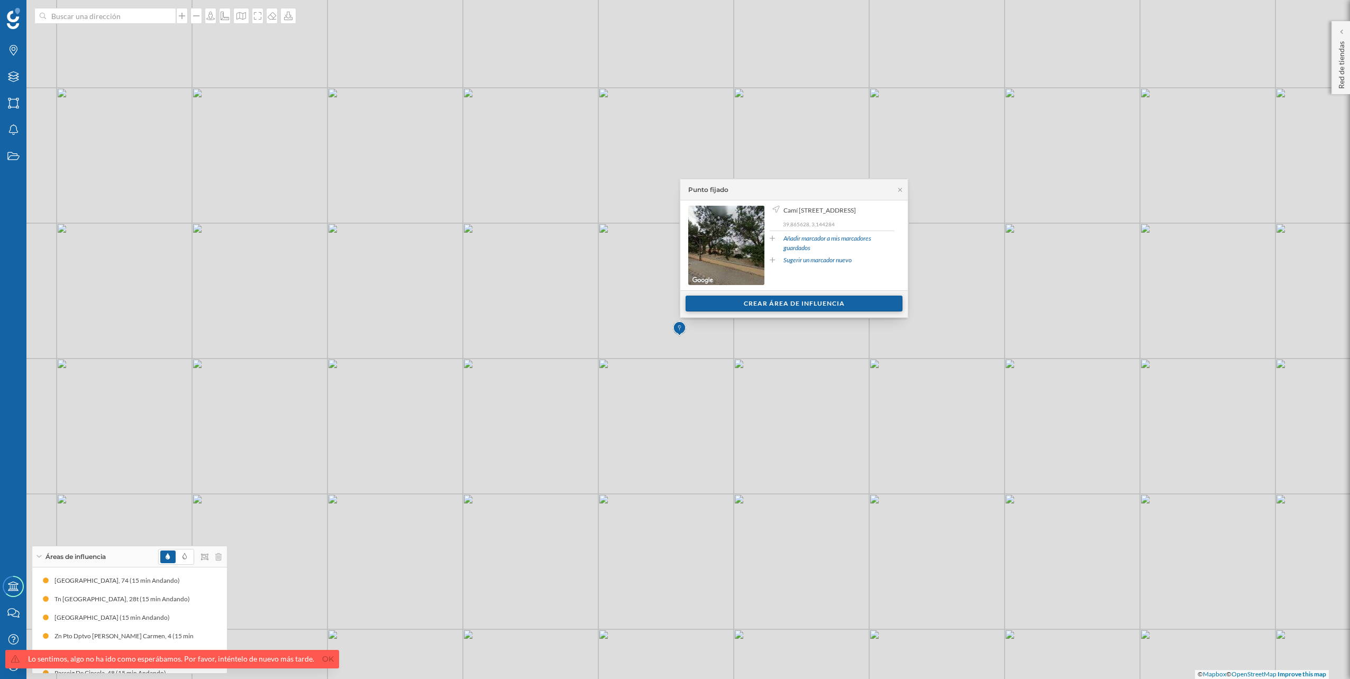
click at [767, 301] on div "Crear área de influencia" at bounding box center [794, 304] width 217 height 16
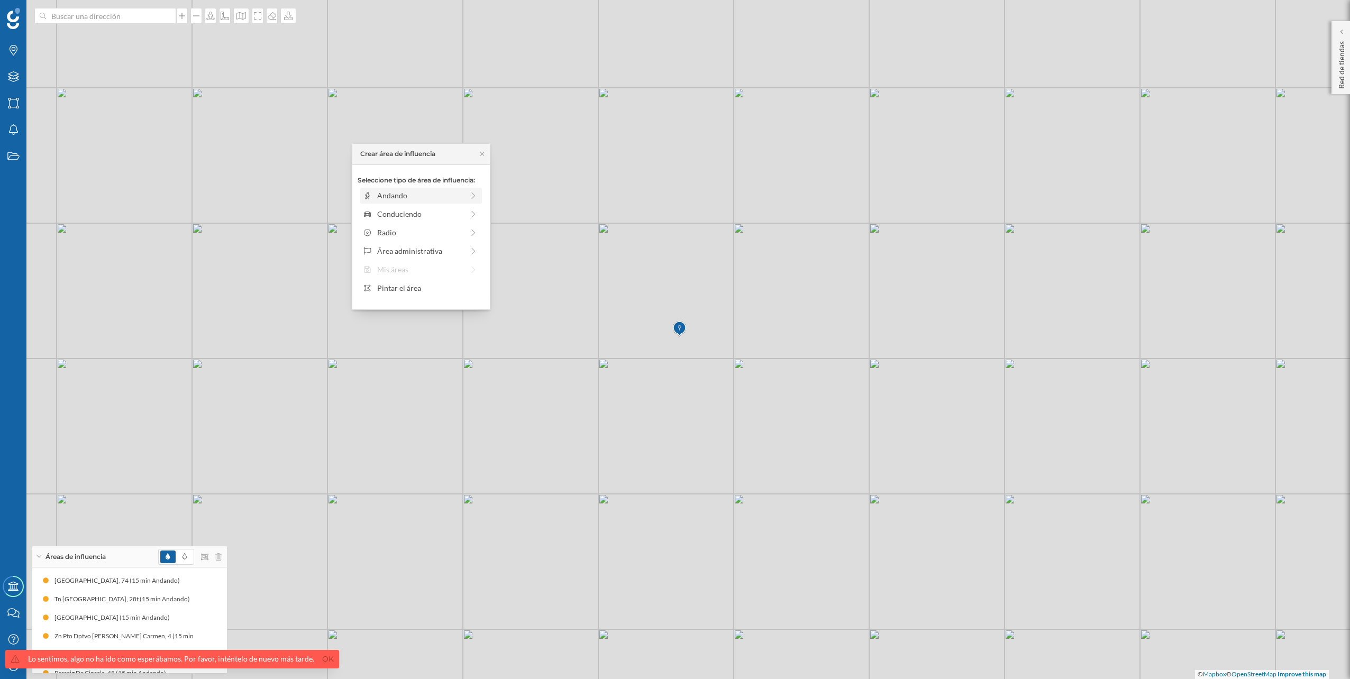
click at [456, 194] on div "Andando" at bounding box center [420, 195] width 86 height 11
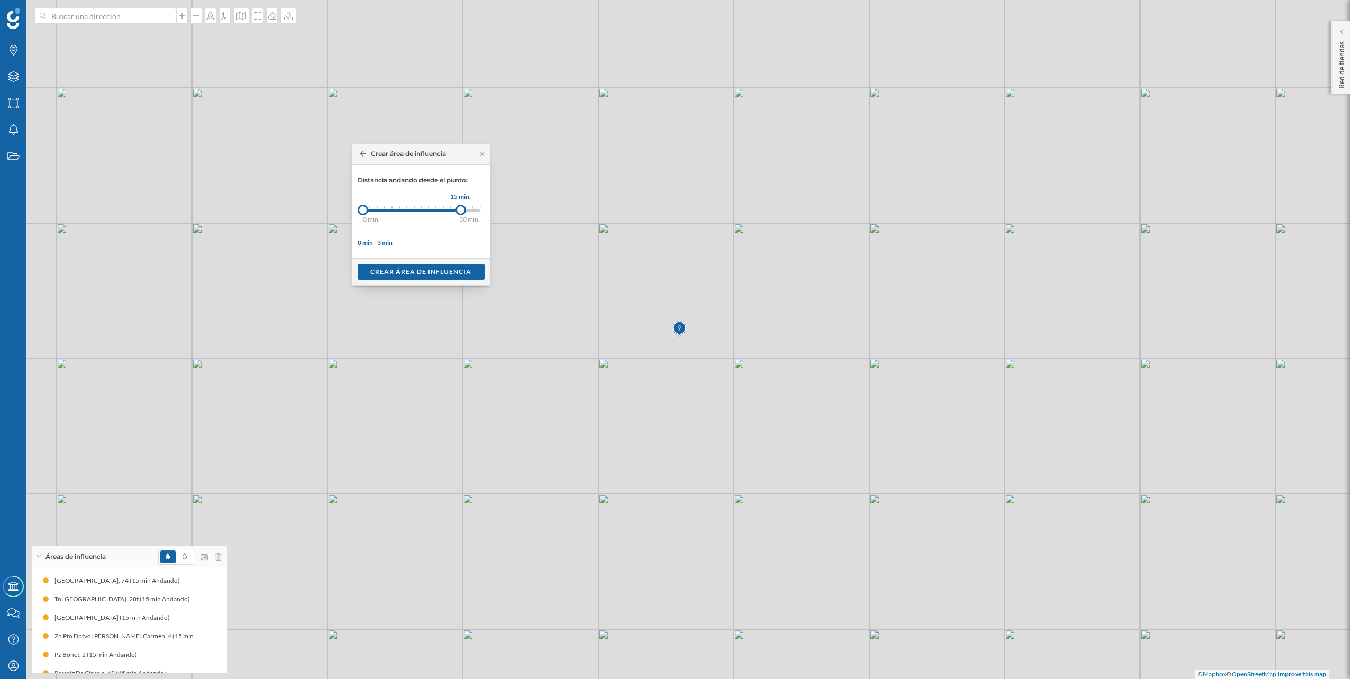
drag, startPoint x: 370, startPoint y: 210, endPoint x: 461, endPoint y: 210, distance: 91.0
click at [461, 210] on div at bounding box center [461, 210] width 11 height 11
drag, startPoint x: 456, startPoint y: 207, endPoint x: 422, endPoint y: 207, distance: 33.9
click at [422, 207] on div at bounding box center [422, 210] width 11 height 11
click at [426, 277] on div "Crear área de influencia" at bounding box center [421, 271] width 127 height 16
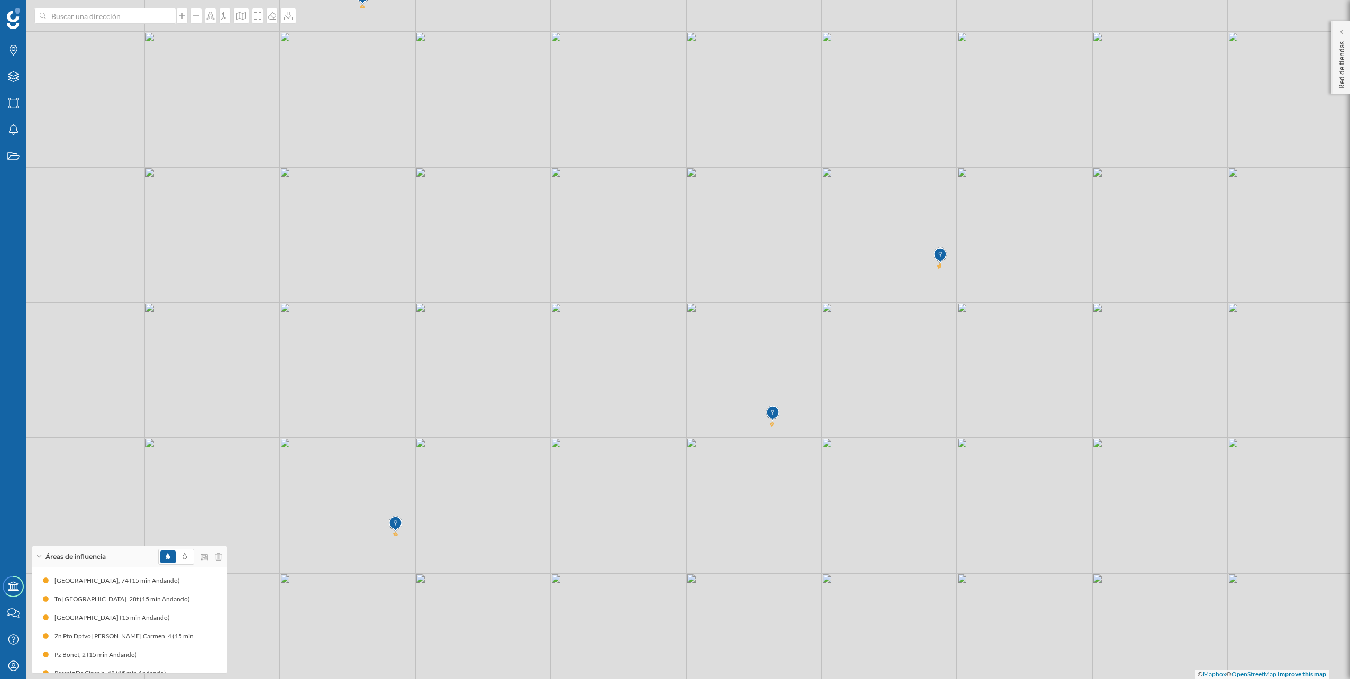
drag, startPoint x: 651, startPoint y: 473, endPoint x: 787, endPoint y: 370, distance: 170.0
click at [787, 370] on div "© Mapbox © OpenStreetMap Improve this map" at bounding box center [675, 339] width 1350 height 679
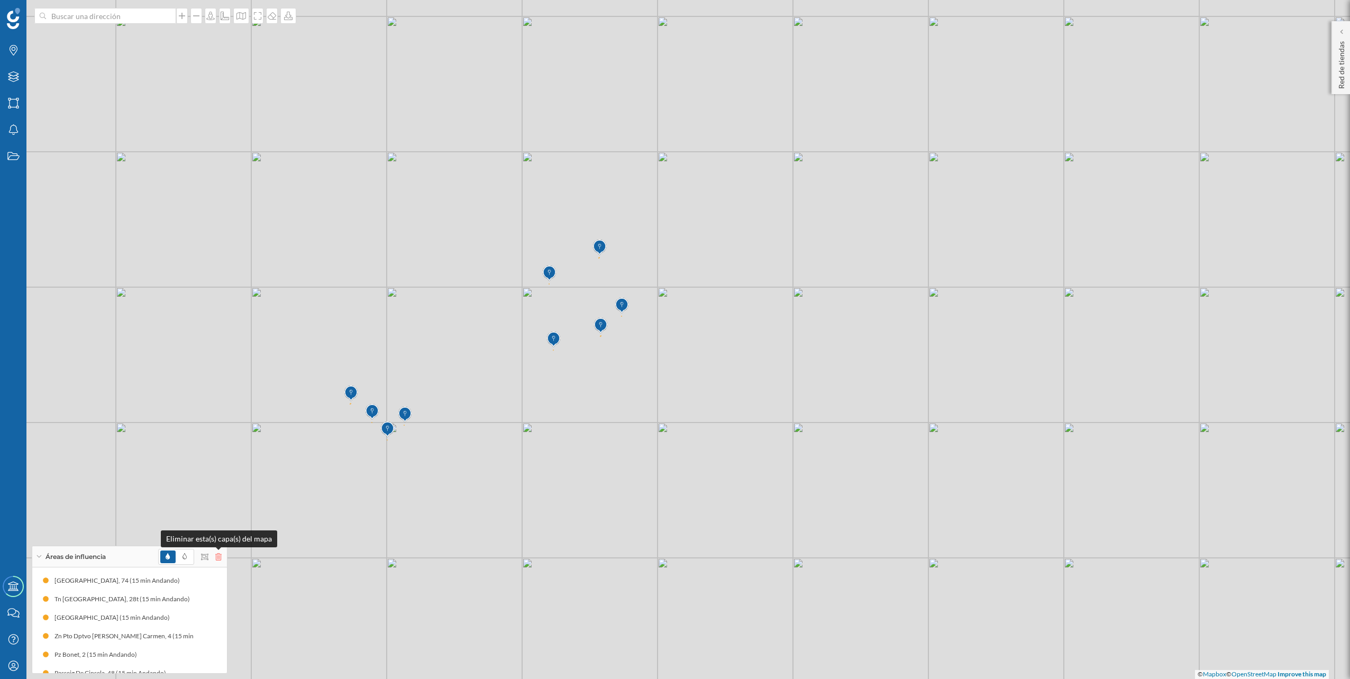
click at [216, 556] on icon at bounding box center [218, 556] width 6 height 7
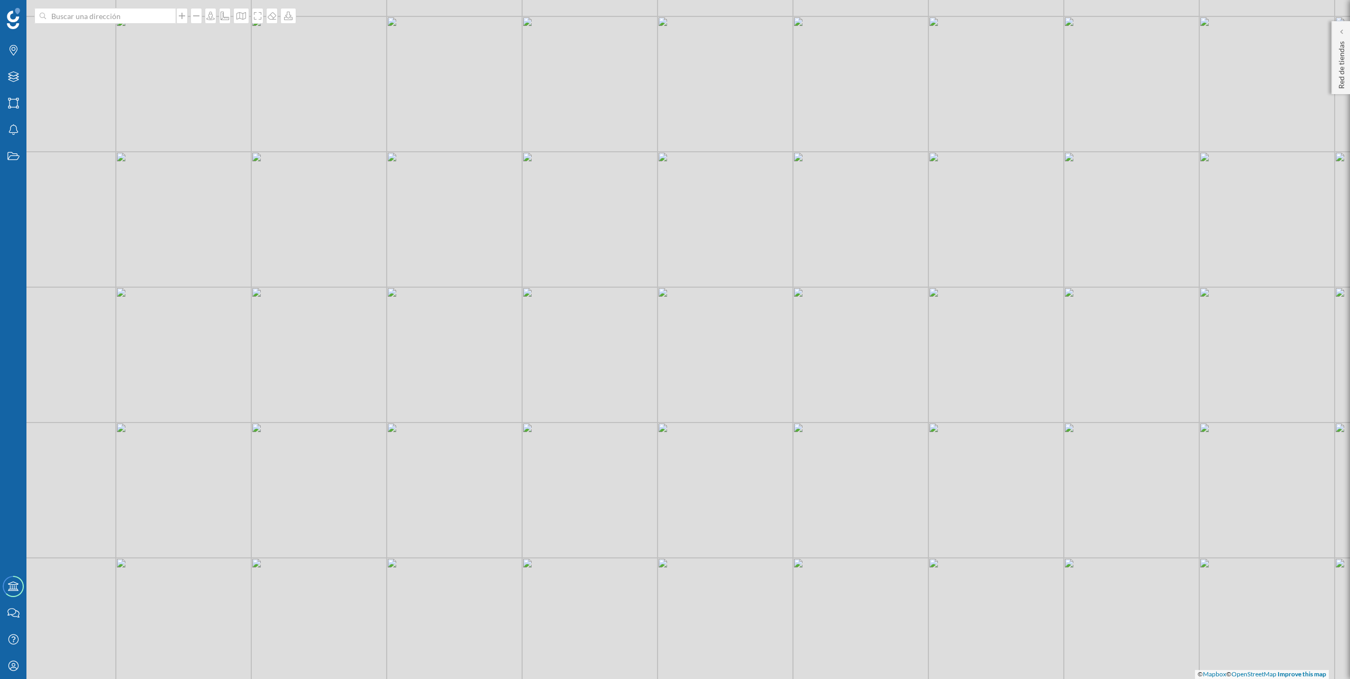
click at [65, 24] on div "© Mapbox © OpenStreetMap Improve this map" at bounding box center [675, 339] width 1350 height 679
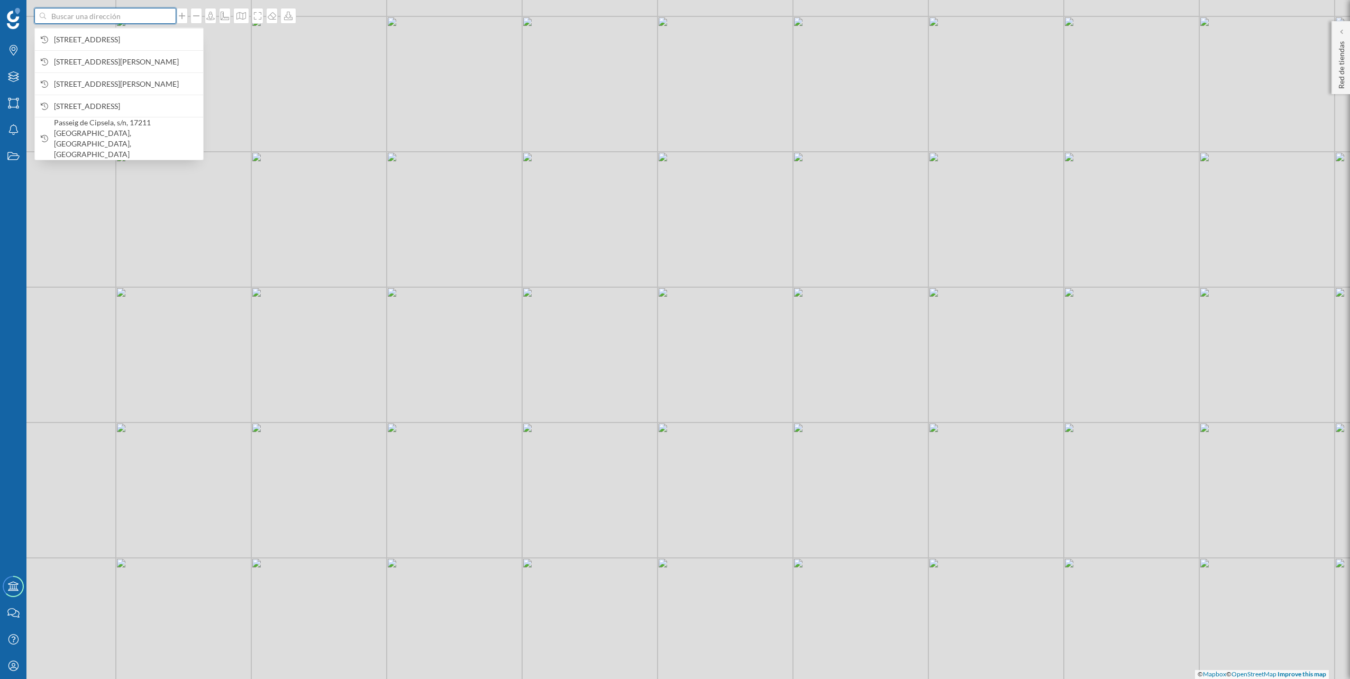
click at [72, 12] on input at bounding box center [105, 16] width 119 height 16
click at [92, 40] on span "Avinguda del Mal Pas, Camí Vell de la Victòria, 19, 07400 Alcúdia, Illes Balear…" at bounding box center [126, 39] width 144 height 11
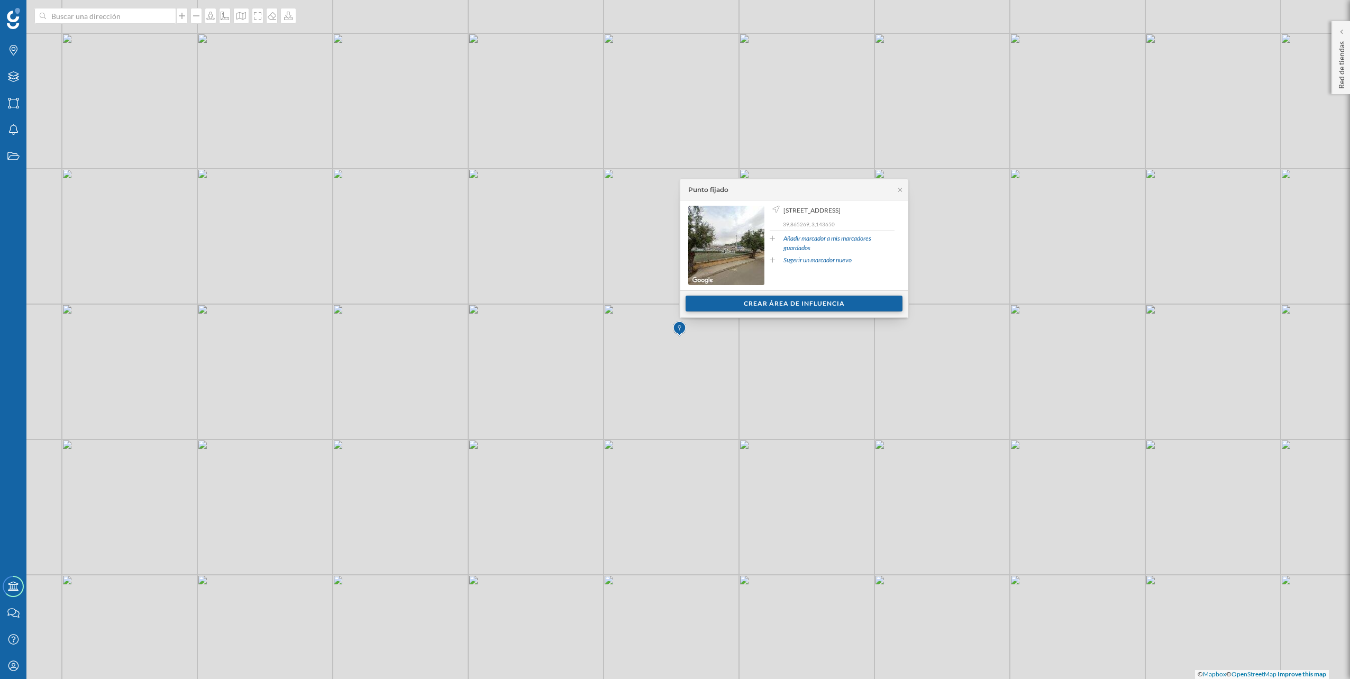
click at [738, 307] on div "Crear área de influencia" at bounding box center [794, 304] width 217 height 16
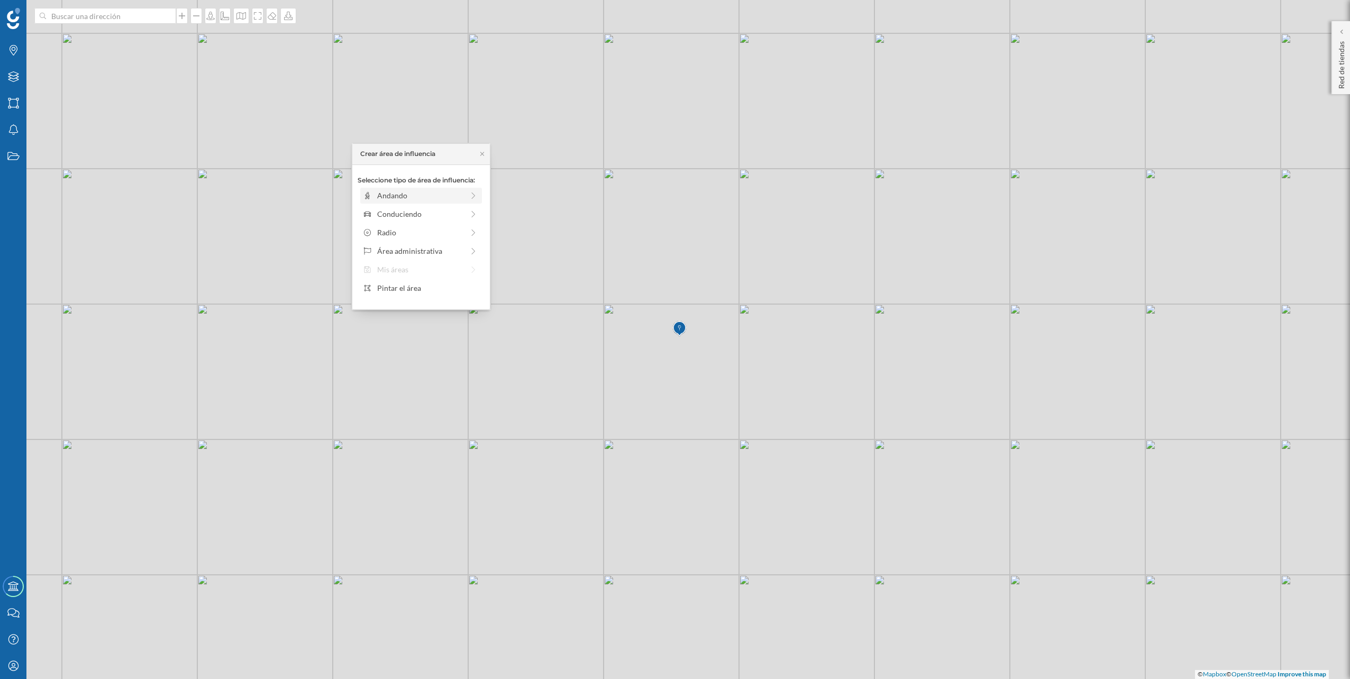
click at [454, 194] on div "Andando" at bounding box center [420, 195] width 86 height 11
drag, startPoint x: 366, startPoint y: 209, endPoint x: 456, endPoint y: 212, distance: 90.5
click at [456, 209] on div at bounding box center [455, 210] width 11 height 11
click at [431, 270] on div "Crear área de influencia" at bounding box center [421, 271] width 127 height 16
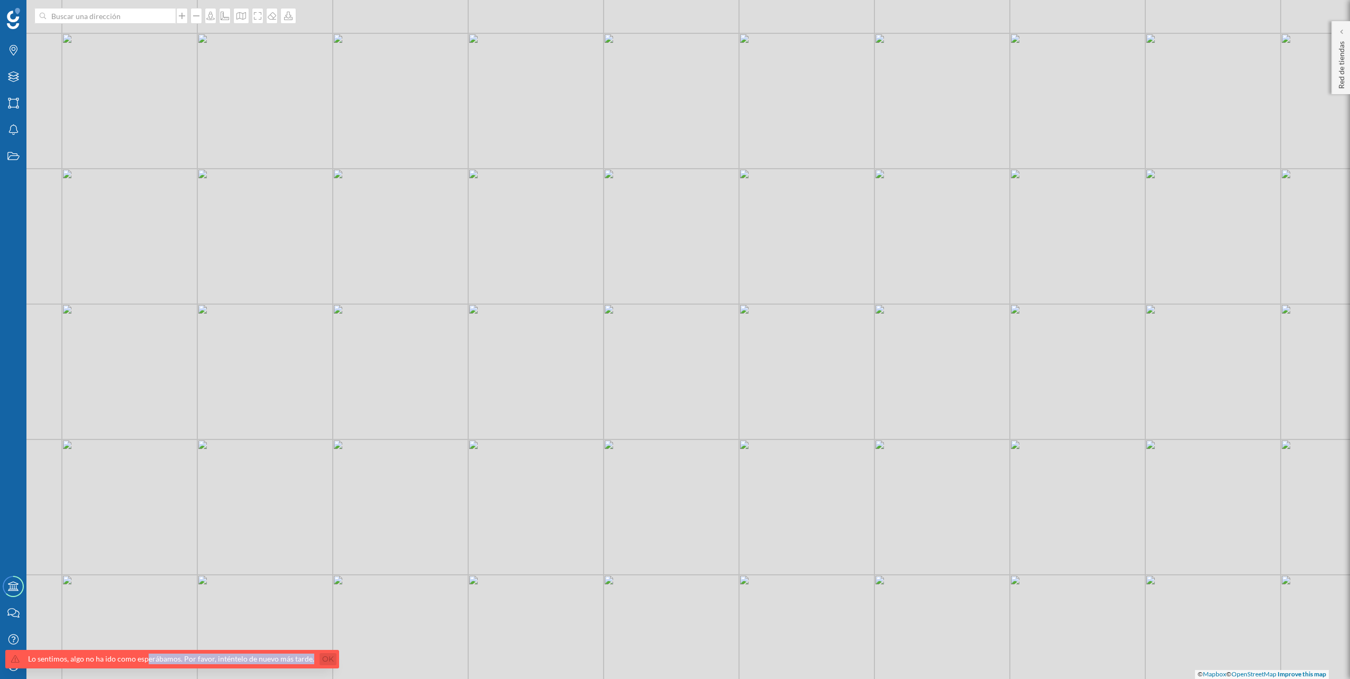
drag, startPoint x: 144, startPoint y: 660, endPoint x: 316, endPoint y: 663, distance: 172.5
click at [316, 663] on div "Lo sentimos, algo no ha ido como esperábamos. Por favor, inténtelo de nuevo más…" at bounding box center [172, 659] width 334 height 19
click at [320, 659] on link "Ok" at bounding box center [328, 659] width 17 height 12
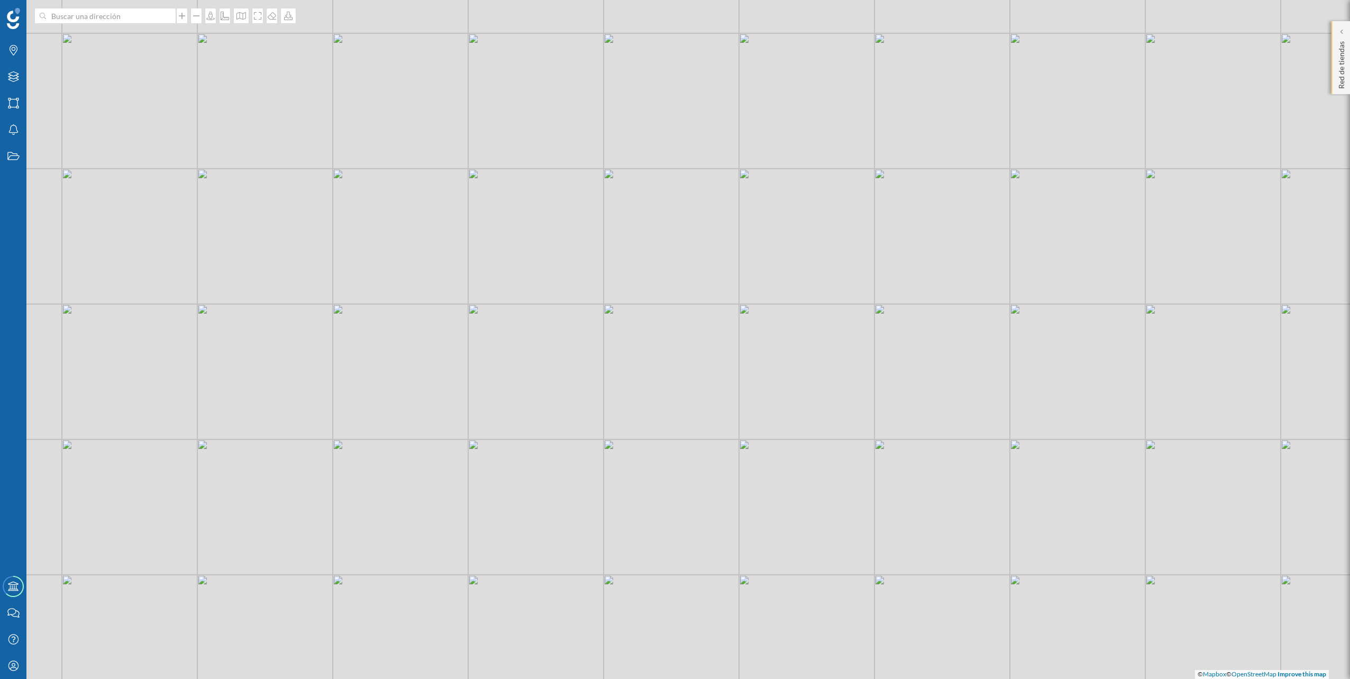
click at [1339, 79] on p "Red de tiendas" at bounding box center [1342, 63] width 11 height 52
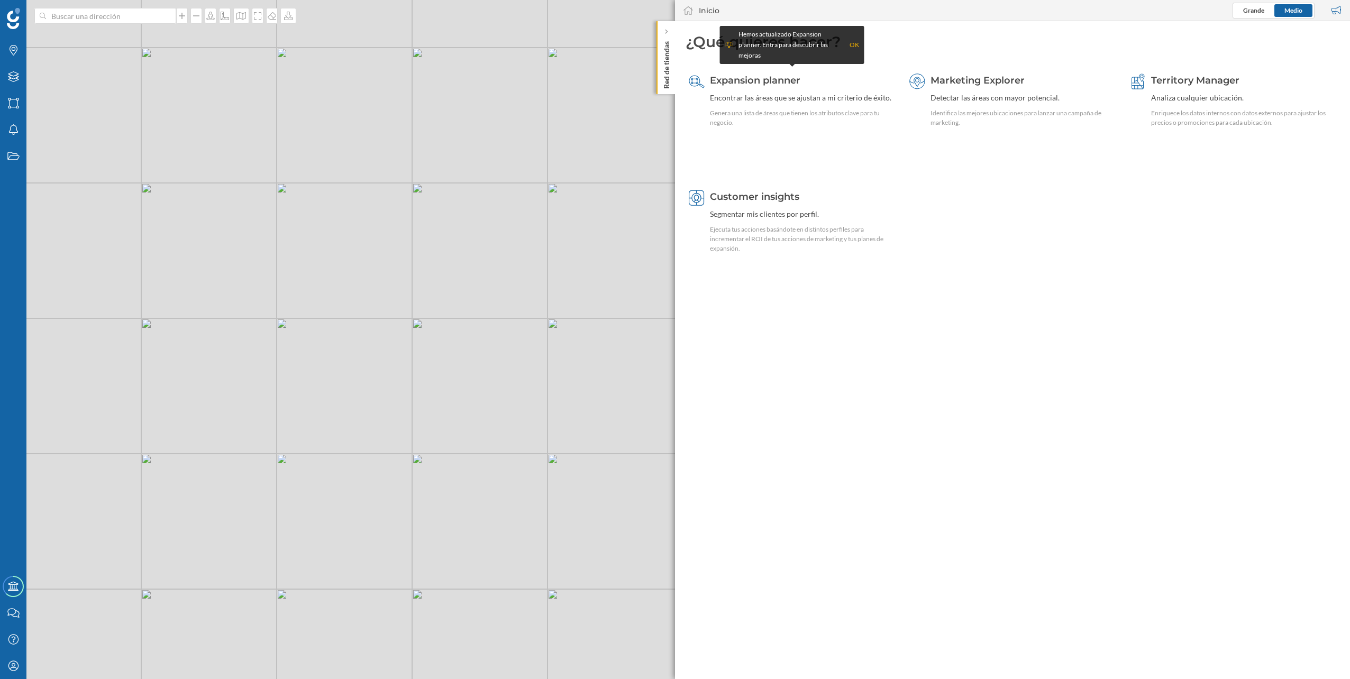
drag, startPoint x: 549, startPoint y: 430, endPoint x: 334, endPoint y: 295, distance: 254.1
click at [334, 295] on div "© Mapbox © OpenStreetMap Improve this map" at bounding box center [675, 339] width 1350 height 679
drag, startPoint x: 585, startPoint y: 255, endPoint x: 380, endPoint y: 253, distance: 205.3
click at [380, 253] on div "© Mapbox © OpenStreetMap Improve this map" at bounding box center [675, 339] width 1350 height 679
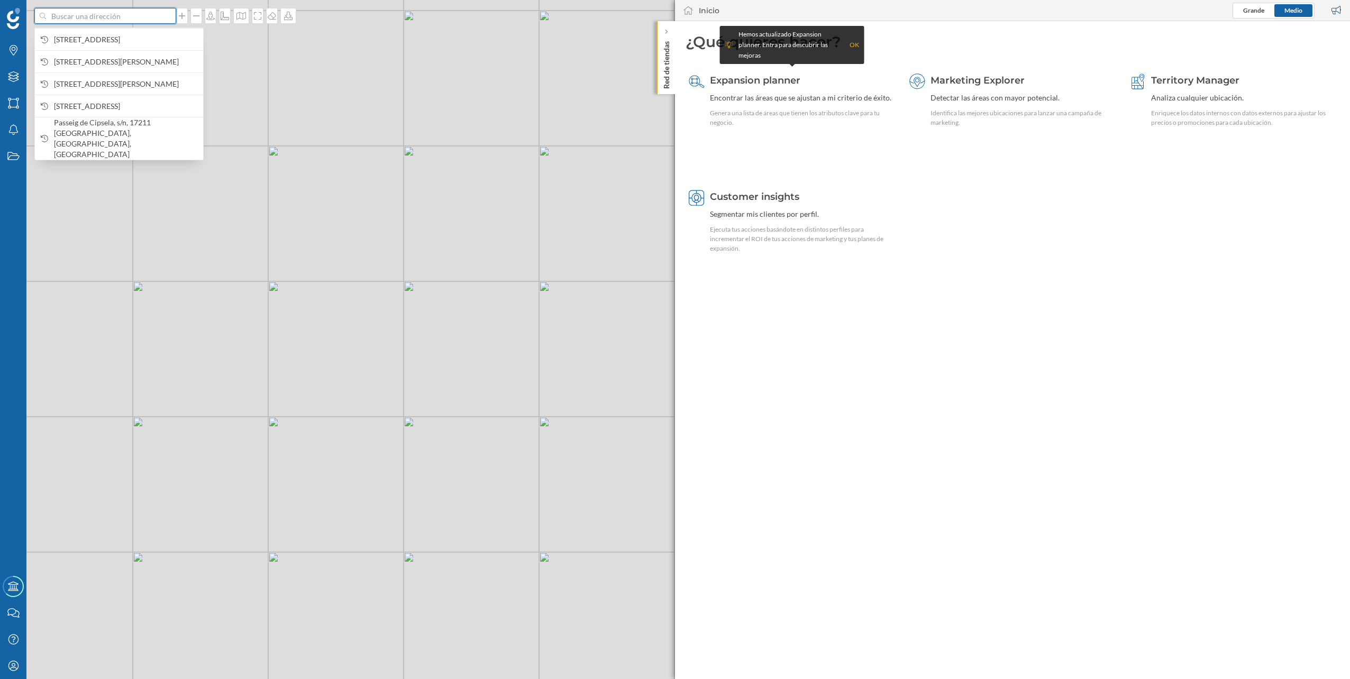
click at [127, 14] on input at bounding box center [105, 16] width 119 height 16
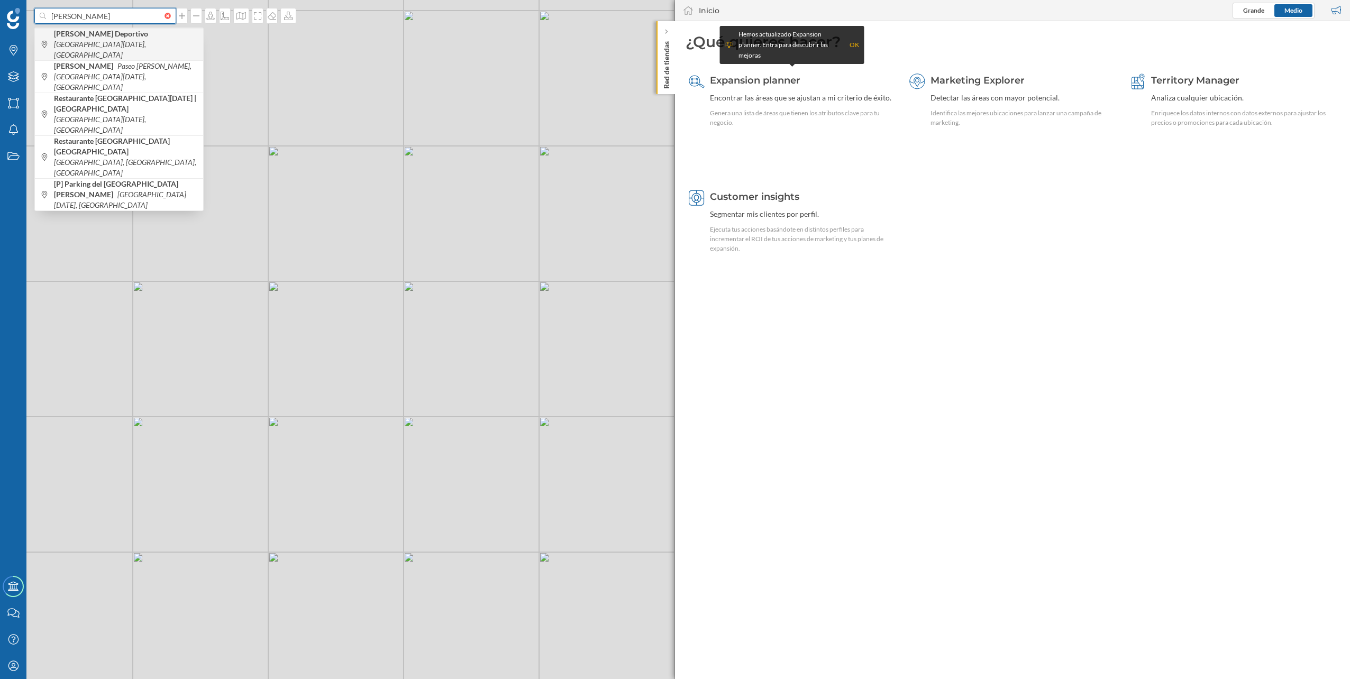
type input "marina miramar"
click at [140, 37] on b "Marina Miramar Puerto Deportivo" at bounding box center [102, 33] width 97 height 9
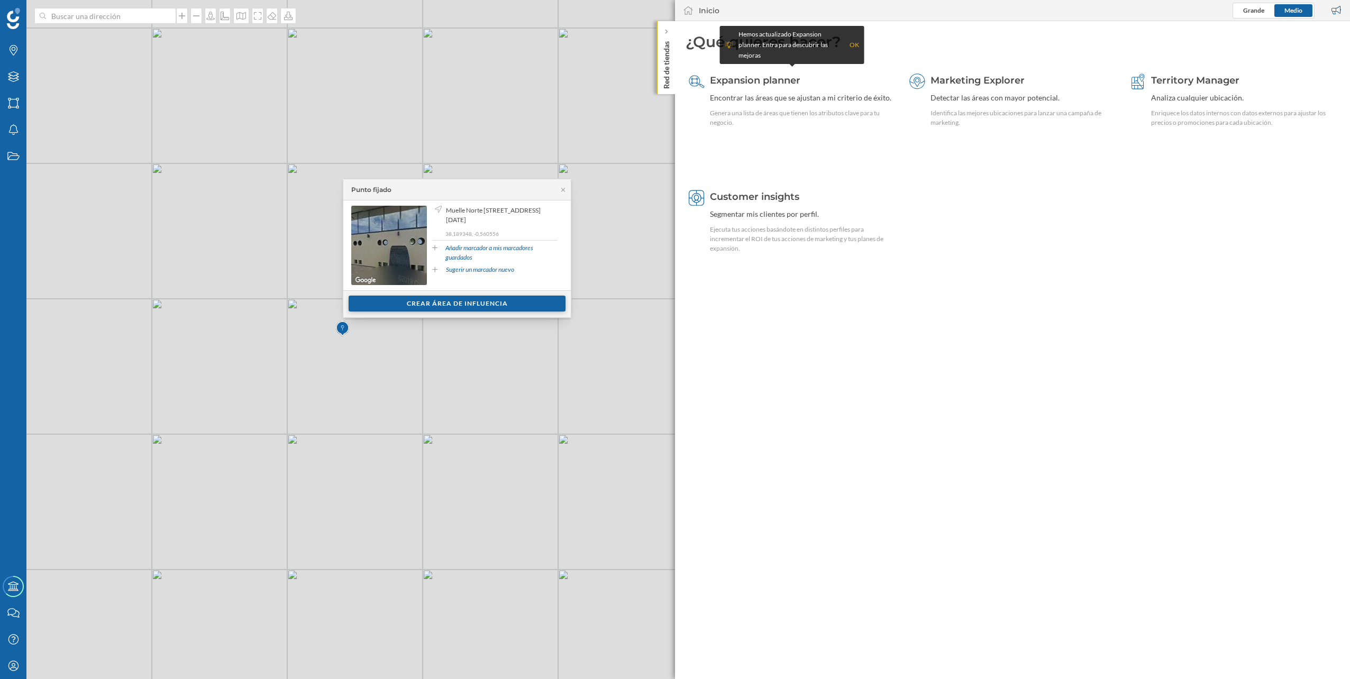
click at [484, 306] on div "Crear área de influencia" at bounding box center [457, 304] width 217 height 16
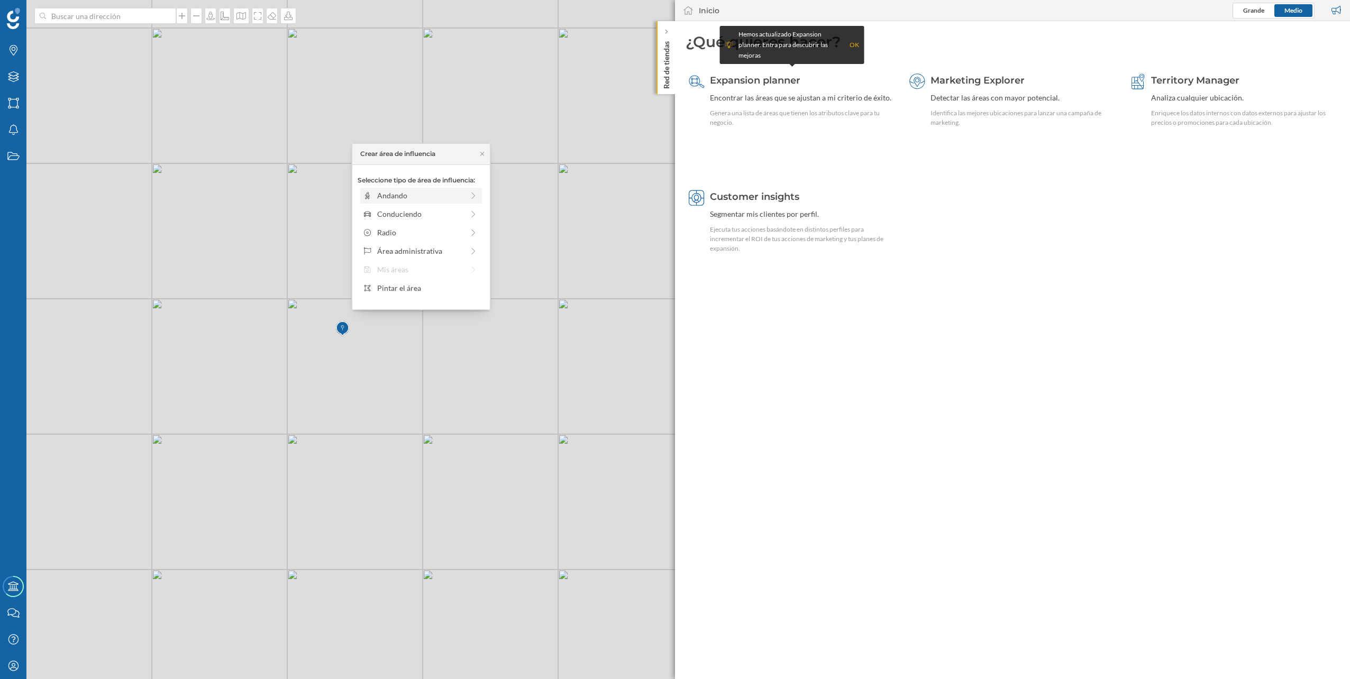
click at [438, 199] on div "Andando" at bounding box center [420, 195] width 86 height 11
click at [464, 209] on div "0 min. 3 min. 4 min. 5 min. 6 min. 7 min. 8 min. 9 min. 10 min. 11 min. 12 min.…" at bounding box center [421, 210] width 117 height 3
drag, startPoint x: 464, startPoint y: 210, endPoint x: 457, endPoint y: 207, distance: 7.4
click at [457, 207] on div at bounding box center [458, 210] width 11 height 11
click at [446, 271] on div "Crear área de influencia" at bounding box center [421, 271] width 127 height 16
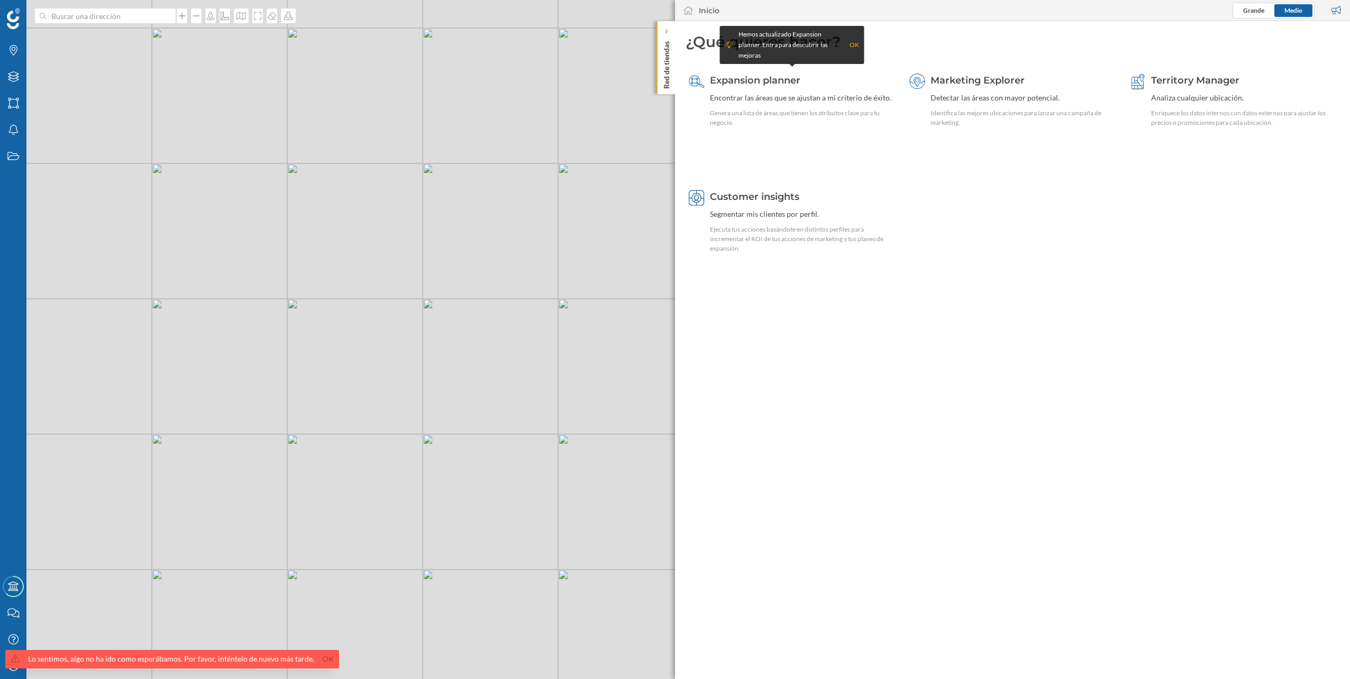
click at [667, 61] on p "Red de tiendas" at bounding box center [666, 63] width 11 height 52
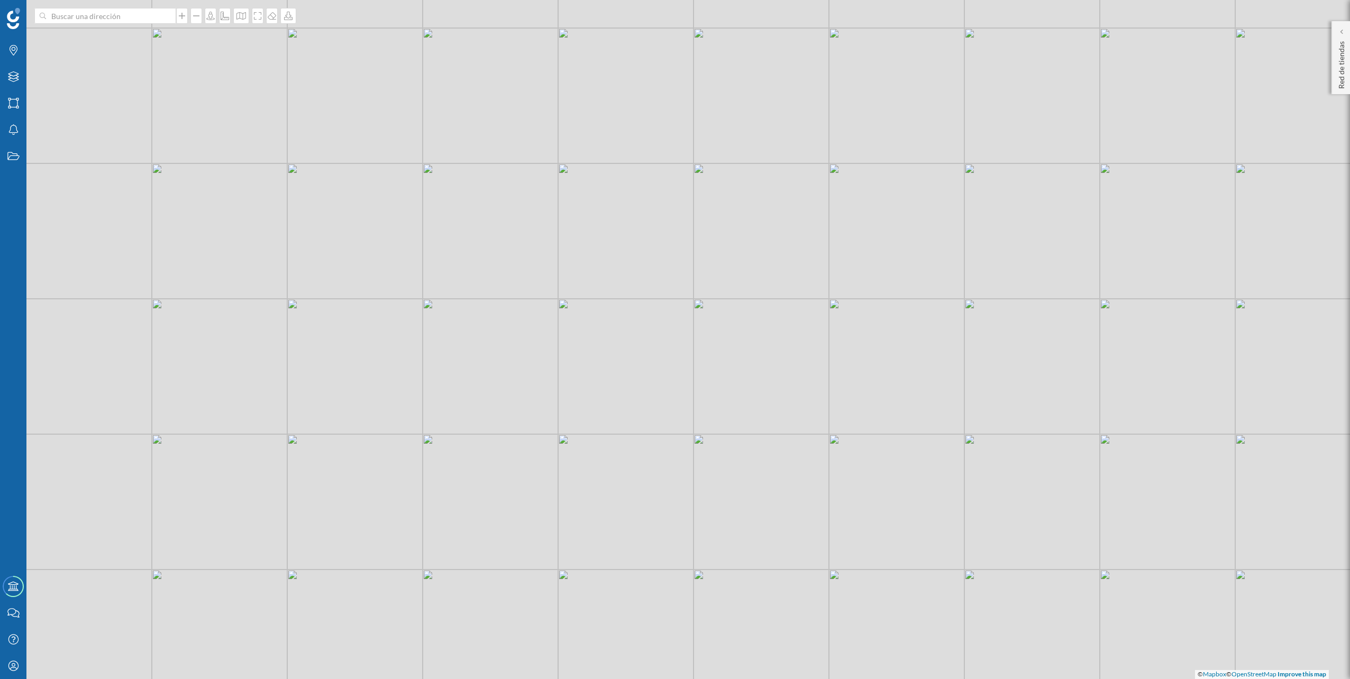
click at [15, 25] on img at bounding box center [13, 18] width 13 height 21
click at [13, 661] on div "Mi perfil" at bounding box center [13, 666] width 26 height 26
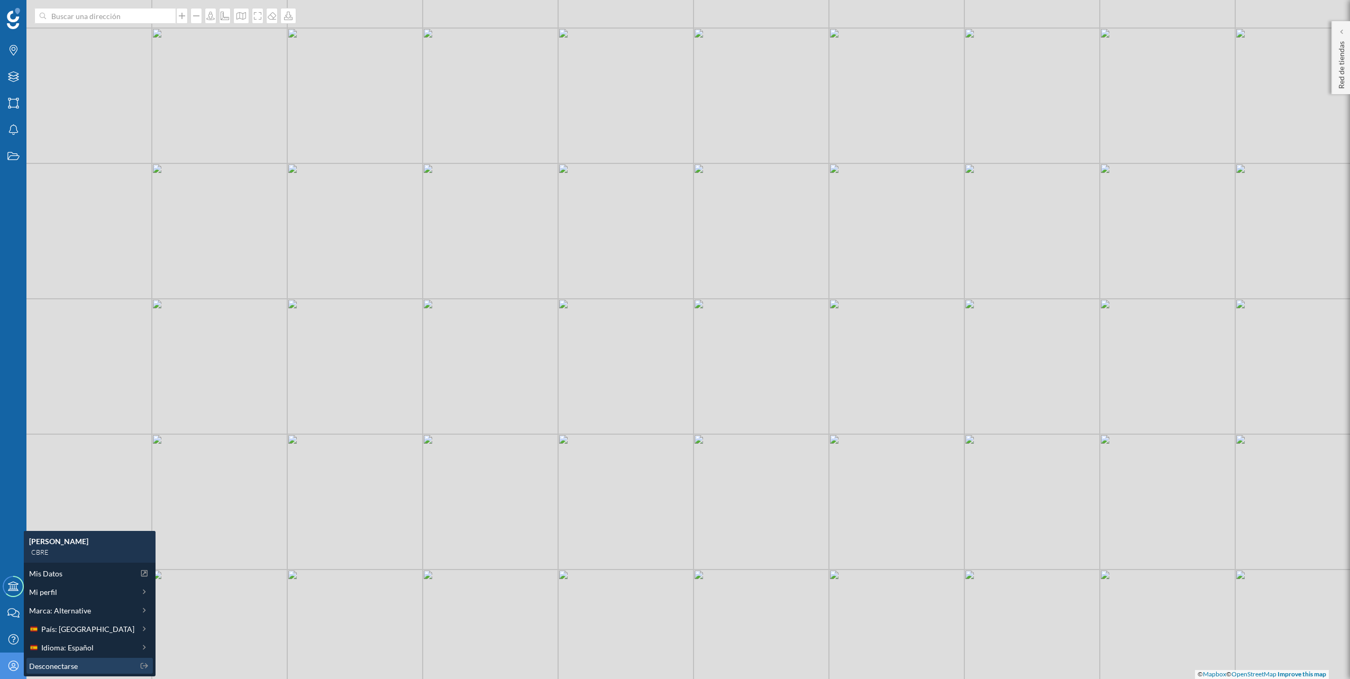
click at [69, 662] on span "Desconectarse" at bounding box center [53, 666] width 49 height 11
